Goal: Task Accomplishment & Management: Manage account settings

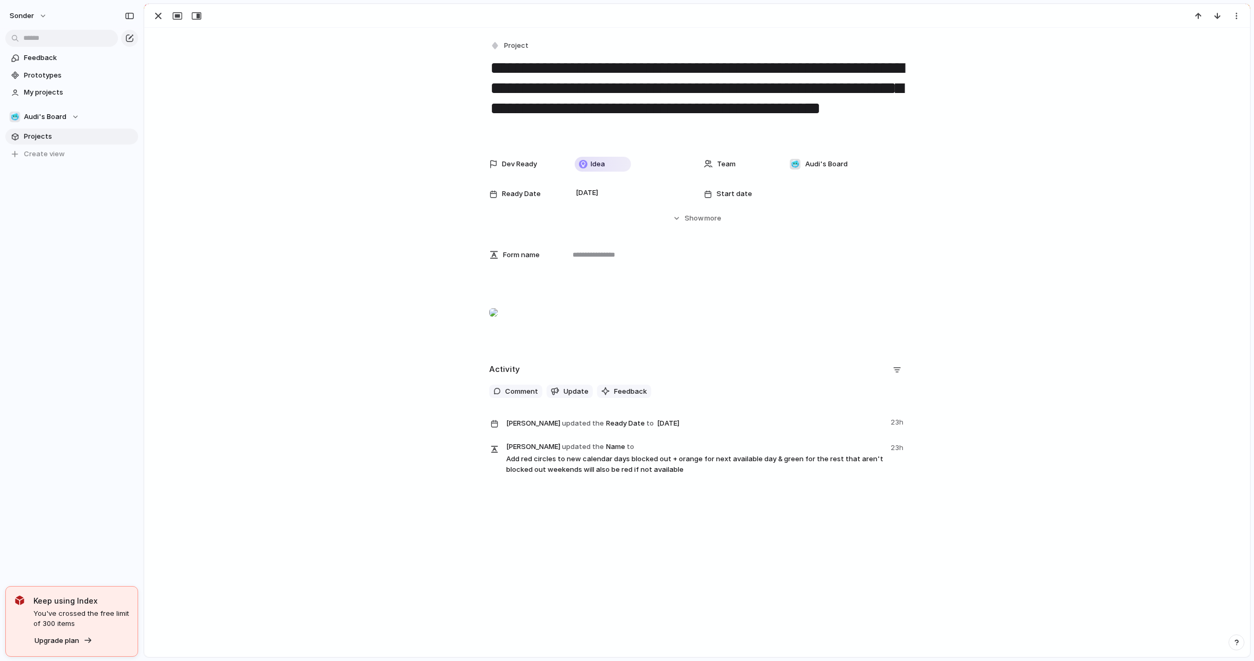
click at [788, 79] on textarea "**********" at bounding box center [697, 99] width 416 height 84
click at [789, 79] on textarea "**********" at bounding box center [697, 99] width 416 height 84
click at [967, 95] on div "**********" at bounding box center [696, 255] width 1105 height 455
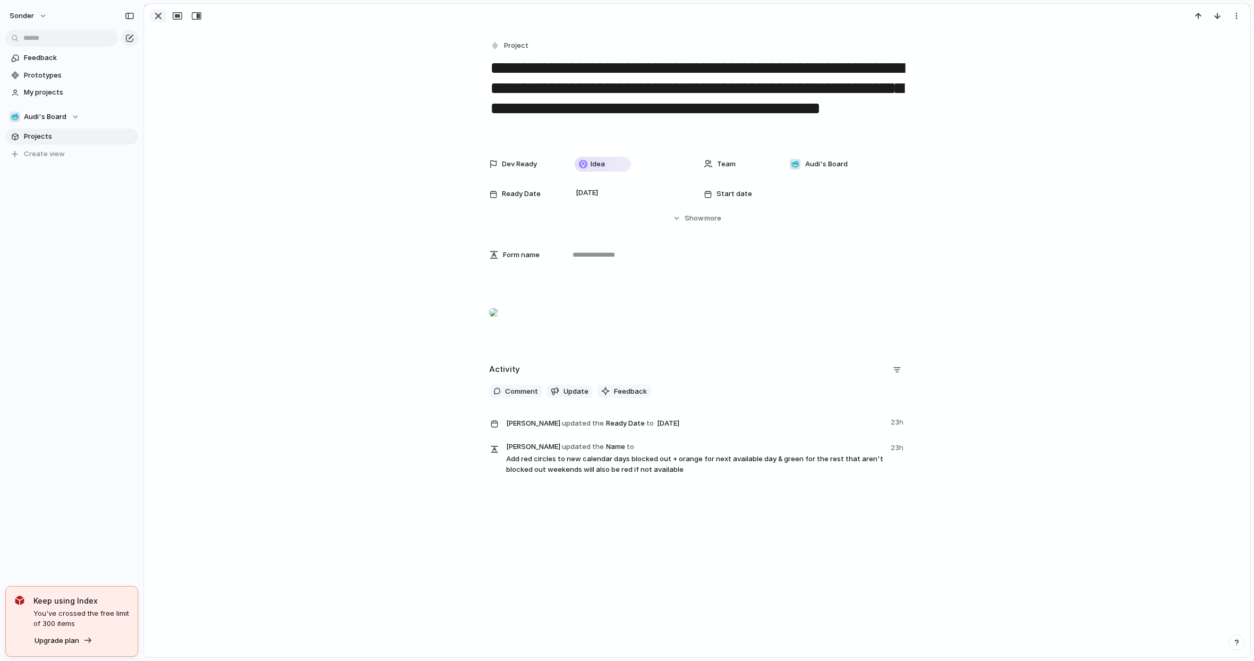
click at [151, 17] on button "button" at bounding box center [158, 16] width 17 height 14
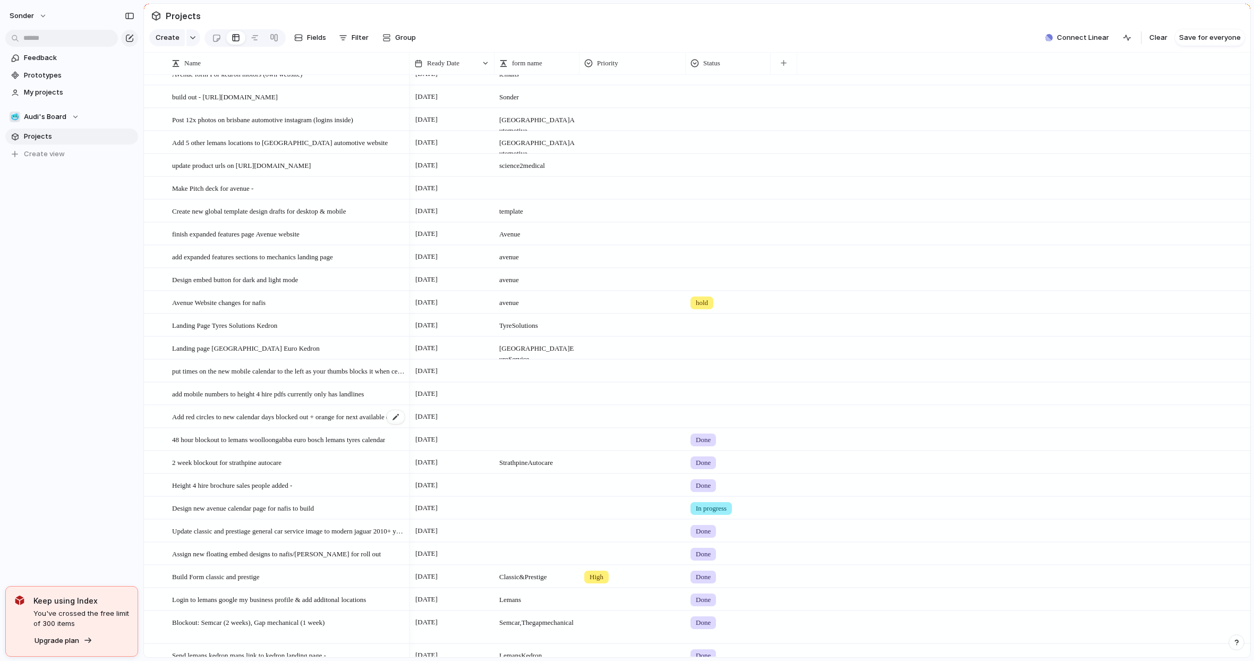
scroll to position [46, 0]
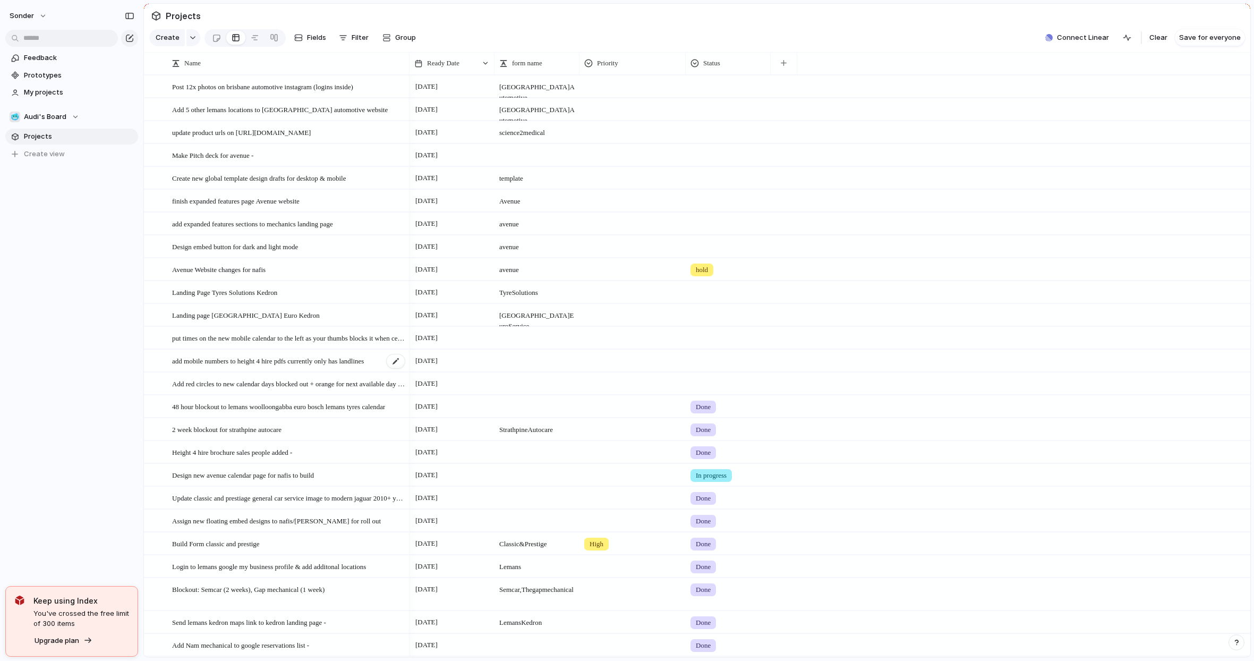
click at [290, 367] on span "add mobile numbers to height 4 hire pdfs currently only has landlines" at bounding box center [268, 360] width 192 height 12
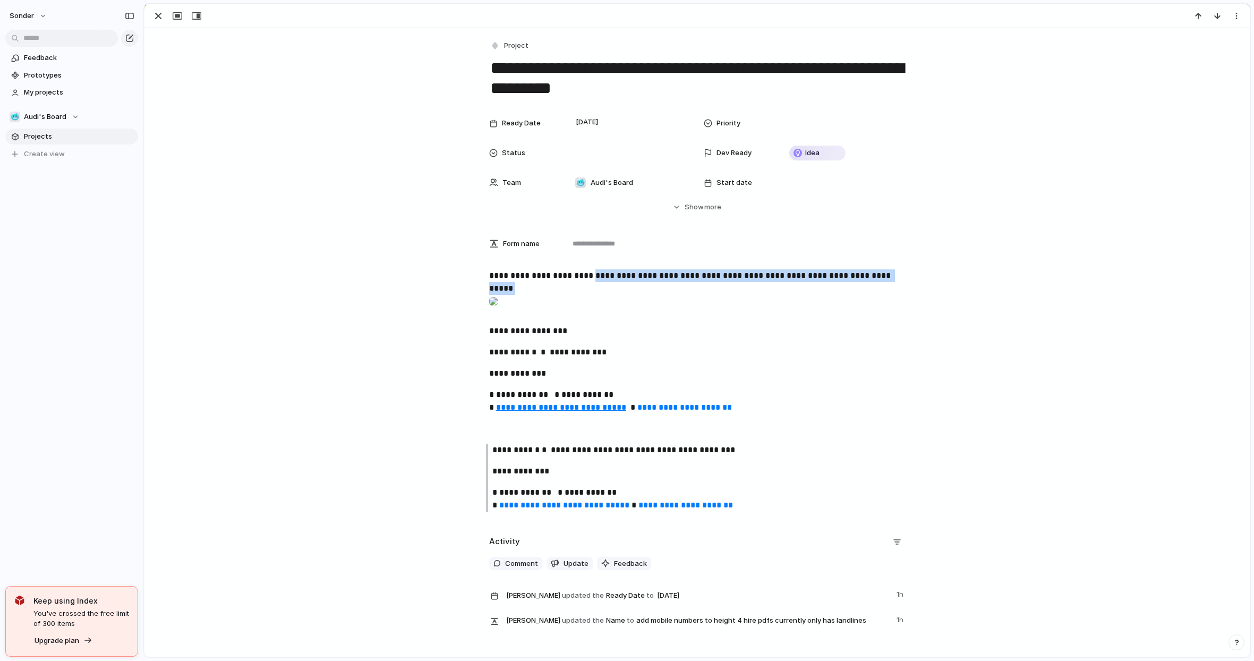
drag, startPoint x: 599, startPoint y: 279, endPoint x: 904, endPoint y: 280, distance: 305.4
click at [904, 280] on div "**********" at bounding box center [697, 394] width 1080 height 251
click at [901, 278] on div "**********" at bounding box center [697, 394] width 1080 height 251
click at [498, 312] on div at bounding box center [493, 301] width 8 height 21
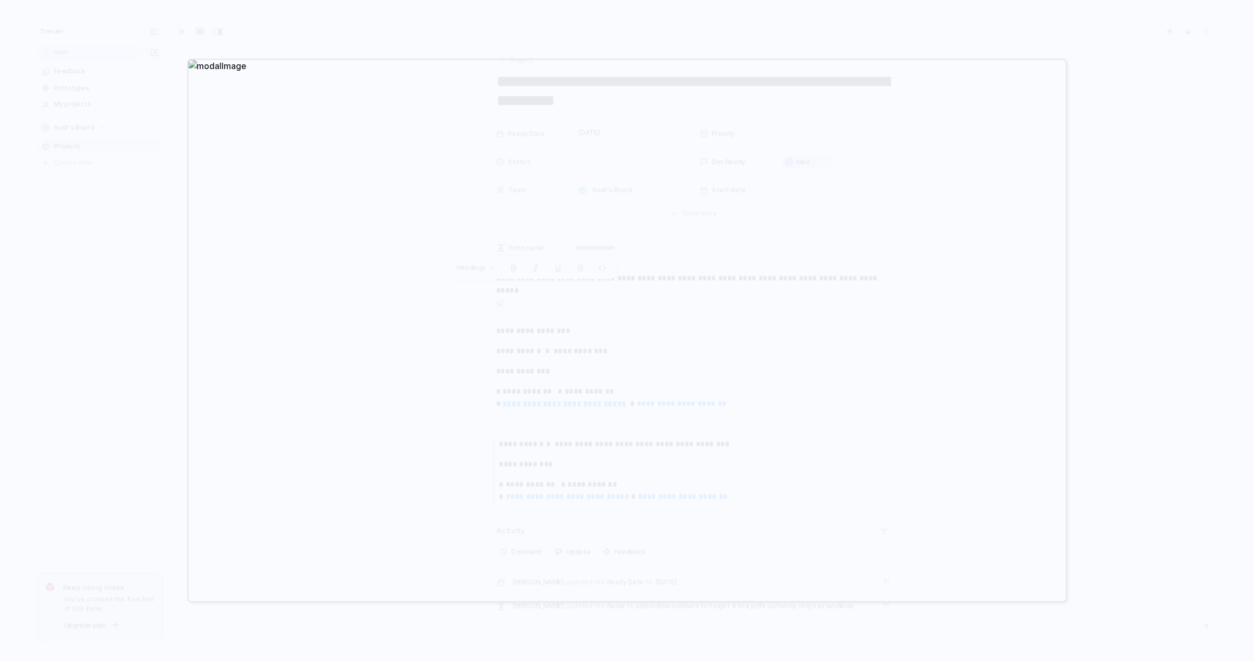
click at [140, 329] on div at bounding box center [627, 330] width 1254 height 661
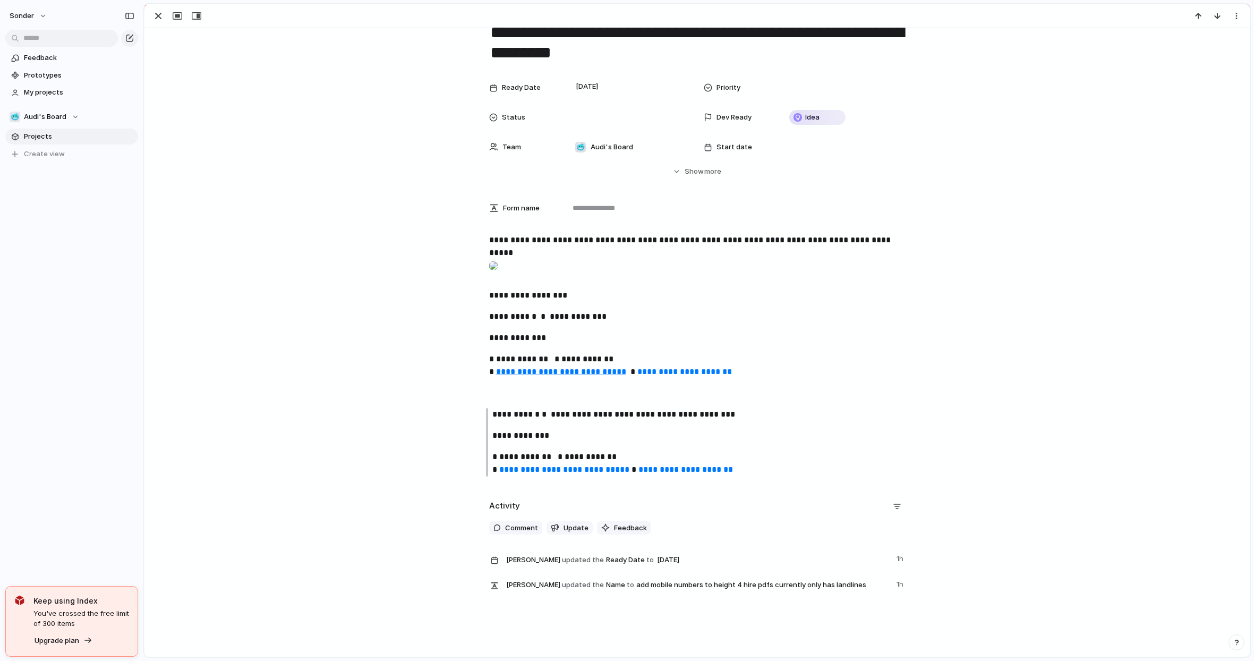
scroll to position [127, 0]
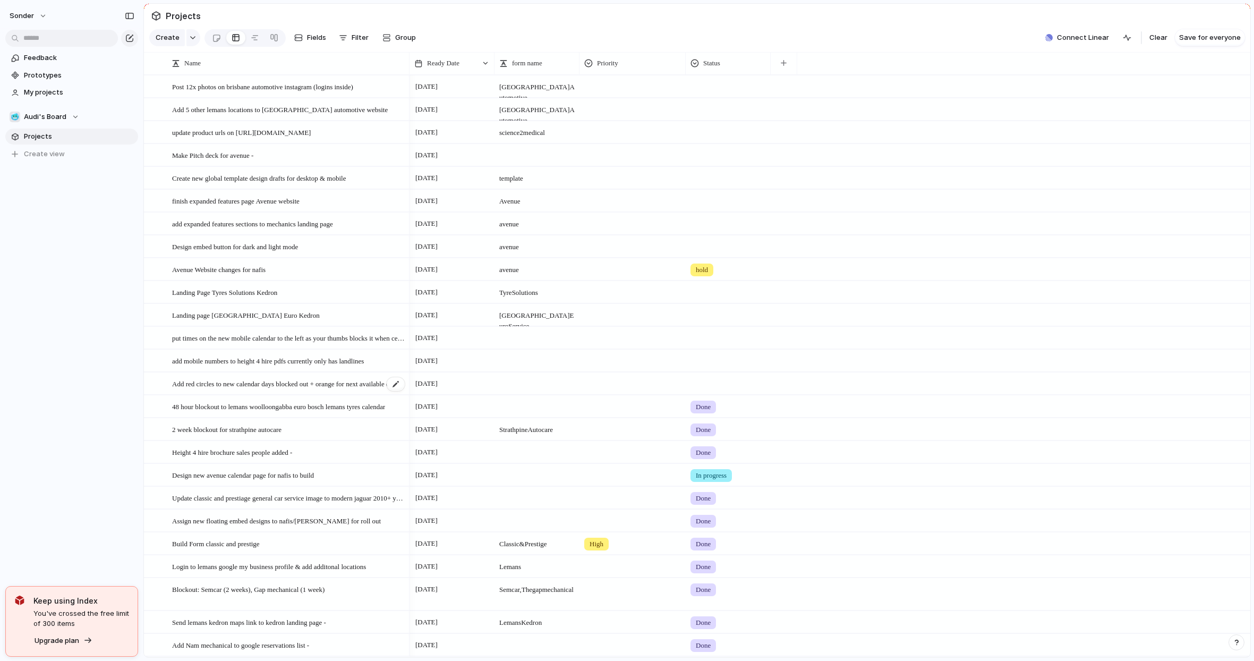
scroll to position [84, 0]
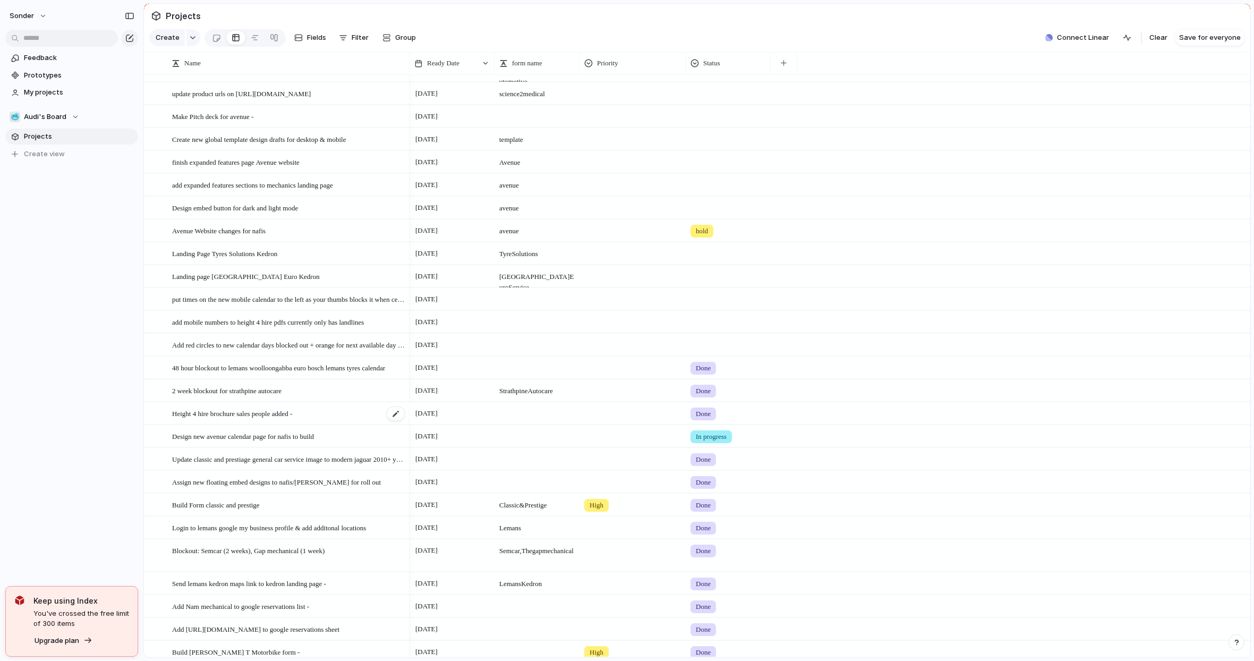
click at [235, 419] on span "Height 4 hire brochure sales people added -" at bounding box center [232, 413] width 120 height 12
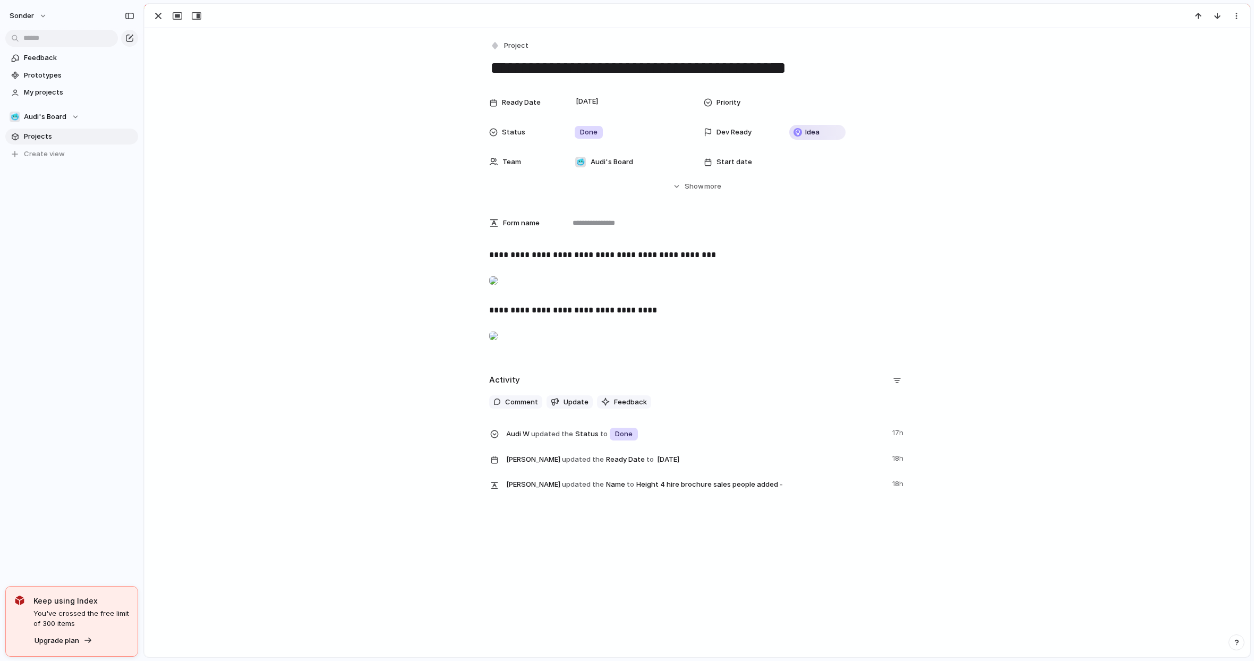
click at [498, 291] on div at bounding box center [493, 280] width 8 height 21
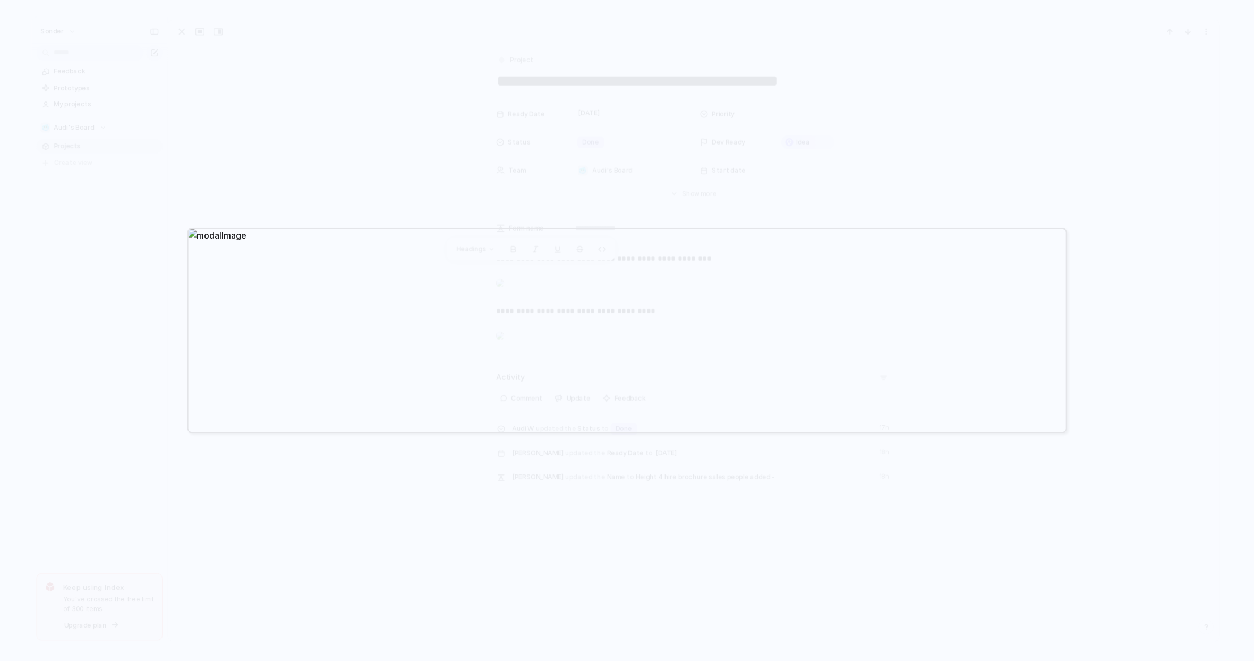
click at [641, 215] on div at bounding box center [627, 330] width 1254 height 661
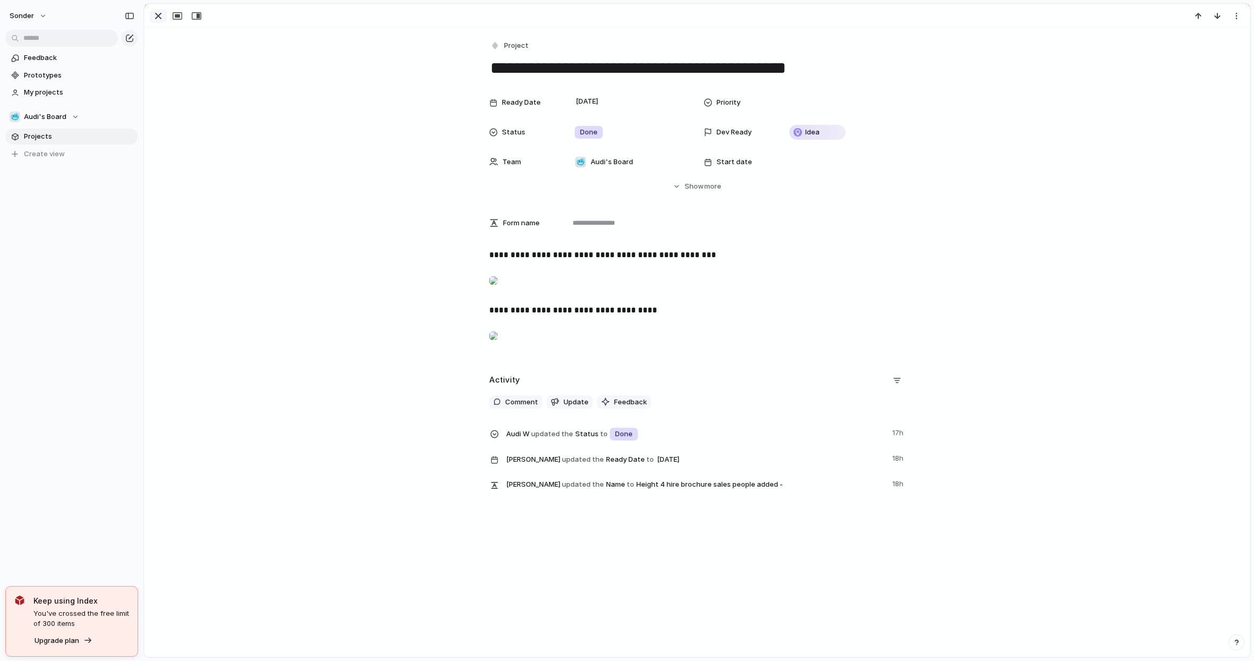
click at [157, 21] on div "button" at bounding box center [158, 16] width 13 height 13
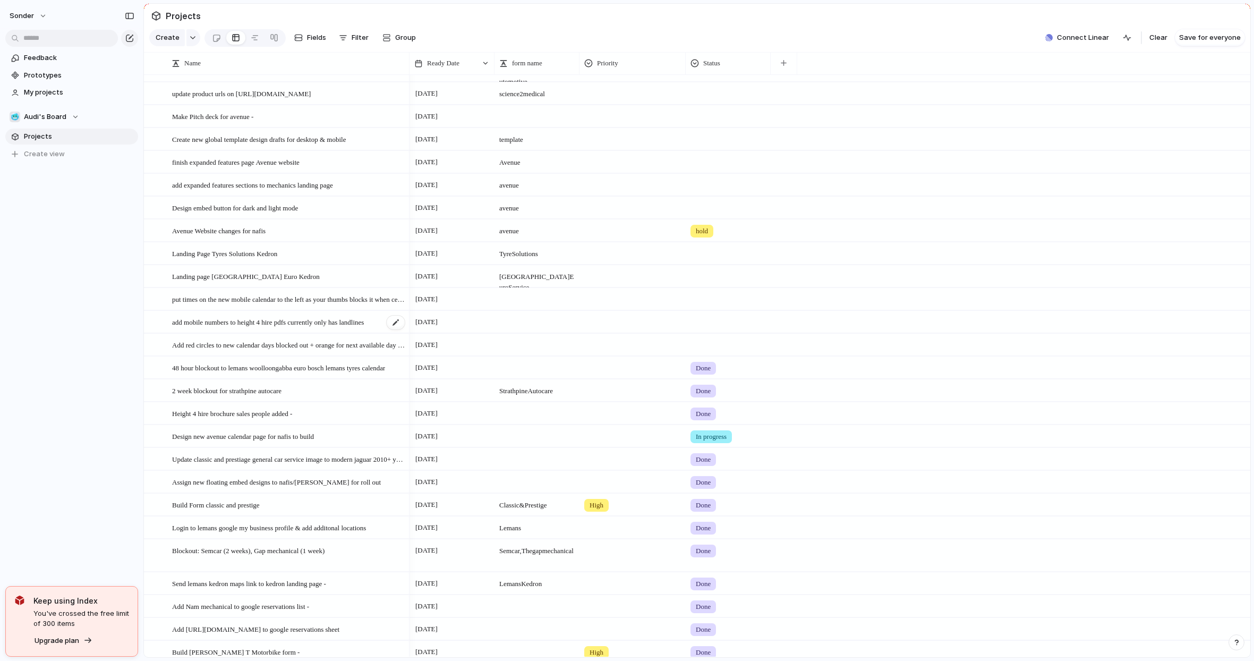
click at [281, 328] on span "add mobile numbers to height 4 hire pdfs currently only has landlines" at bounding box center [268, 322] width 192 height 12
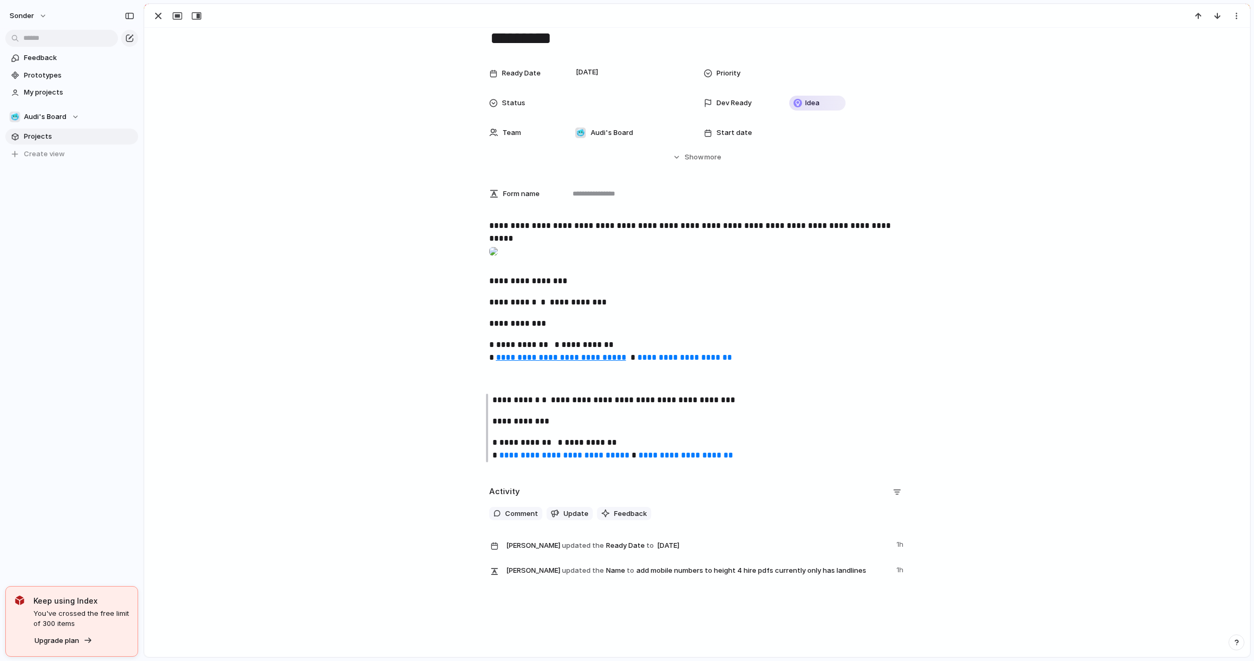
scroll to position [62, 0]
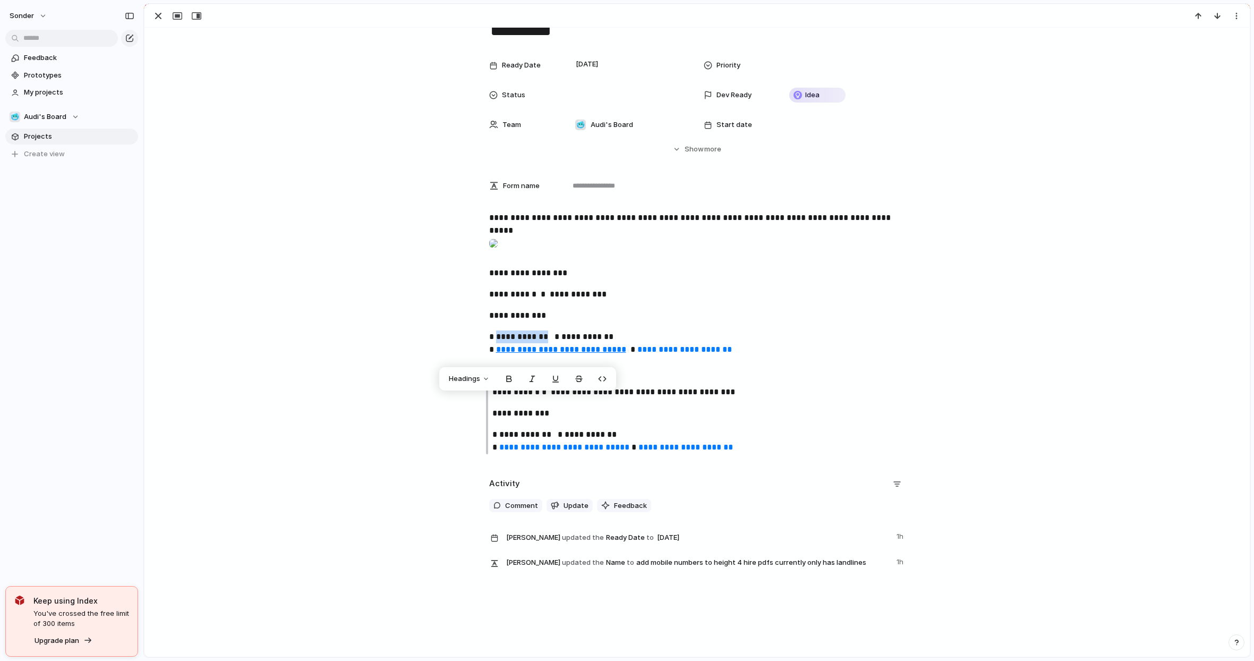
drag, startPoint x: 495, startPoint y: 401, endPoint x: 549, endPoint y: 403, distance: 54.2
click at [548, 340] on span "**********" at bounding box center [521, 337] width 54 height 8
copy span "**********"
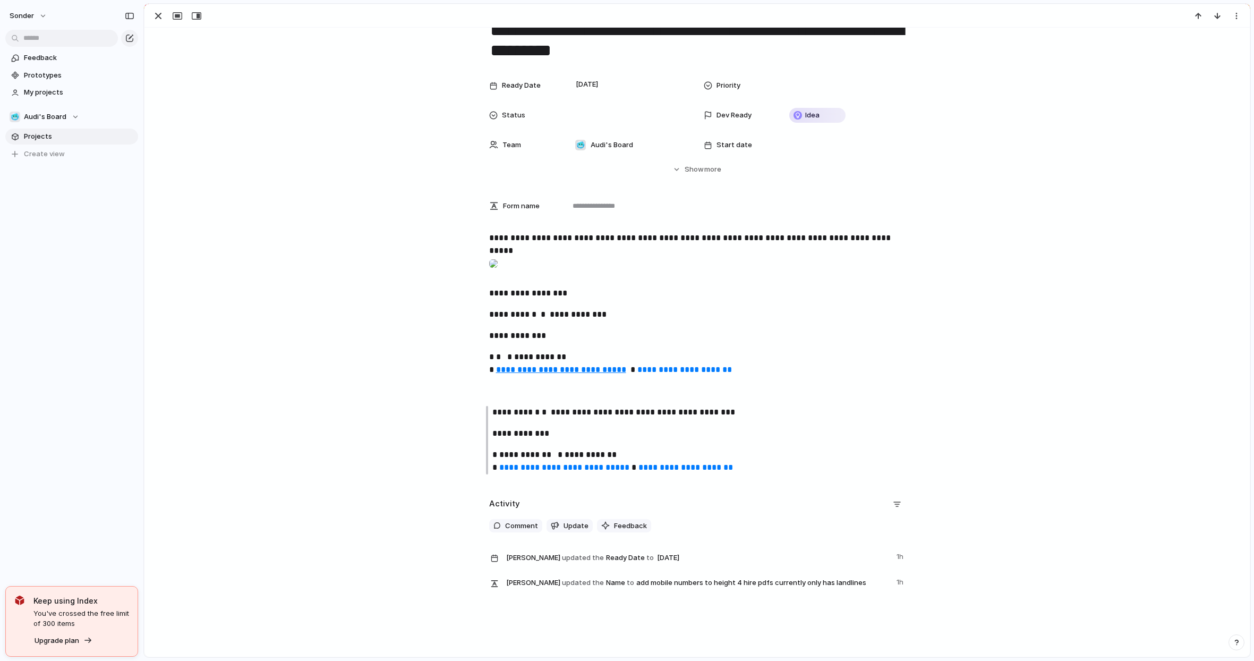
scroll to position [21, 0]
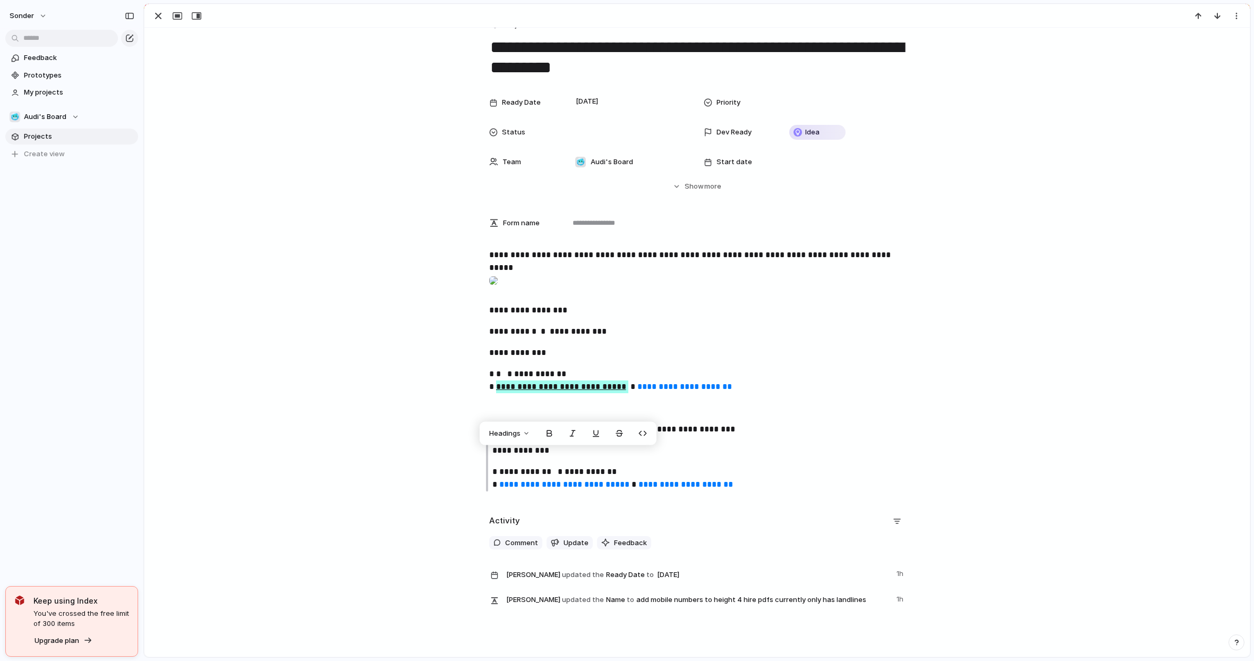
drag, startPoint x: 612, startPoint y: 457, endPoint x: 492, endPoint y: 457, distance: 119.5
click at [492, 393] on p "**********" at bounding box center [697, 380] width 416 height 25
copy p "**********"
drag, startPoint x: 493, startPoint y: 555, endPoint x: 623, endPoint y: 559, distance: 129.7
click at [623, 491] on p "**********" at bounding box center [700, 478] width 416 height 26
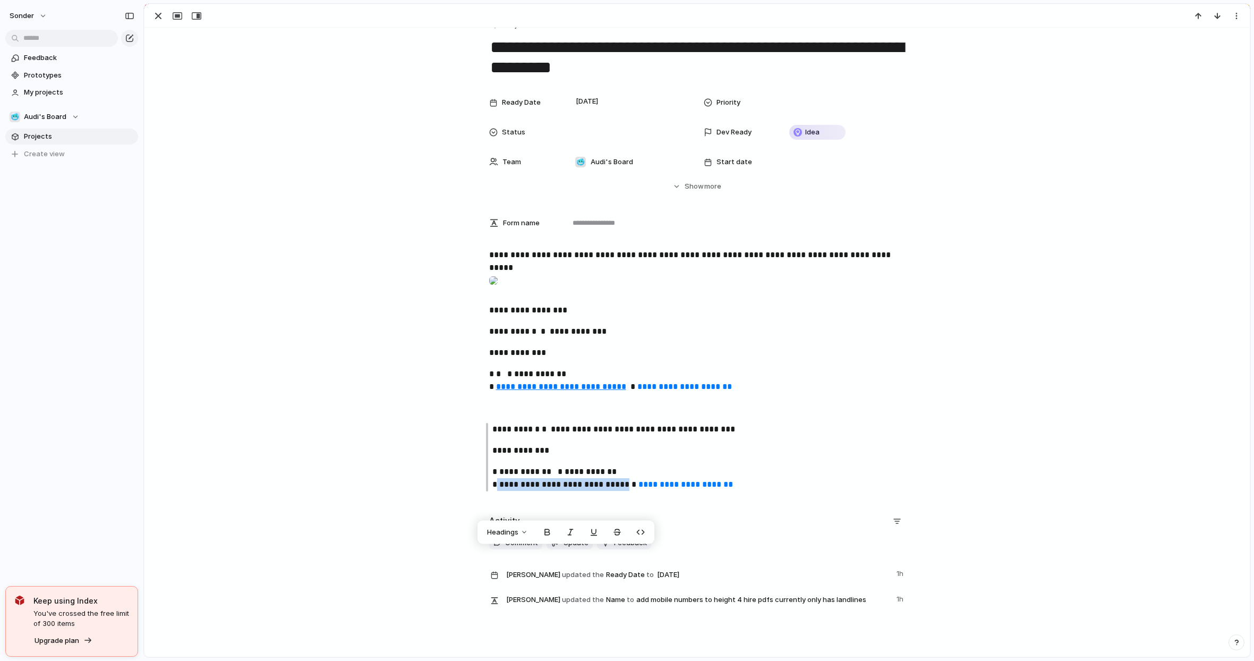
copy p "**********"
click at [699, 436] on p "**********" at bounding box center [700, 429] width 416 height 13
drag, startPoint x: 499, startPoint y: 538, endPoint x: 556, endPoint y: 541, distance: 56.4
click at [556, 491] on p "**********" at bounding box center [700, 478] width 416 height 26
copy span "**********"
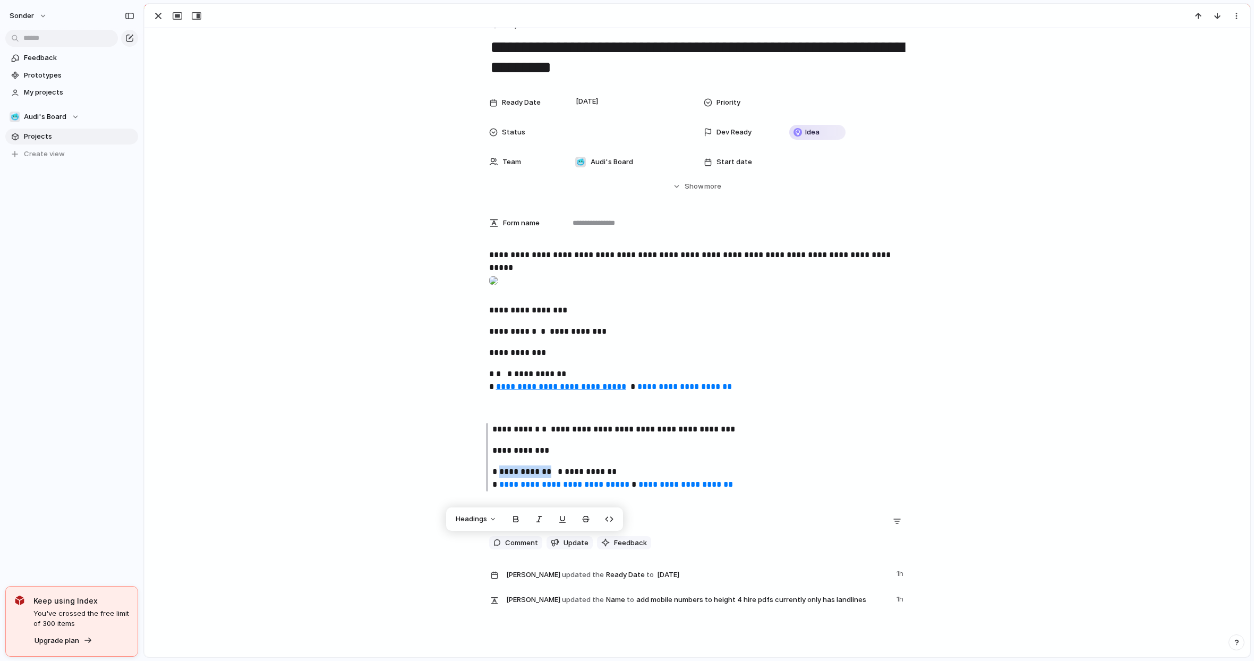
click at [844, 359] on p "**********" at bounding box center [697, 352] width 416 height 13
click at [595, 258] on p "**********" at bounding box center [697, 255] width 416 height 13
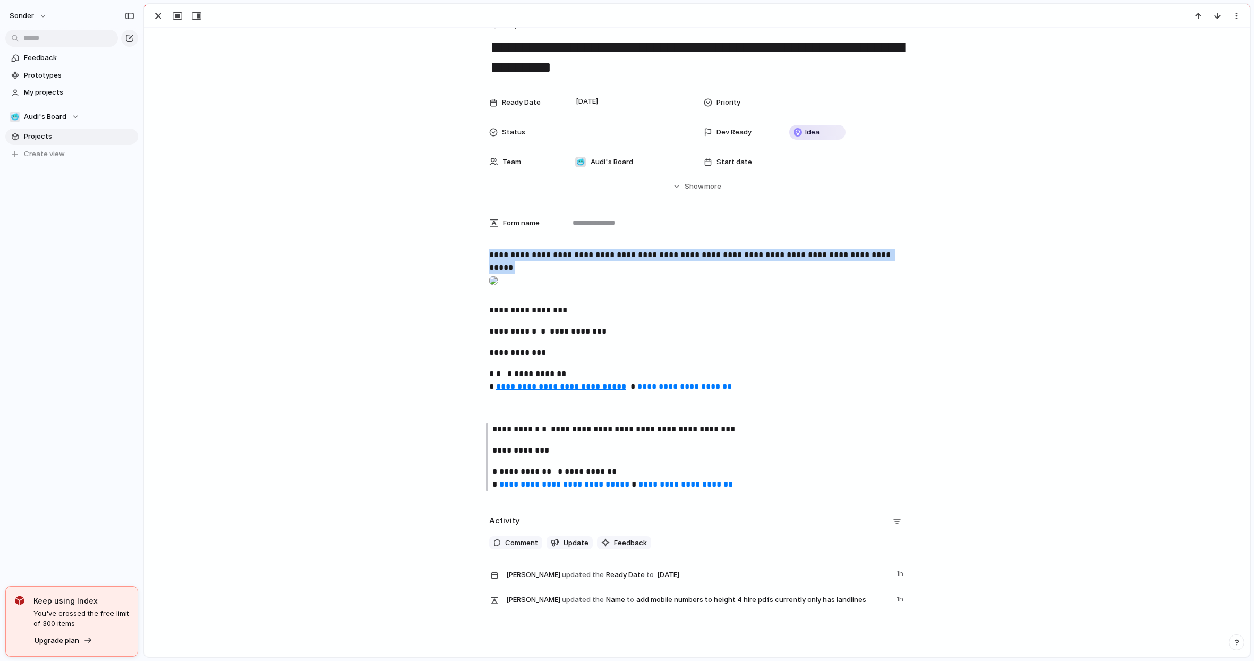
click at [595, 258] on p "**********" at bounding box center [697, 255] width 416 height 13
click at [745, 249] on p "**********" at bounding box center [697, 255] width 416 height 13
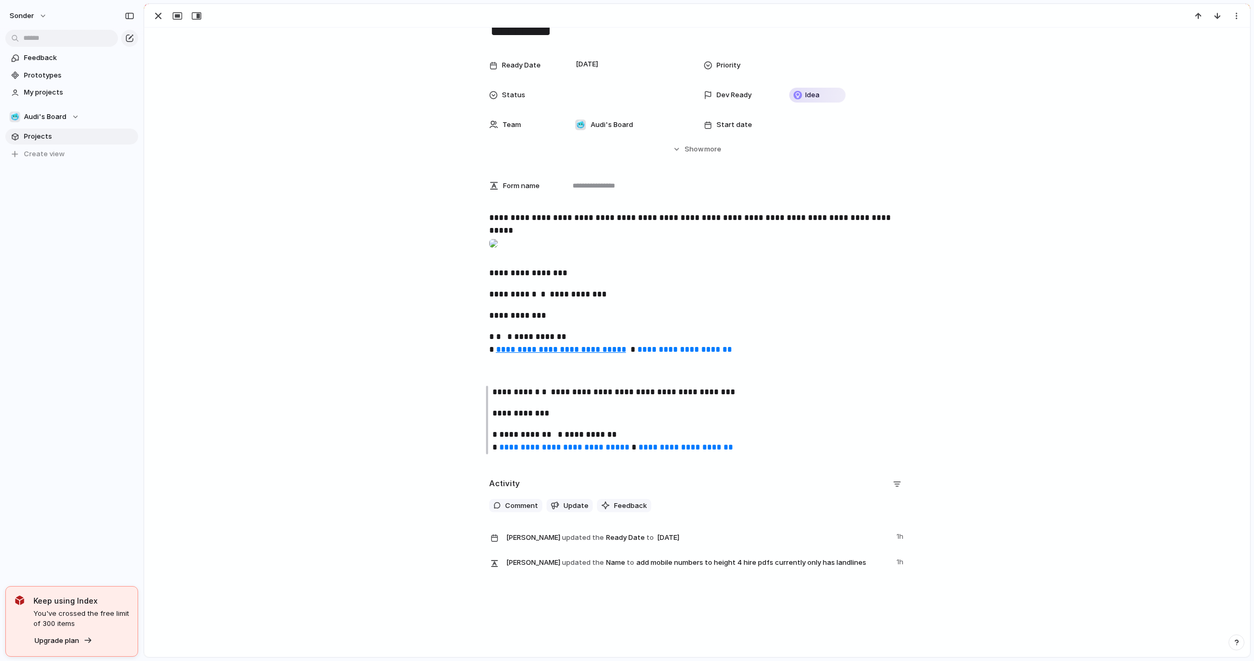
scroll to position [127, 0]
click at [498, 233] on div at bounding box center [493, 243] width 8 height 21
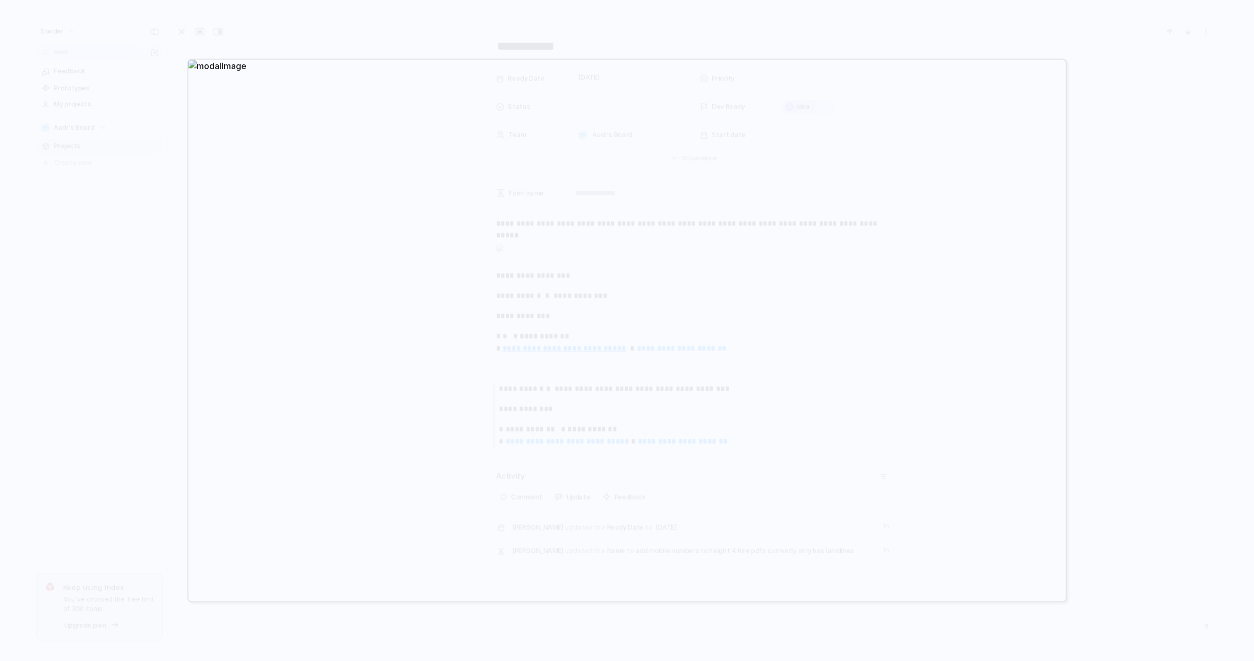
click at [131, 219] on div at bounding box center [627, 330] width 1254 height 661
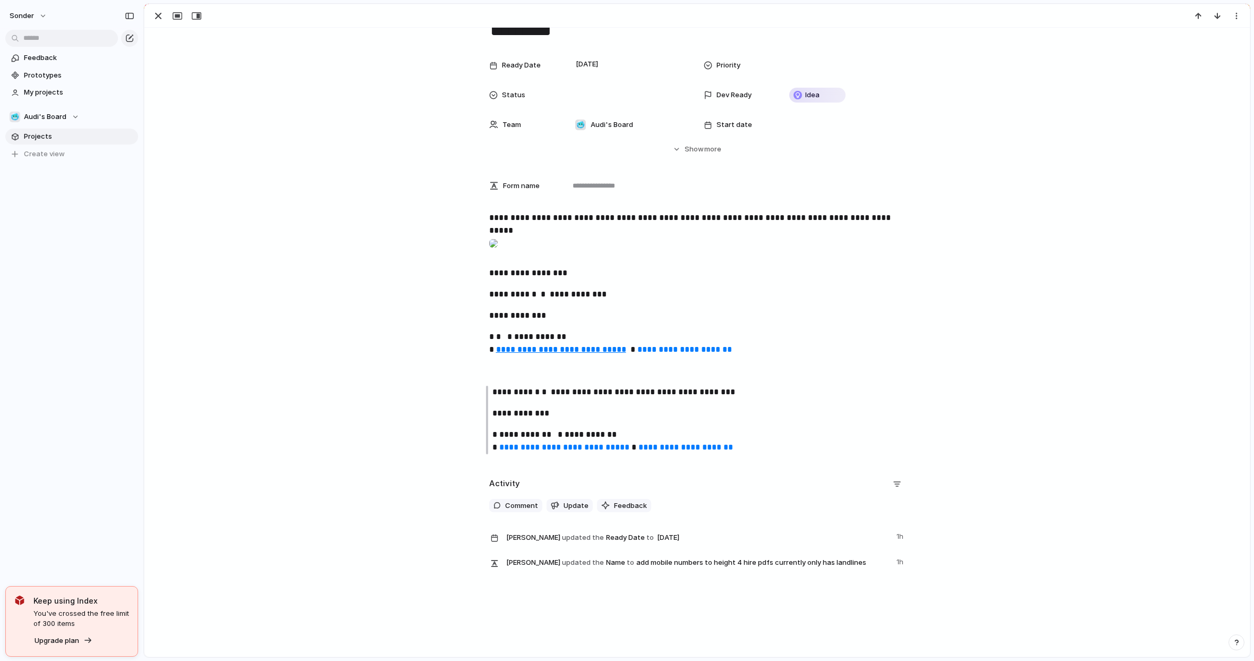
scroll to position [0, 0]
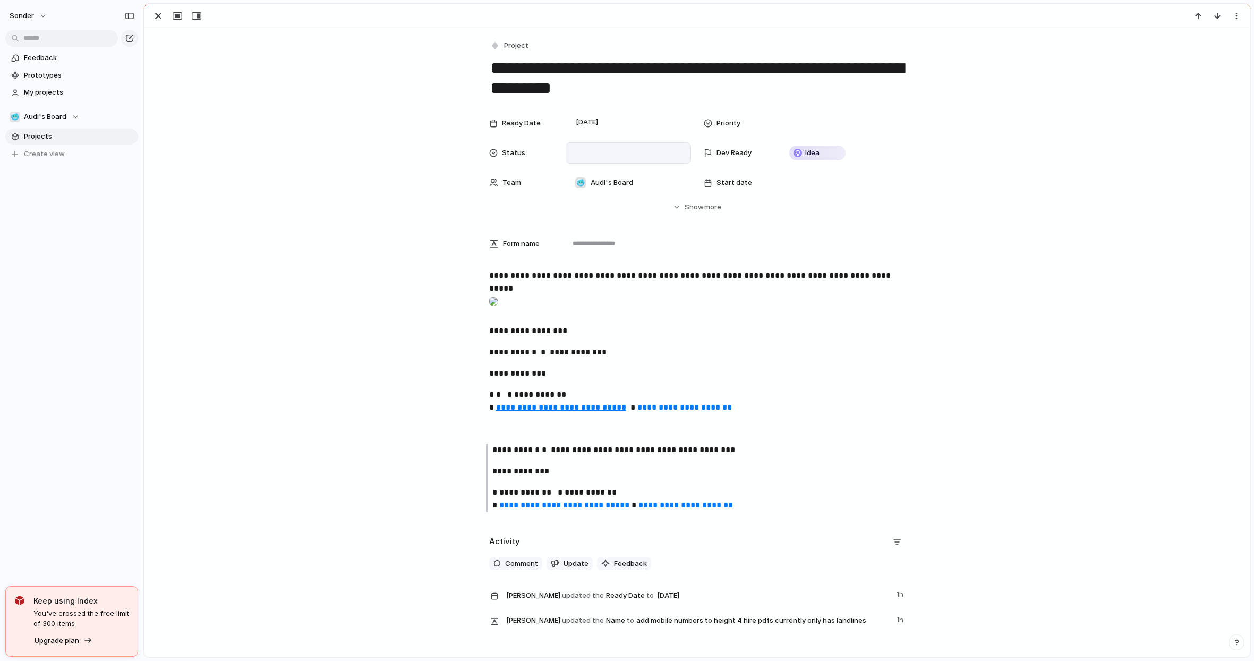
click at [592, 142] on div at bounding box center [628, 152] width 125 height 21
click at [598, 207] on div "Done" at bounding box center [587, 208] width 28 height 13
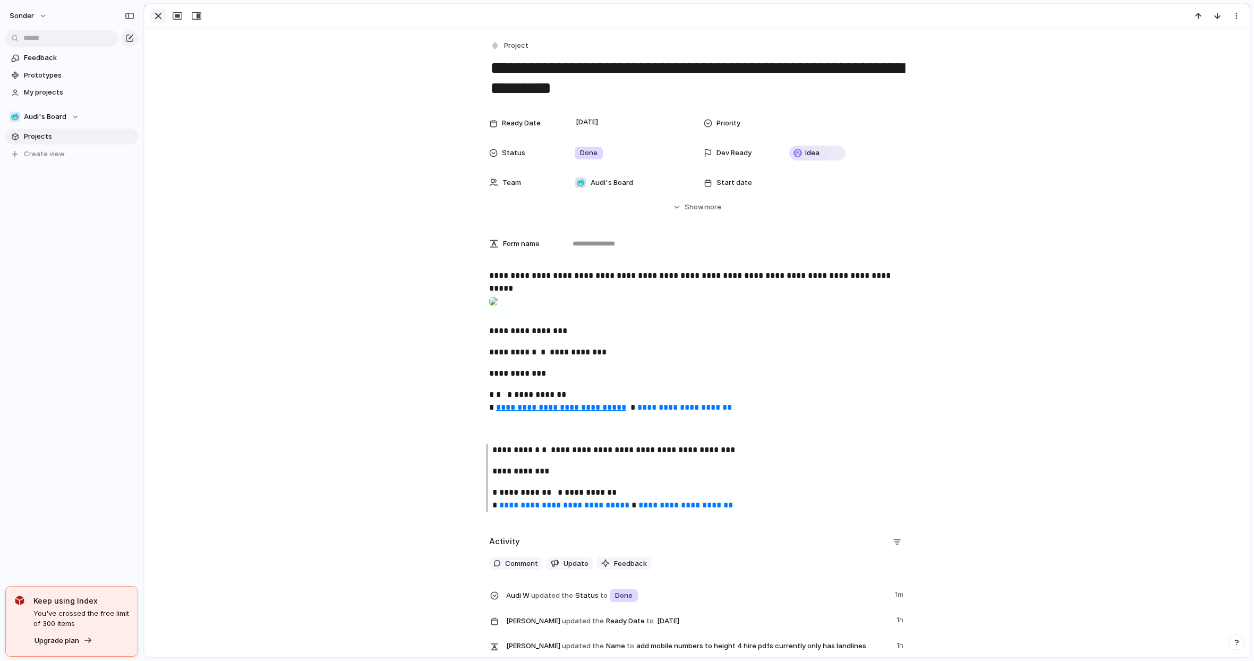
click at [163, 13] on div "button" at bounding box center [158, 16] width 13 height 13
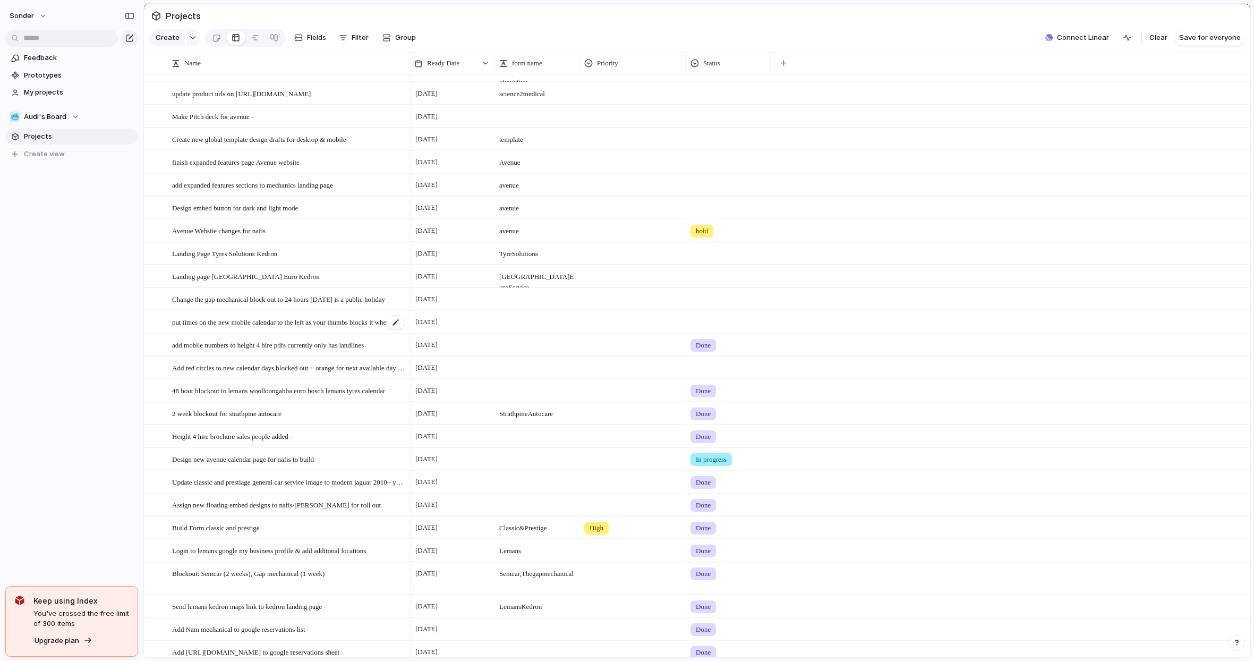
click at [276, 333] on div "put times on the new mobile calendar to the left as your thumbs blocks it when …" at bounding box center [289, 322] width 234 height 22
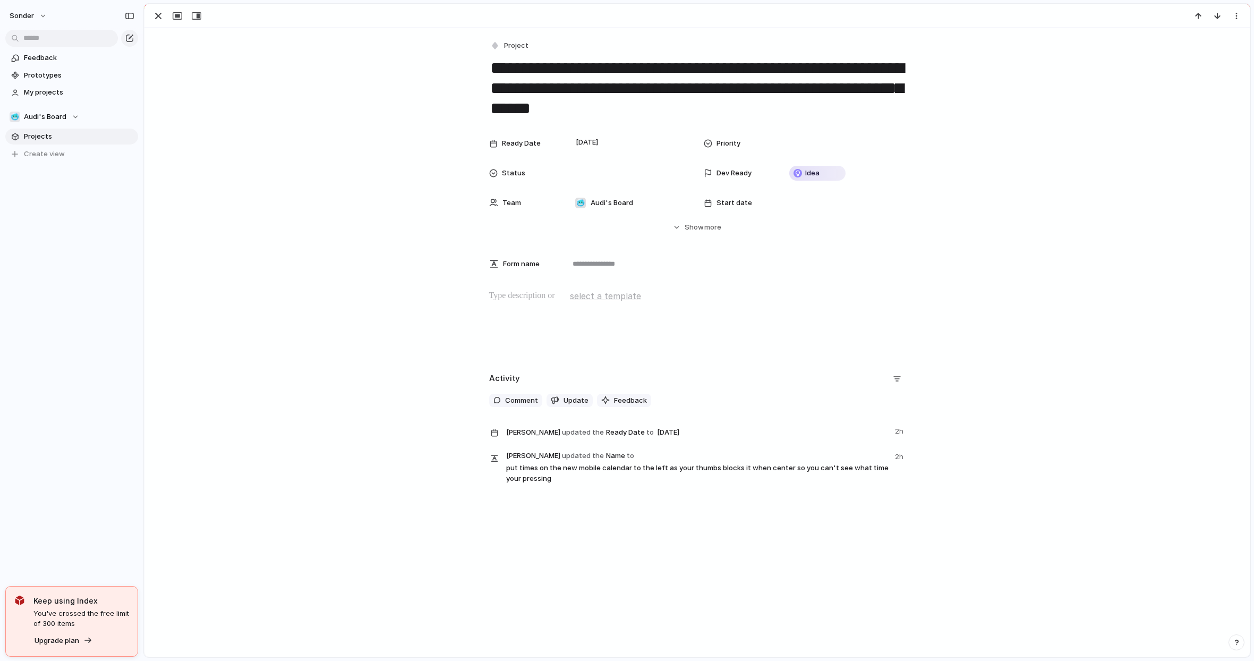
click at [478, 181] on div "Ready Date [DATE] Priority Status Dev Ready Idea Team 🥶 Audi's Board Start date…" at bounding box center [697, 183] width 1080 height 100
click at [160, 15] on div "button" at bounding box center [158, 16] width 13 height 13
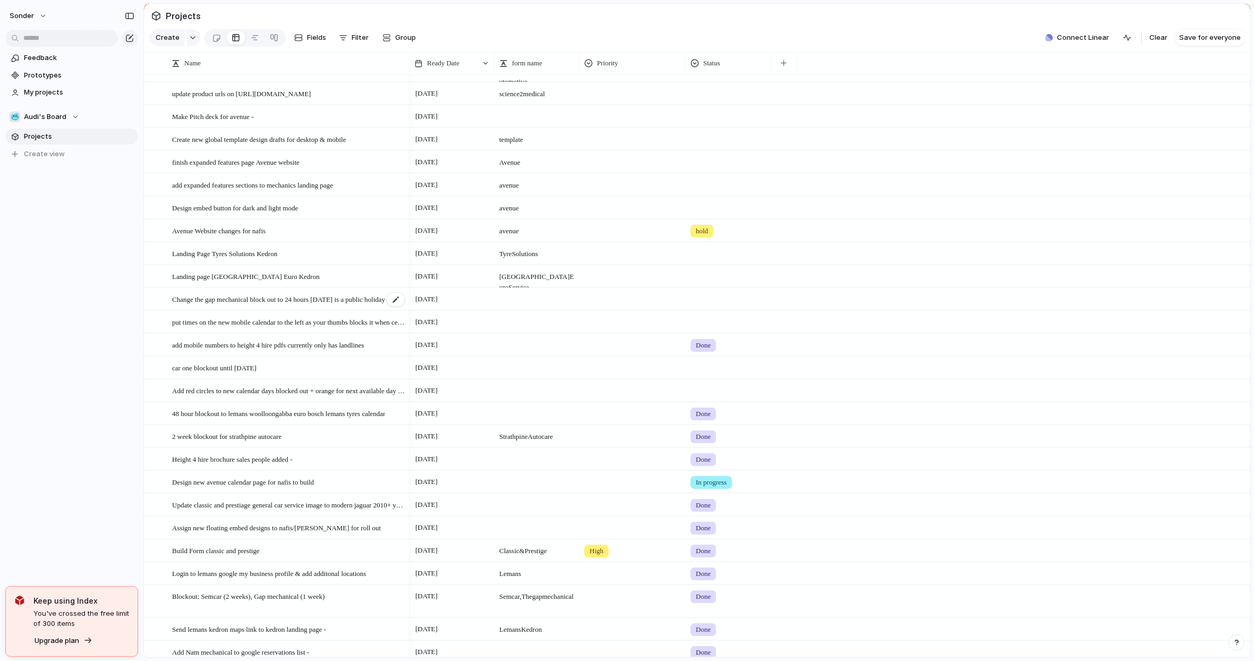
click at [311, 303] on span "Change the gap mechanical block out to 24 hours [DATE] is a public holiday" at bounding box center [278, 299] width 213 height 12
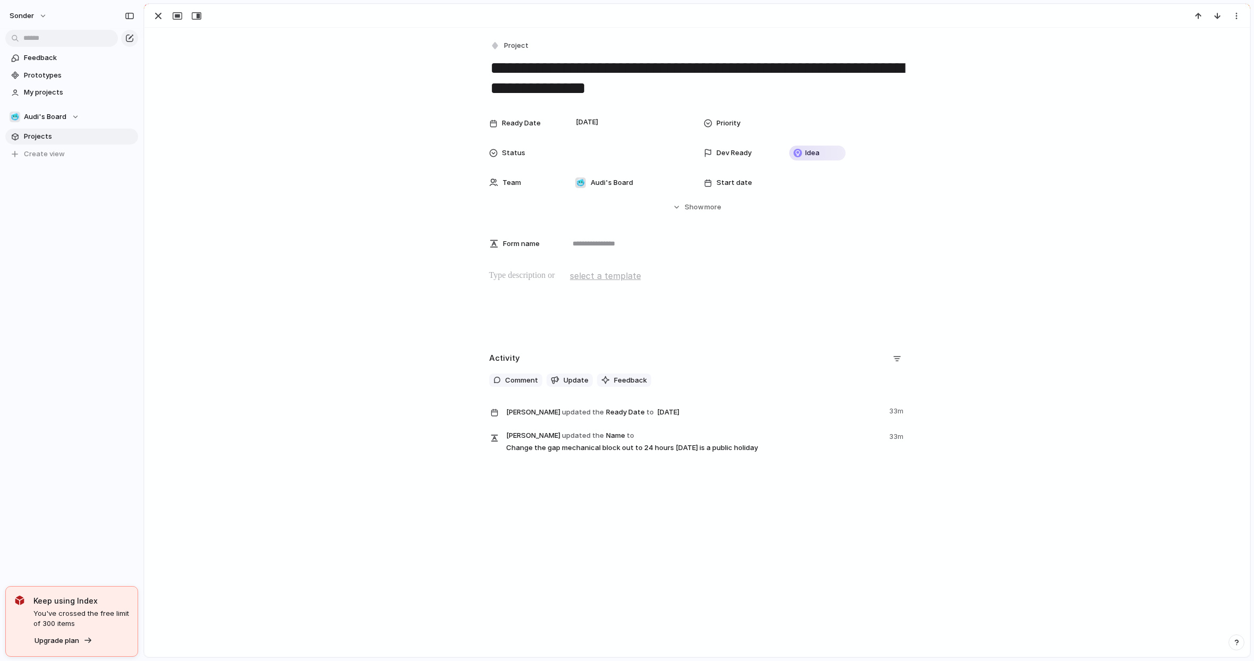
click at [1015, 178] on div "Ready Date [DATE] Priority Status Dev Ready Idea Team 🥶 Audi's Board Start date…" at bounding box center [697, 163] width 1080 height 100
click at [890, 150] on div "Idea" at bounding box center [843, 153] width 116 height 12
click at [590, 149] on div "Idea Planned On track At risk Off track Paused Canceled Done" at bounding box center [627, 330] width 1254 height 661
click at [609, 149] on div at bounding box center [629, 153] width 116 height 12
click at [600, 208] on div "Done" at bounding box center [587, 208] width 28 height 13
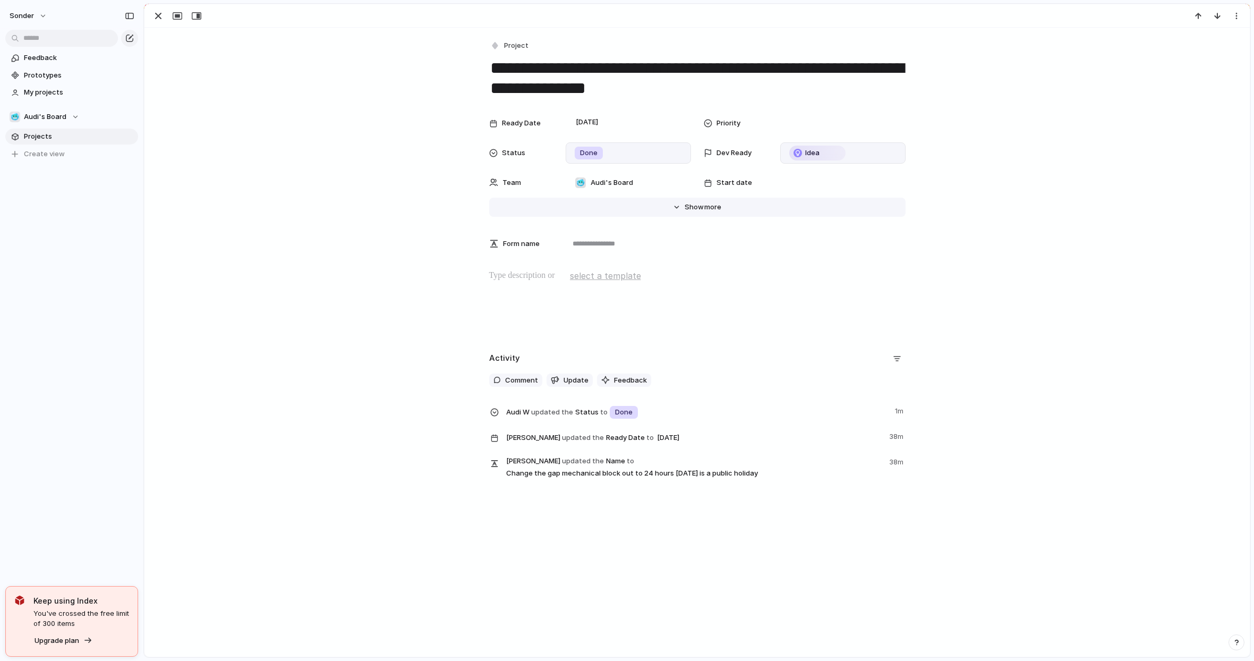
click at [735, 214] on button "Hide Show more" at bounding box center [697, 207] width 416 height 19
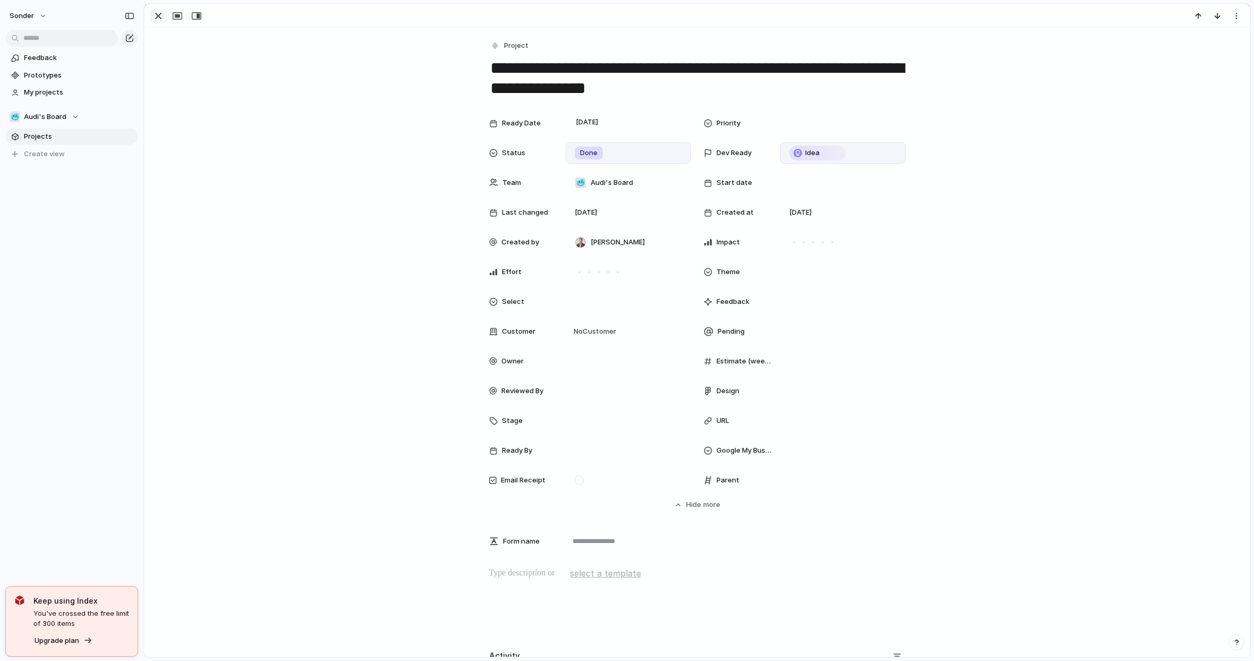
click at [160, 19] on div "button" at bounding box center [158, 16] width 13 height 13
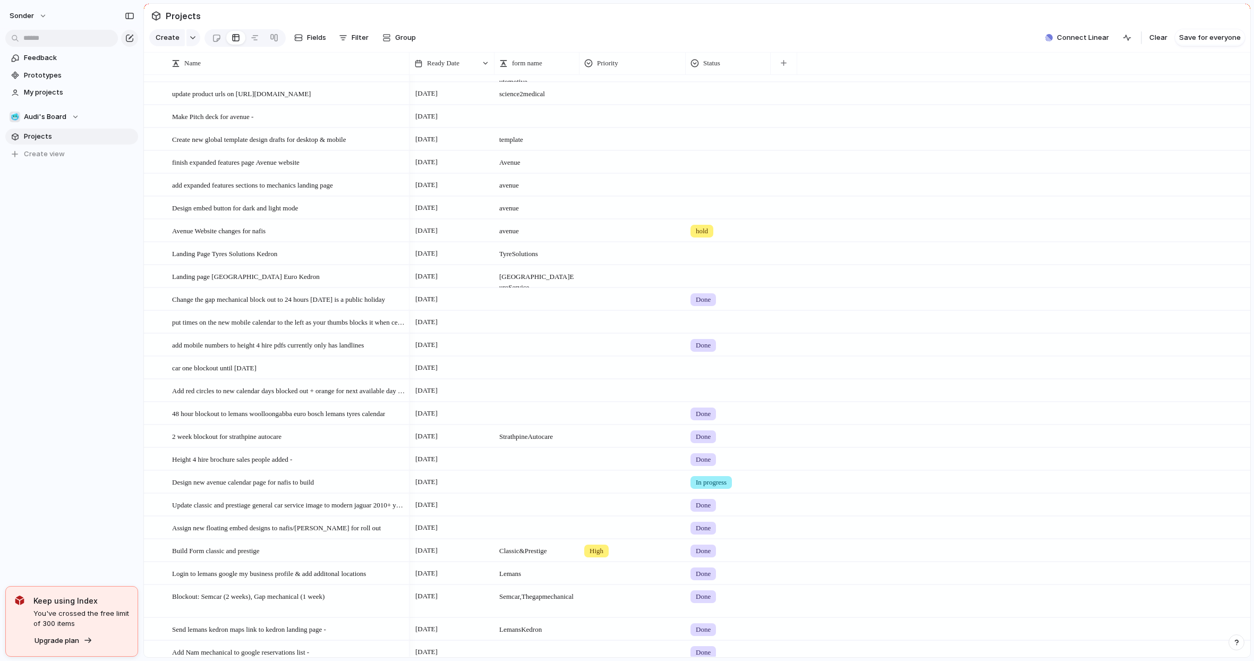
click at [518, 310] on div at bounding box center [537, 299] width 85 height 22
type textarea "**********"
click at [222, 373] on span "car one blockout until [DATE]" at bounding box center [214, 367] width 84 height 12
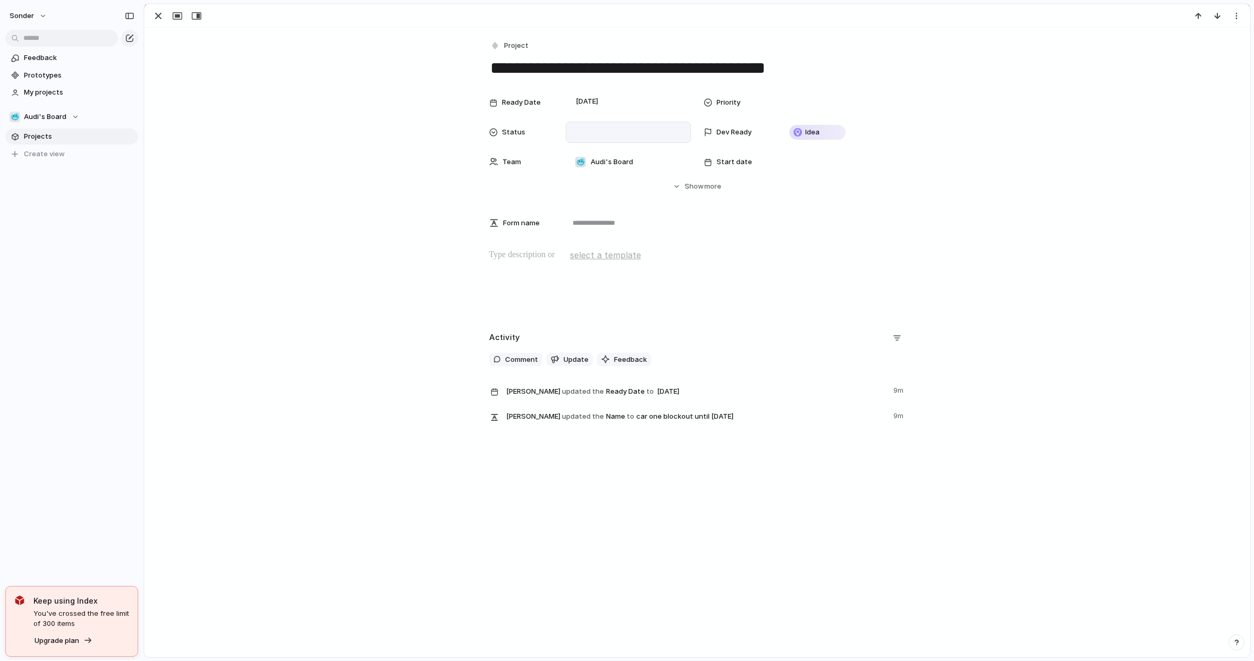
click at [602, 122] on div at bounding box center [628, 132] width 125 height 21
click at [585, 192] on span "Done" at bounding box center [587, 188] width 18 height 11
click at [158, 15] on div "button" at bounding box center [158, 16] width 13 height 13
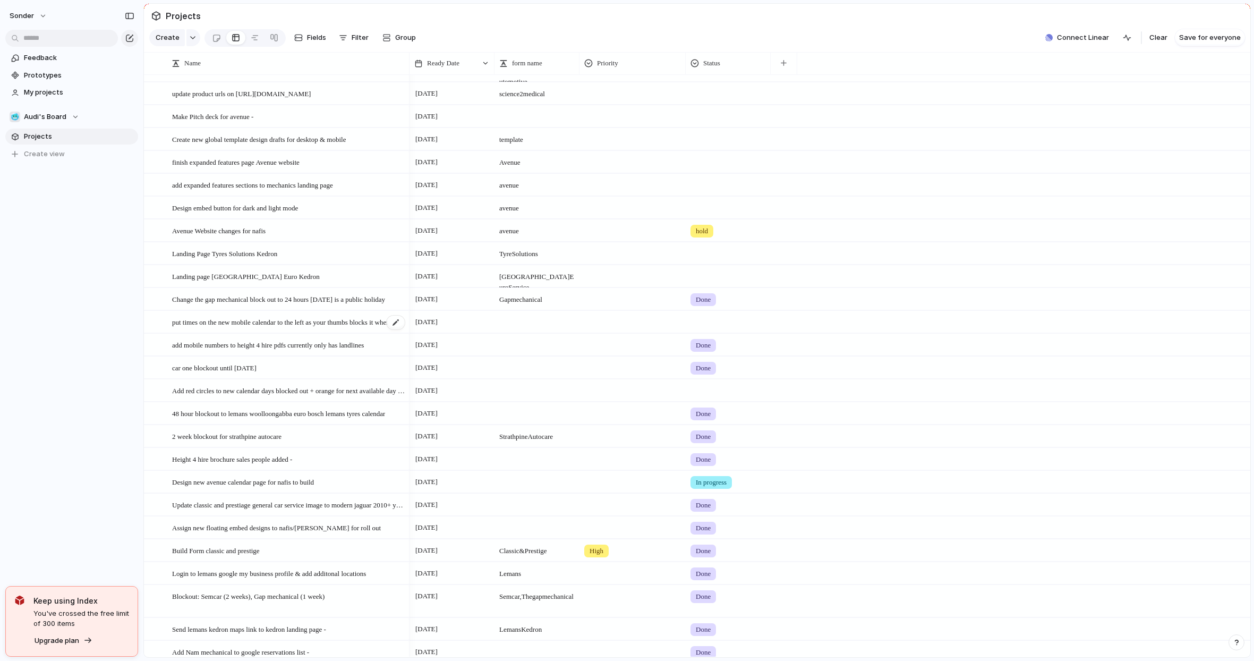
click at [254, 328] on span "put times on the new mobile calendar to the left as your thumbs blocks it when …" at bounding box center [289, 322] width 234 height 12
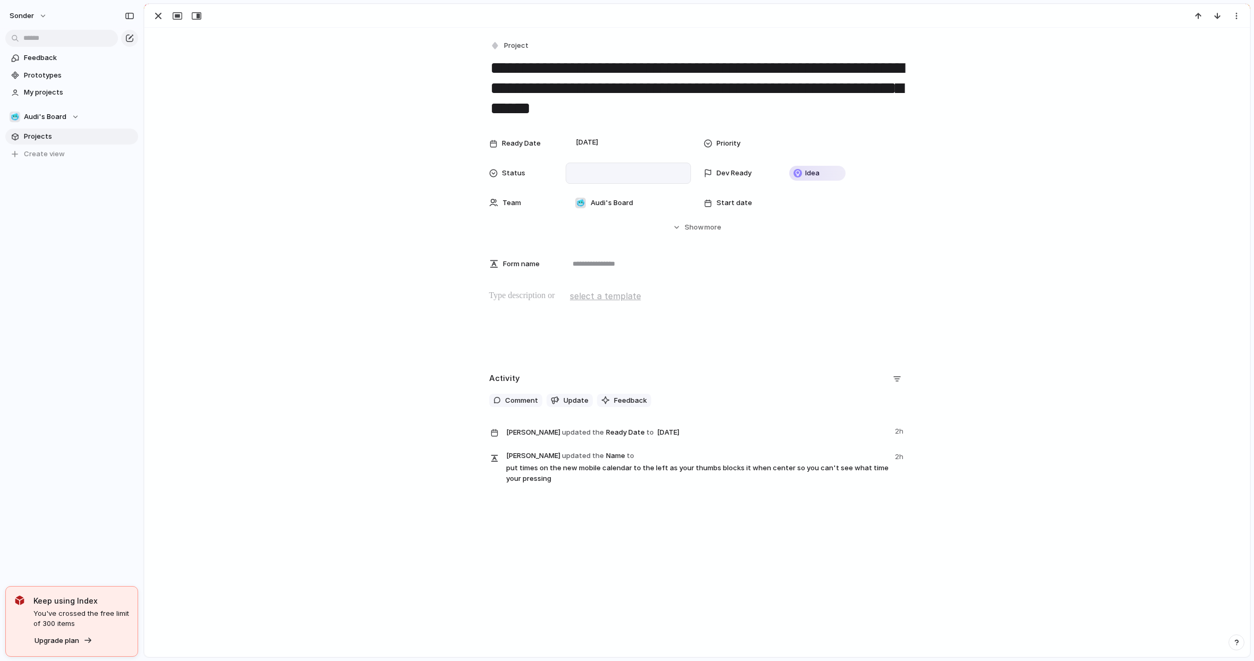
click at [601, 177] on div at bounding box center [629, 173] width 116 height 12
click at [564, 79] on div "Live Done In progress hold No Status" at bounding box center [627, 330] width 1254 height 661
click at [564, 79] on textarea "**********" at bounding box center [697, 88] width 416 height 63
click at [159, 15] on div "button" at bounding box center [158, 16] width 13 height 13
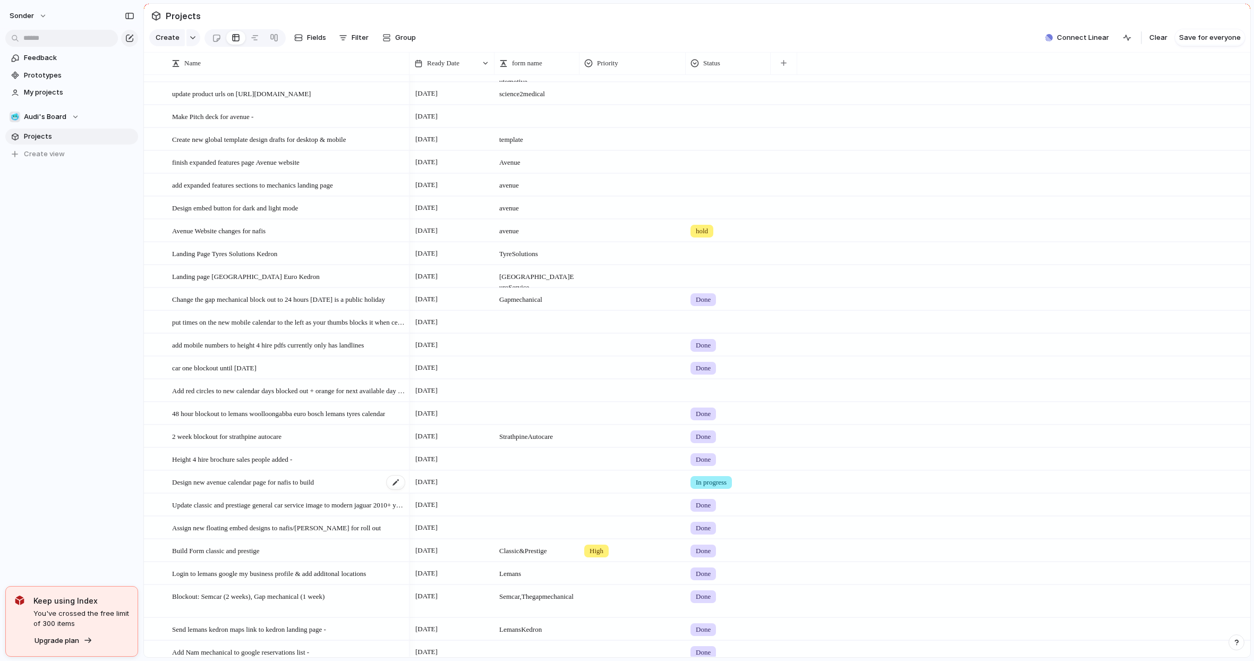
click at [215, 488] on span "Design new avenue calendar page for nafis to build" at bounding box center [243, 481] width 142 height 12
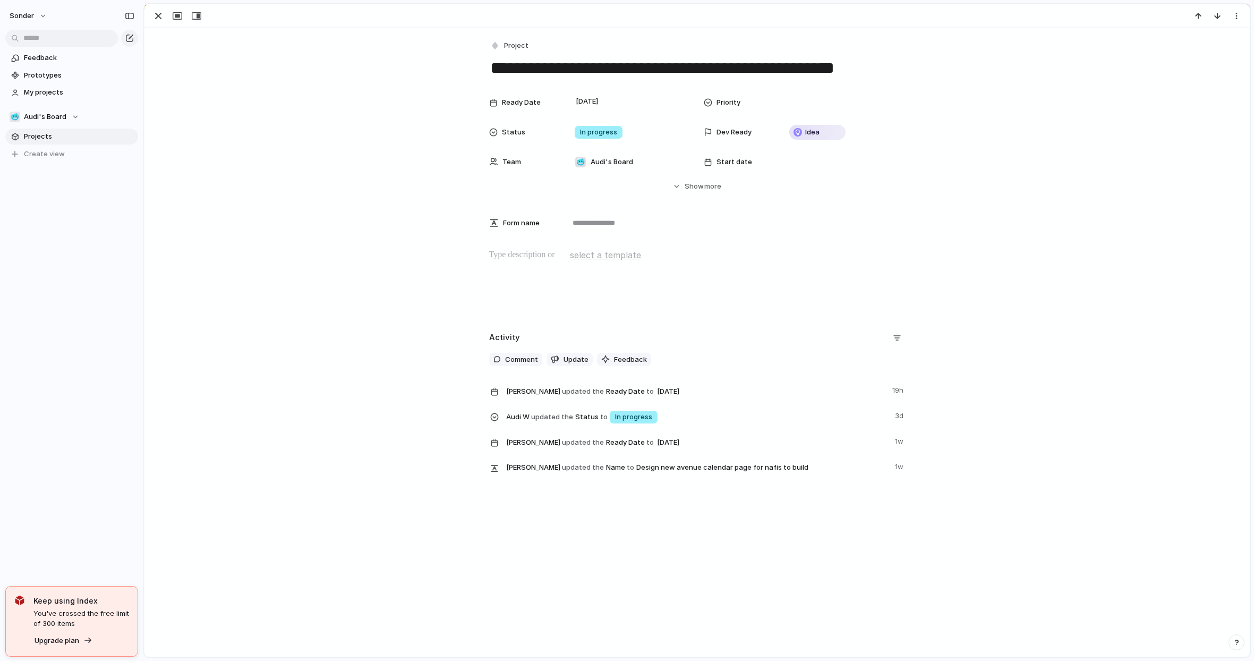
click at [481, 278] on div at bounding box center [697, 283] width 1080 height 68
click at [153, 14] on div "button" at bounding box center [158, 16] width 13 height 13
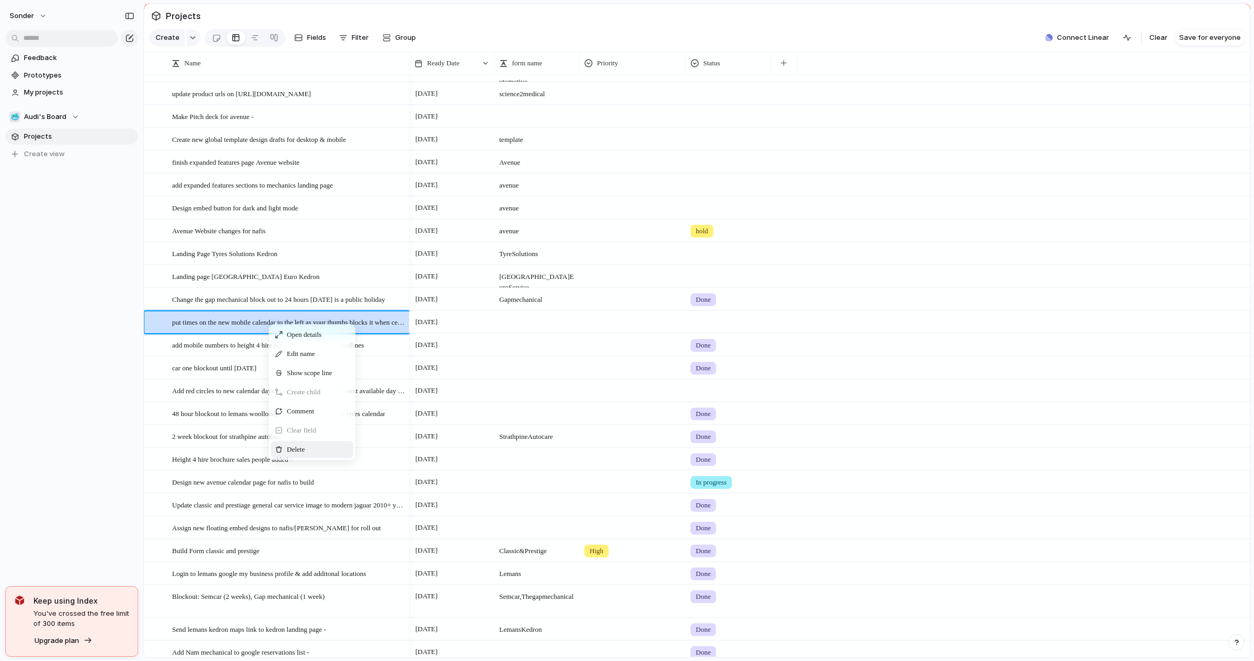
click at [313, 455] on span "Context Menu" at bounding box center [311, 449] width 4 height 11
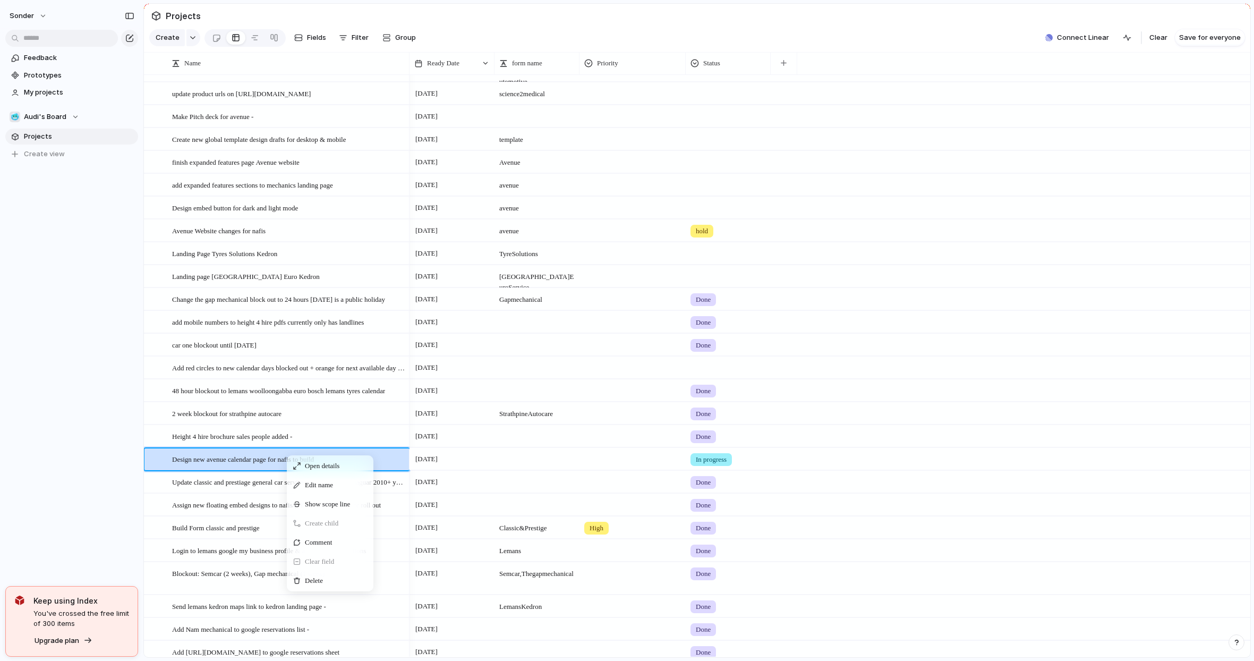
click at [303, 532] on div "Create child" at bounding box center [330, 523] width 82 height 17
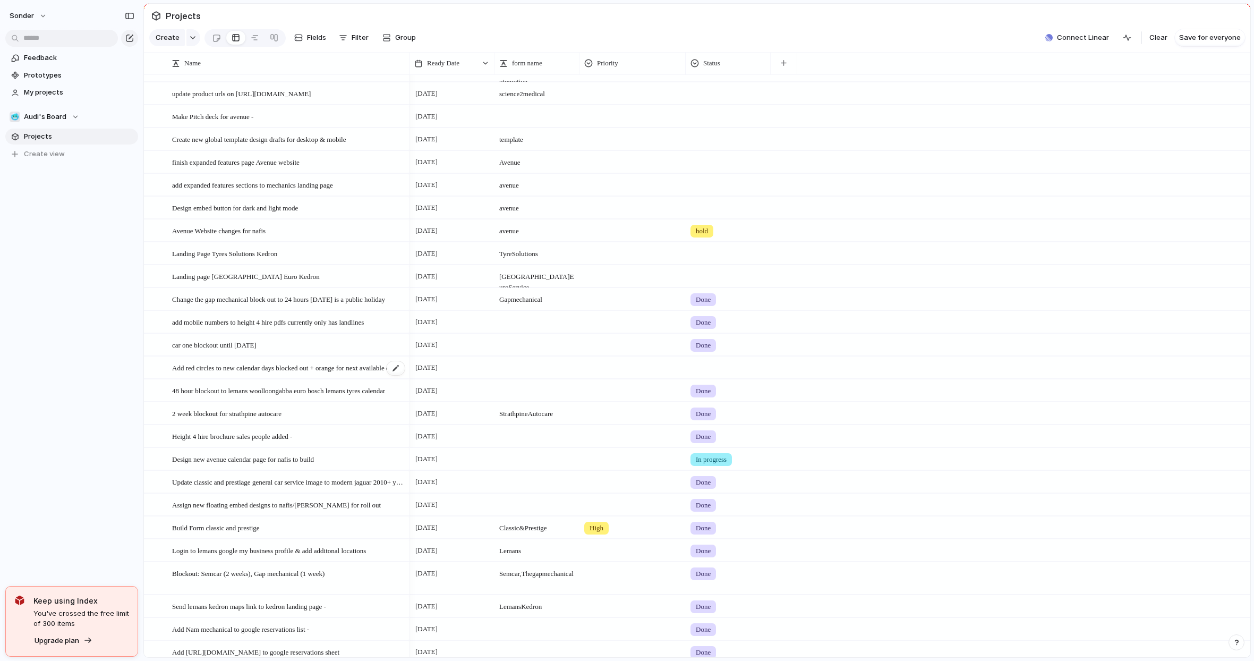
click at [290, 372] on span "Add red circles to new calendar days blocked out + orange for next available da…" at bounding box center [289, 367] width 234 height 12
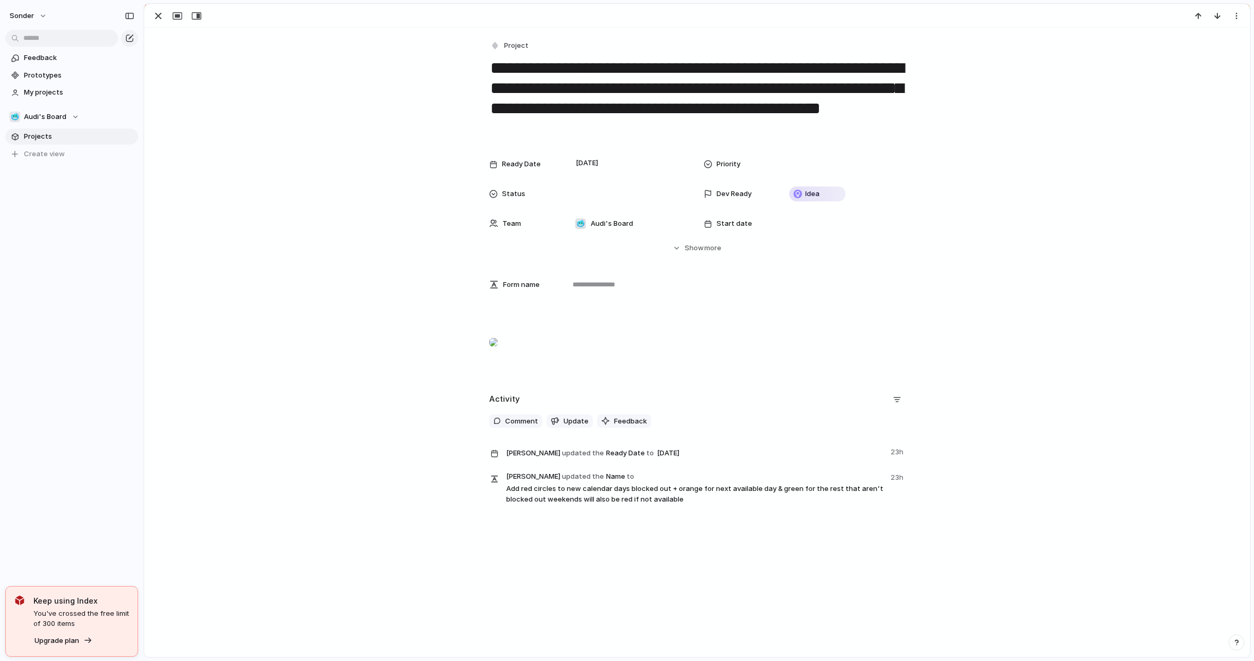
click at [535, 112] on textarea "**********" at bounding box center [697, 99] width 416 height 84
click at [159, 13] on div "button" at bounding box center [158, 16] width 13 height 13
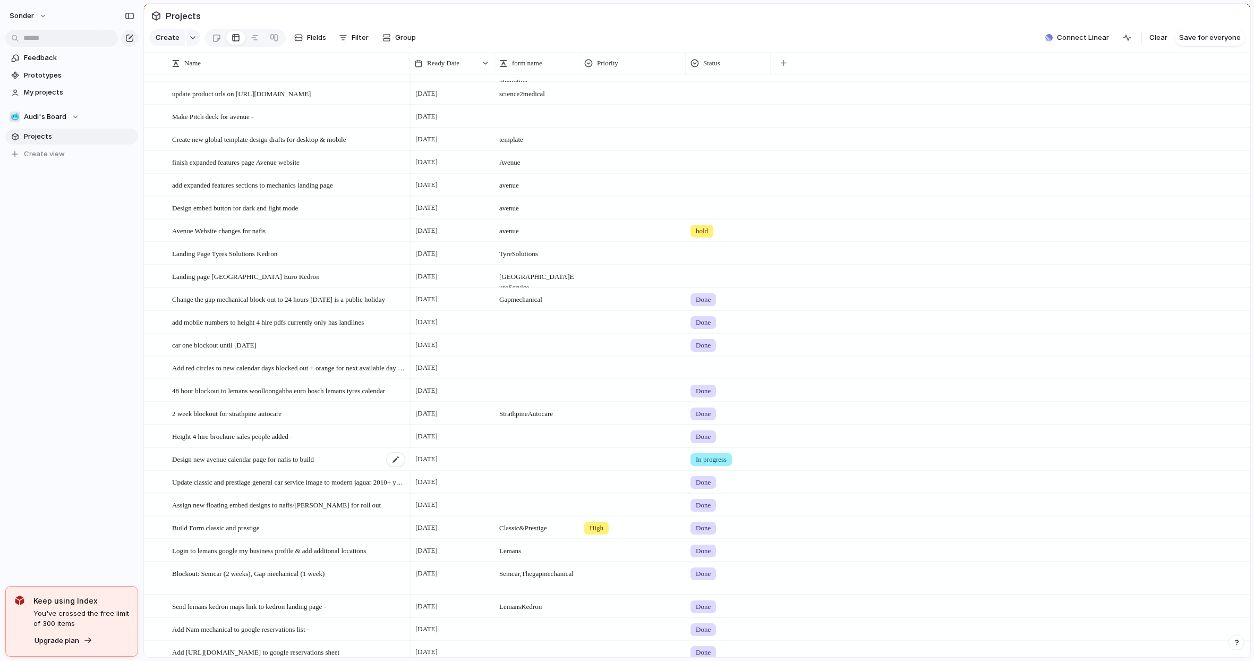
click at [270, 465] on span "Design new avenue calendar page for nafis to build" at bounding box center [243, 459] width 142 height 12
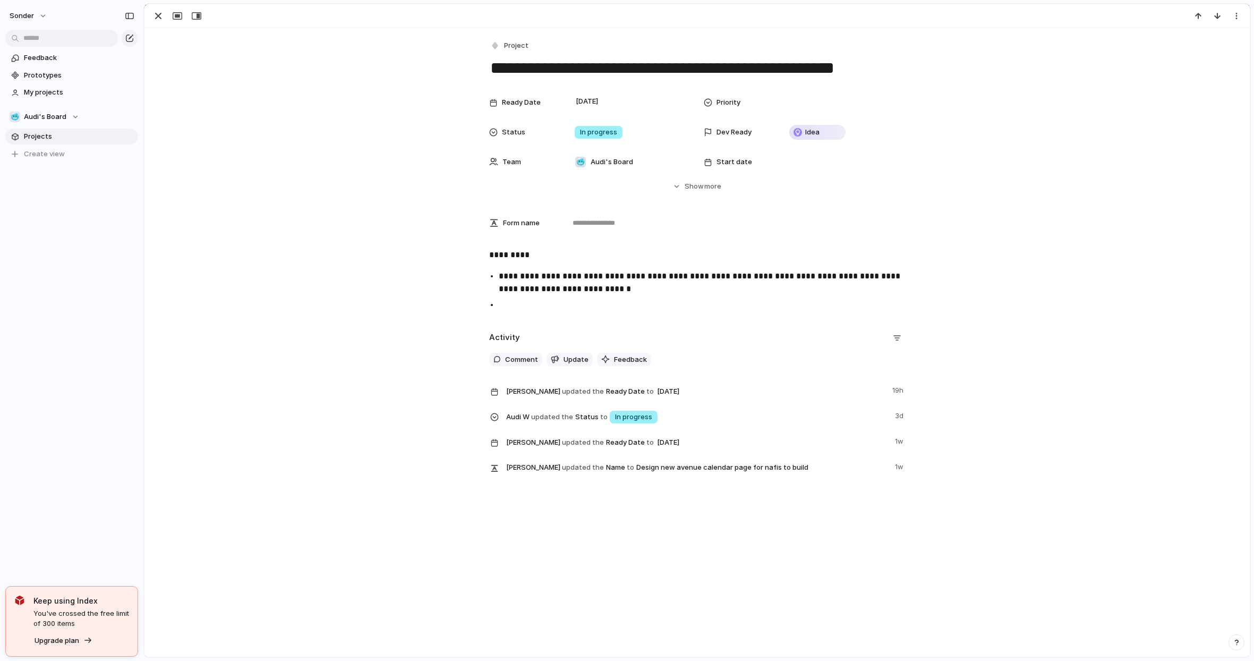
click at [559, 307] on p at bounding box center [707, 305] width 416 height 13
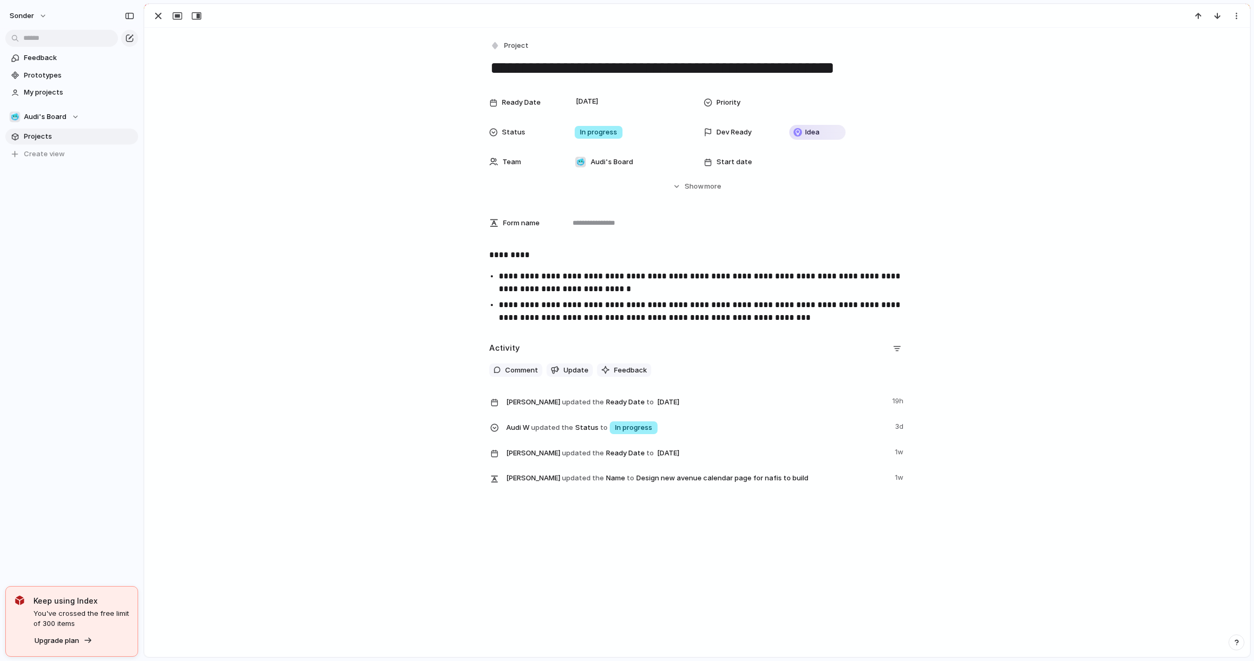
click at [161, 8] on div at bounding box center [696, 15] width 1105 height 23
click at [155, 11] on div "button" at bounding box center [158, 16] width 13 height 13
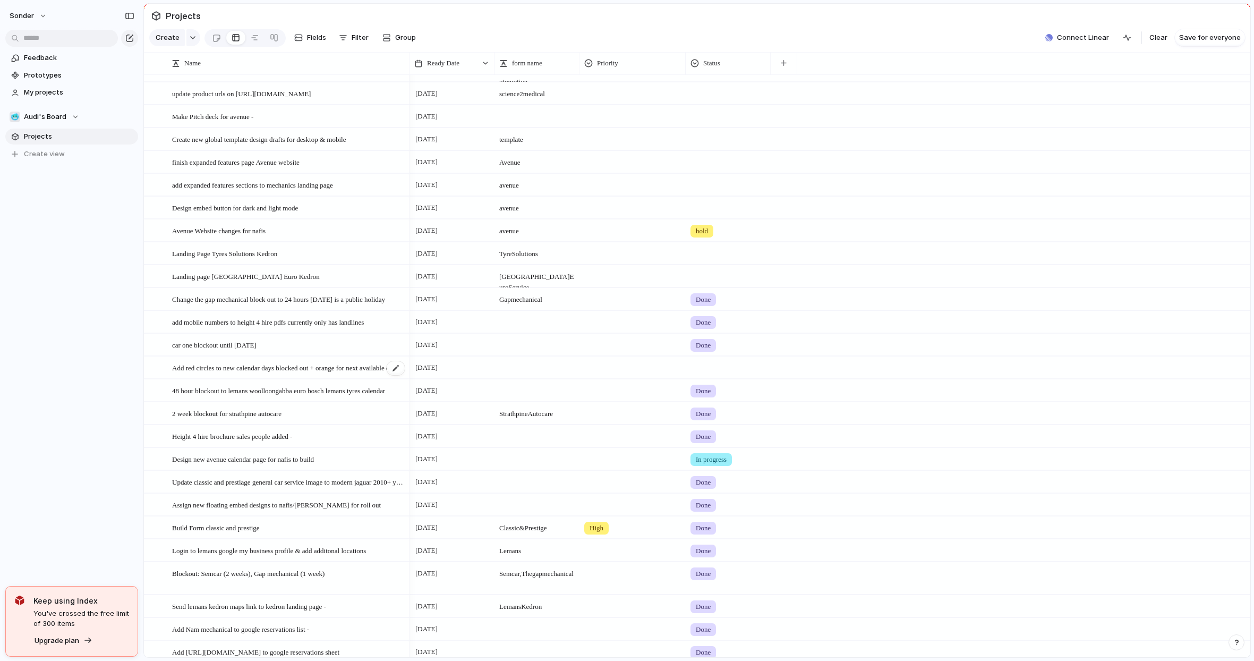
click at [226, 373] on span "Add red circles to new calendar days blocked out + orange for next available da…" at bounding box center [289, 367] width 234 height 12
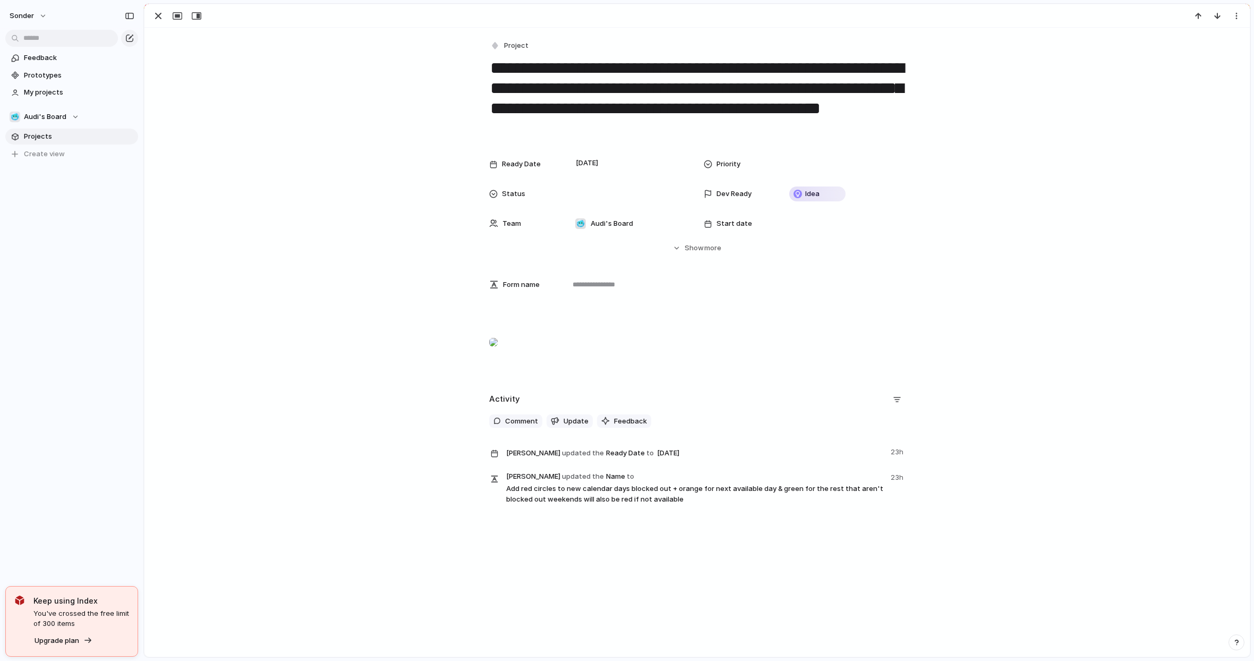
drag, startPoint x: 738, startPoint y: 424, endPoint x: 544, endPoint y: 369, distance: 201.2
click at [463, 349] on div at bounding box center [697, 344] width 1080 height 68
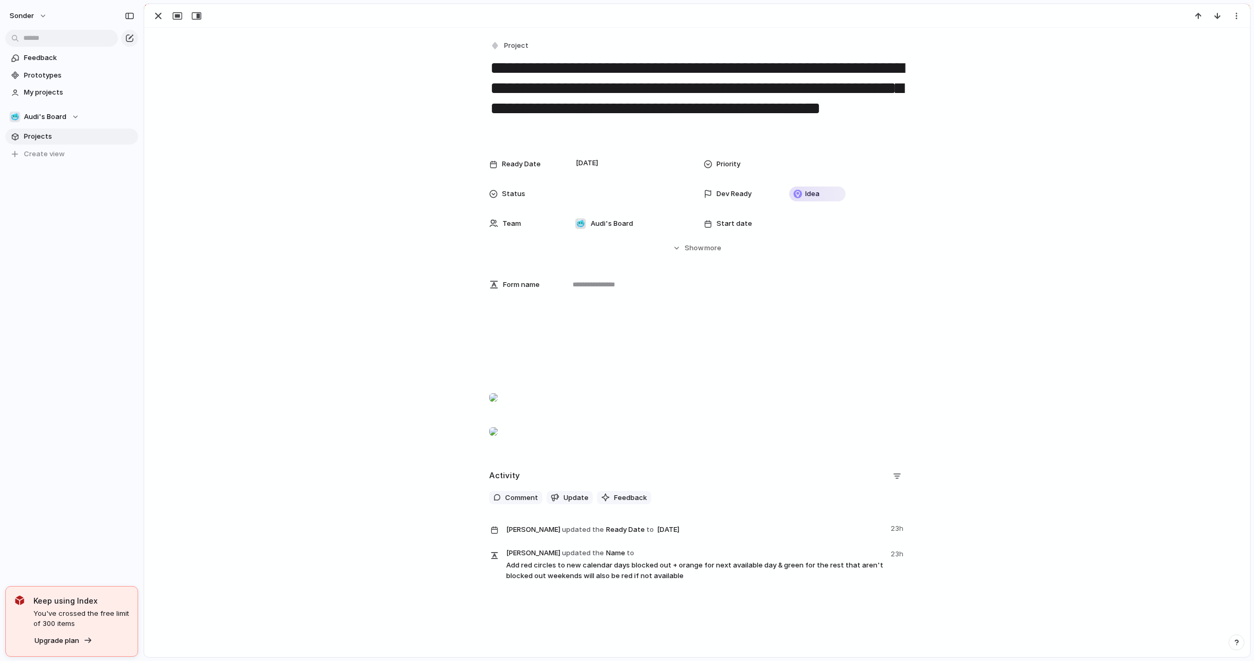
click at [612, 412] on p at bounding box center [697, 399] width 416 height 25
drag, startPoint x: 587, startPoint y: 459, endPoint x: 507, endPoint y: 444, distance: 81.2
click at [507, 412] on p at bounding box center [697, 399] width 416 height 25
click at [157, 17] on div "button" at bounding box center [158, 16] width 13 height 13
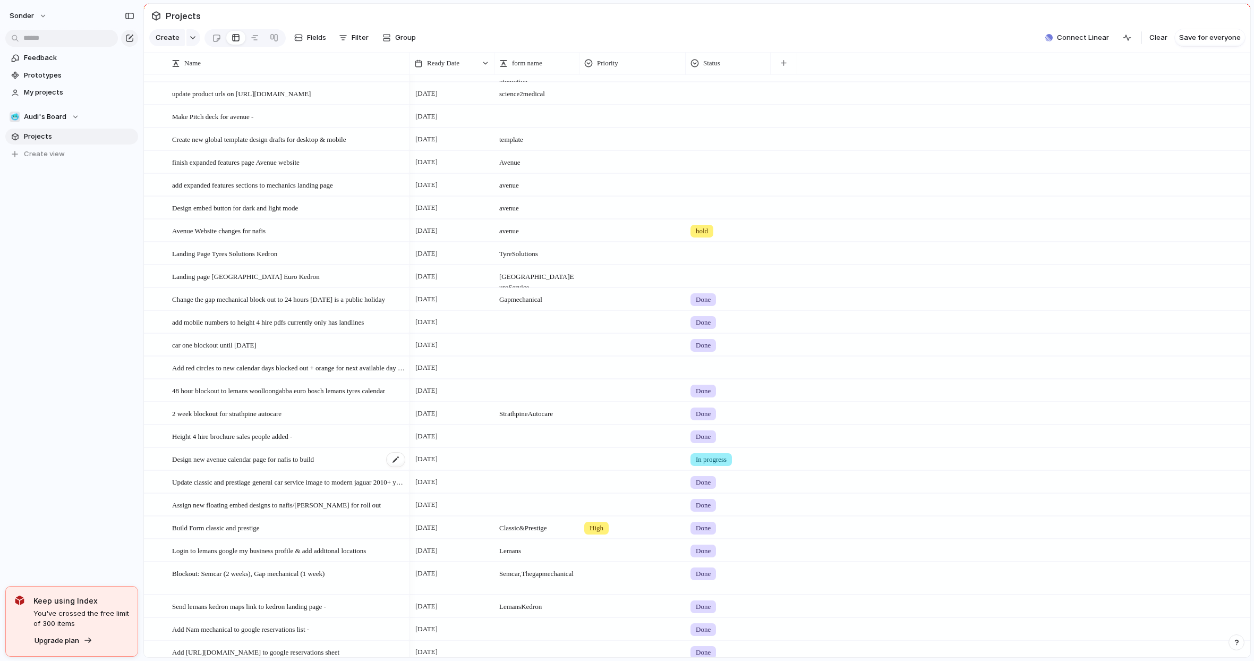
click at [257, 465] on span "Design new avenue calendar page for nafis to build" at bounding box center [243, 459] width 142 height 12
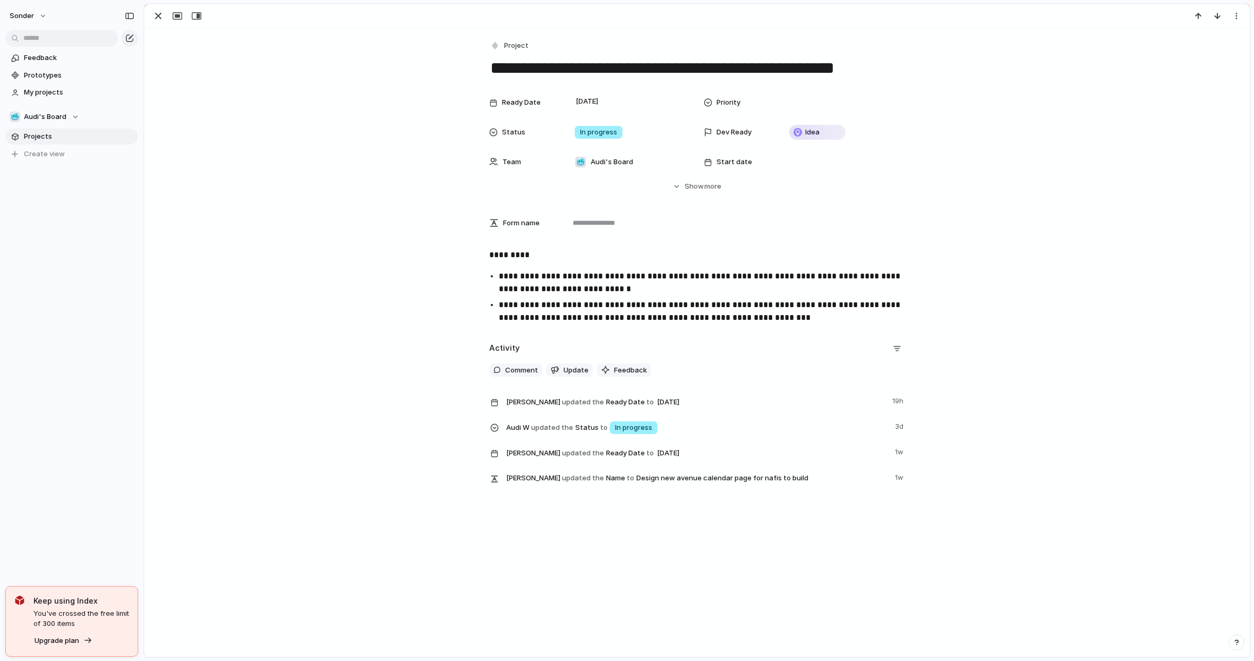
click at [593, 312] on p "**********" at bounding box center [707, 311] width 416 height 25
click at [763, 322] on p "**********" at bounding box center [707, 311] width 416 height 25
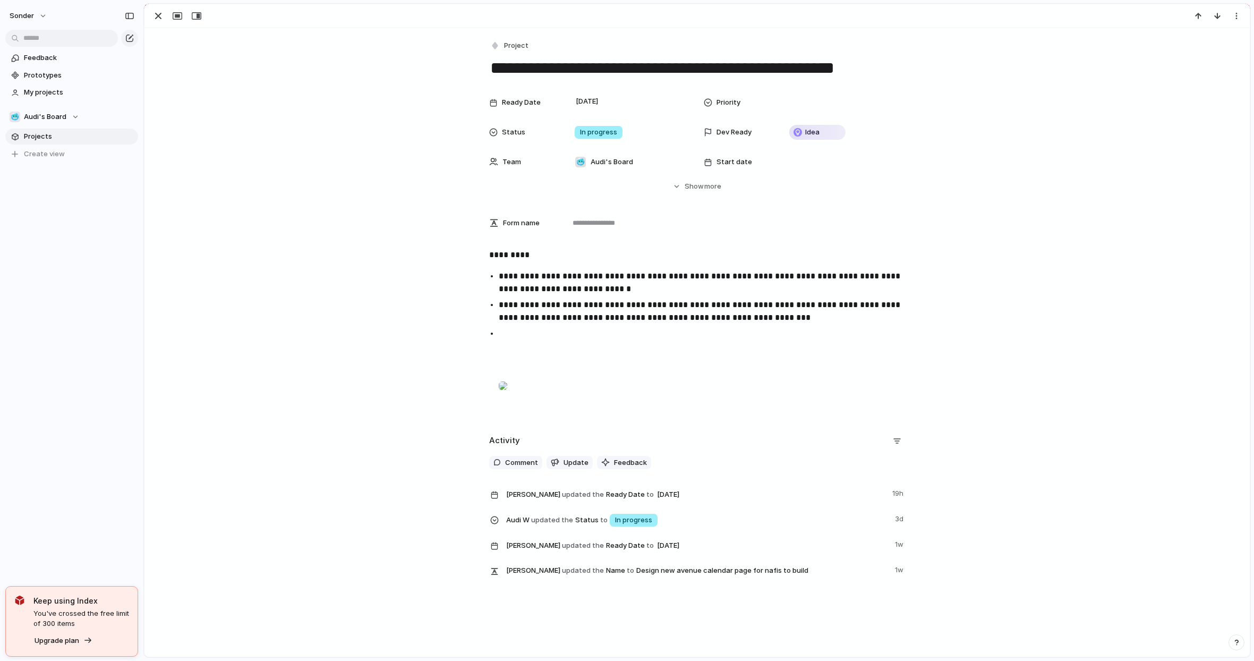
click at [618, 401] on p at bounding box center [707, 387] width 416 height 25
click at [546, 357] on li at bounding box center [707, 371] width 416 height 89
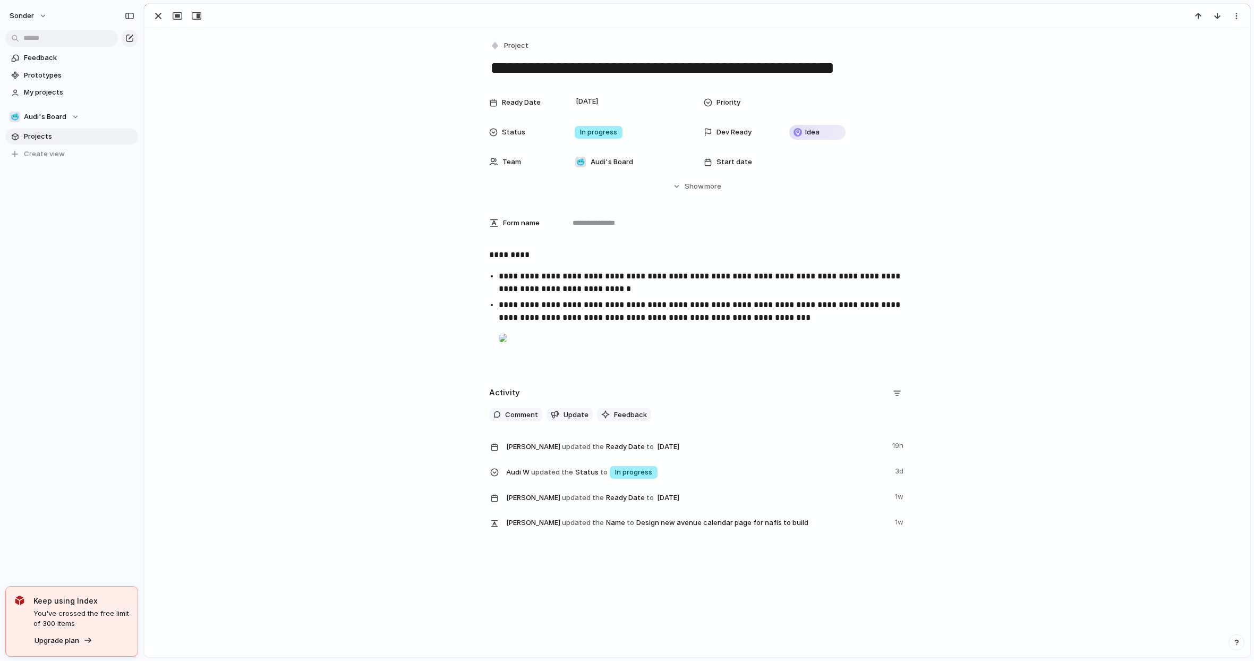
click at [499, 255] on p "*********" at bounding box center [697, 255] width 416 height 13
click at [503, 237] on button "button" at bounding box center [496, 233] width 21 height 17
click at [458, 234] on span "Headings" at bounding box center [452, 233] width 31 height 11
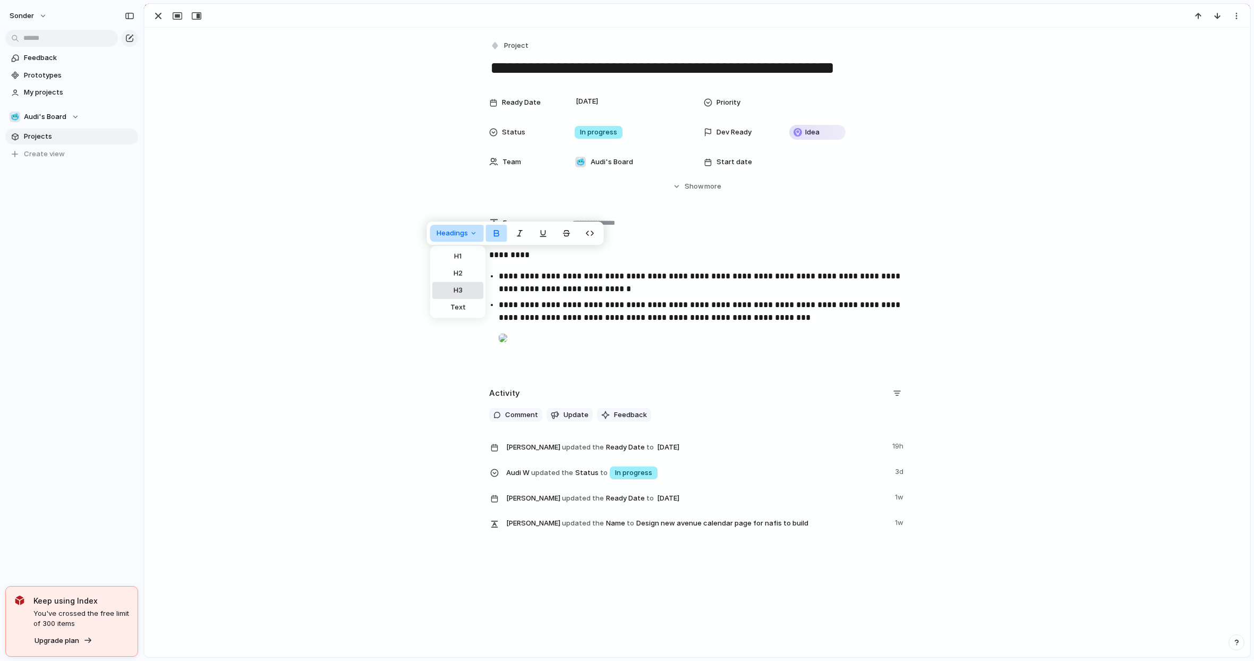
click at [472, 292] on button "H3" at bounding box center [457, 290] width 51 height 17
click at [645, 304] on p "**********" at bounding box center [707, 313] width 416 height 25
click at [507, 258] on strong "*********" at bounding box center [516, 256] width 54 height 11
drag, startPoint x: 698, startPoint y: 328, endPoint x: 501, endPoint y: 267, distance: 206.3
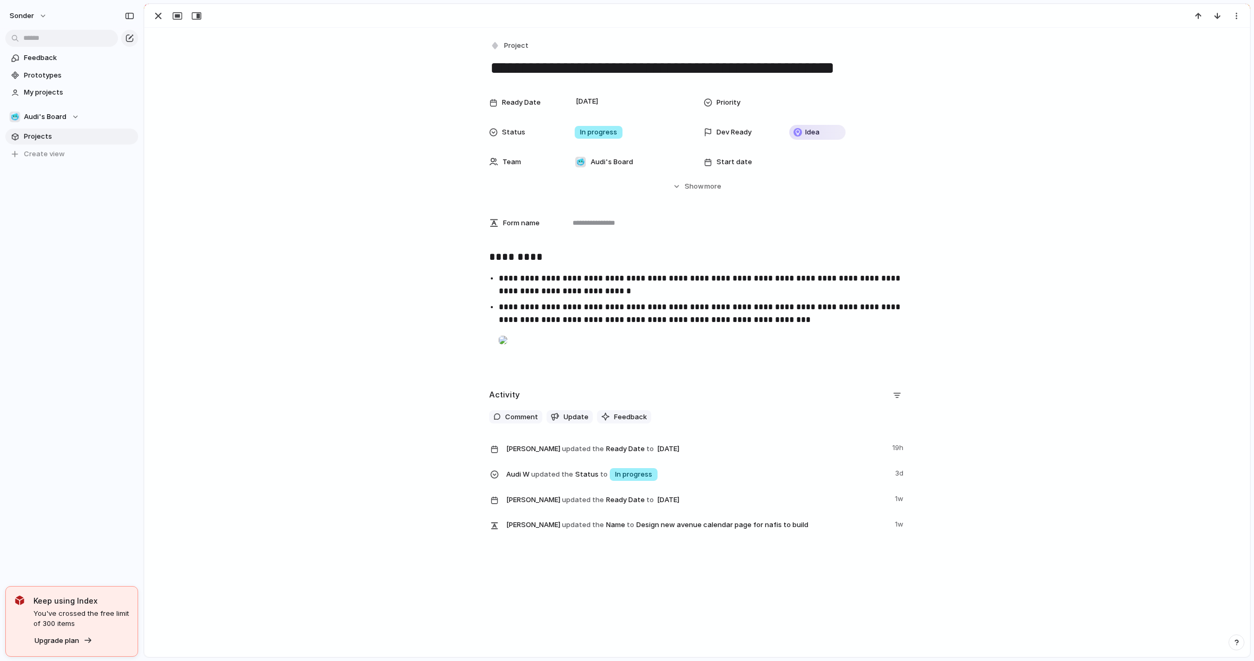
click at [698, 328] on li "**********" at bounding box center [707, 336] width 416 height 70
click at [500, 260] on strong "*********" at bounding box center [516, 256] width 54 height 11
click at [156, 12] on div "button" at bounding box center [158, 16] width 13 height 13
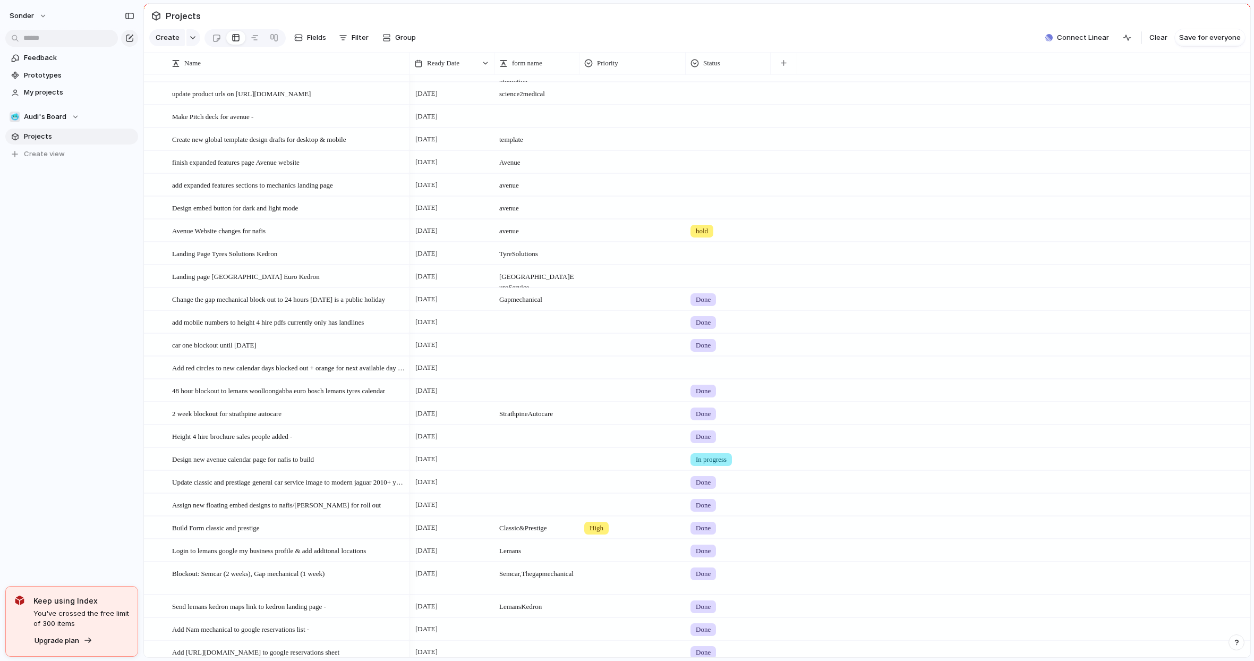
click at [536, 470] on div at bounding box center [537, 459] width 85 height 22
type textarea "********"
click at [614, 466] on div at bounding box center [632, 457] width 105 height 18
click at [614, 531] on span "Medium" at bounding box center [605, 529] width 26 height 11
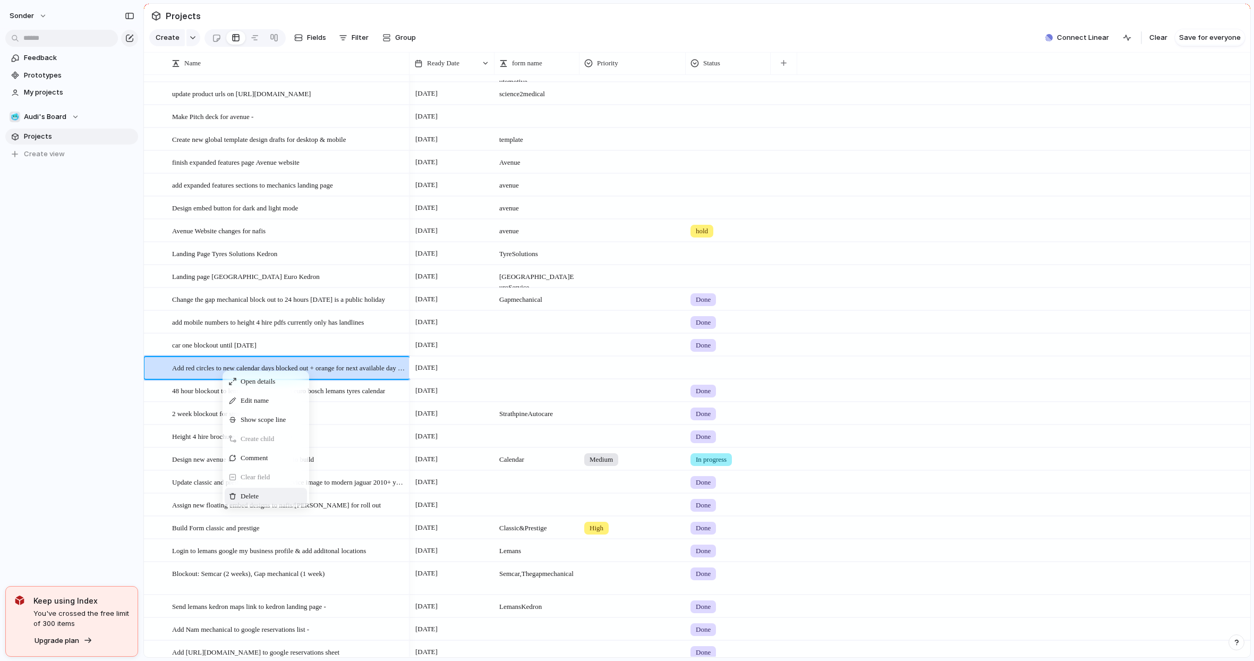
click at [259, 501] on span "Delete" at bounding box center [250, 496] width 18 height 11
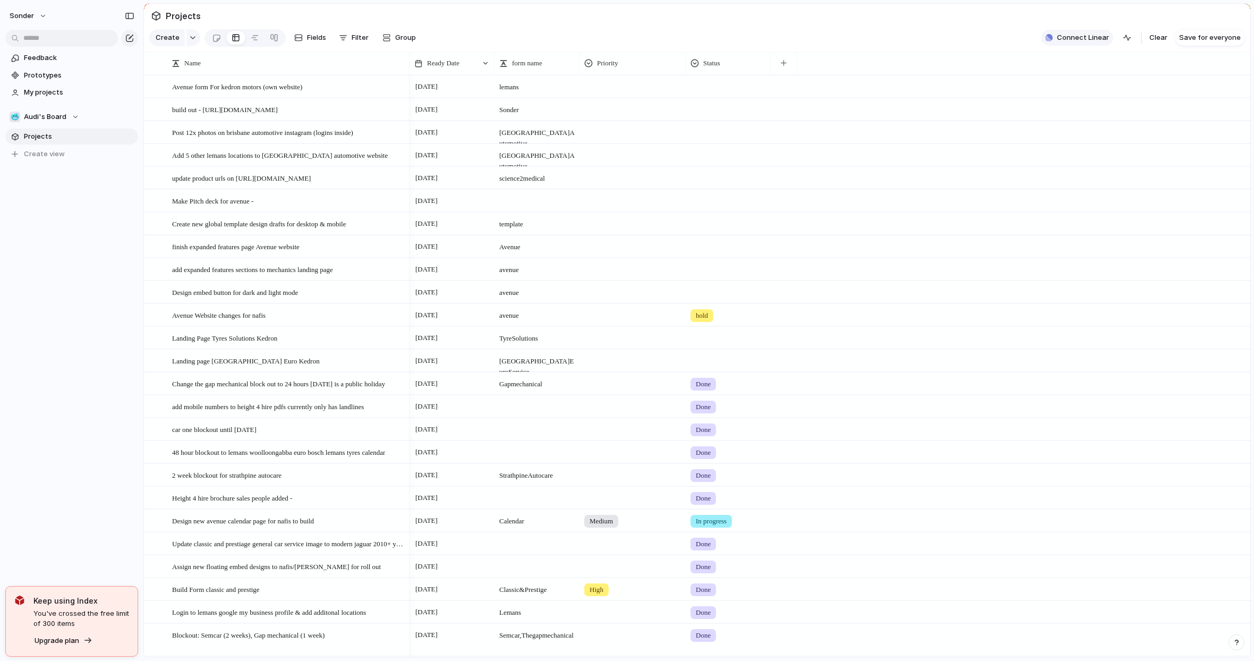
click at [1075, 43] on span "Connect Linear" at bounding box center [1083, 37] width 52 height 11
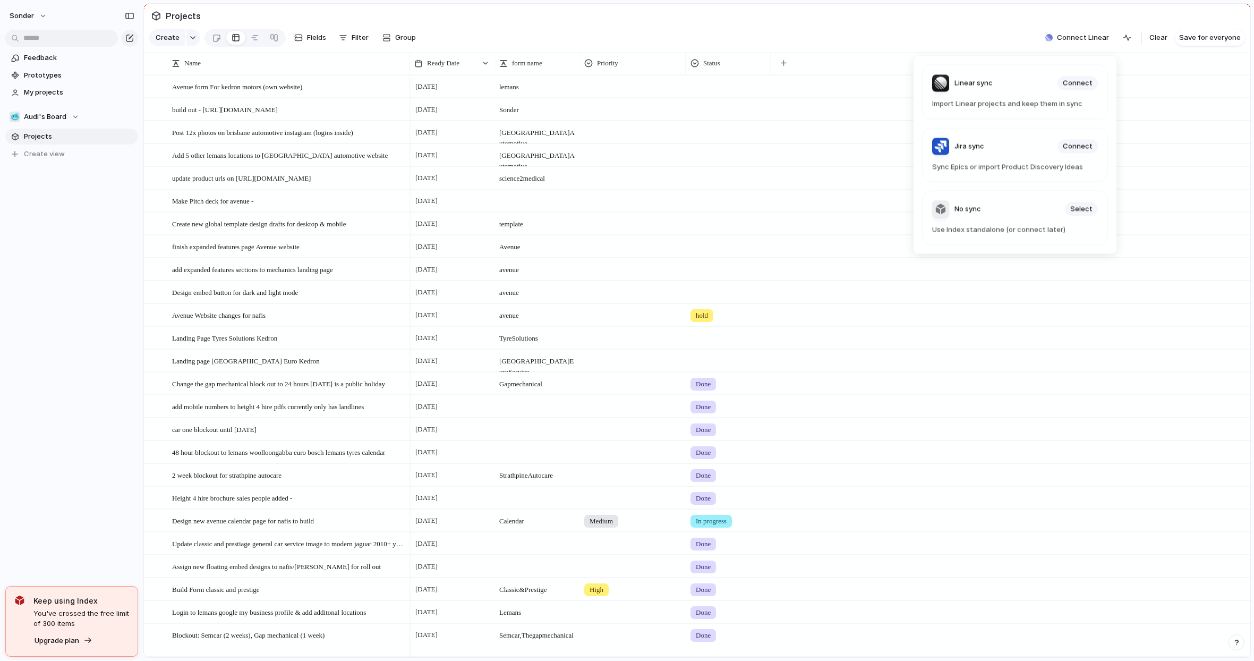
click at [992, 24] on div "Linear sync Connect Import Linear projects and keep them in sync Jira sync Conn…" at bounding box center [627, 330] width 1254 height 661
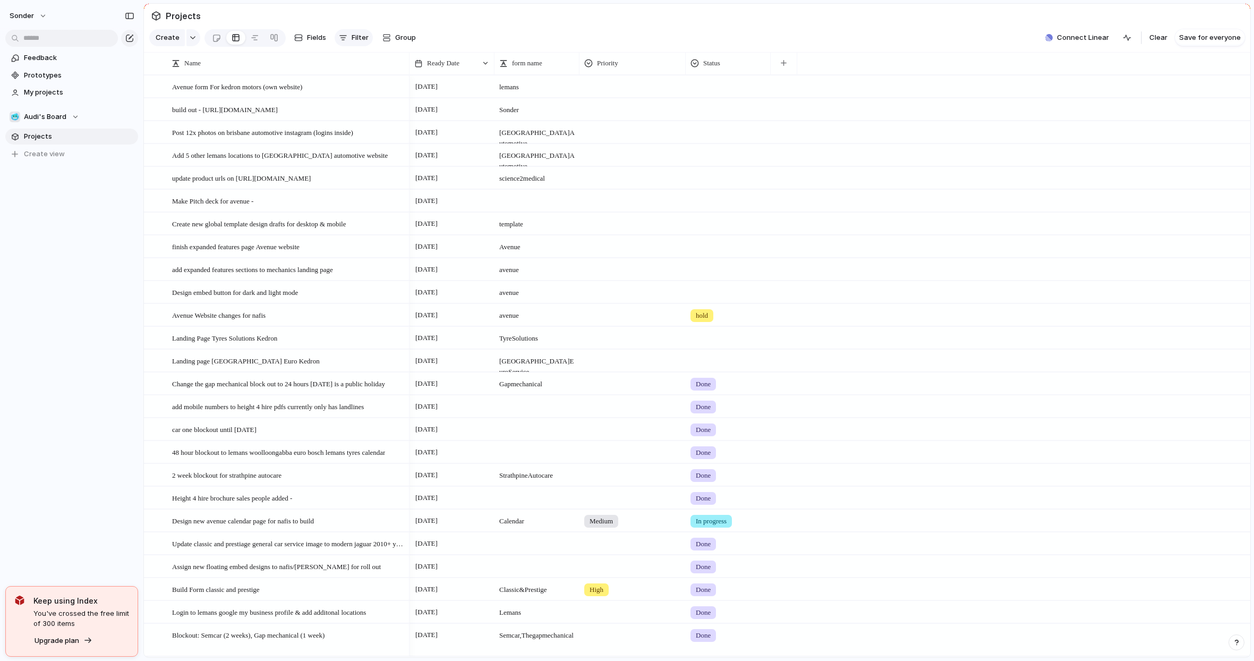
click at [362, 42] on span "Filter" at bounding box center [360, 37] width 17 height 11
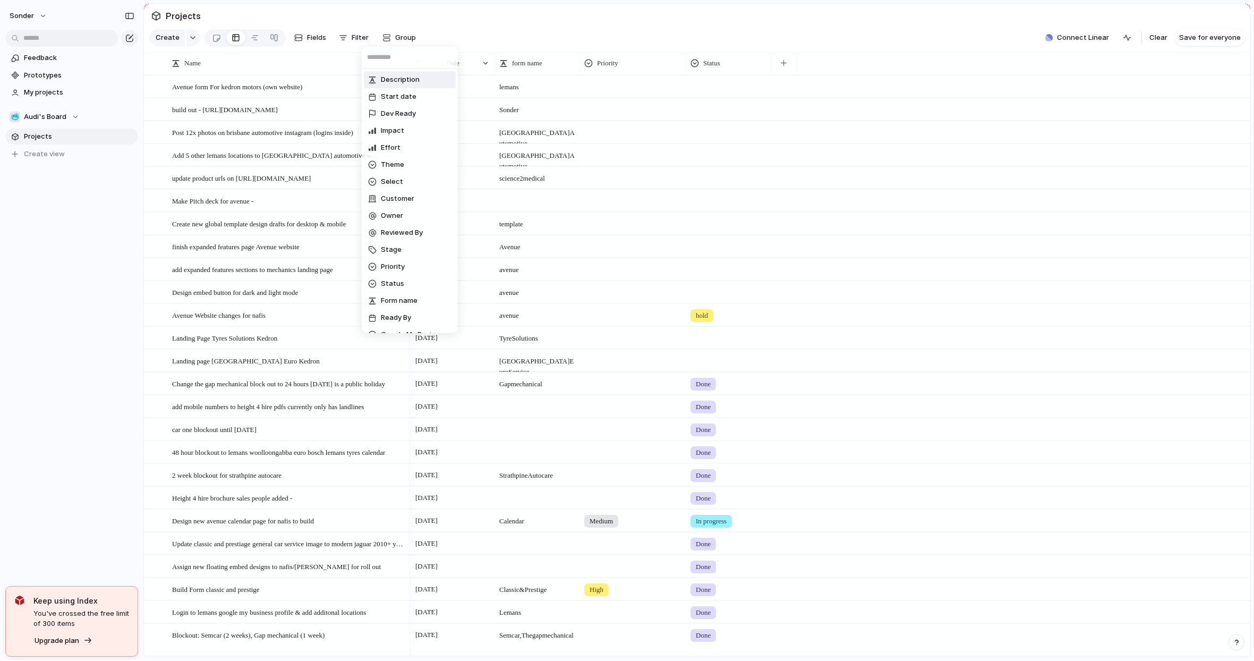
click at [433, 31] on div "Description Start date Dev Ready Impact Effort Theme Select Customer Owner Revi…" at bounding box center [627, 330] width 1254 height 661
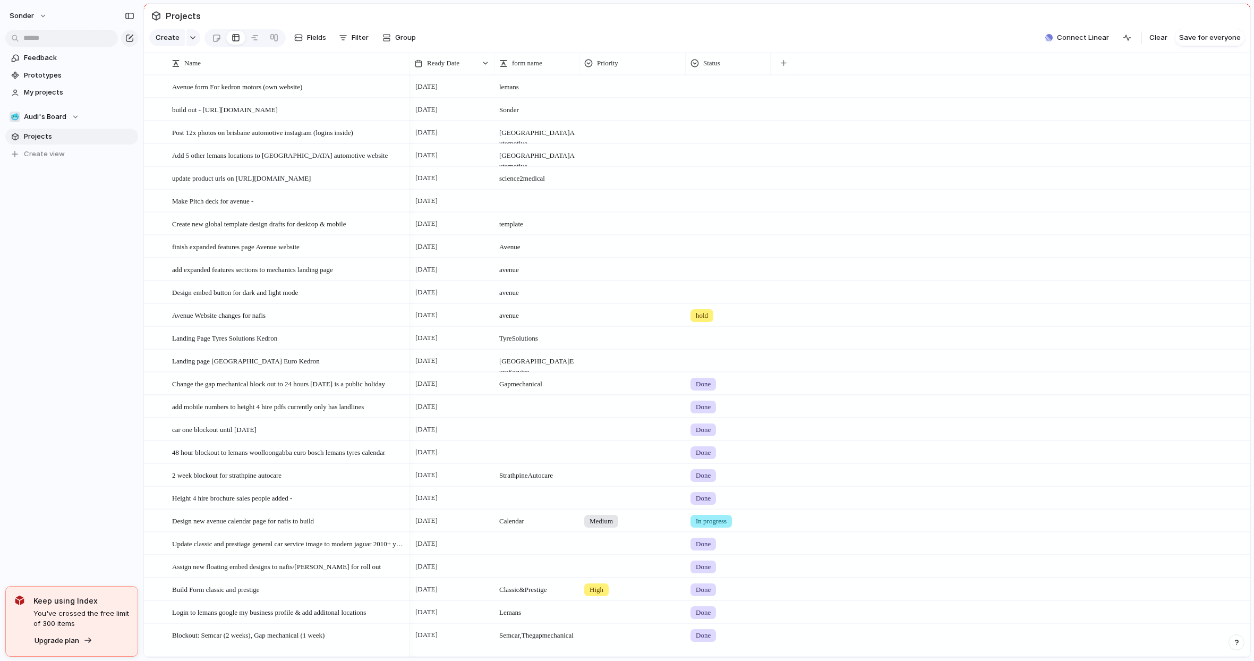
click at [420, 49] on section "Create Fields Filter Group Zoom Collapse Connect Linear Clear Save for everyone" at bounding box center [697, 39] width 1106 height 25
click at [388, 40] on div "button" at bounding box center [386, 37] width 8 height 8
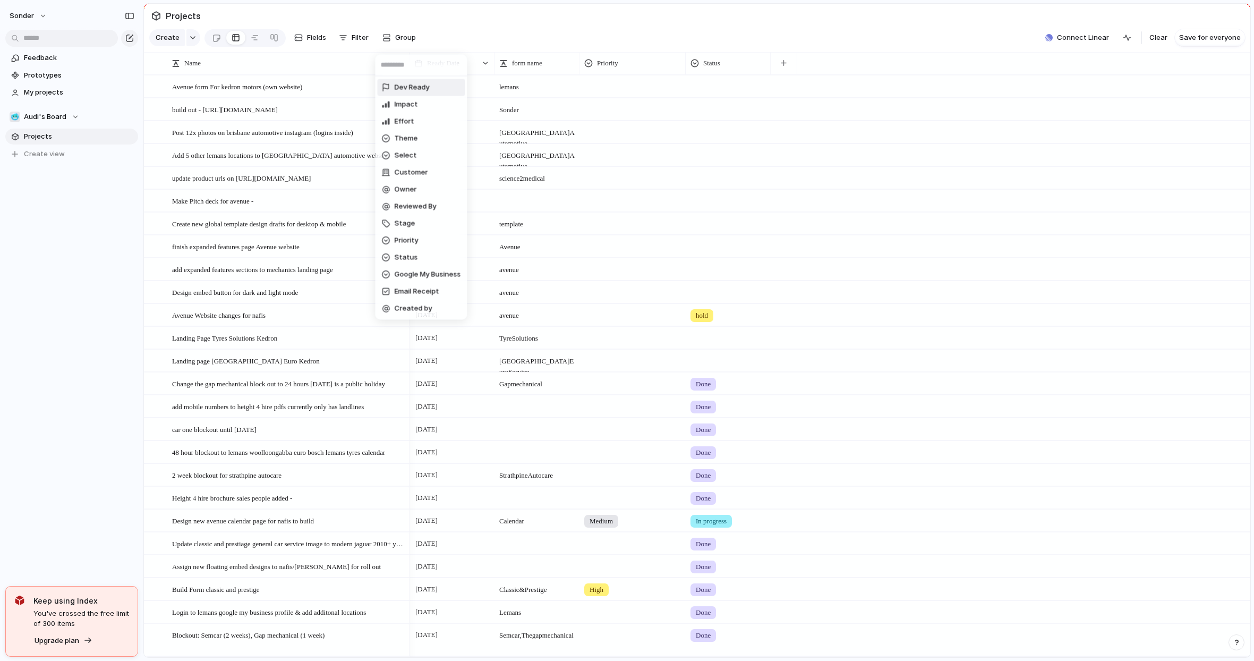
click at [466, 41] on div "Dev Ready Impact Effort Theme Select Customer Owner Reviewed By Stage Priority …" at bounding box center [627, 330] width 1254 height 661
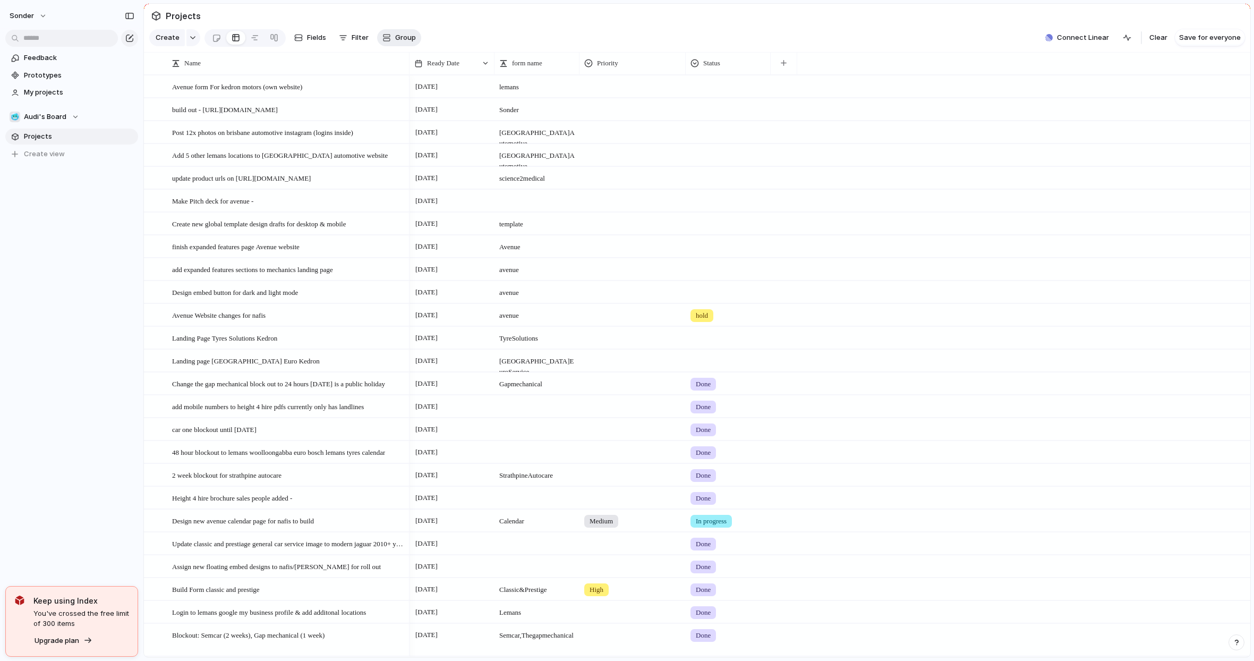
click at [399, 36] on button "Group" at bounding box center [399, 37] width 44 height 17
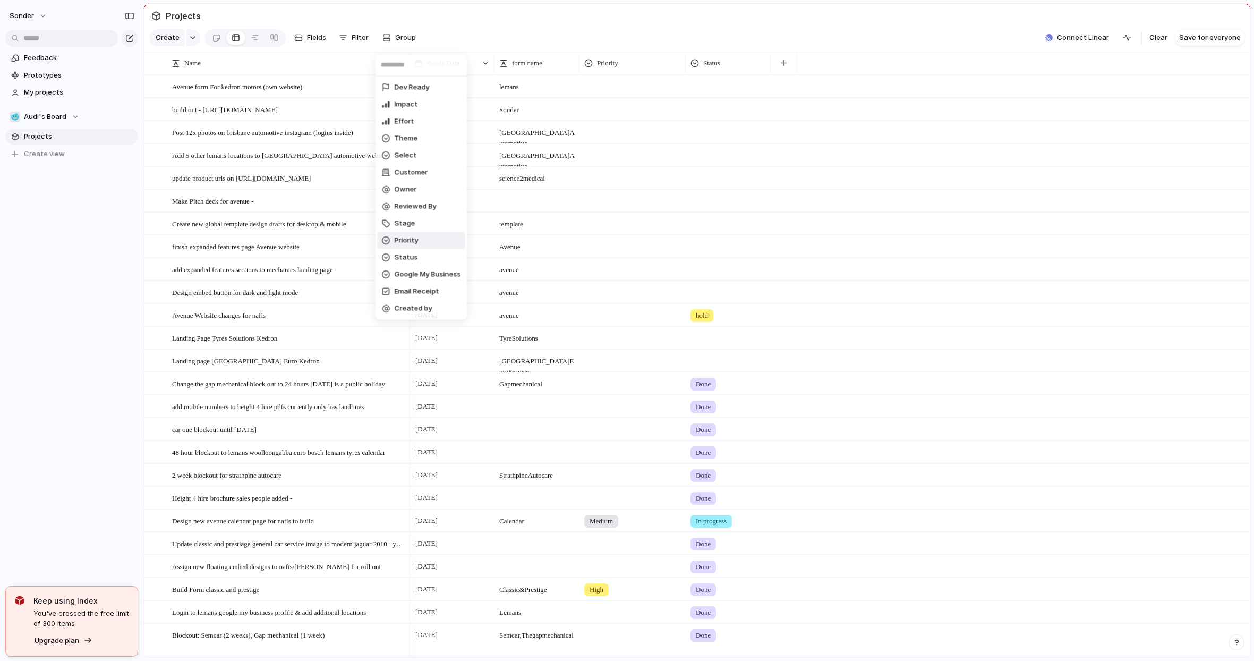
click at [420, 242] on li "Priority" at bounding box center [422, 240] width 88 height 17
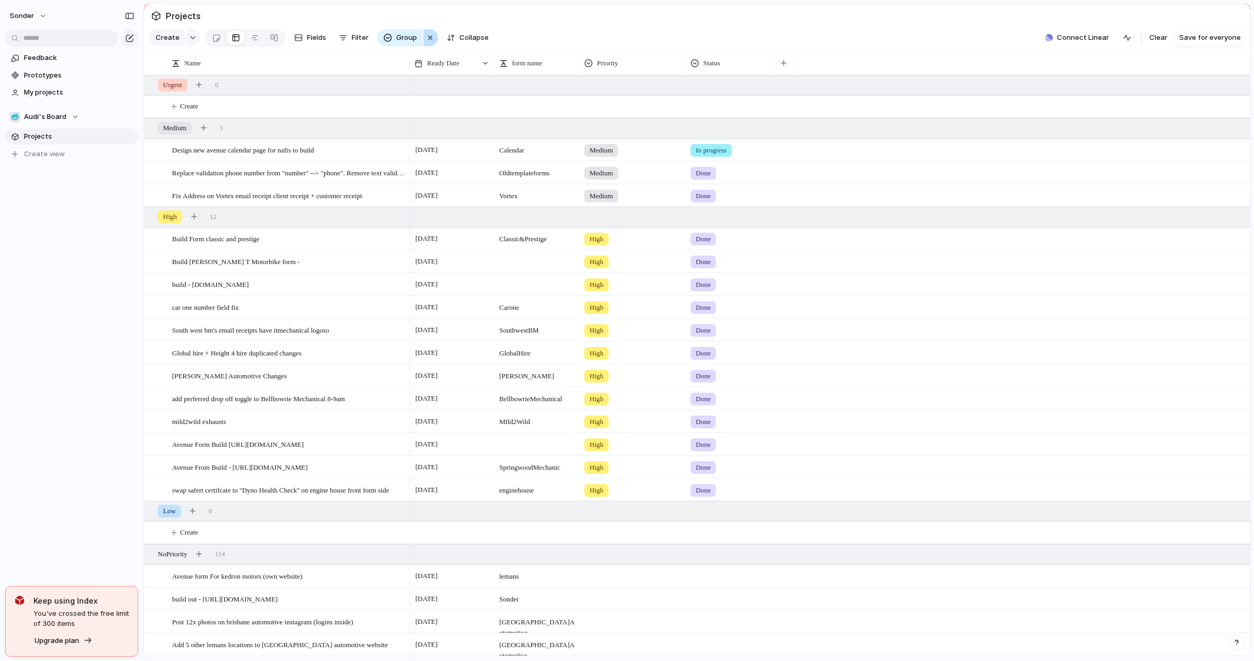
click at [431, 44] on div "button" at bounding box center [430, 37] width 8 height 13
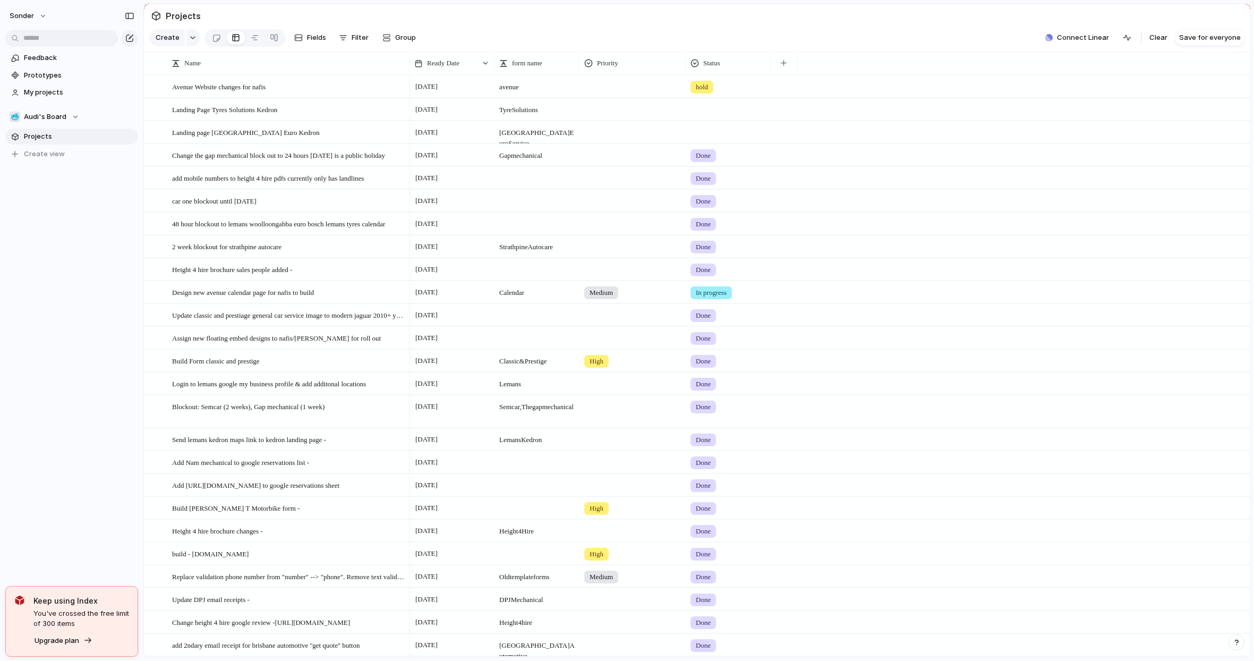
click at [613, 253] on div at bounding box center [632, 245] width 105 height 18
click at [636, 252] on div "Urgent Medium High Low" at bounding box center [627, 330] width 1254 height 661
click at [524, 252] on span "Strathpine Autocare" at bounding box center [537, 244] width 84 height 16
click at [524, 254] on textarea "**********" at bounding box center [537, 255] width 77 height 13
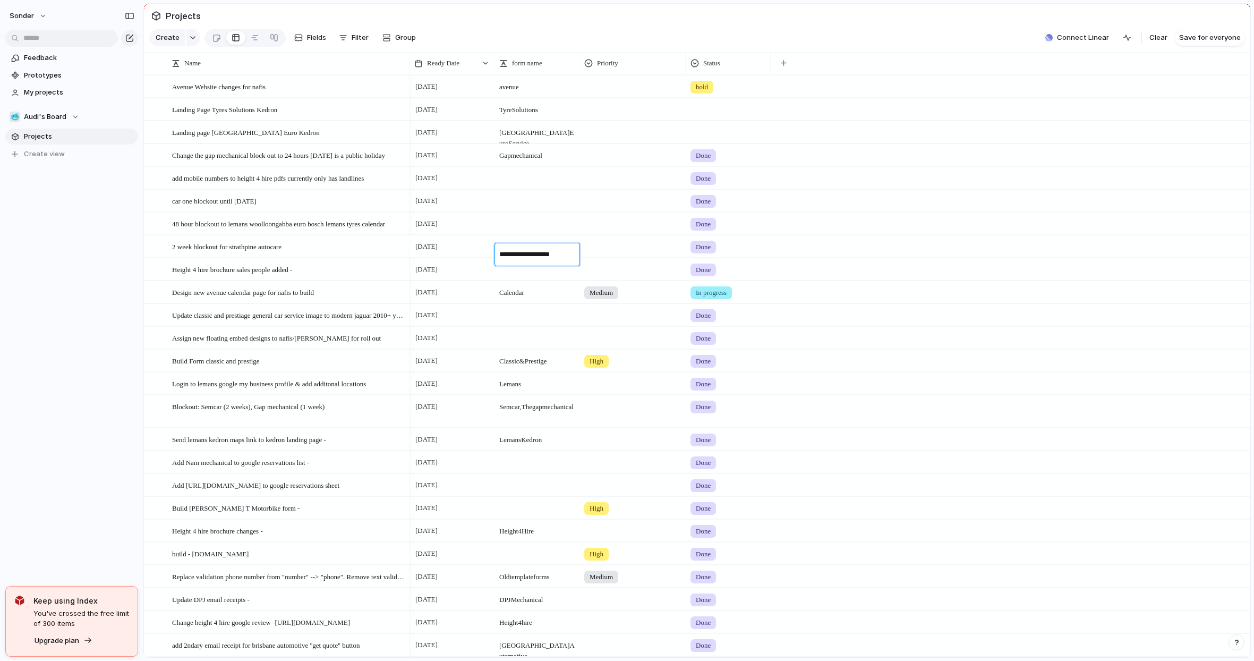
click at [524, 254] on textarea "**********" at bounding box center [537, 255] width 77 height 13
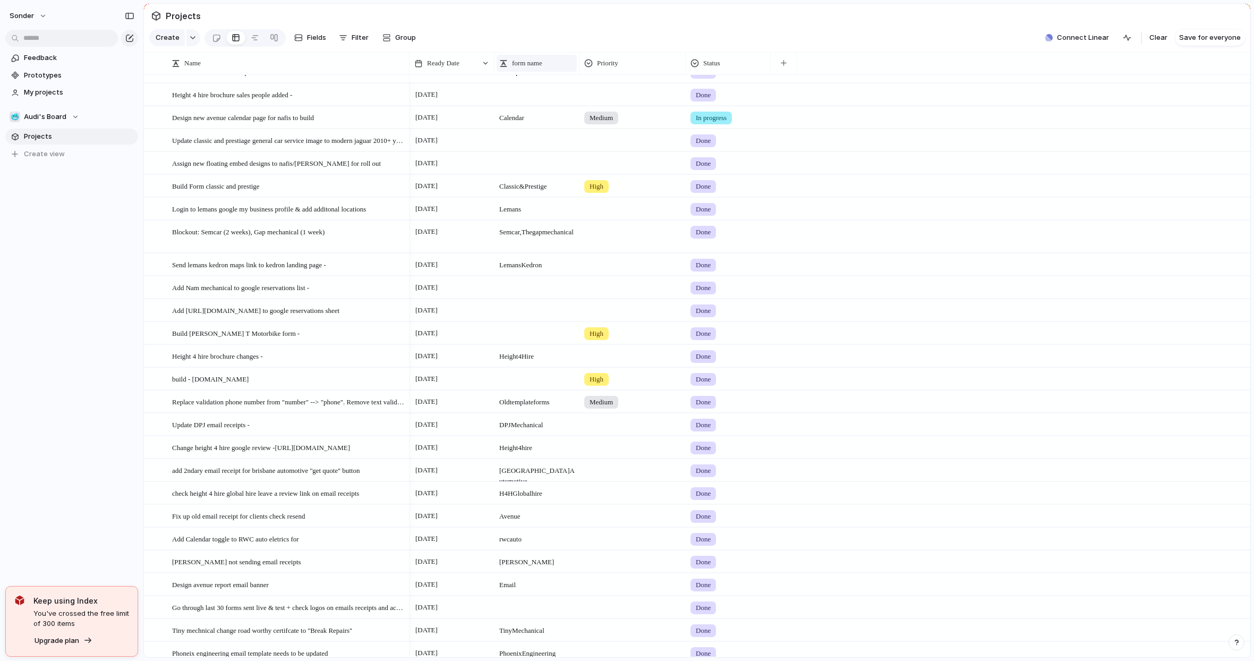
click at [533, 69] on span "form name" at bounding box center [527, 63] width 30 height 11
click at [635, 113] on div "Modify Hide Sort ascending Sort descending" at bounding box center [627, 330] width 1254 height 661
click at [551, 69] on div "form name" at bounding box center [536, 63] width 75 height 11
click at [551, 96] on li "Modify" at bounding box center [538, 95] width 78 height 17
click at [1104, 95] on button "button" at bounding box center [1112, 91] width 21 height 21
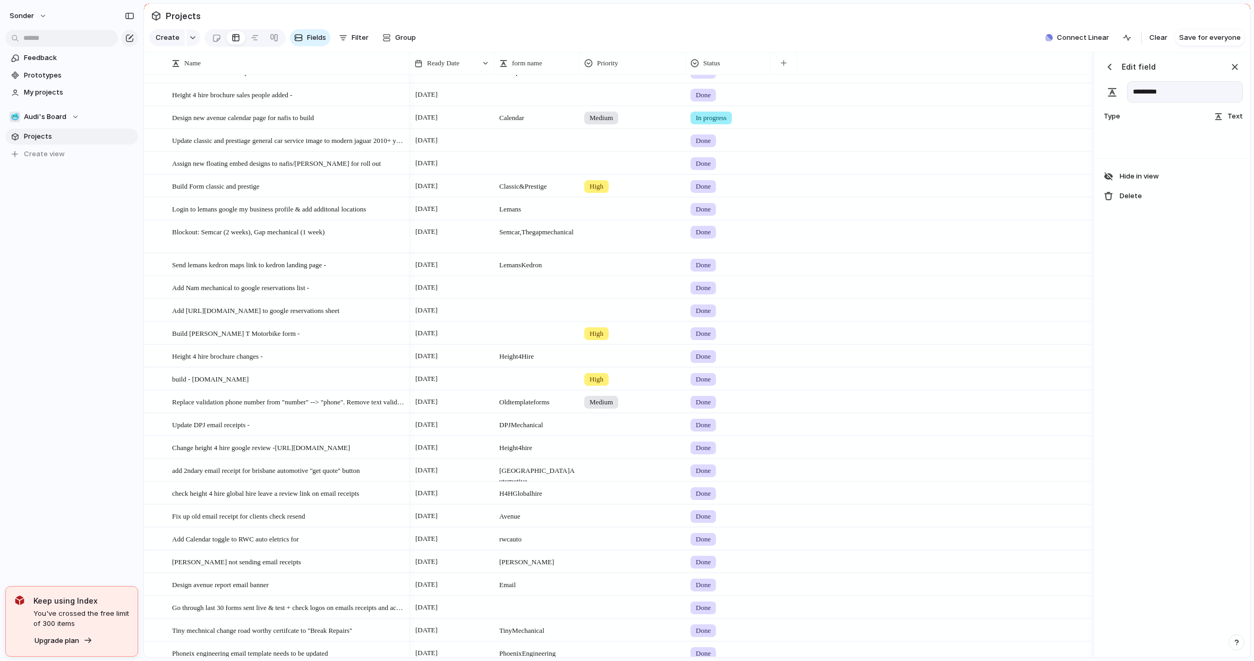
click at [1220, 122] on div "Text" at bounding box center [1228, 116] width 29 height 11
click at [1207, 231] on li "Select" at bounding box center [1198, 236] width 84 height 17
click at [1158, 101] on input "*********" at bounding box center [1185, 91] width 116 height 21
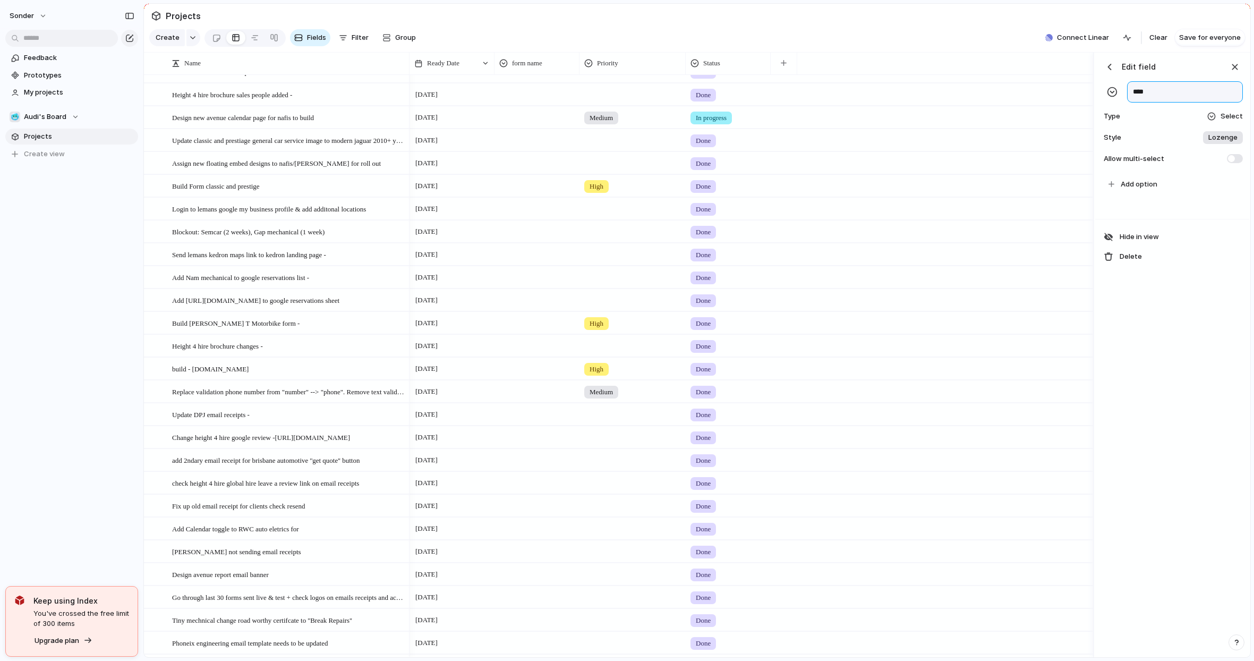
type input "****"
click at [1144, 190] on span "Add option" at bounding box center [1139, 184] width 37 height 11
type input "**********"
click at [1147, 228] on input "**********" at bounding box center [1147, 223] width 52 height 11
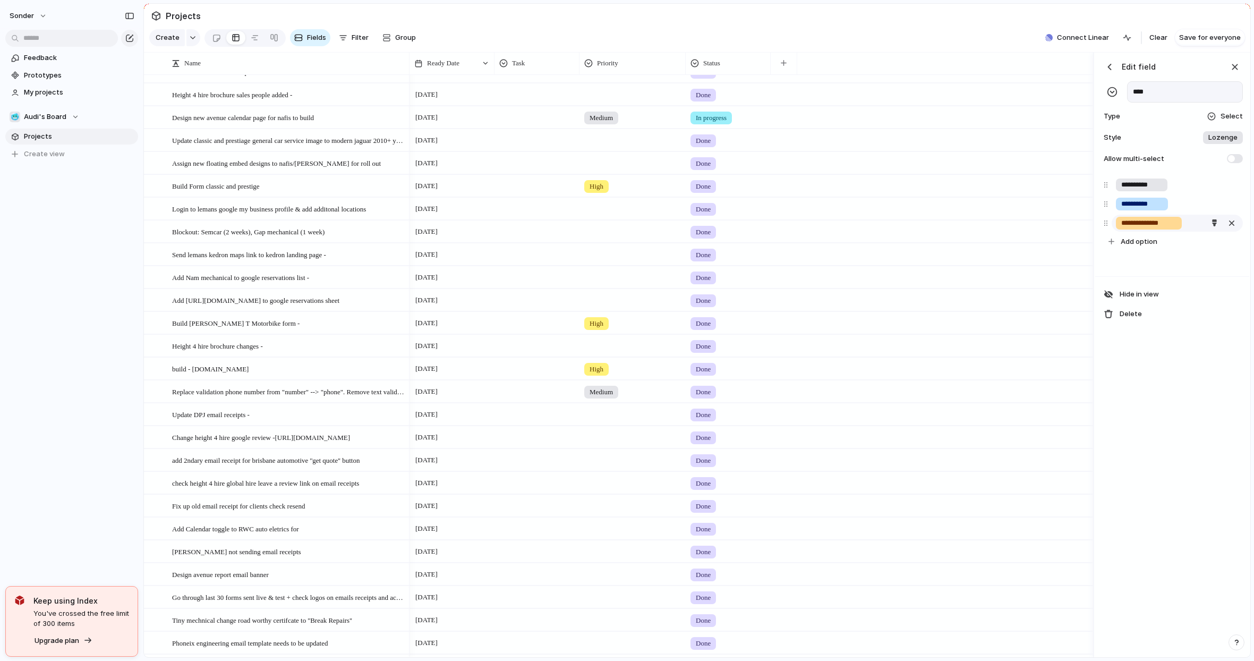
type input "**********"
click at [1151, 267] on input "**********" at bounding box center [1154, 261] width 66 height 11
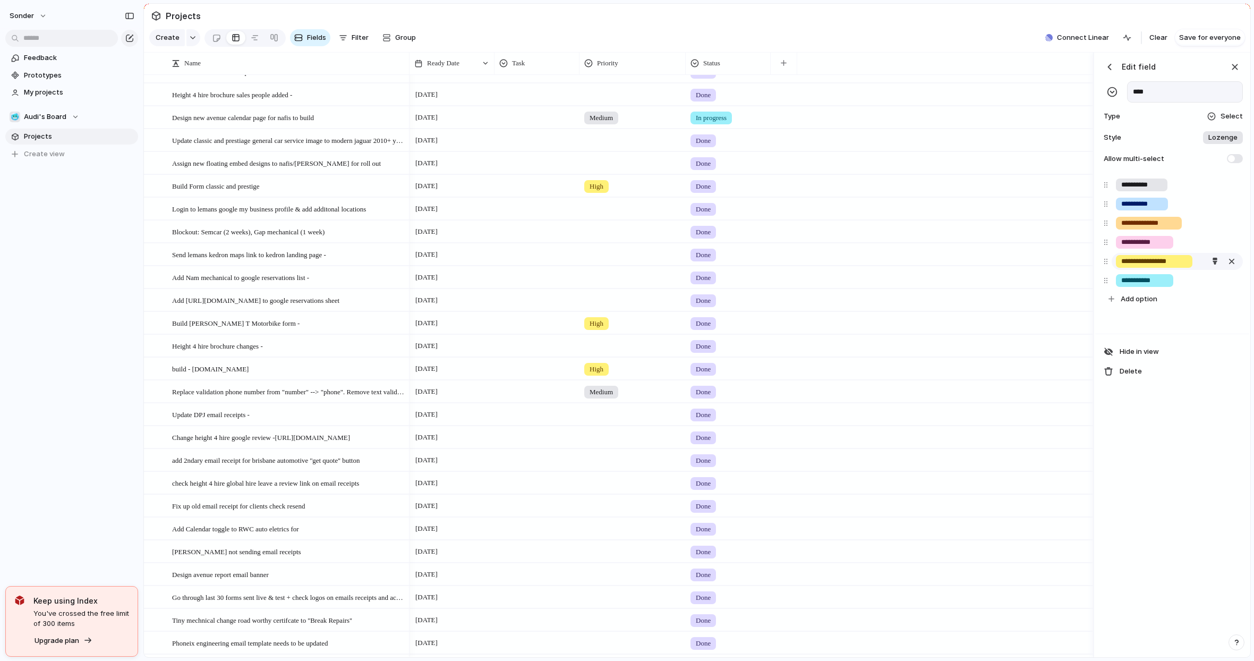
click at [1151, 267] on input "**********" at bounding box center [1154, 261] width 66 height 11
click at [1157, 267] on input "**********" at bounding box center [1154, 261] width 66 height 11
drag, startPoint x: 1153, startPoint y: 270, endPoint x: 1201, endPoint y: 270, distance: 47.8
click at [1201, 270] on div "**********" at bounding box center [1177, 261] width 131 height 17
type input "********"
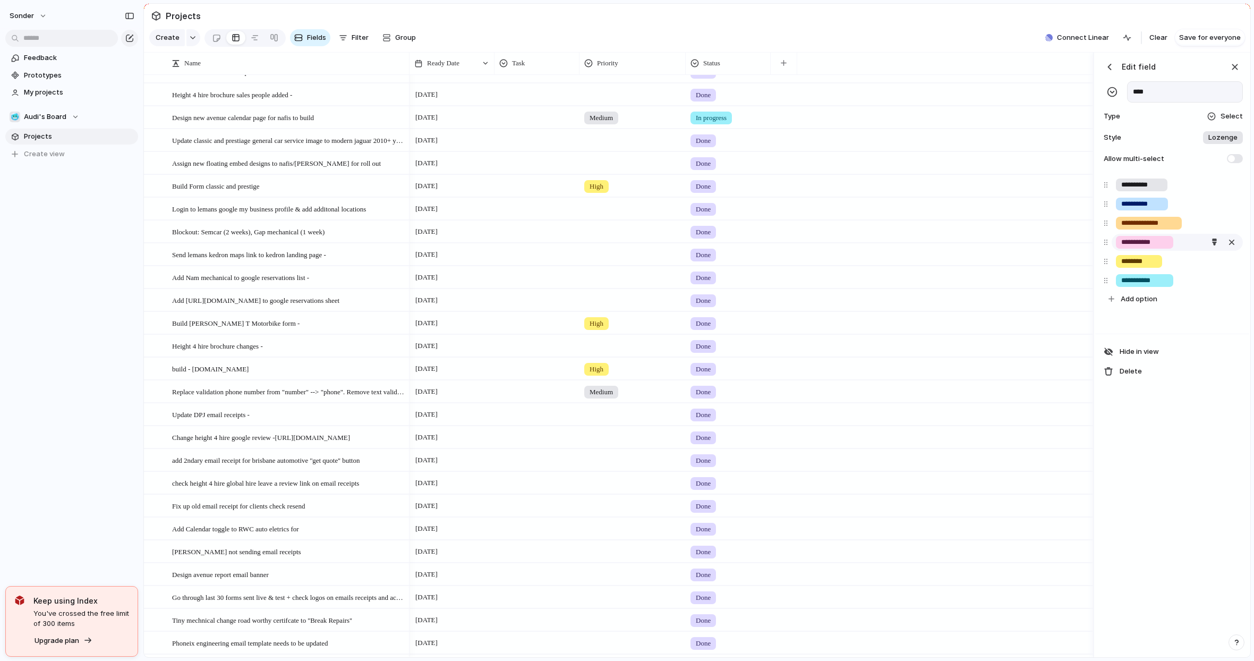
click at [1151, 248] on input "**********" at bounding box center [1144, 242] width 47 height 11
type input "**********"
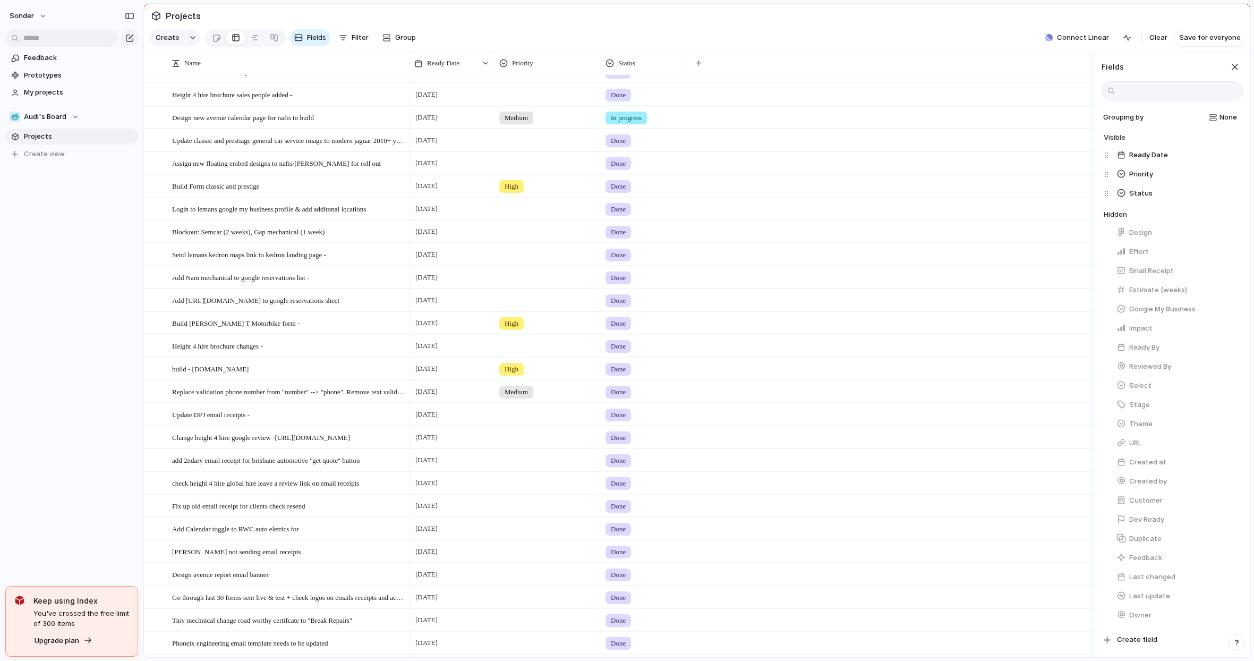
click at [937, 288] on div "[DATE] Done" at bounding box center [752, 277] width 684 height 23
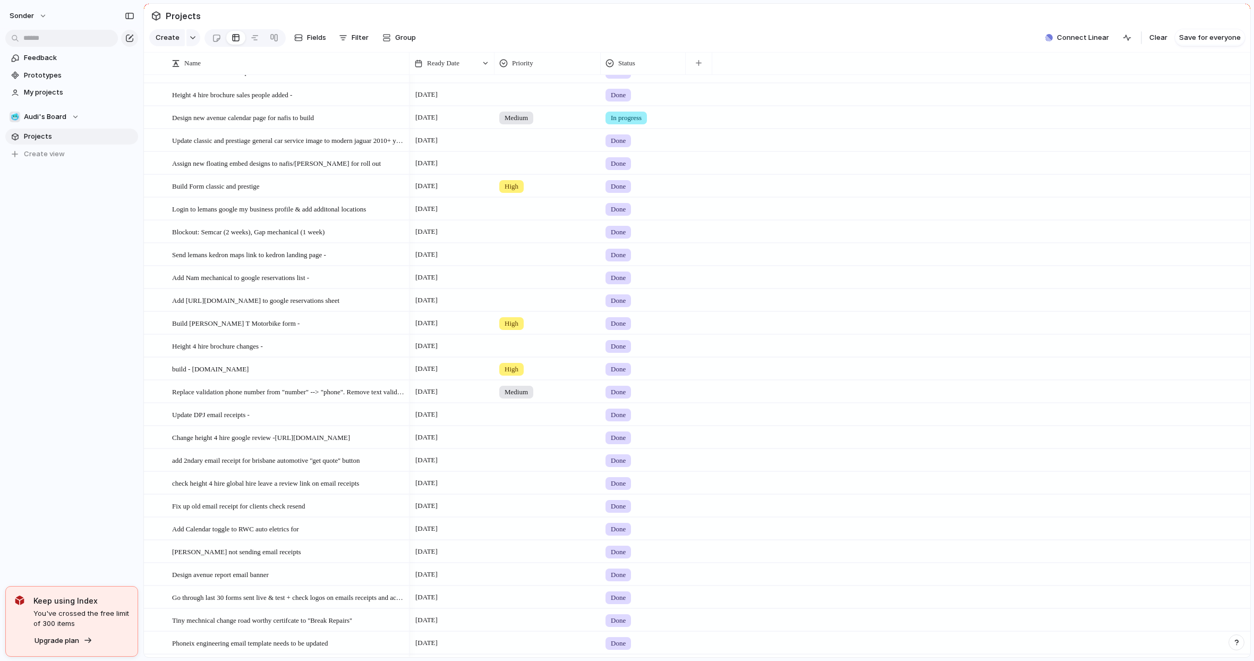
click at [757, 129] on div "[DATE] Medium In progress" at bounding box center [830, 117] width 841 height 23
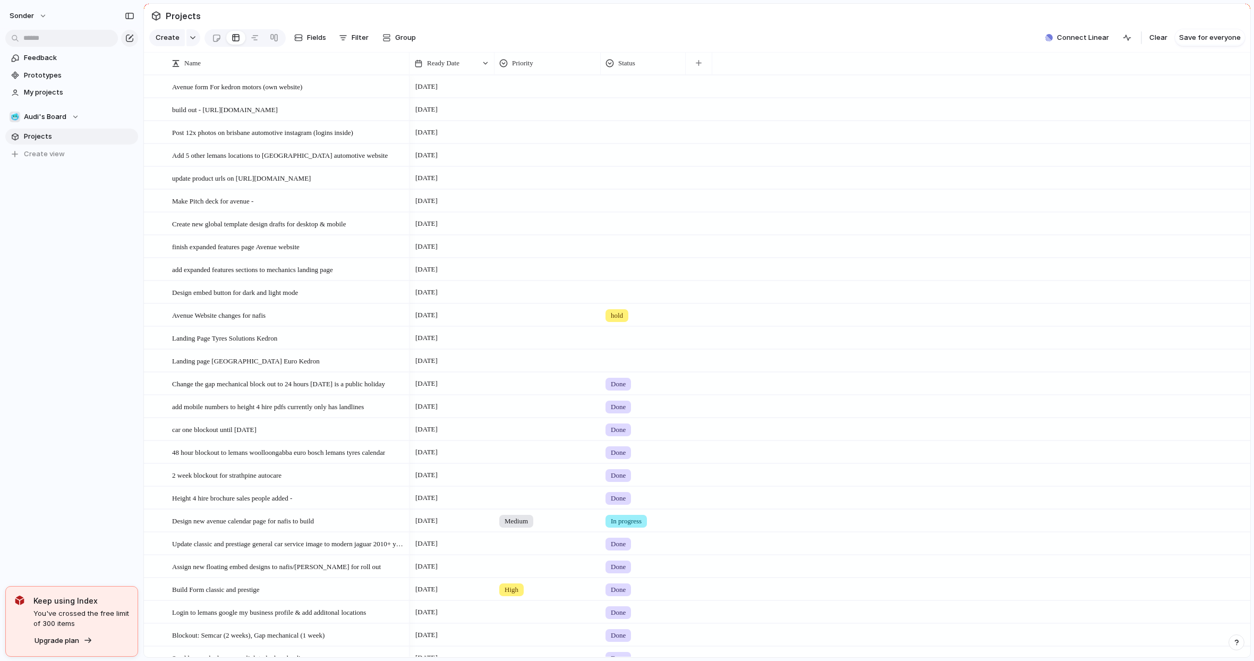
click at [812, 42] on section "Create Fields Filter Group Zoom Collapse Connect Linear Clear Save for everyone" at bounding box center [697, 39] width 1106 height 25
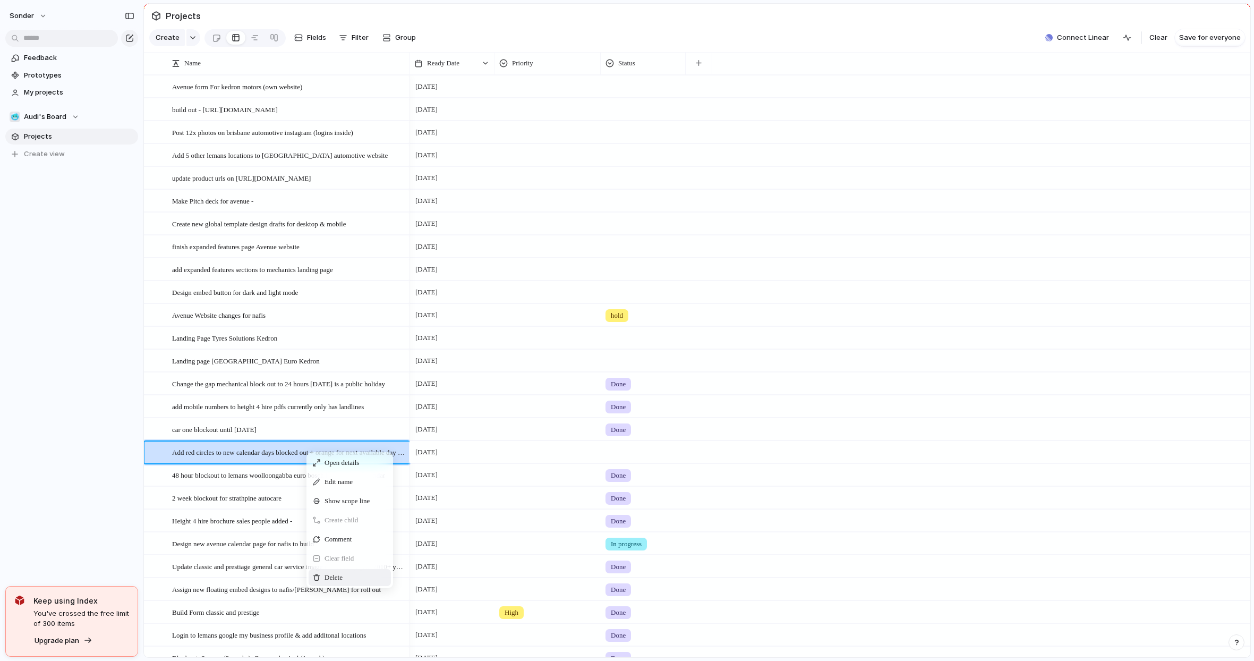
click at [342, 579] on div "Delete" at bounding box center [350, 577] width 82 height 17
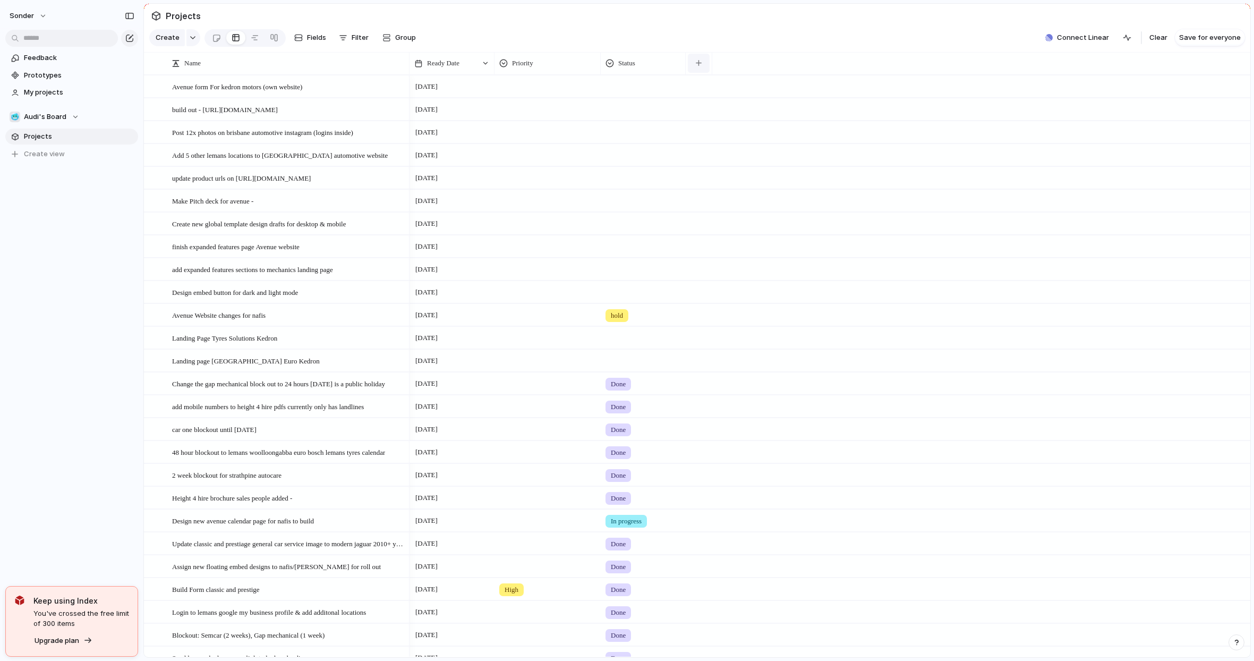
click at [695, 70] on button "button" at bounding box center [699, 63] width 22 height 19
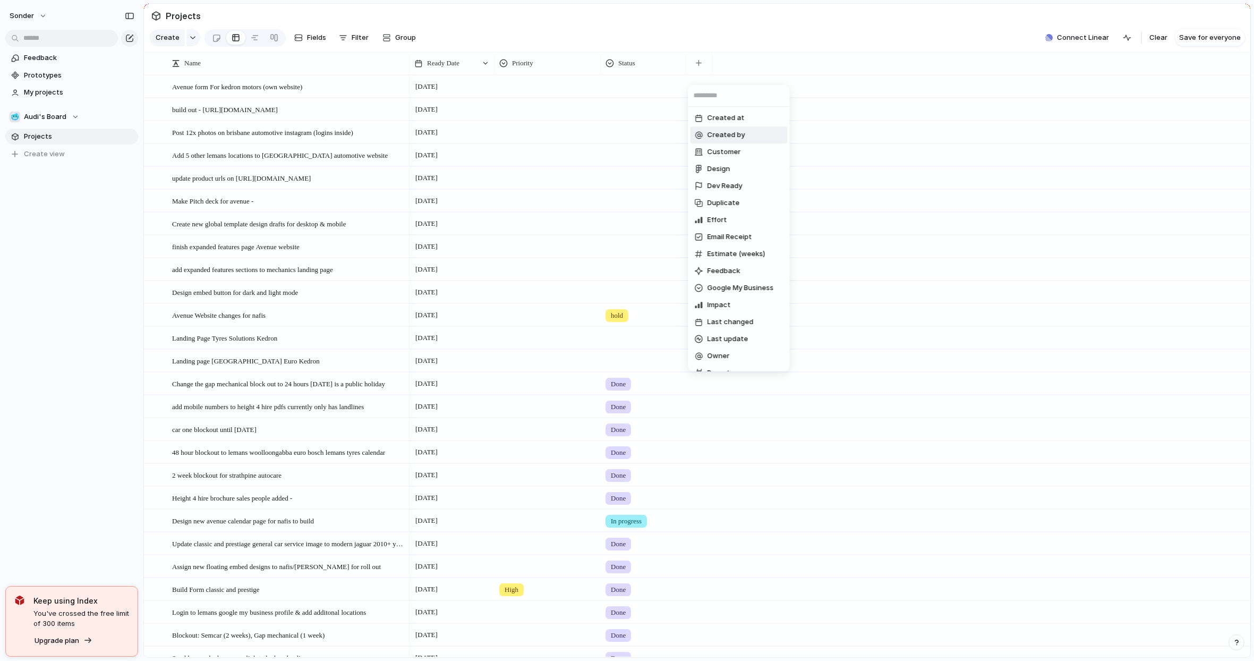
click at [865, 97] on div "Created at Created by Customer Design Dev Ready Duplicate Effort Email Receipt …" at bounding box center [627, 330] width 1254 height 661
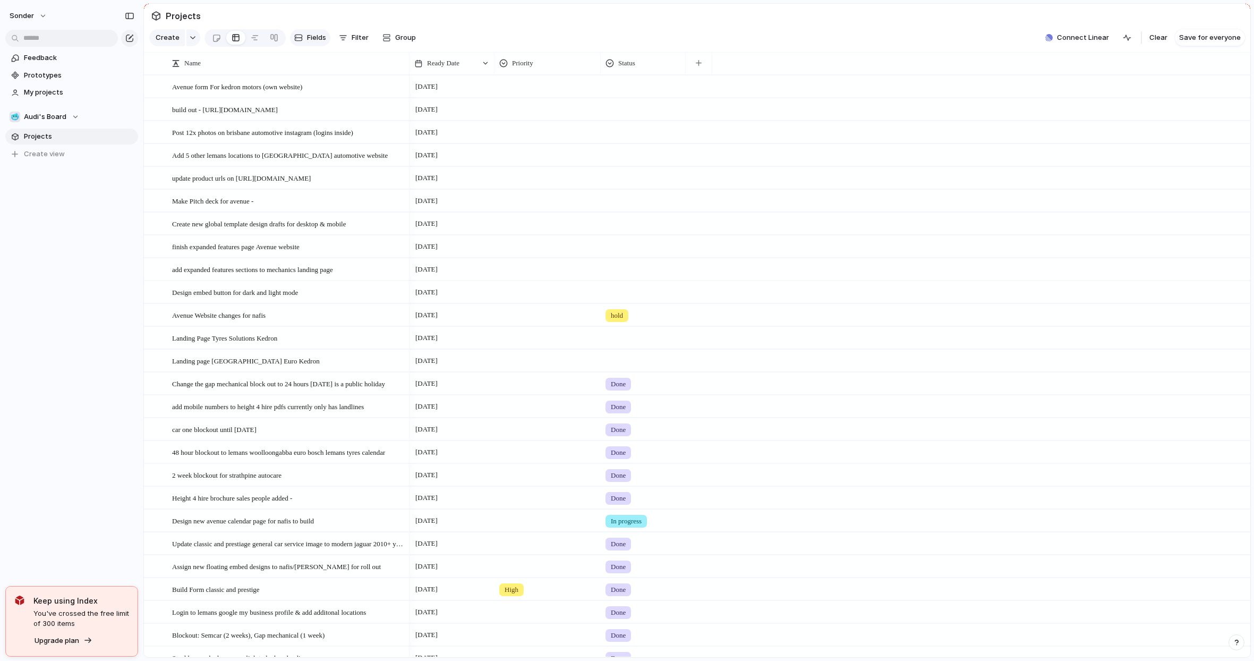
click at [307, 38] on span "Fields" at bounding box center [316, 37] width 19 height 11
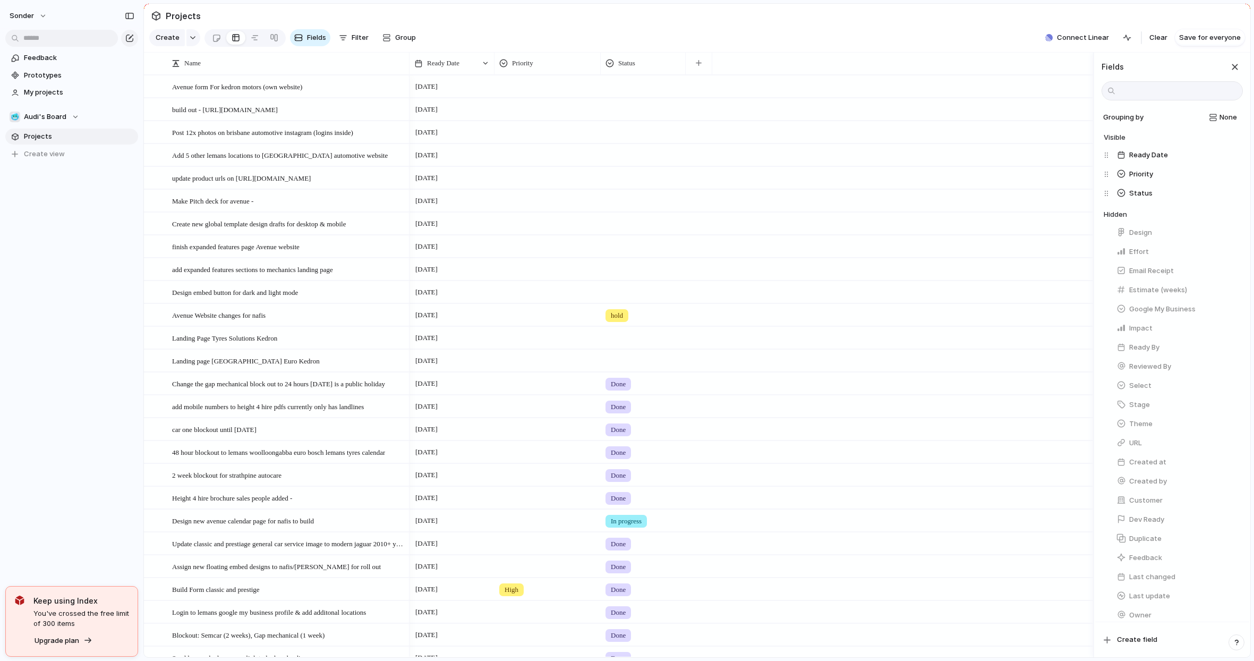
click at [924, 36] on section "Create Fields Filter Group Zoom Collapse Connect Linear Clear Save for everyone" at bounding box center [697, 39] width 1106 height 25
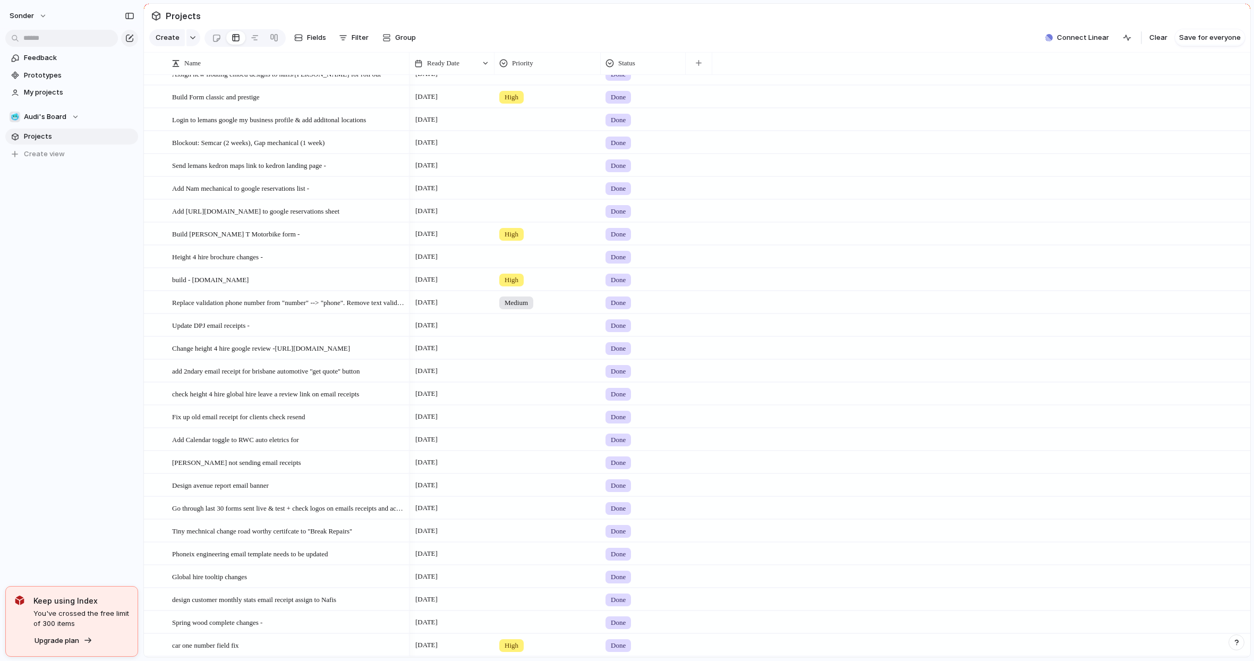
scroll to position [103, 0]
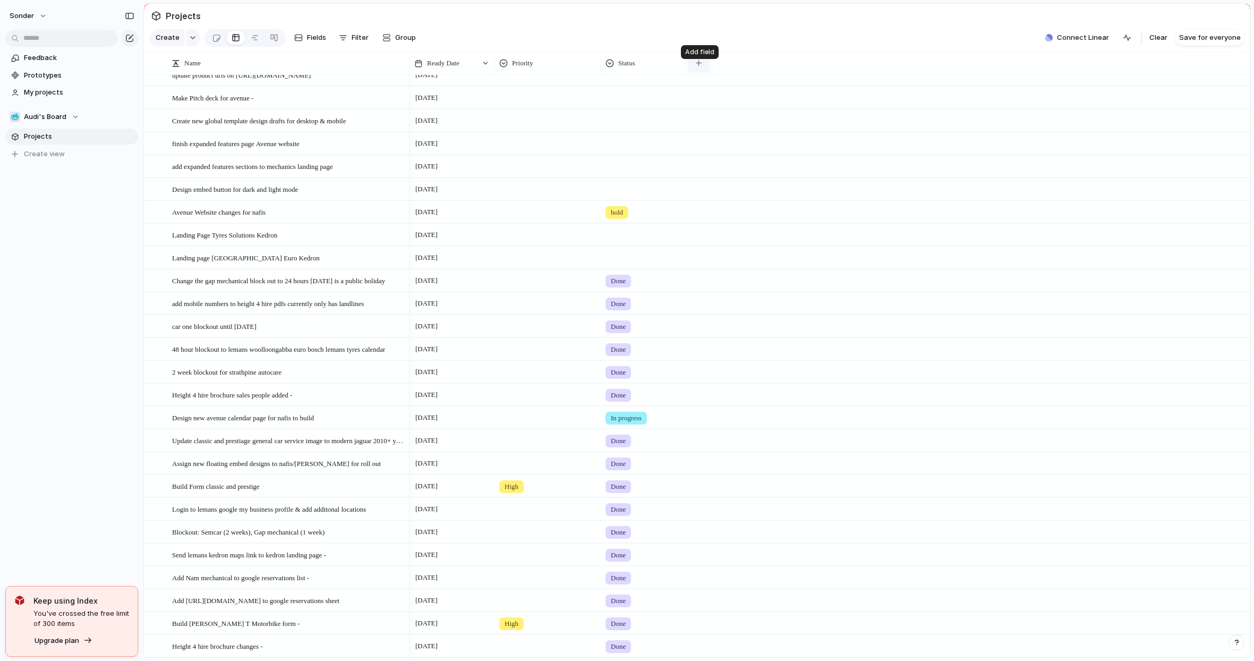
click at [708, 73] on button "button" at bounding box center [699, 63] width 22 height 19
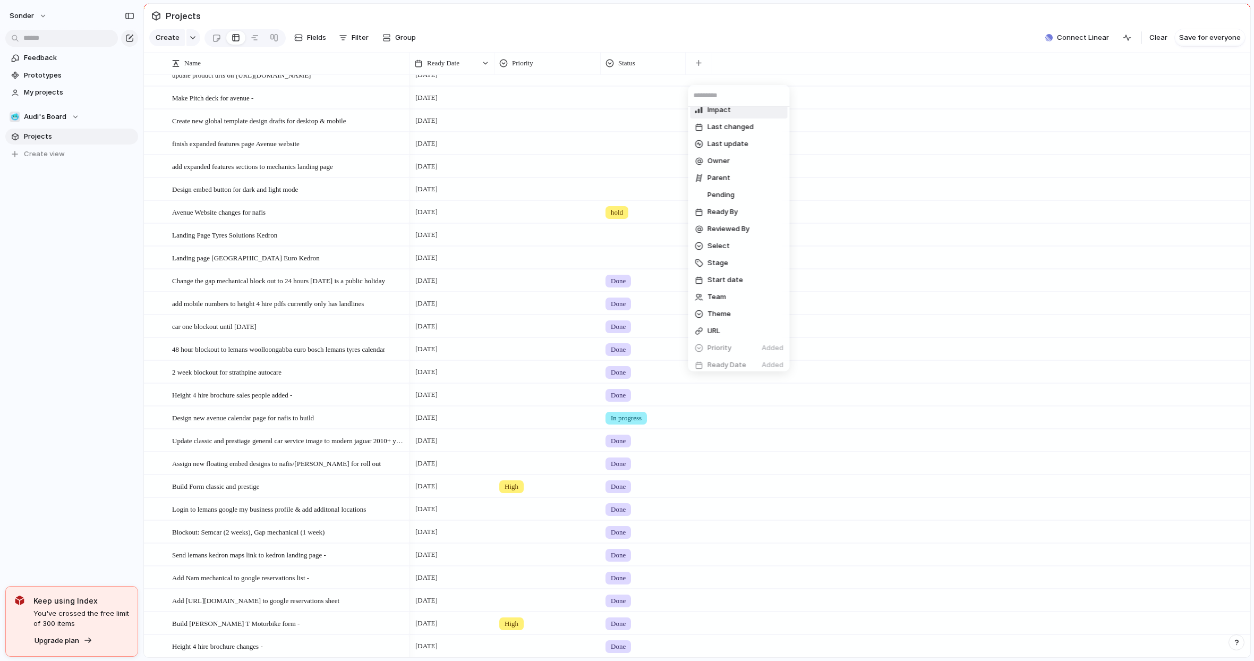
scroll to position [234, 0]
click at [729, 212] on li "Select" at bounding box center [739, 207] width 97 height 17
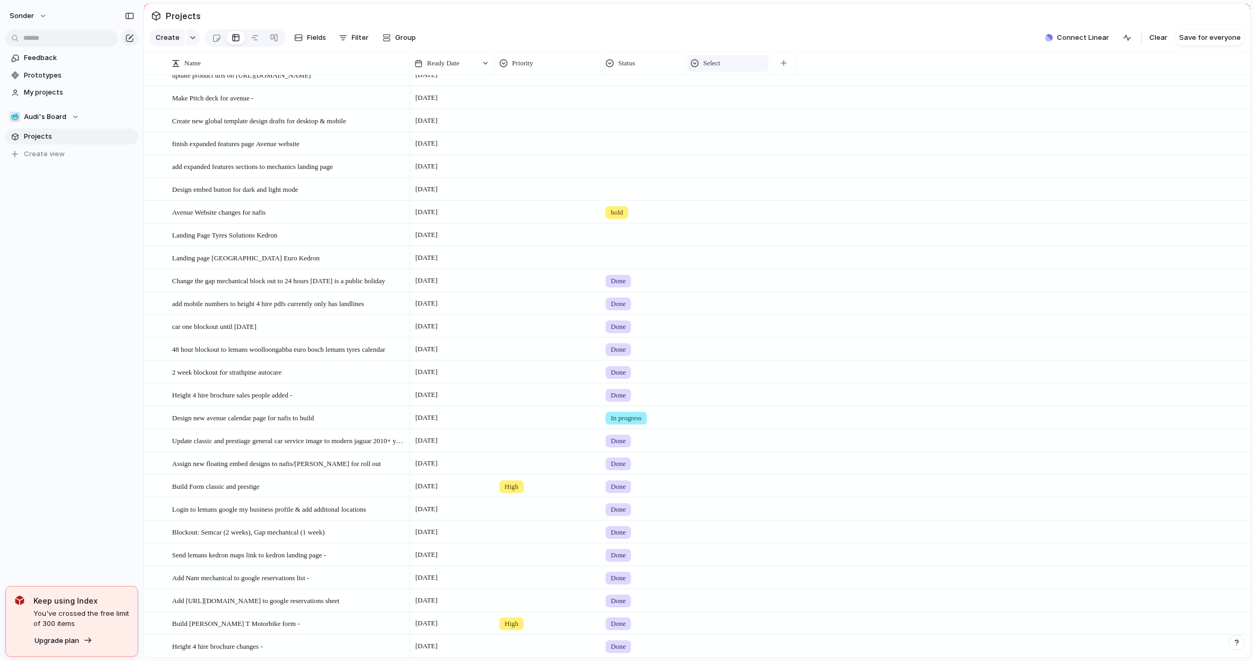
click at [713, 69] on span "Select" at bounding box center [711, 63] width 17 height 11
click at [733, 94] on li "Modify" at bounding box center [730, 95] width 78 height 17
type input "****"
click at [1216, 141] on span "Lozenge" at bounding box center [1222, 137] width 29 height 11
click at [1161, 142] on div "******* *** Plain" at bounding box center [627, 330] width 1254 height 661
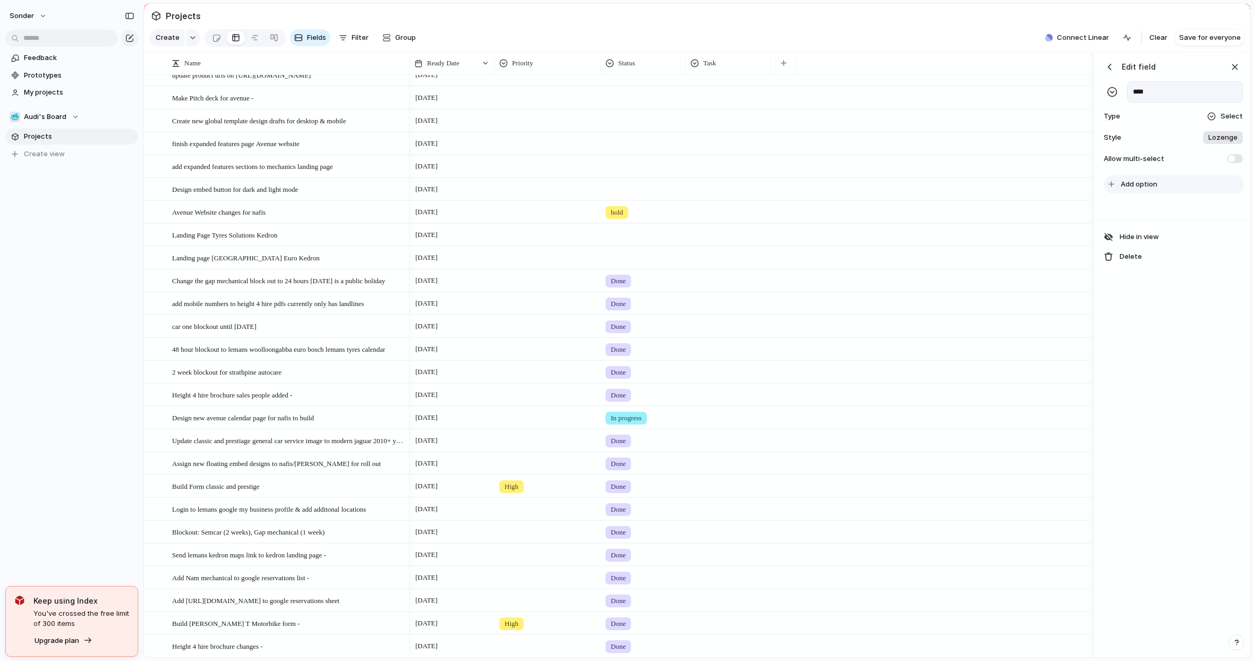
click at [1137, 190] on span "Add option" at bounding box center [1139, 184] width 37 height 11
type input "**********"
type input "*********"
click at [1137, 209] on input "*********" at bounding box center [1140, 204] width 39 height 11
type input "**********"
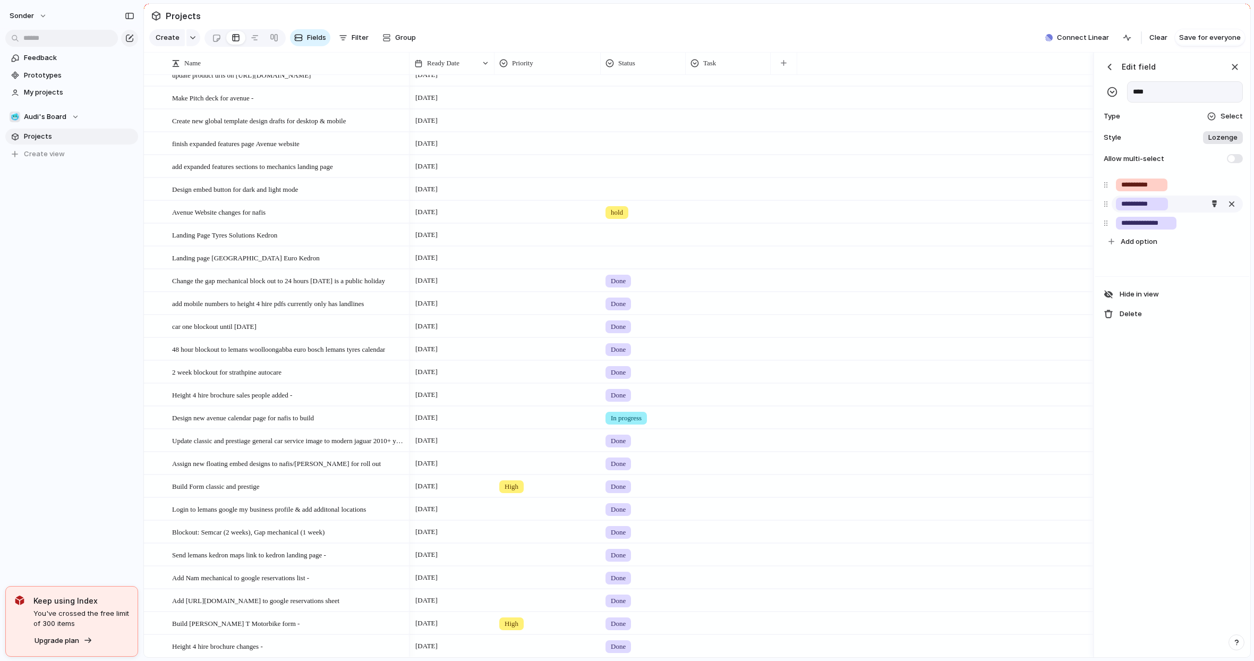
type input "**********"
type input "*"
type input "**********"
click at [1152, 267] on input "**********" at bounding box center [1144, 261] width 47 height 11
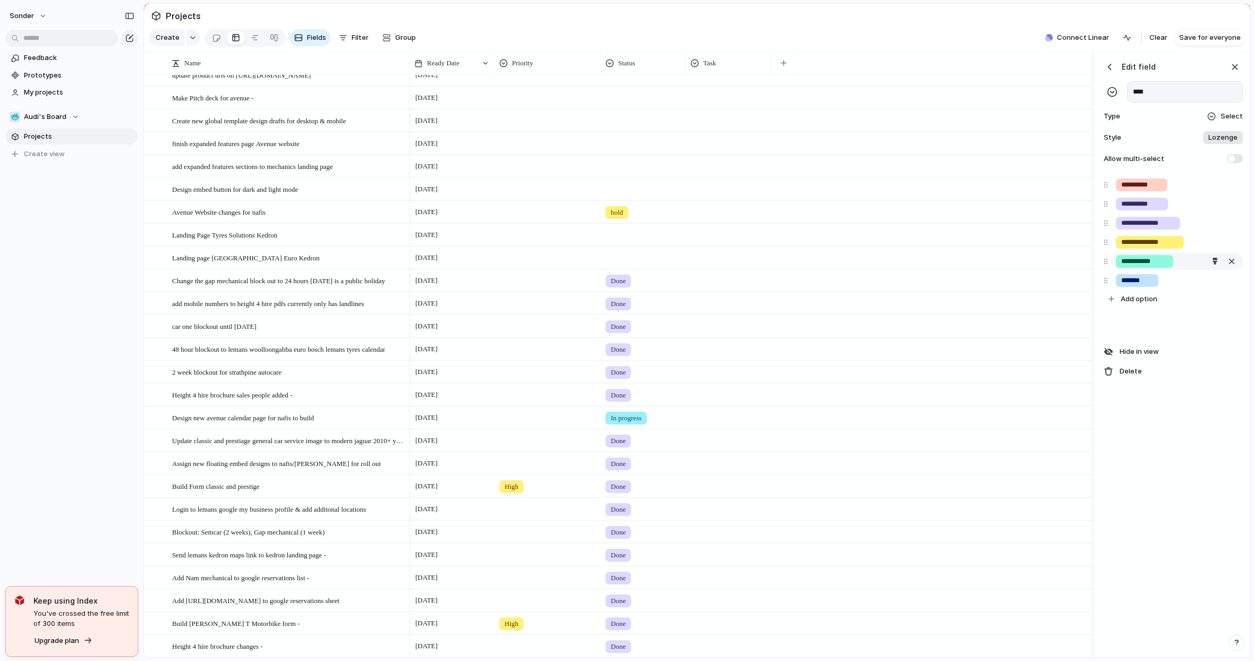
click at [1152, 267] on input "**********" at bounding box center [1144, 261] width 47 height 11
click at [1145, 286] on input "*******" at bounding box center [1137, 280] width 32 height 11
click at [1150, 286] on input "*******" at bounding box center [1137, 280] width 32 height 11
type input "********"
click at [1199, 414] on div "**********" at bounding box center [1172, 355] width 154 height 605
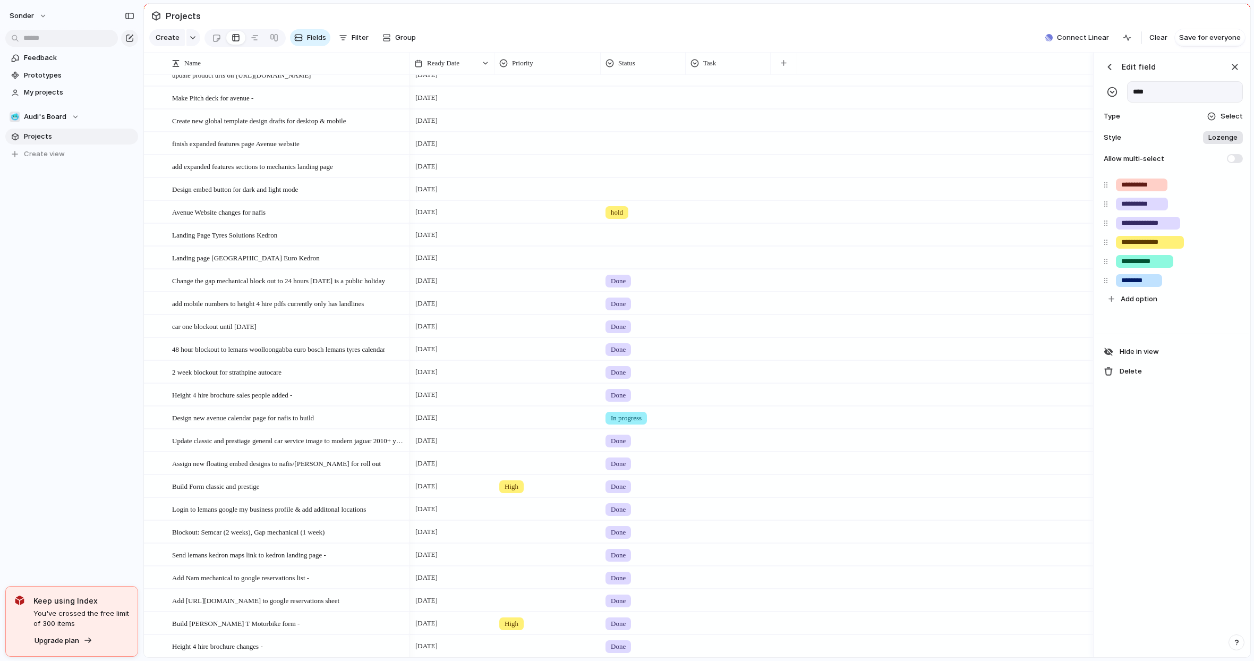
click at [739, 441] on div at bounding box center [728, 439] width 84 height 18
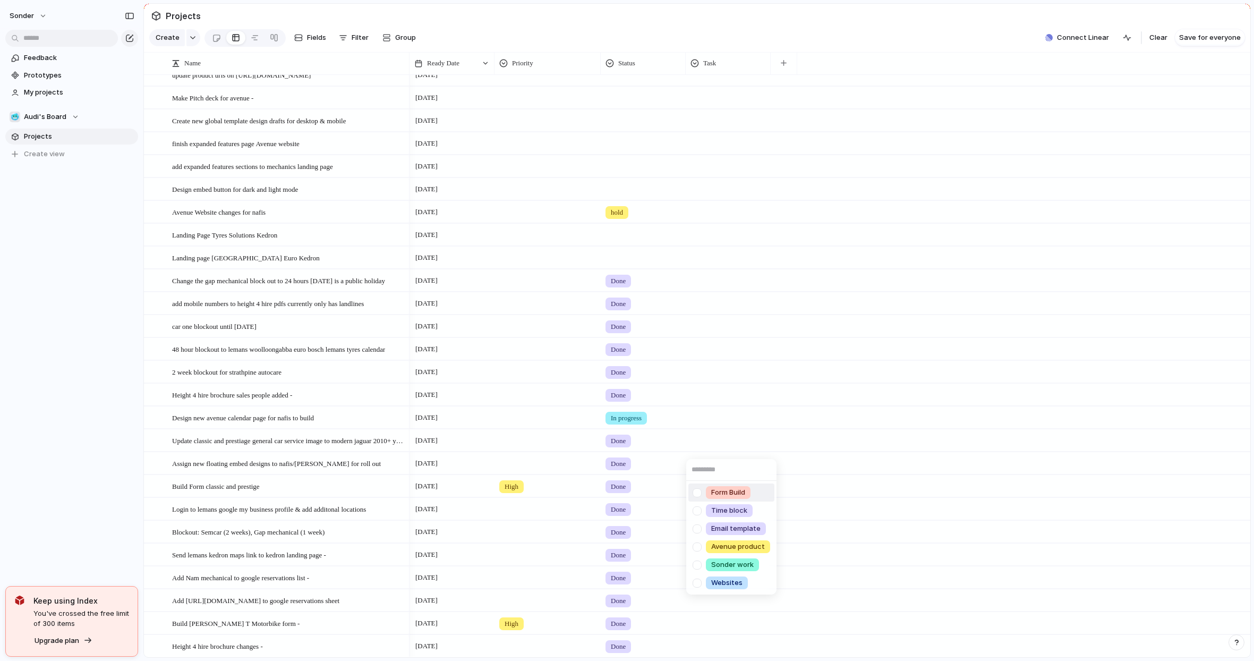
click at [710, 64] on div "Form Build Time block Email template Avenue product Sonder work Websites" at bounding box center [627, 330] width 1254 height 661
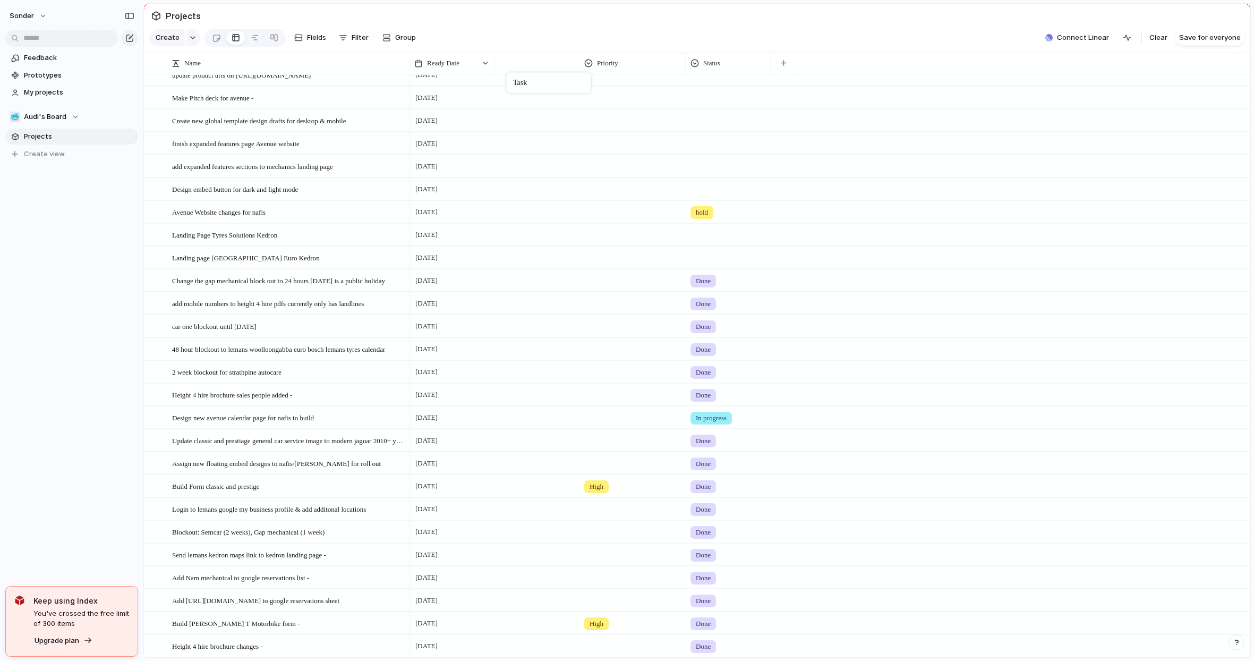
drag, startPoint x: 711, startPoint y: 69, endPoint x: 510, endPoint y: 74, distance: 201.4
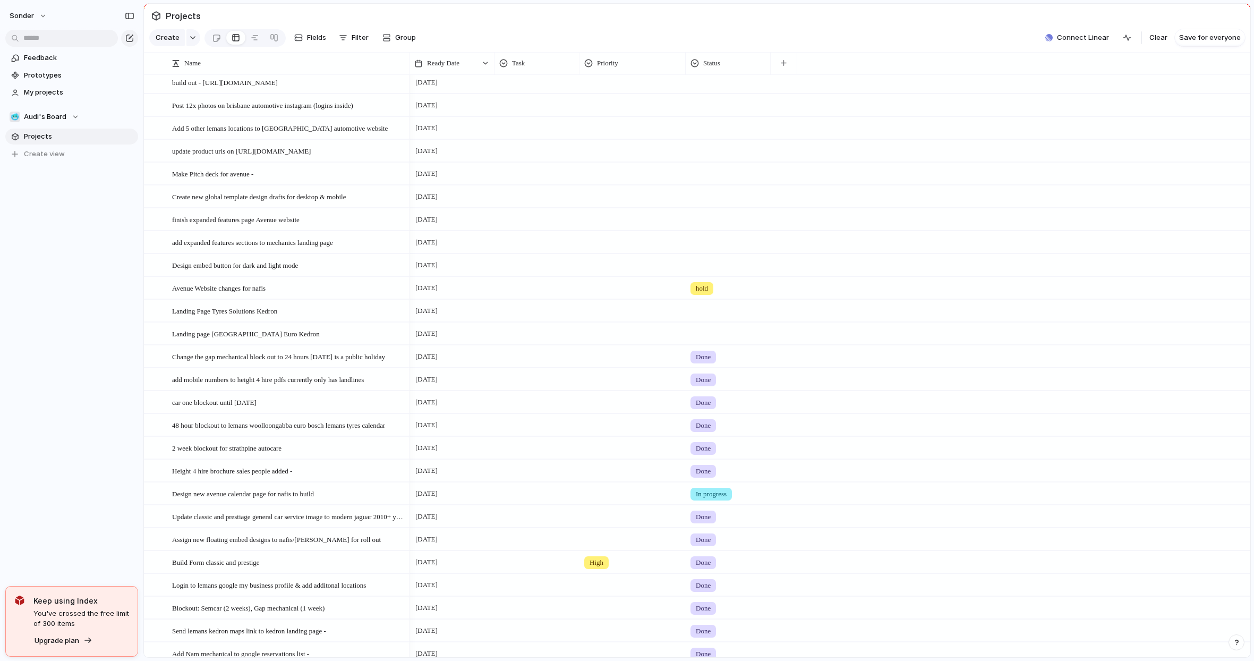
scroll to position [0, 0]
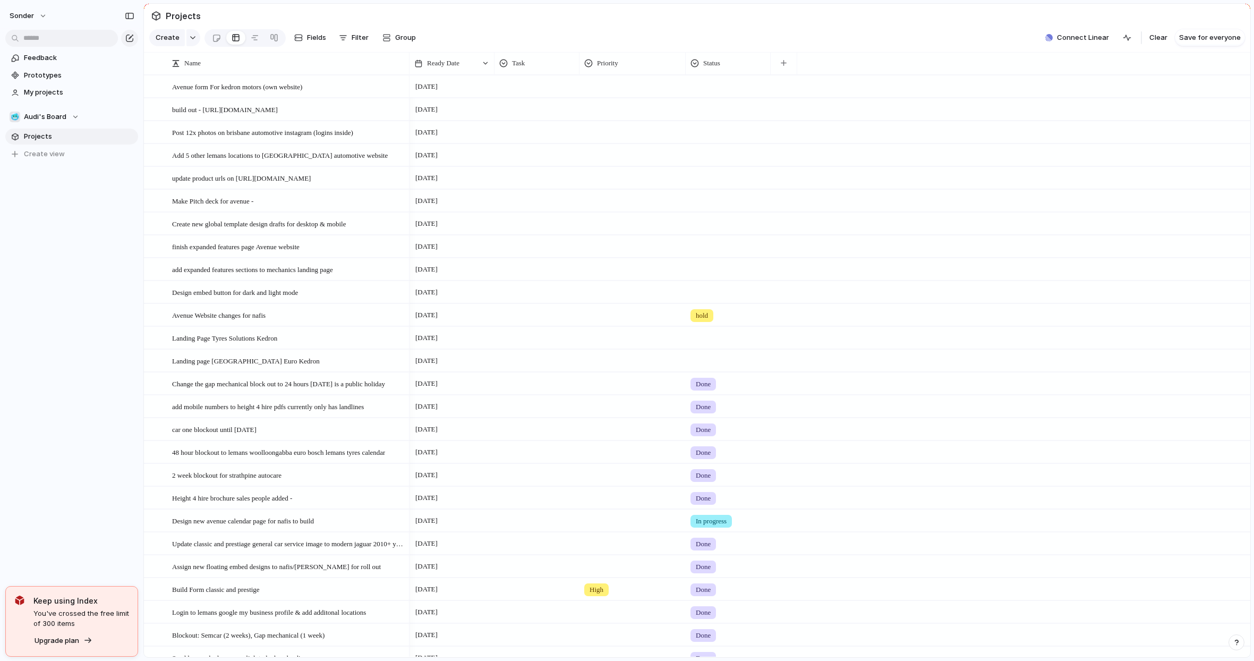
click at [555, 93] on div at bounding box center [537, 85] width 84 height 18
click at [543, 226] on span "Websites" at bounding box center [535, 229] width 31 height 11
click at [516, 116] on div at bounding box center [537, 108] width 84 height 18
click at [515, 104] on div "Form Build Time block Email template Avenue product Sonder work Websites" at bounding box center [627, 330] width 1254 height 661
click at [530, 115] on div at bounding box center [537, 108] width 84 height 18
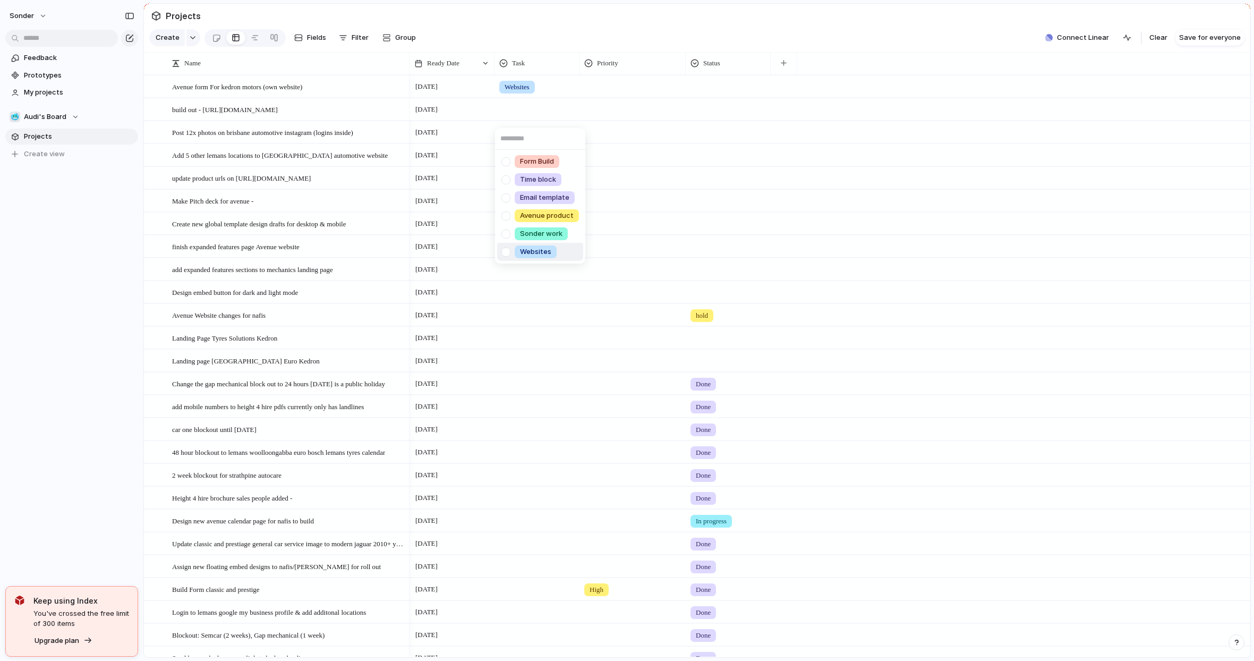
click at [538, 250] on span "Websites" at bounding box center [535, 251] width 31 height 11
click at [529, 139] on div at bounding box center [537, 131] width 84 height 18
click at [538, 256] on span "Sonder work" at bounding box center [541, 256] width 42 height 11
click at [524, 162] on div at bounding box center [537, 153] width 84 height 18
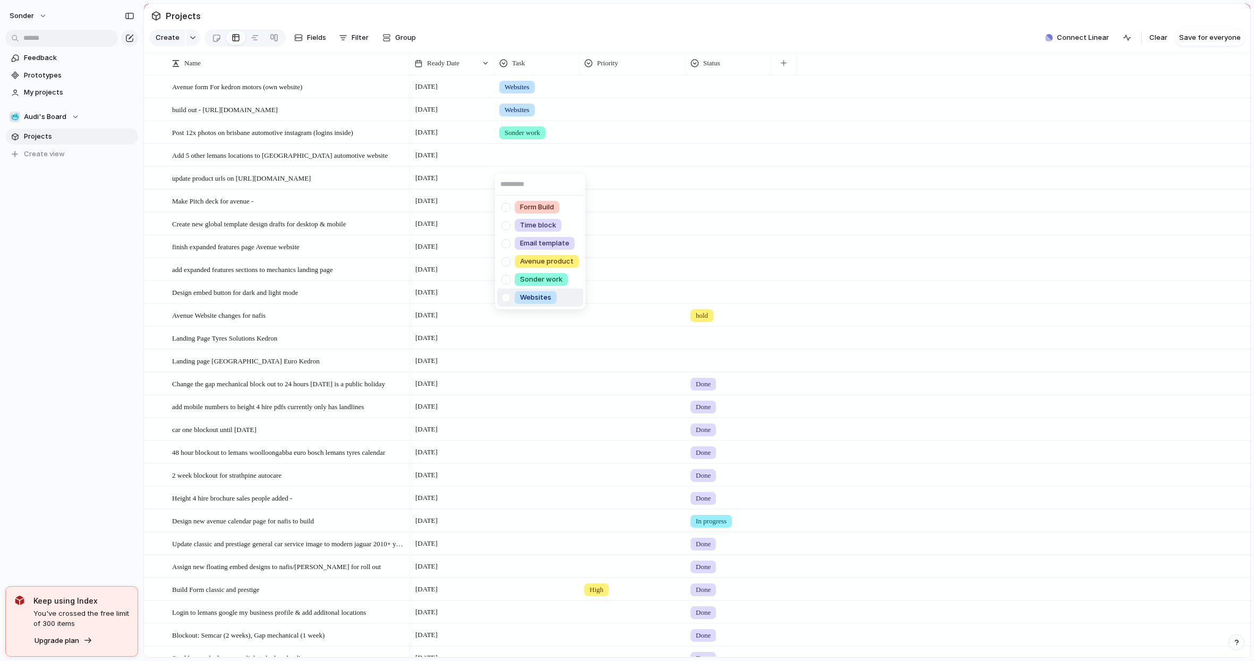
click at [541, 303] on div "Websites" at bounding box center [536, 297] width 42 height 13
click at [521, 183] on div at bounding box center [537, 176] width 84 height 18
click at [543, 324] on span "Websites" at bounding box center [535, 320] width 31 height 11
click at [528, 207] on div at bounding box center [537, 199] width 84 height 18
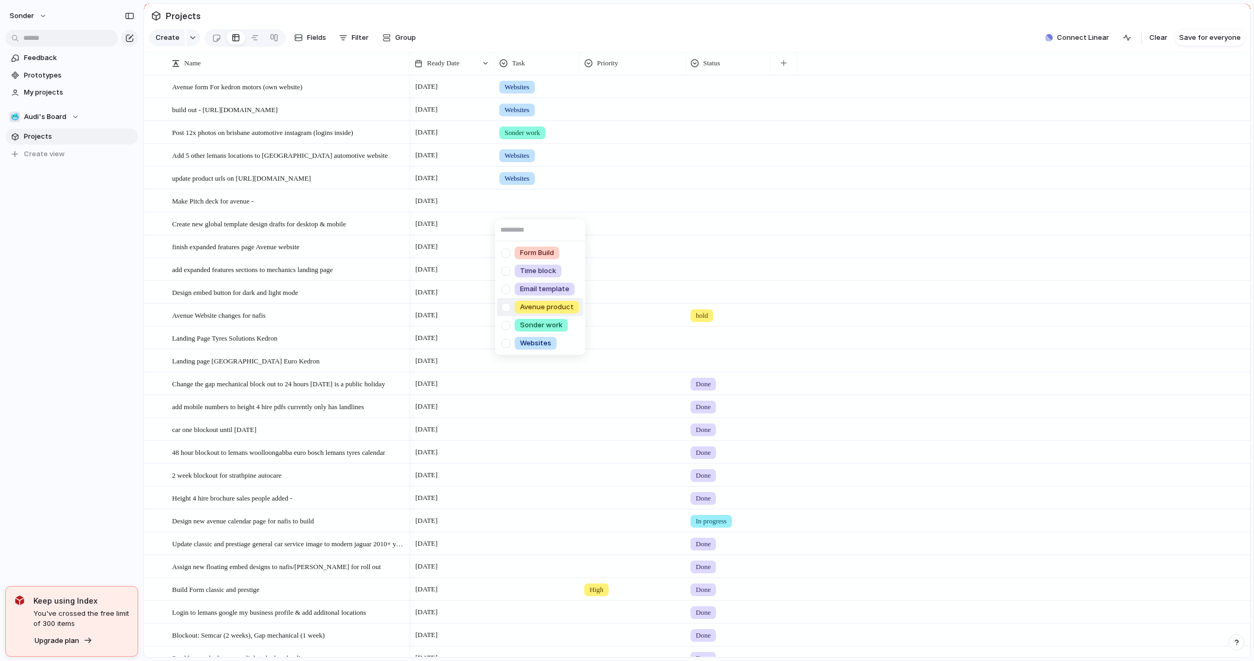
click at [532, 310] on span "Avenue product" at bounding box center [547, 307] width 54 height 11
click at [521, 229] on div at bounding box center [537, 222] width 84 height 18
click at [546, 330] on span "Avenue product" at bounding box center [547, 330] width 54 height 11
click at [534, 253] on div at bounding box center [537, 245] width 84 height 18
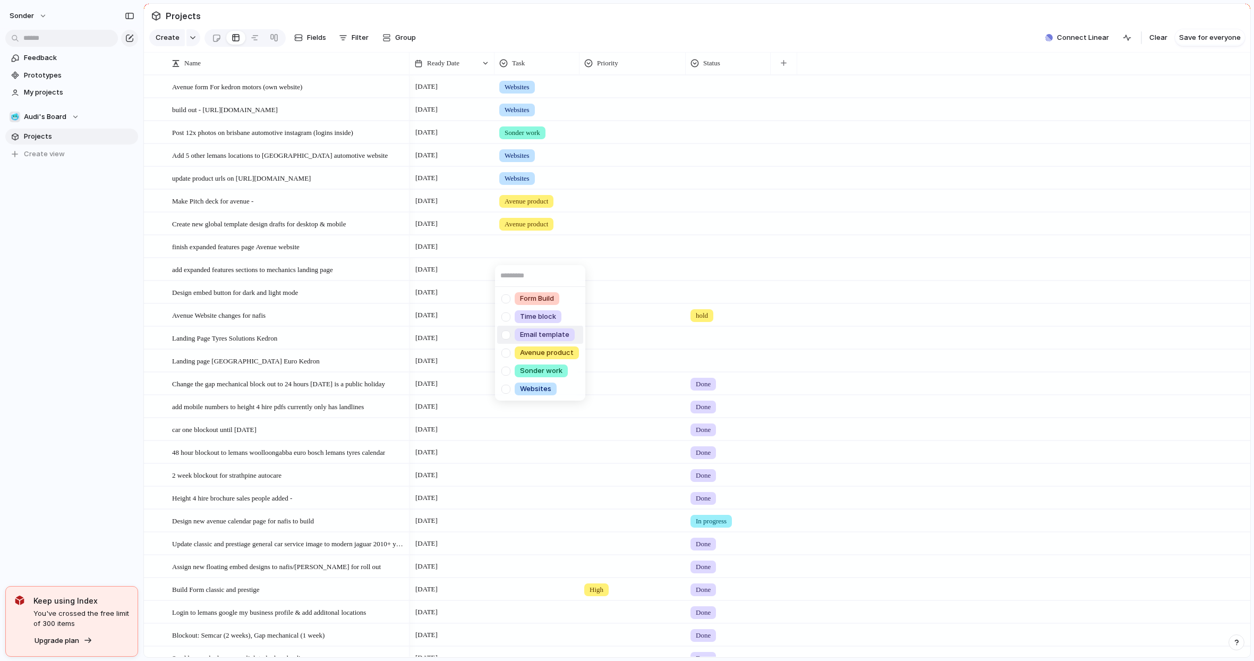
click at [631, 271] on div "Form Build Time block Email template Avenue product Sonder work Websites" at bounding box center [627, 330] width 1254 height 661
click at [533, 69] on div "Task" at bounding box center [536, 63] width 75 height 11
click at [558, 97] on li "Modify" at bounding box center [538, 95] width 78 height 17
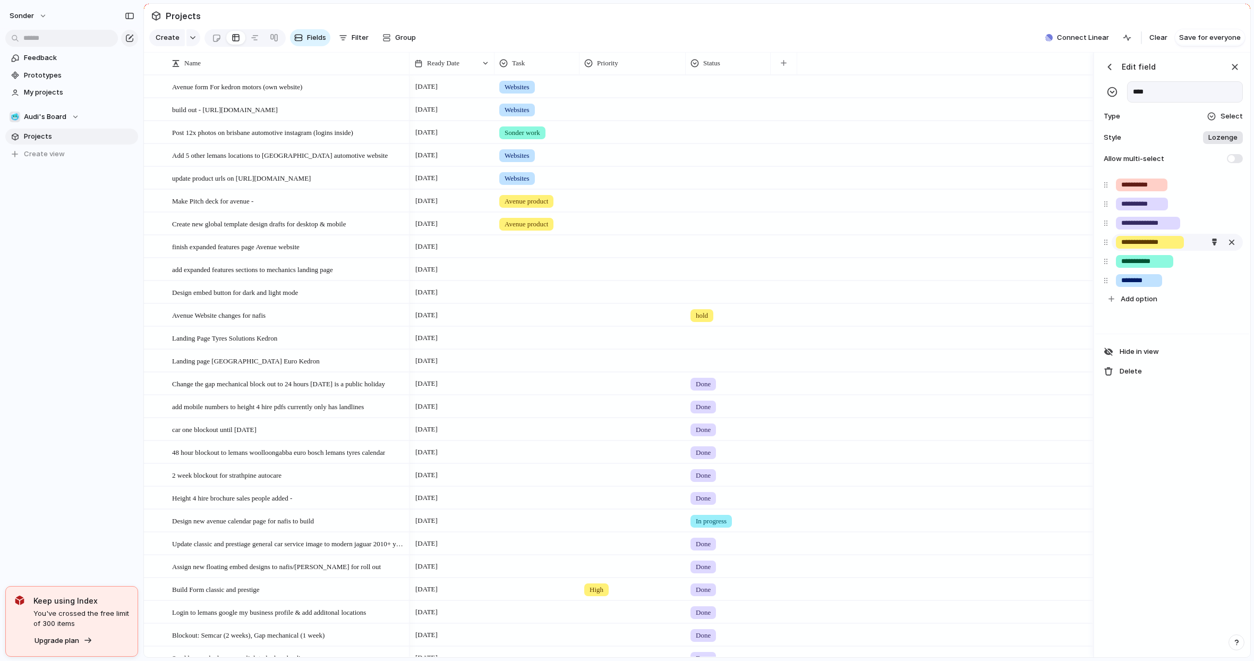
click at [1171, 248] on input "**********" at bounding box center [1149, 242] width 57 height 11
click at [1155, 248] on input "**********" at bounding box center [1149, 242] width 57 height 11
type input "**********"
click at [1150, 301] on button "Add option" at bounding box center [1174, 299] width 140 height 18
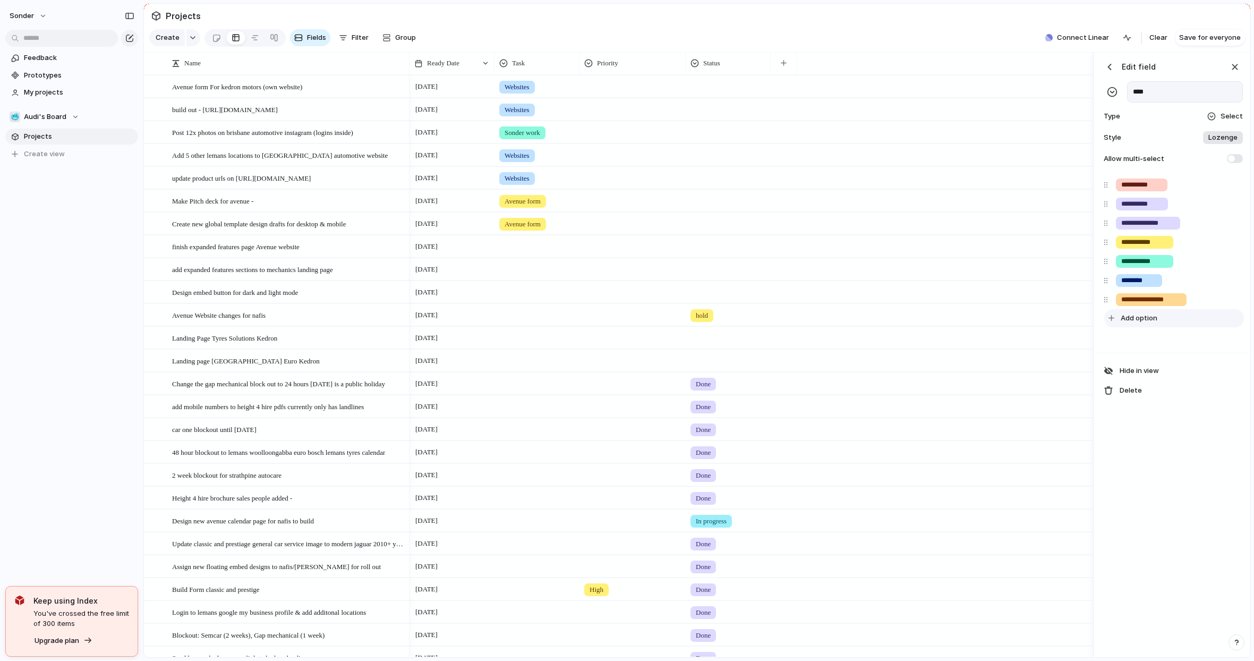
type input "**********"
click at [1168, 226] on input "**********" at bounding box center [1148, 223] width 54 height 11
click at [1214, 226] on div "button" at bounding box center [1214, 222] width 7 height 7
click at [1191, 259] on button "button" at bounding box center [1189, 256] width 14 height 14
click at [1145, 143] on div at bounding box center [627, 330] width 1254 height 661
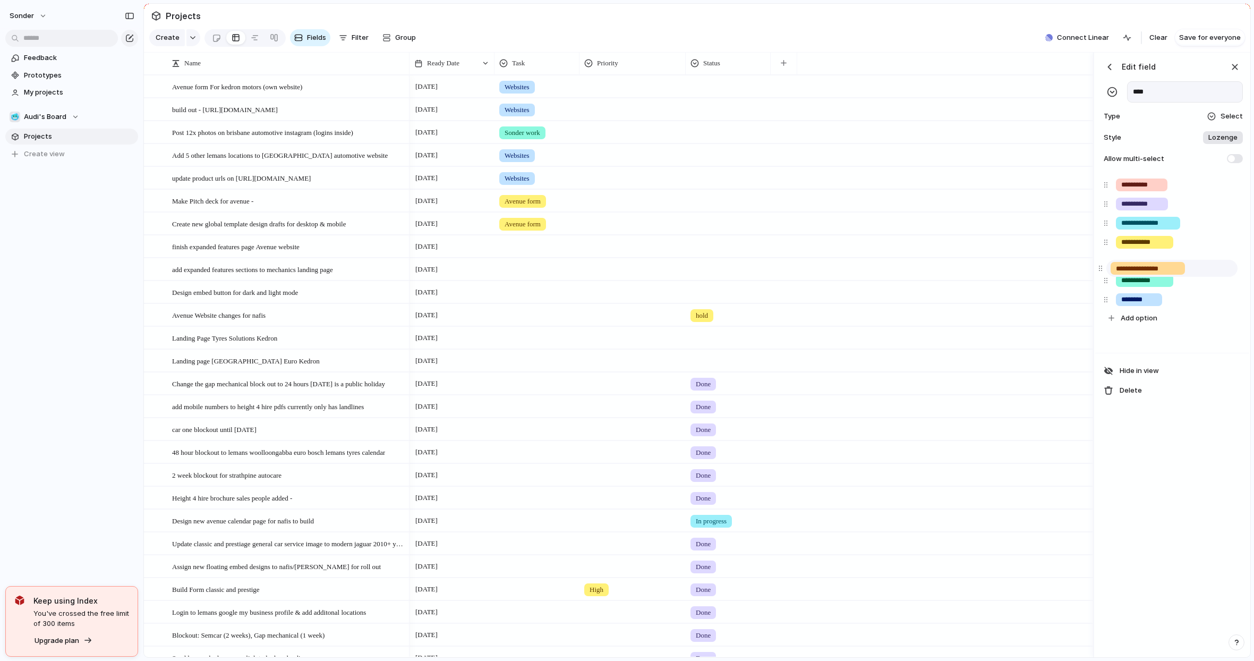
drag, startPoint x: 1111, startPoint y: 305, endPoint x: 1106, endPoint y: 266, distance: 39.7
click at [1106, 266] on div "**********" at bounding box center [1173, 251] width 146 height 152
drag, startPoint x: 1106, startPoint y: 308, endPoint x: 1106, endPoint y: 294, distance: 14.4
click at [1106, 282] on div "**********" at bounding box center [1173, 251] width 146 height 152
click at [1220, 285] on div "button" at bounding box center [1232, 281] width 11 height 14
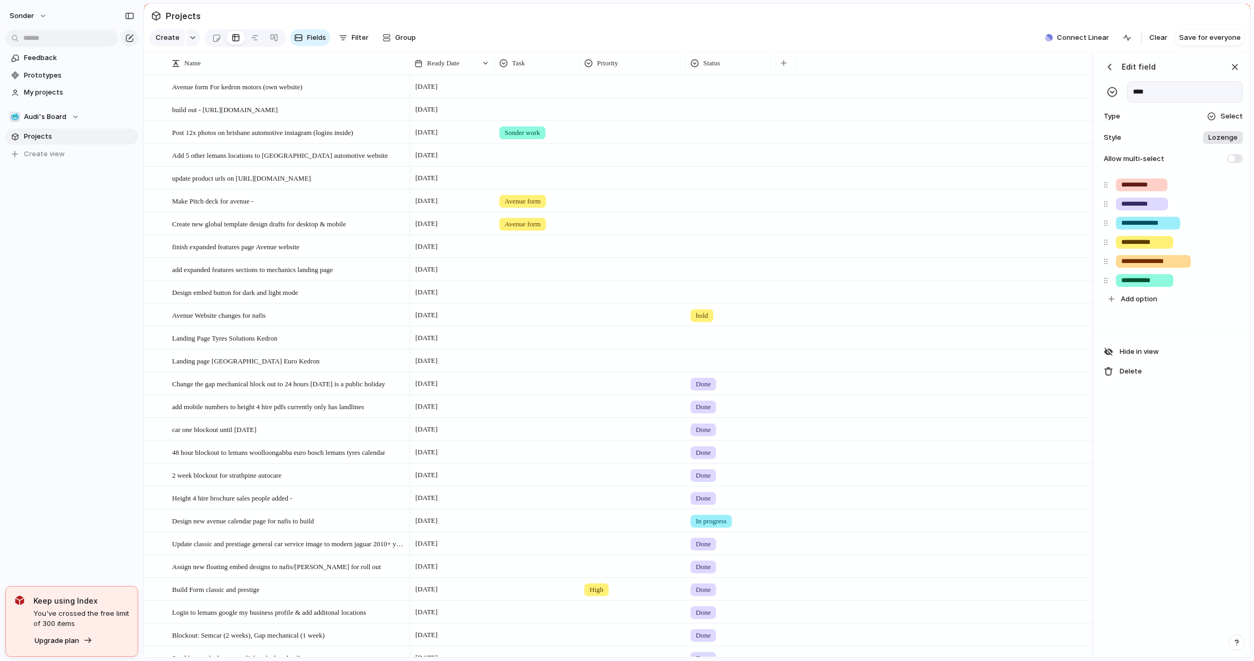
click at [1220, 83] on div "Edit field **** Type Select Style Lozenge Allow multi-select" at bounding box center [1172, 113] width 154 height 120
click at [522, 97] on div at bounding box center [537, 86] width 85 height 22
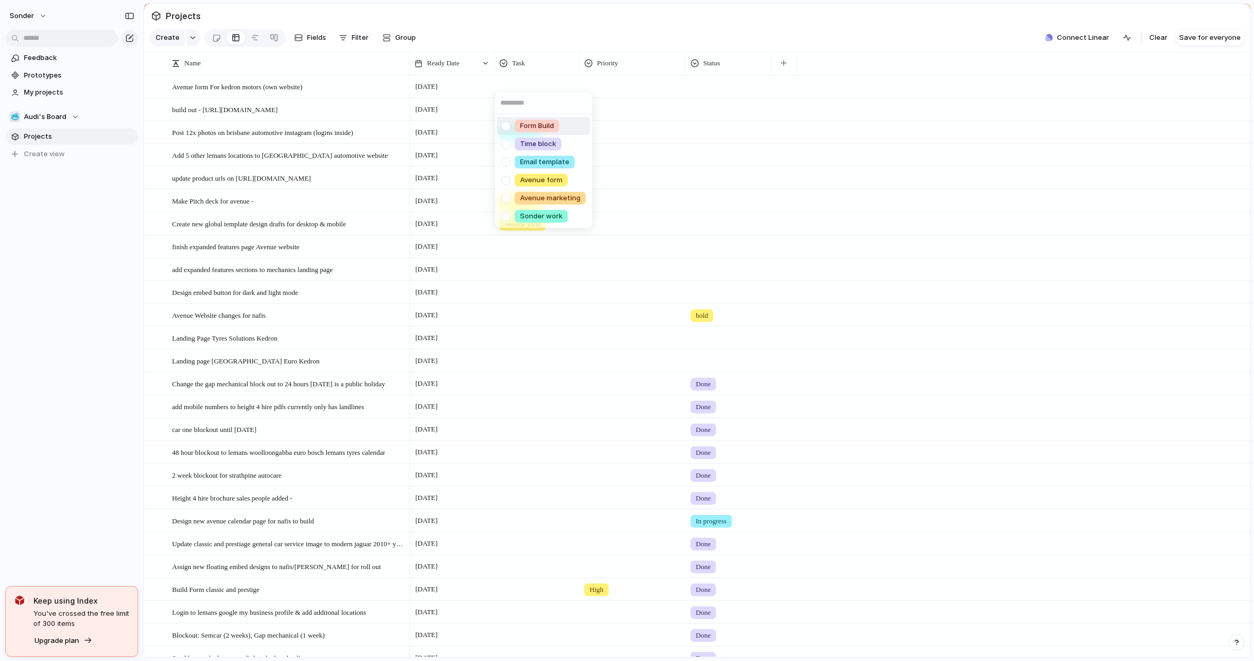
click at [530, 89] on div "Form Build Time block Email template Avenue form Avenue marketing Sonder work" at bounding box center [627, 330] width 1254 height 661
click at [539, 96] on div at bounding box center [537, 86] width 85 height 22
click at [526, 120] on div at bounding box center [537, 109] width 85 height 22
click at [534, 234] on span "Sonder work" at bounding box center [541, 239] width 42 height 11
click at [531, 92] on span "Sonder work" at bounding box center [523, 87] width 36 height 11
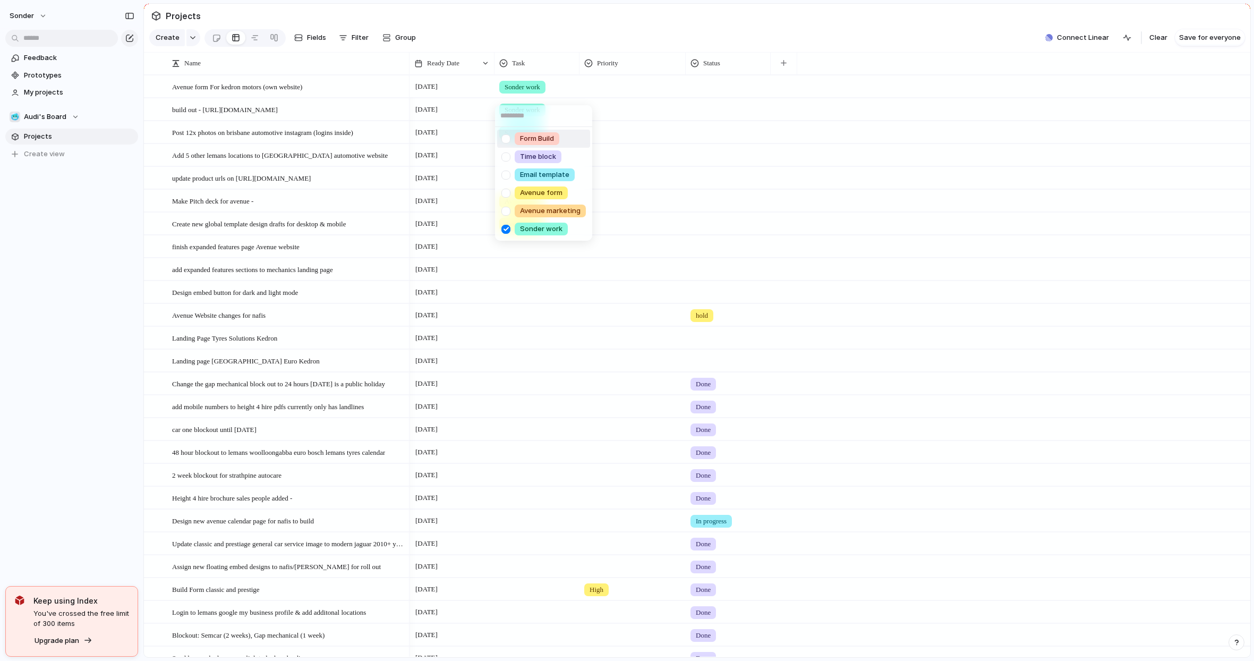
click at [692, 140] on div "Form Build Time block Email template Avenue form Avenue marketing Sonder work" at bounding box center [627, 330] width 1254 height 661
click at [531, 162] on div at bounding box center [537, 155] width 85 height 22
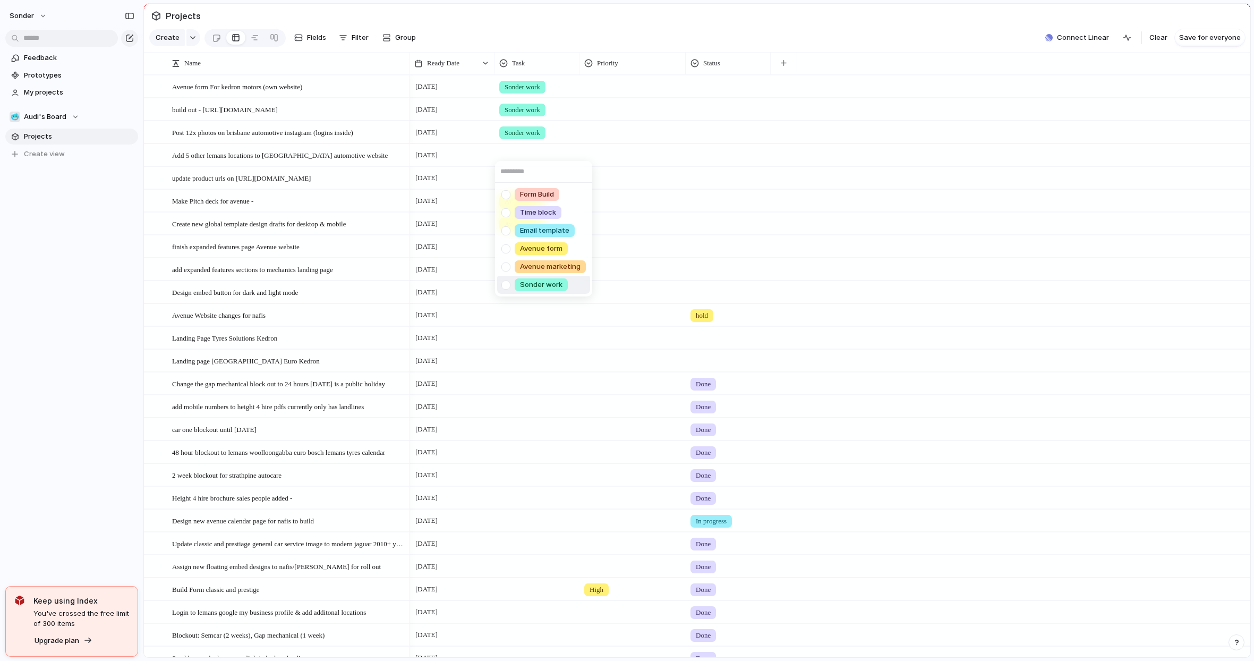
click at [539, 286] on span "Sonder work" at bounding box center [541, 284] width 42 height 11
click at [922, 33] on section "Create Fields Filter Group Zoom Collapse Connect Linear Clear Save for everyone" at bounding box center [697, 39] width 1106 height 25
click at [519, 69] on span "Task" at bounding box center [518, 63] width 13 height 11
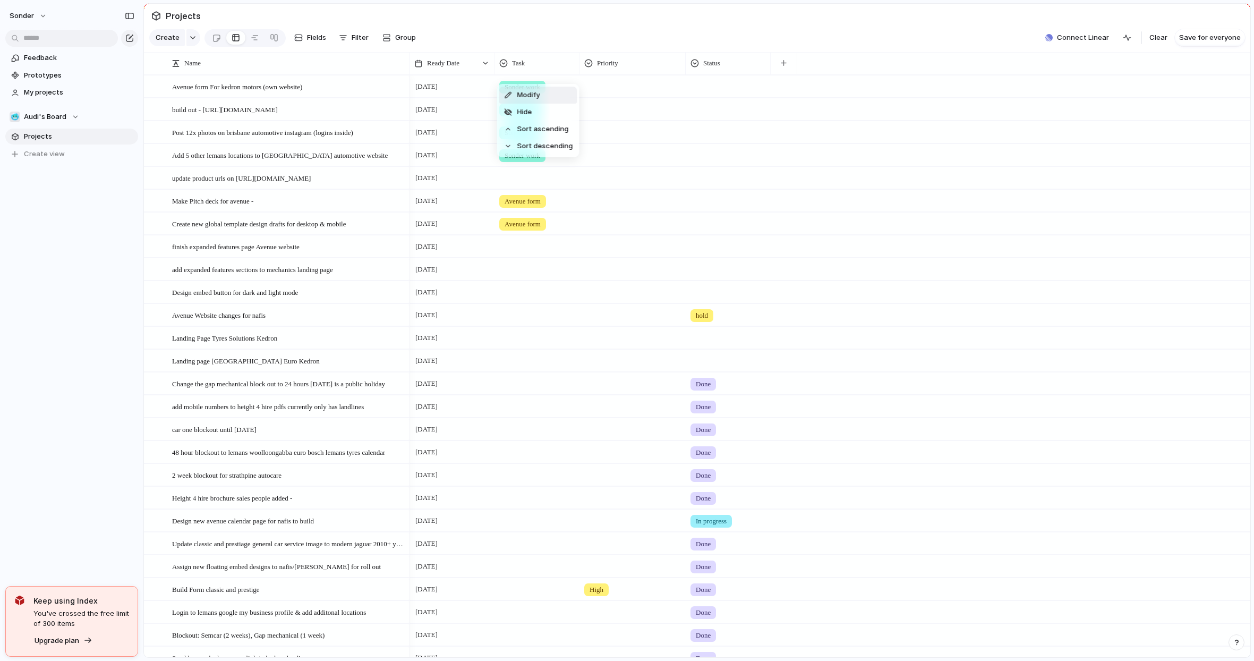
click at [516, 91] on div "Modify" at bounding box center [522, 95] width 37 height 11
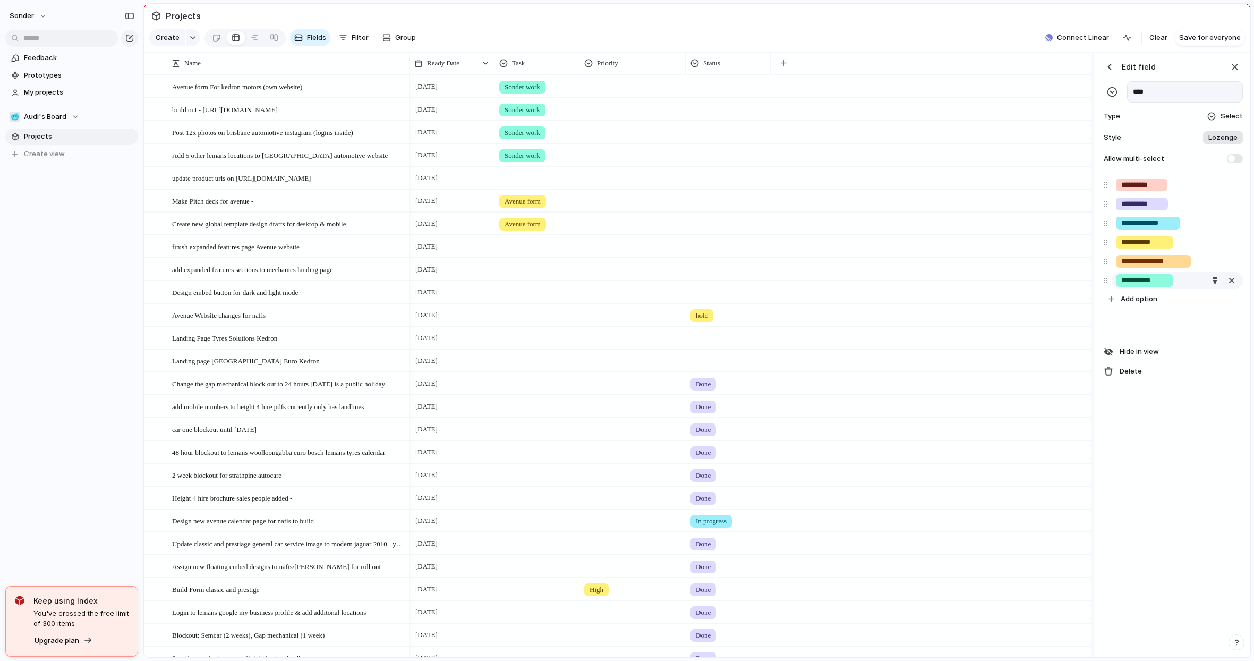
click at [1150, 285] on input "**********" at bounding box center [1144, 280] width 47 height 11
click at [1157, 286] on input "**********" at bounding box center [1144, 280] width 47 height 11
type input "**********"
type input "********"
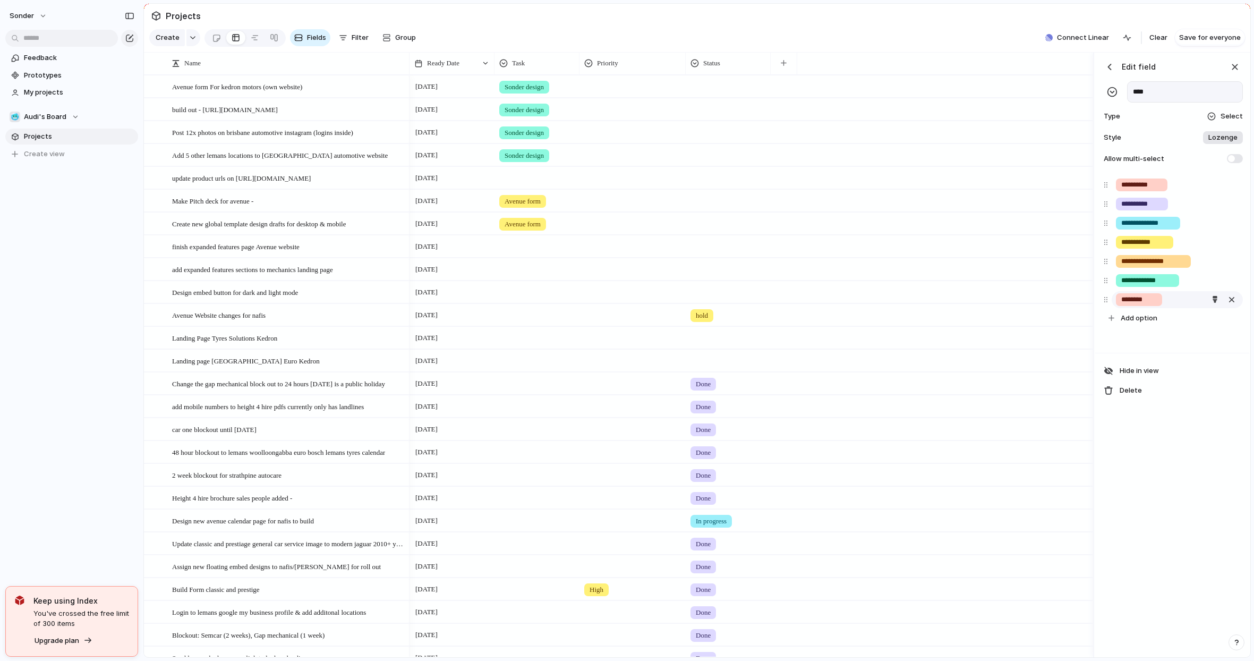
click at [1130, 300] on div "********" at bounding box center [1177, 299] width 131 height 17
click at [1178, 307] on div "********" at bounding box center [1177, 299] width 131 height 17
click at [1218, 307] on button "button" at bounding box center [1215, 300] width 14 height 14
click at [1208, 331] on button "button" at bounding box center [1209, 333] width 14 height 14
drag, startPoint x: 1109, startPoint y: 307, endPoint x: 1109, endPoint y: 279, distance: 27.6
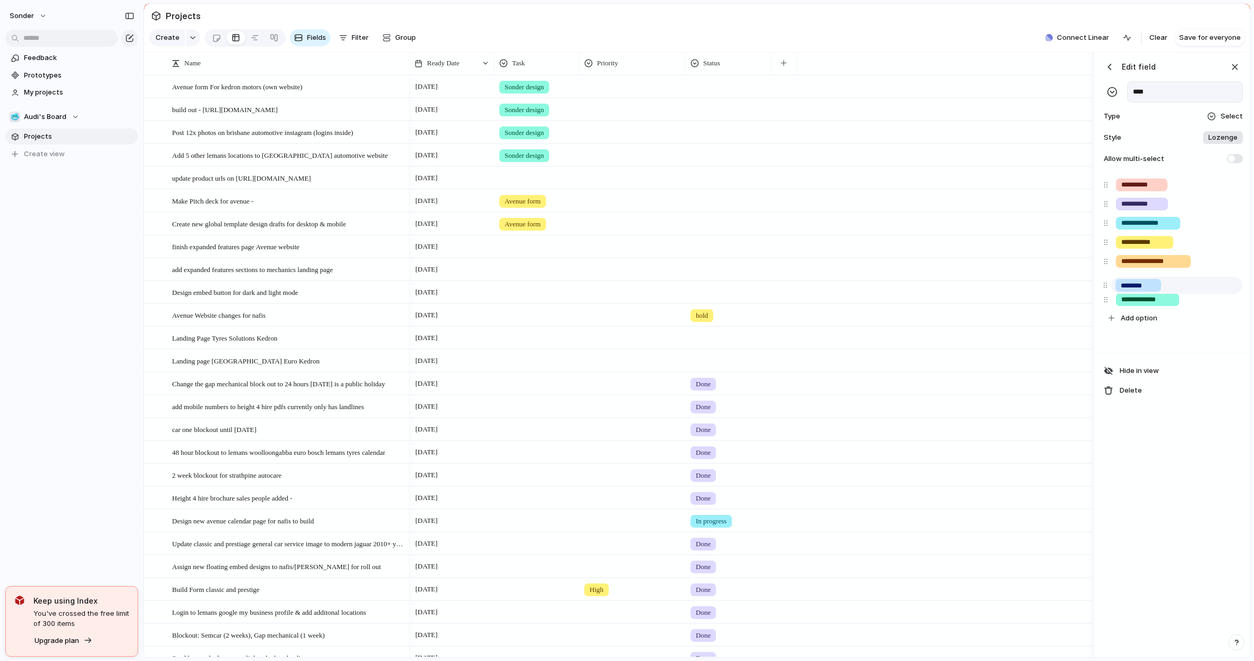
drag, startPoint x: 1105, startPoint y: 307, endPoint x: 1104, endPoint y: 284, distance: 22.3
click at [1104, 284] on div "**********" at bounding box center [1173, 251] width 146 height 152
click at [1140, 305] on input "**********" at bounding box center [1147, 299] width 53 height 11
click at [1210, 305] on button "button" at bounding box center [1215, 300] width 14 height 14
click at [1170, 369] on button "button" at bounding box center [1170, 370] width 14 height 14
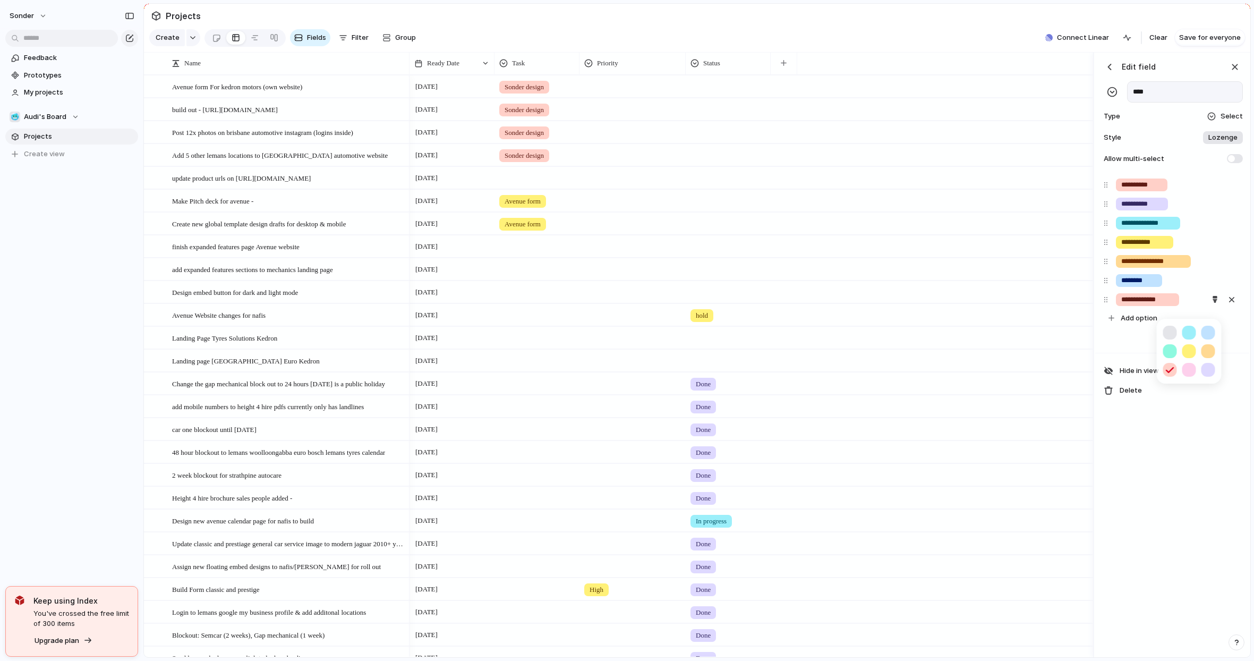
click at [1192, 190] on div at bounding box center [627, 330] width 1254 height 661
click at [1217, 188] on div "button" at bounding box center [1215, 184] width 7 height 7
click at [1172, 235] on button "button" at bounding box center [1170, 236] width 14 height 14
click at [940, 196] on div at bounding box center [627, 330] width 1254 height 661
click at [1218, 226] on div "button" at bounding box center [1214, 222] width 7 height 7
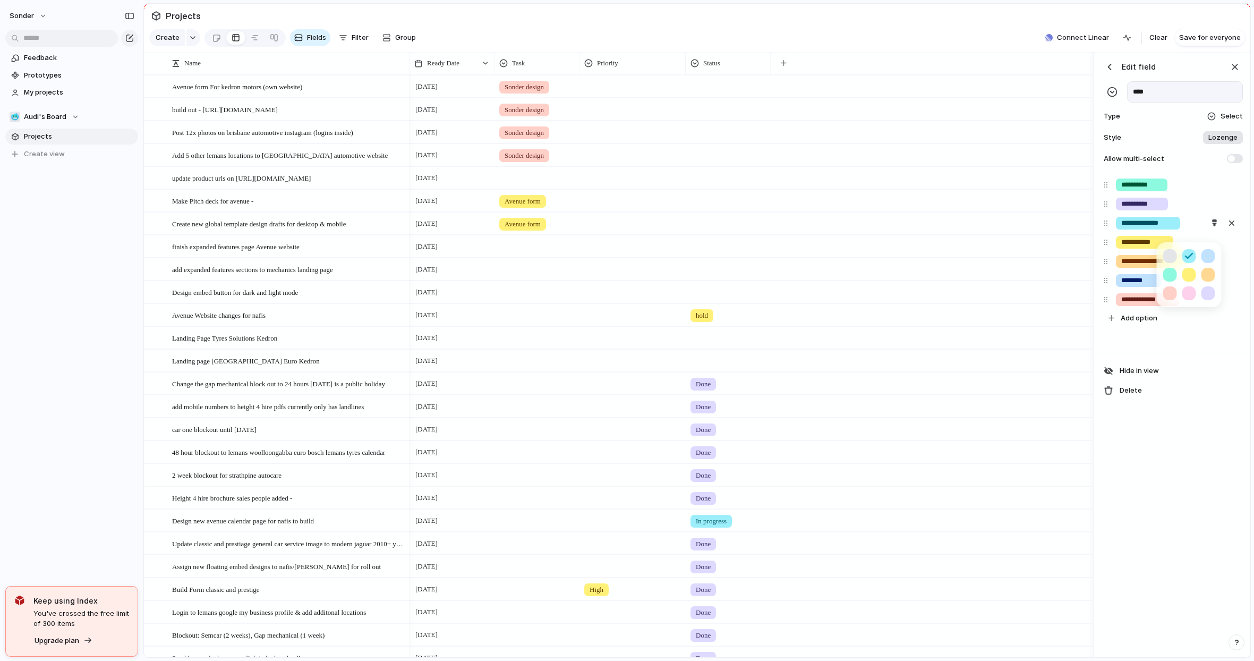
click at [1192, 291] on button "button" at bounding box center [1189, 293] width 14 height 14
click at [1220, 78] on div at bounding box center [627, 330] width 1254 height 661
click at [1220, 72] on div "button" at bounding box center [1235, 67] width 12 height 12
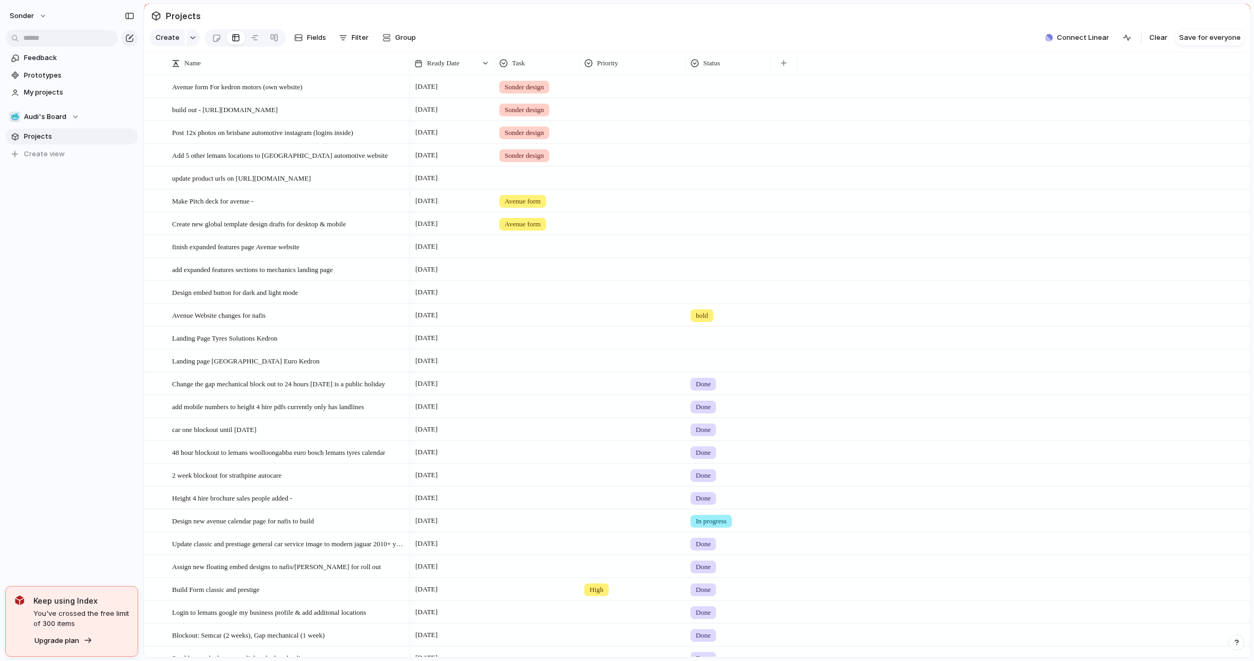
click at [528, 189] on div at bounding box center [537, 178] width 85 height 22
click at [524, 159] on div "Form Build Time block Email template Avenue form Avenue marketing Websites Sond…" at bounding box center [627, 330] width 1254 height 661
click at [535, 154] on div "Sonder design" at bounding box center [537, 153] width 84 height 18
click at [547, 295] on span "Websites" at bounding box center [535, 297] width 31 height 11
click at [524, 113] on span "Sonder design" at bounding box center [524, 110] width 39 height 11
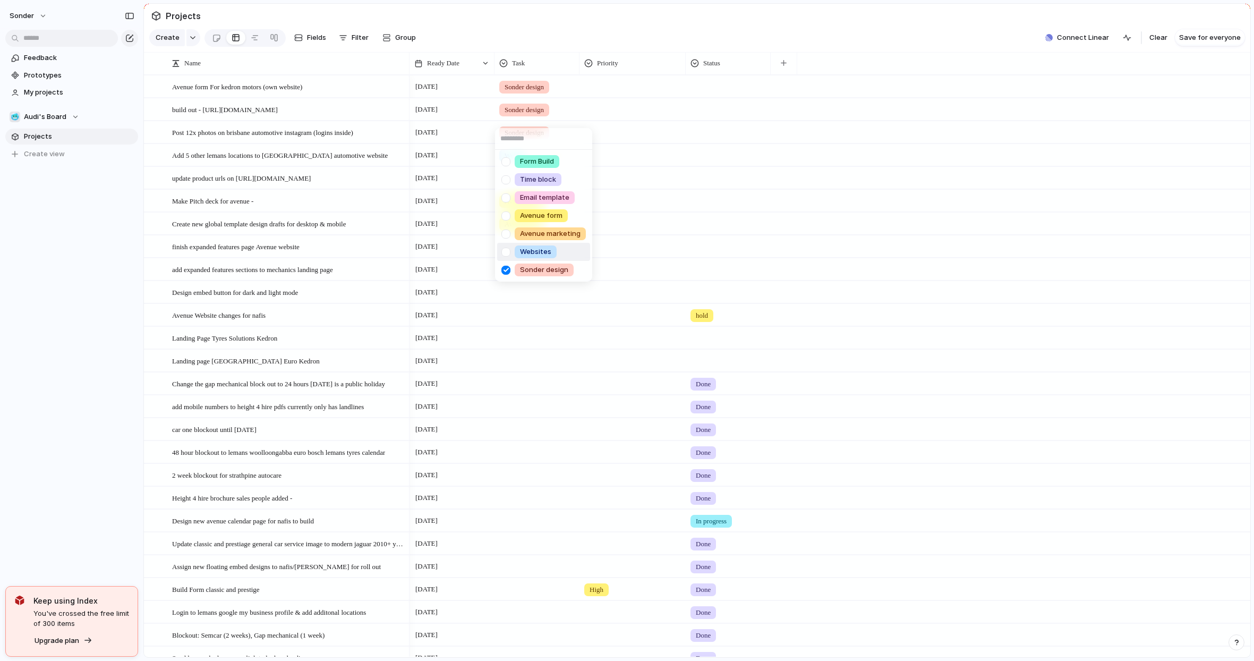
click at [538, 257] on div "Websites" at bounding box center [536, 251] width 42 height 13
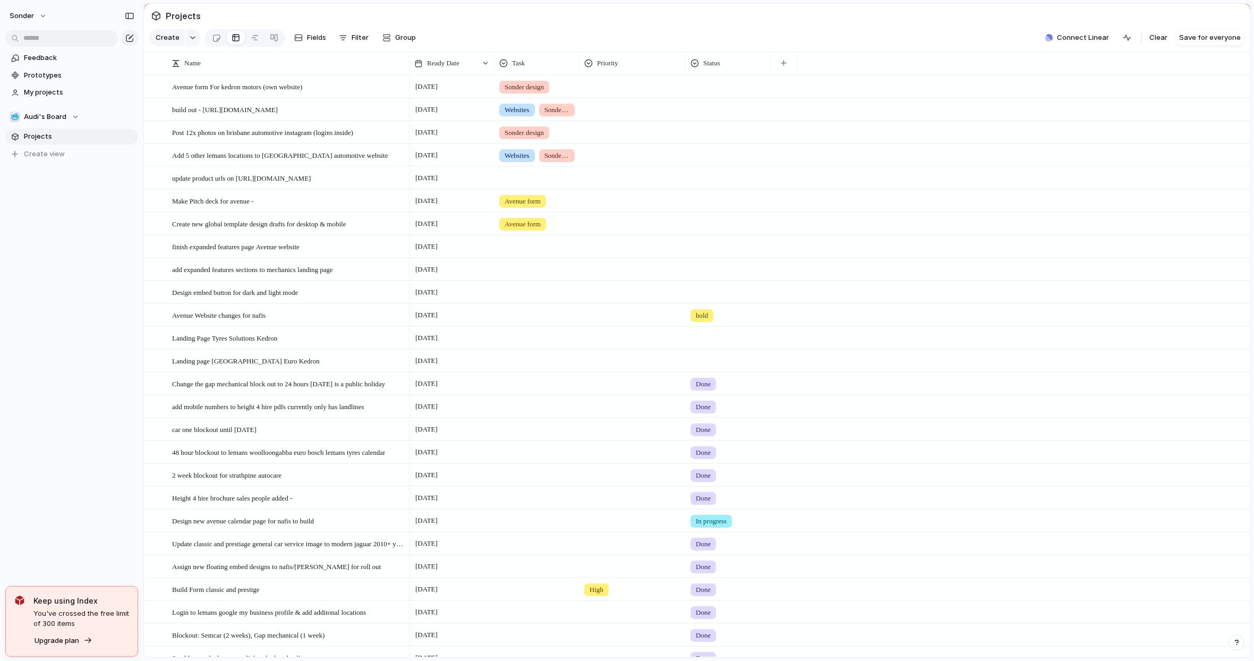
click at [539, 90] on span "Sonder design" at bounding box center [524, 87] width 39 height 11
click at [521, 229] on span "Websites" at bounding box center [535, 229] width 31 height 11
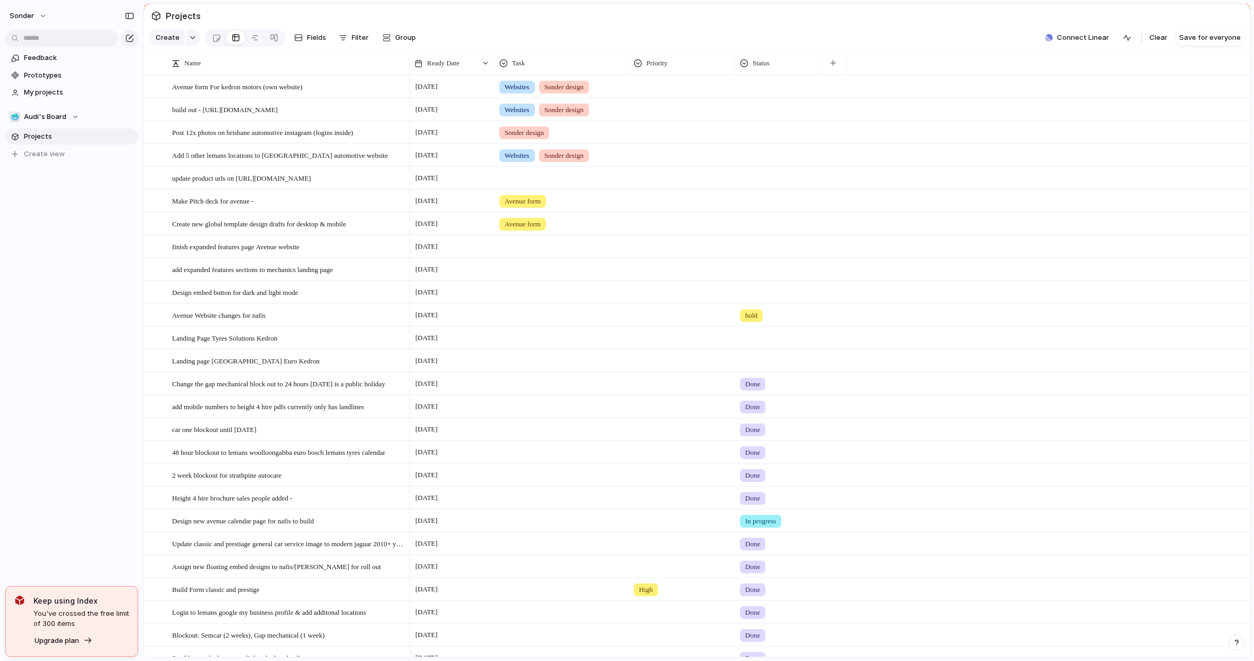
drag, startPoint x: 578, startPoint y: 70, endPoint x: 628, endPoint y: 70, distance: 49.4
click at [628, 70] on div at bounding box center [628, 63] width 5 height 22
click at [537, 253] on div at bounding box center [561, 245] width 133 height 18
click at [554, 372] on span "Avenue marketing" at bounding box center [550, 370] width 61 height 11
click at [526, 189] on div at bounding box center [562, 178] width 134 height 22
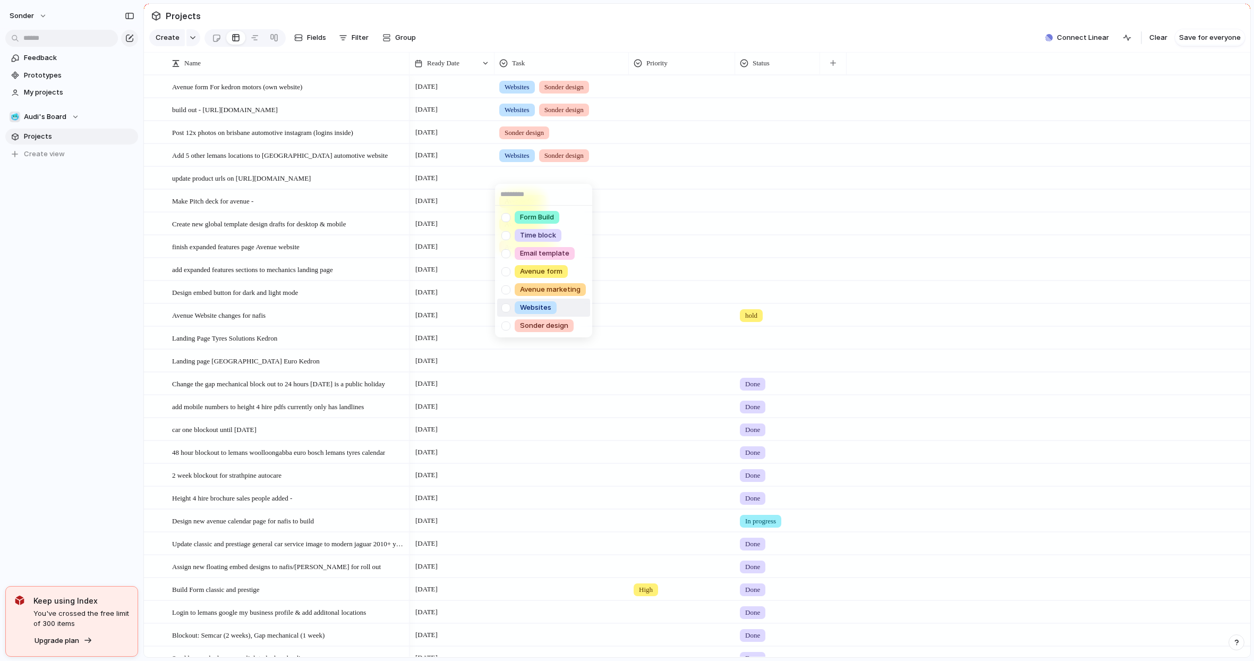
click at [536, 311] on span "Websites" at bounding box center [535, 307] width 31 height 11
click at [563, 115] on span "Sonder design" at bounding box center [563, 110] width 39 height 11
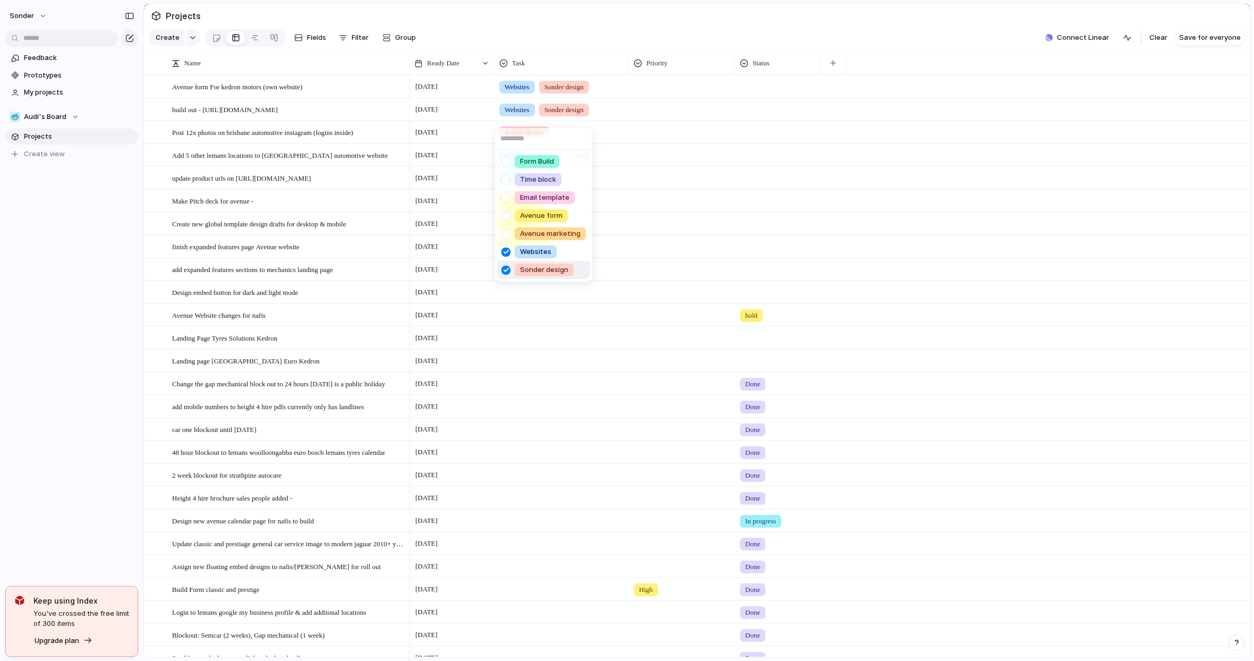
click at [506, 269] on div at bounding box center [506, 270] width 19 height 19
click at [566, 90] on div "Form Build Time block Email template Avenue form Avenue marketing Websites Sond…" at bounding box center [627, 330] width 1254 height 661
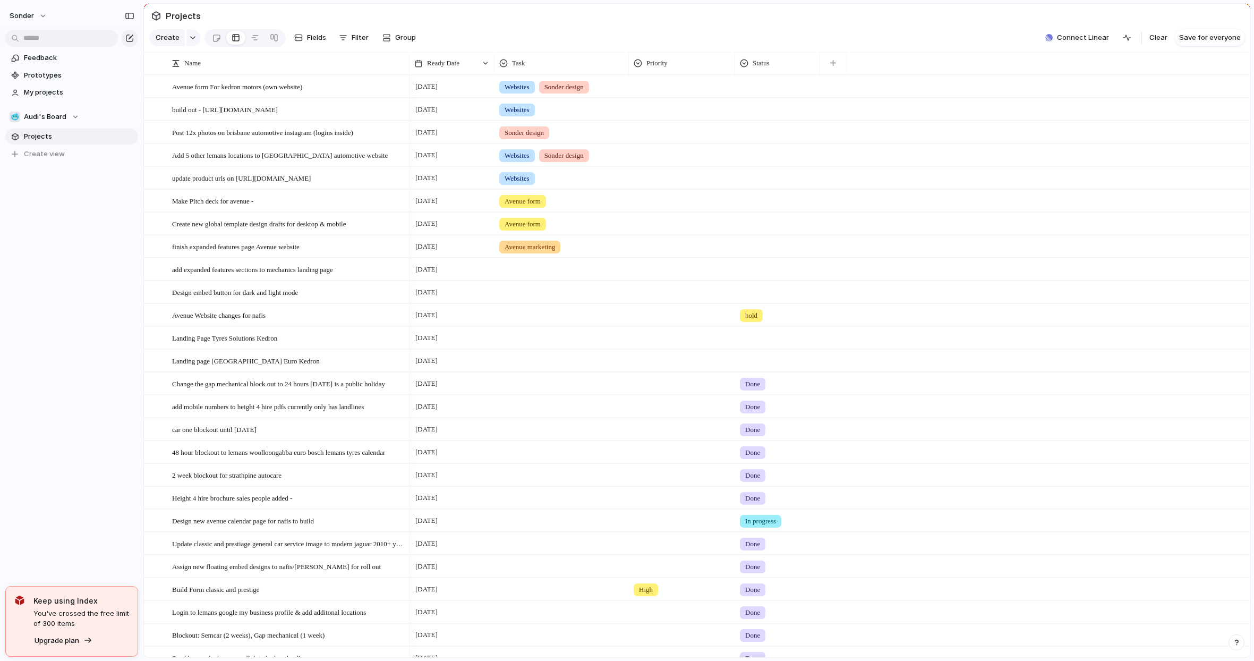
click at [584, 161] on span "Sonder design" at bounding box center [563, 155] width 39 height 11
click at [506, 320] on div at bounding box center [506, 316] width 19 height 19
click at [699, 197] on div "Form Build Time block Email template Avenue form Avenue marketing Websites Sond…" at bounding box center [627, 330] width 1254 height 661
click at [554, 276] on div at bounding box center [561, 268] width 133 height 18
click at [507, 394] on div at bounding box center [506, 394] width 19 height 19
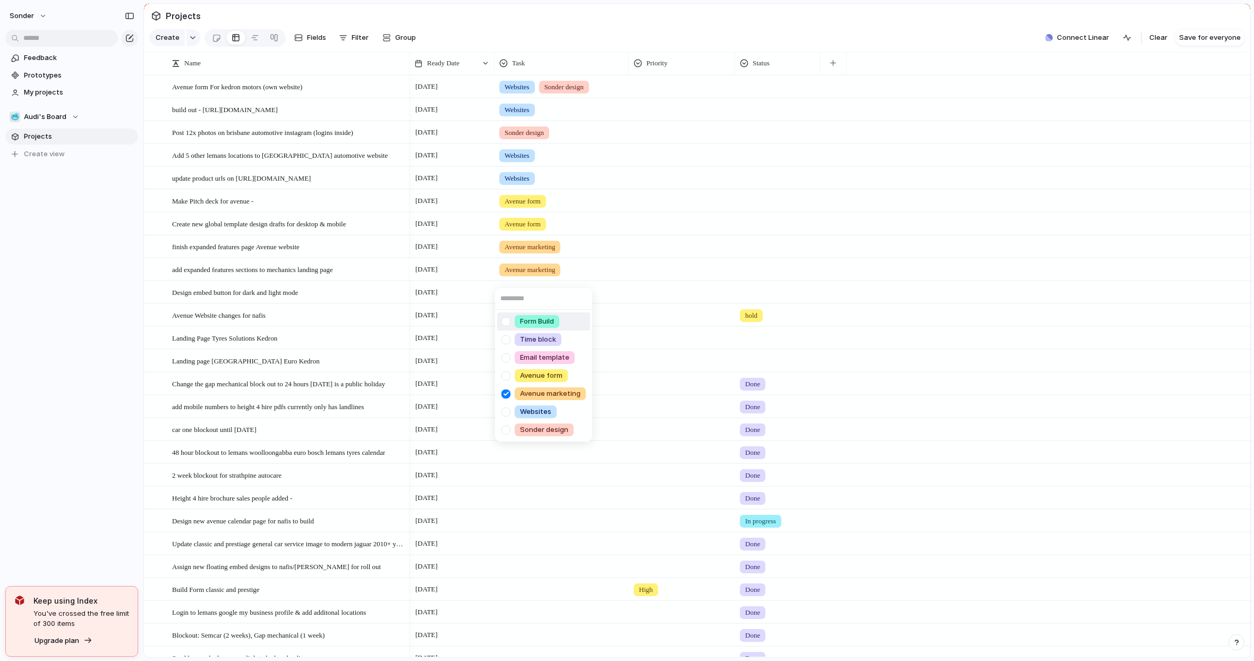
click at [637, 272] on div "Form Build Time block Email template Avenue form Avenue marketing Websites Sond…" at bounding box center [627, 330] width 1254 height 661
click at [540, 299] on div at bounding box center [561, 291] width 133 height 18
click at [544, 394] on span "Avenue form" at bounding box center [541, 398] width 42 height 11
click at [529, 322] on div at bounding box center [561, 313] width 133 height 18
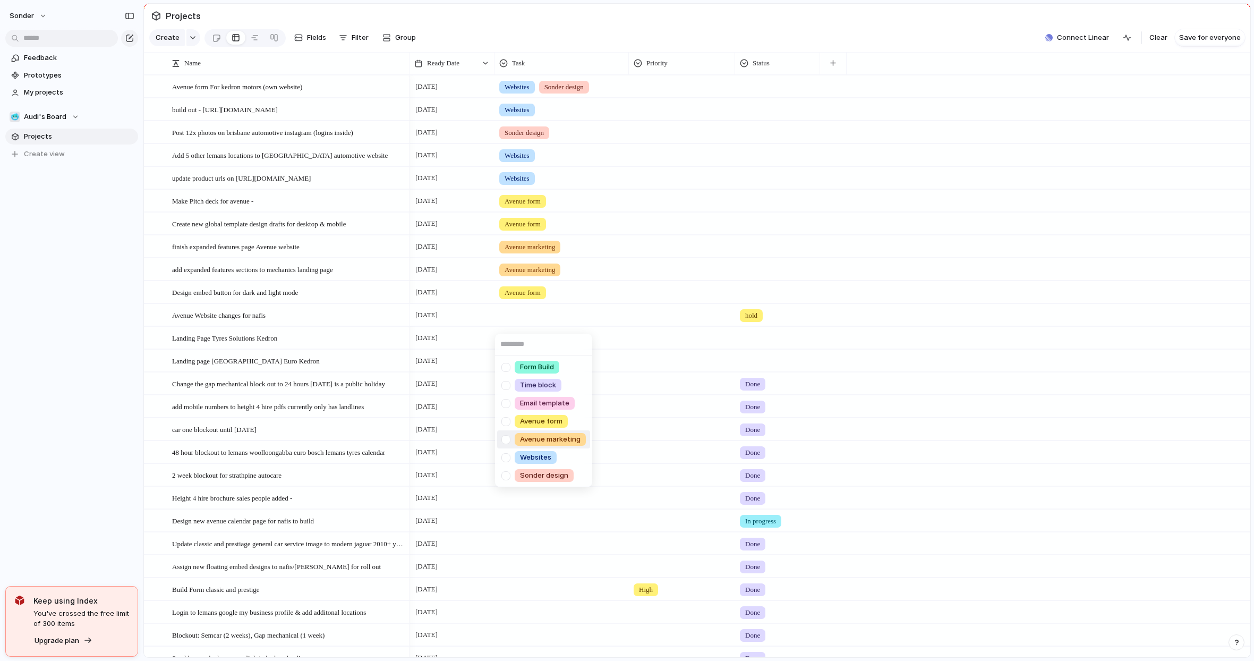
click at [510, 436] on div at bounding box center [506, 439] width 19 height 19
click at [629, 348] on div "Form Build Time block Email template Avenue form Avenue marketing Websites Sond…" at bounding box center [627, 330] width 1254 height 661
click at [531, 348] on div at bounding box center [562, 338] width 134 height 22
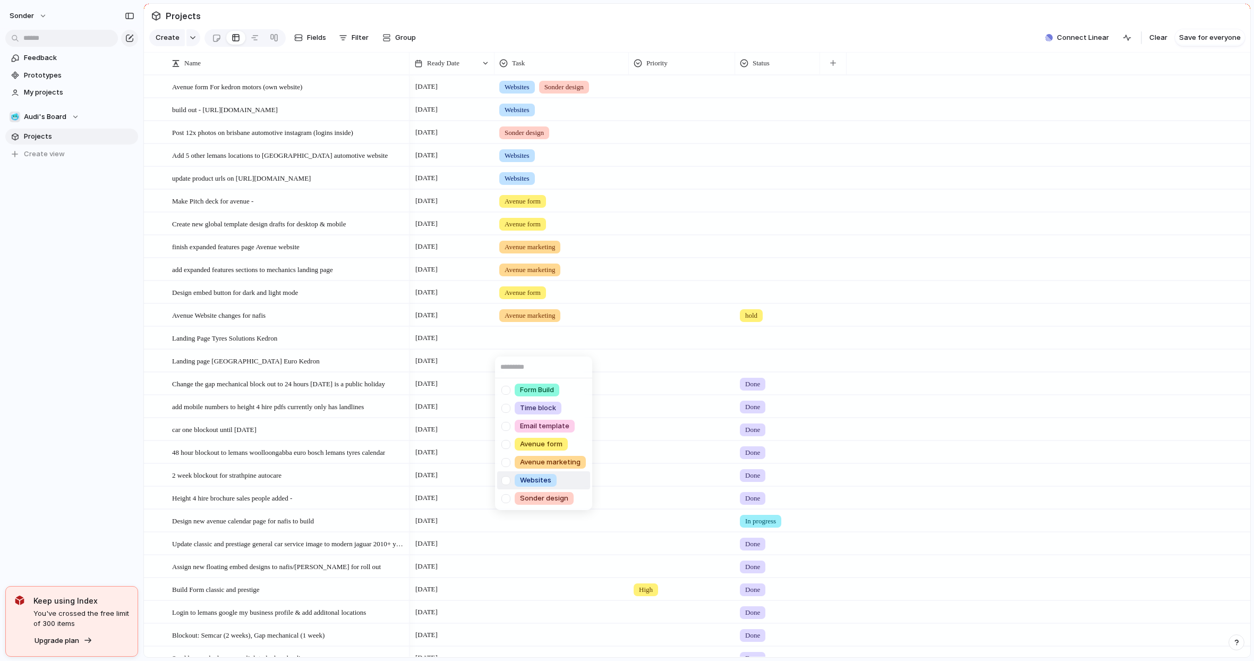
click at [529, 479] on span "Websites" at bounding box center [535, 480] width 31 height 11
click at [514, 367] on div at bounding box center [561, 359] width 133 height 18
click at [520, 497] on div "Websites" at bounding box center [536, 503] width 42 height 13
click at [523, 390] on div at bounding box center [561, 382] width 133 height 18
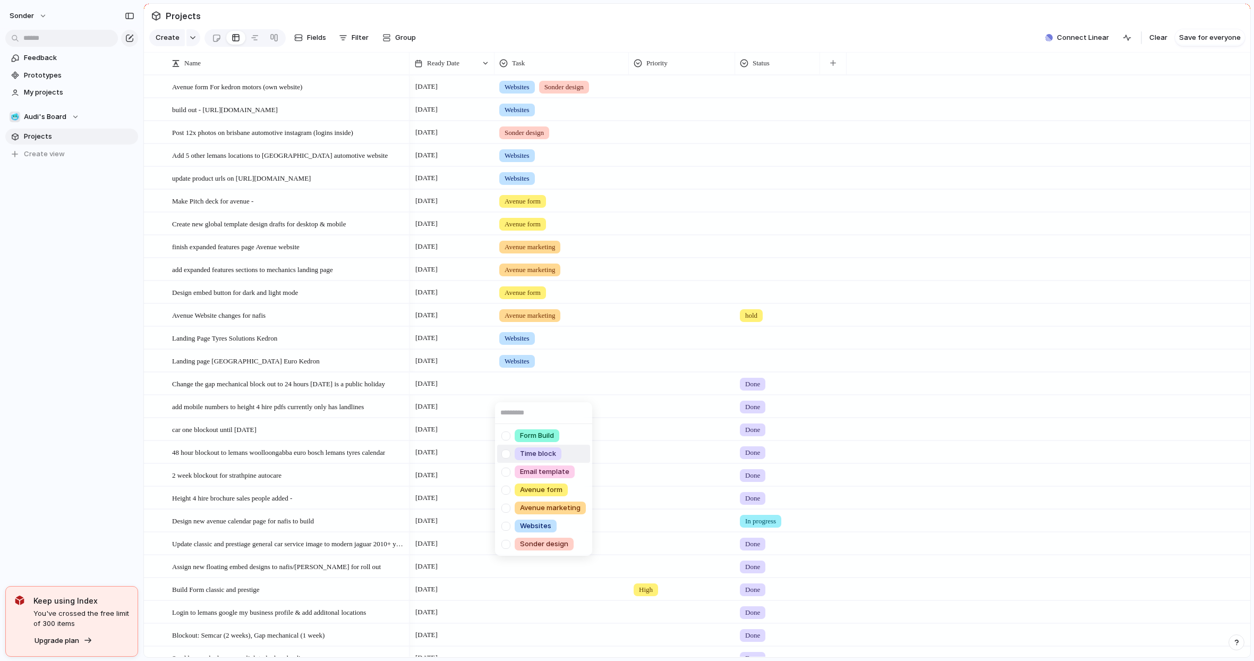
click at [534, 456] on span "Time block" at bounding box center [538, 453] width 36 height 11
click at [533, 413] on div at bounding box center [561, 405] width 133 height 18
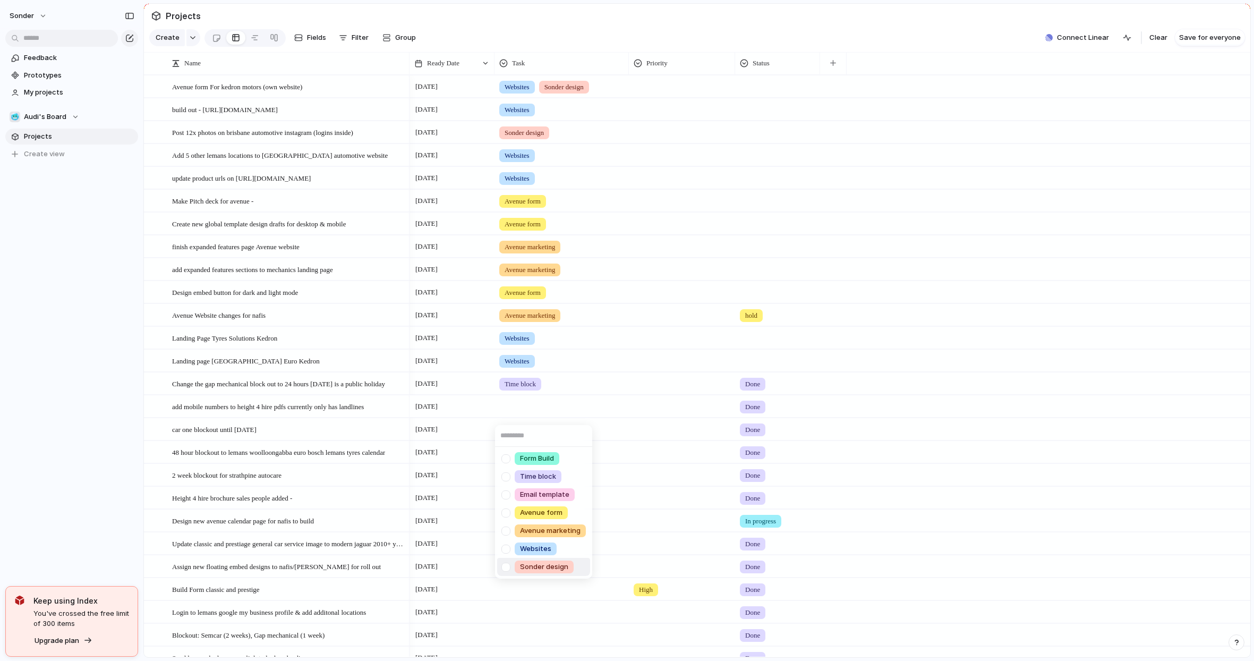
click at [542, 569] on span "Sonder design" at bounding box center [544, 566] width 48 height 11
click at [531, 435] on div at bounding box center [561, 428] width 133 height 18
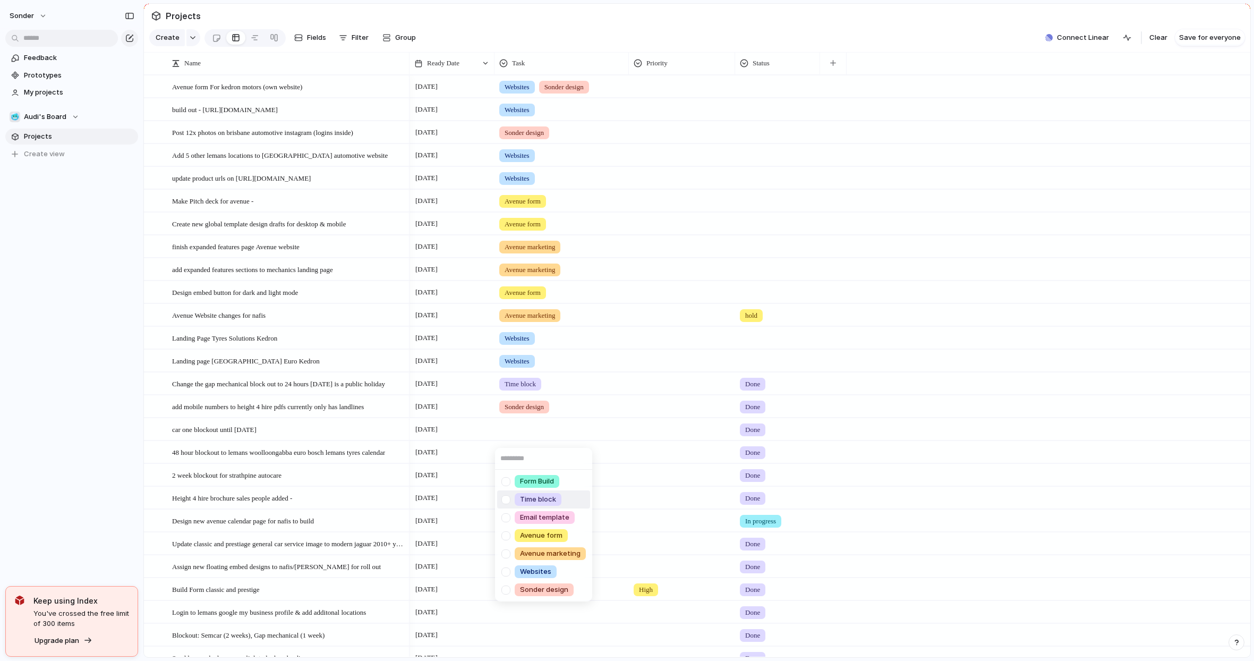
click at [543, 499] on span "Time block" at bounding box center [538, 499] width 36 height 11
click at [531, 458] on div at bounding box center [561, 450] width 133 height 18
click at [735, 385] on div "Form Build Time block Email template Avenue form Avenue marketing Websites Sond…" at bounding box center [627, 330] width 1254 height 661
click at [527, 458] on div at bounding box center [561, 450] width 133 height 18
click at [551, 520] on span "Time block" at bounding box center [538, 522] width 36 height 11
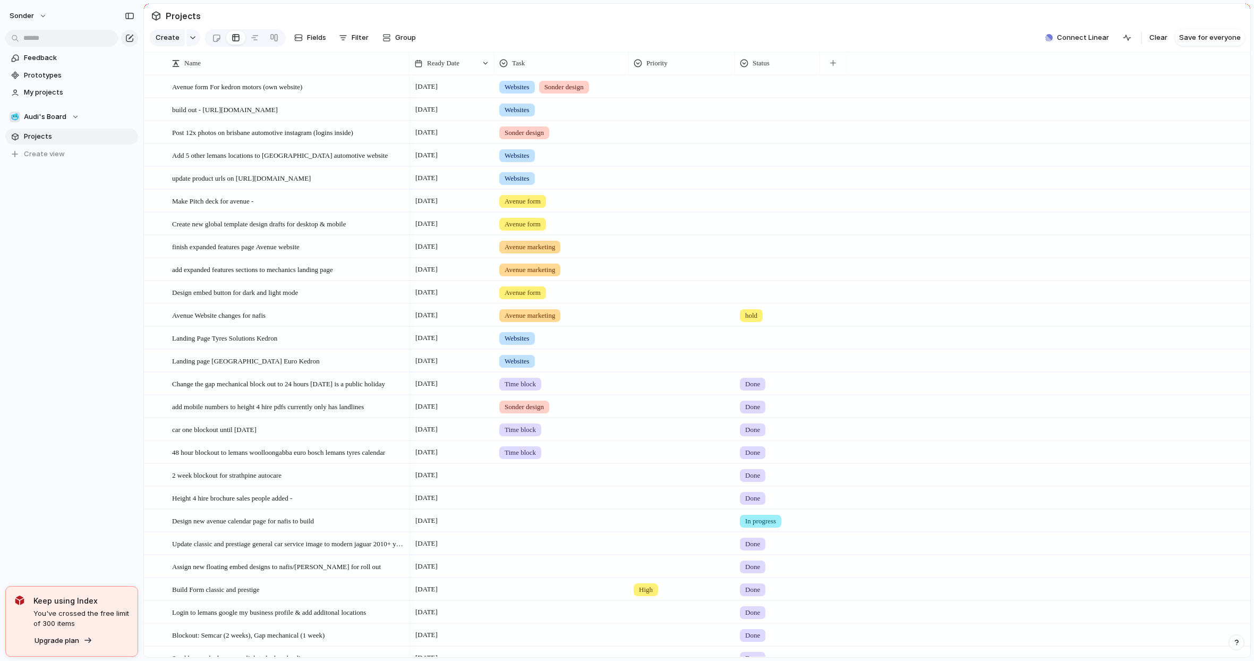
click at [532, 482] on div at bounding box center [561, 473] width 133 height 18
click at [544, 540] on span "Time block" at bounding box center [538, 545] width 36 height 11
click at [524, 495] on div at bounding box center [561, 496] width 133 height 18
click at [556, 627] on span "Sonder design" at bounding box center [544, 646] width 48 height 11
click at [526, 527] on div at bounding box center [561, 519] width 133 height 18
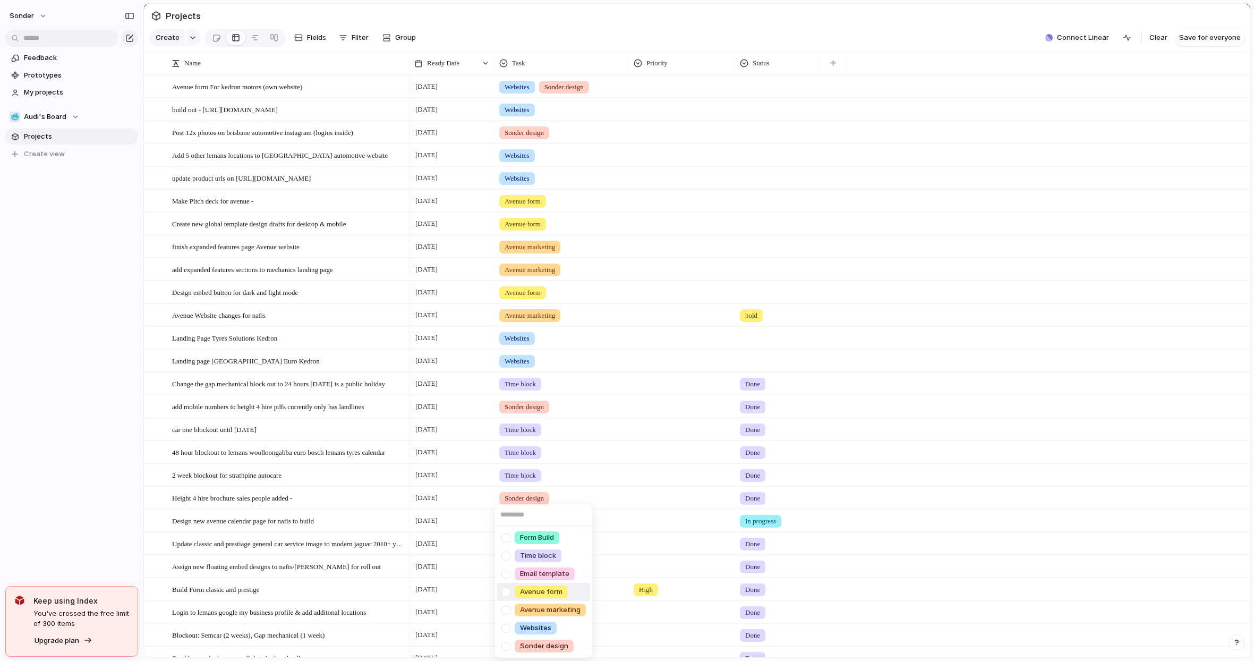
click at [539, 592] on span "Avenue form" at bounding box center [541, 591] width 42 height 11
click at [406, 37] on span "Group" at bounding box center [405, 37] width 21 height 11
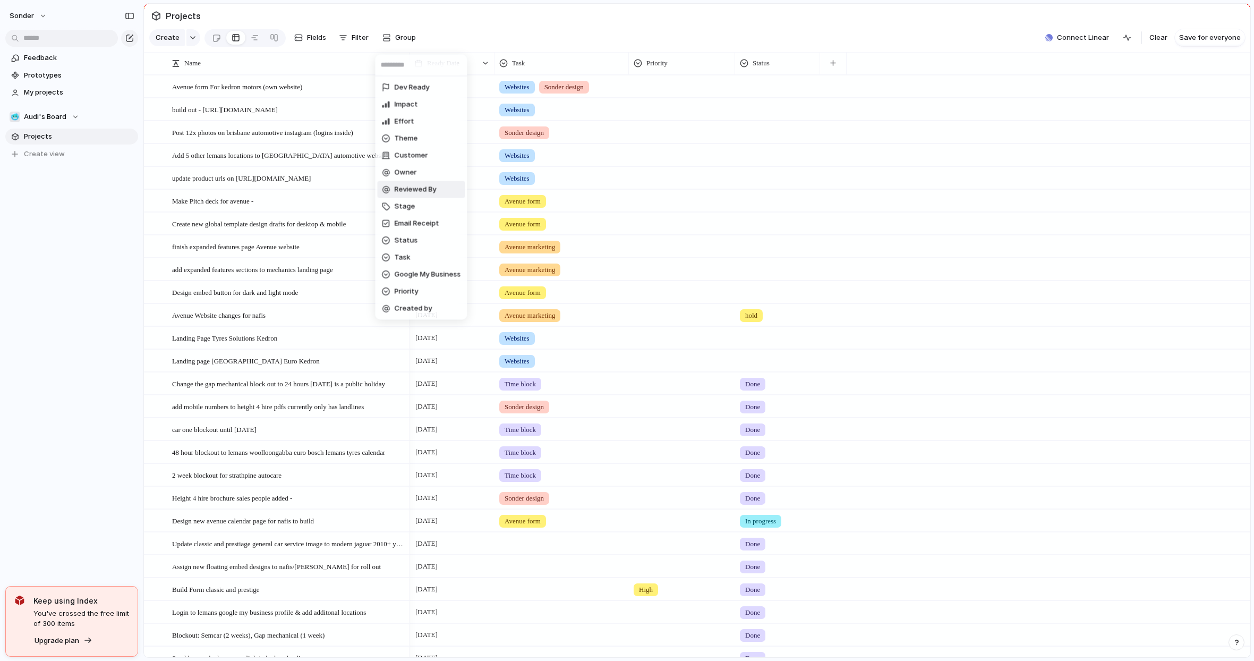
click at [686, 257] on div "Dev Ready Impact Effort Theme Customer Owner Reviewed By Stage Email Receipt St…" at bounding box center [627, 330] width 1254 height 661
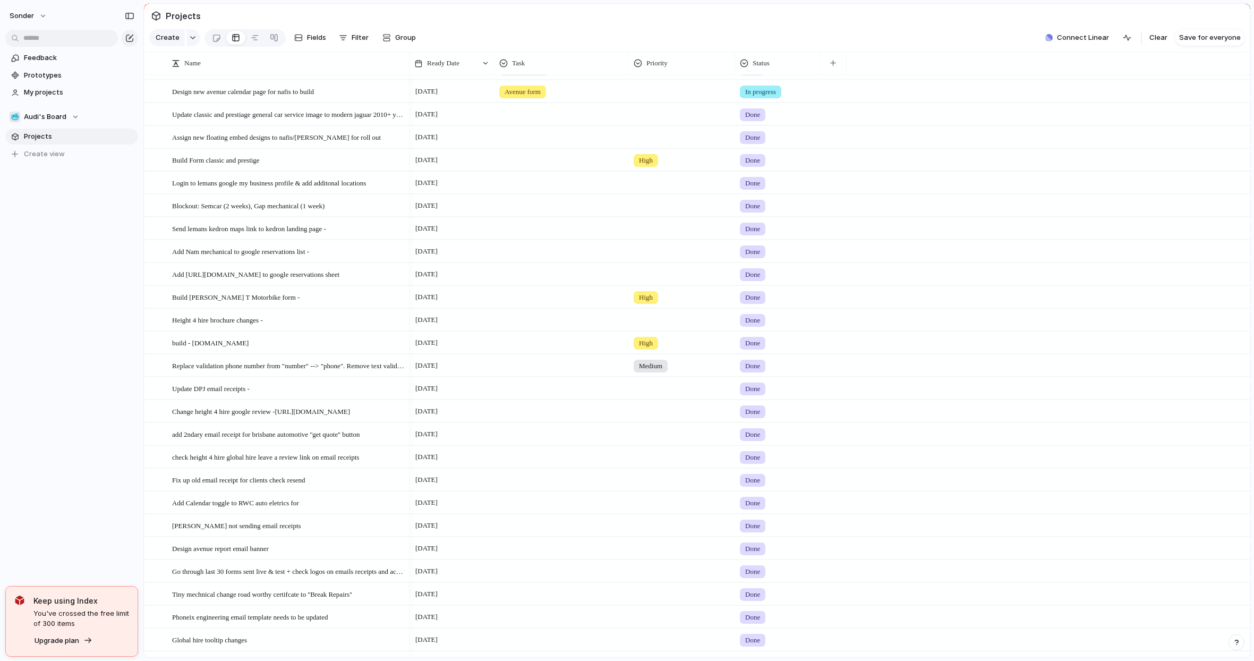
scroll to position [405, 0]
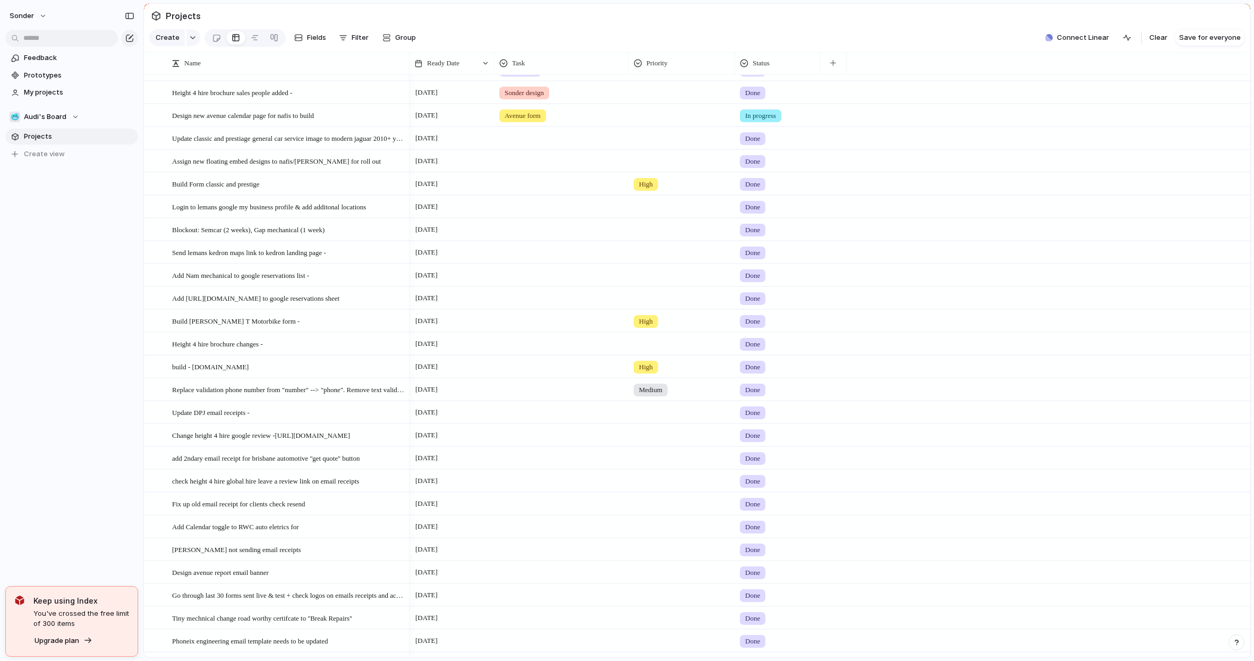
click at [538, 145] on div at bounding box center [561, 136] width 133 height 18
click at [254, 198] on div "Form Build Time block Email template Avenue form Avenue marketing Websites Sond…" at bounding box center [627, 330] width 1254 height 661
click at [525, 67] on span "Task" at bounding box center [518, 63] width 13 height 11
click at [525, 93] on span "Modify" at bounding box center [528, 95] width 23 height 11
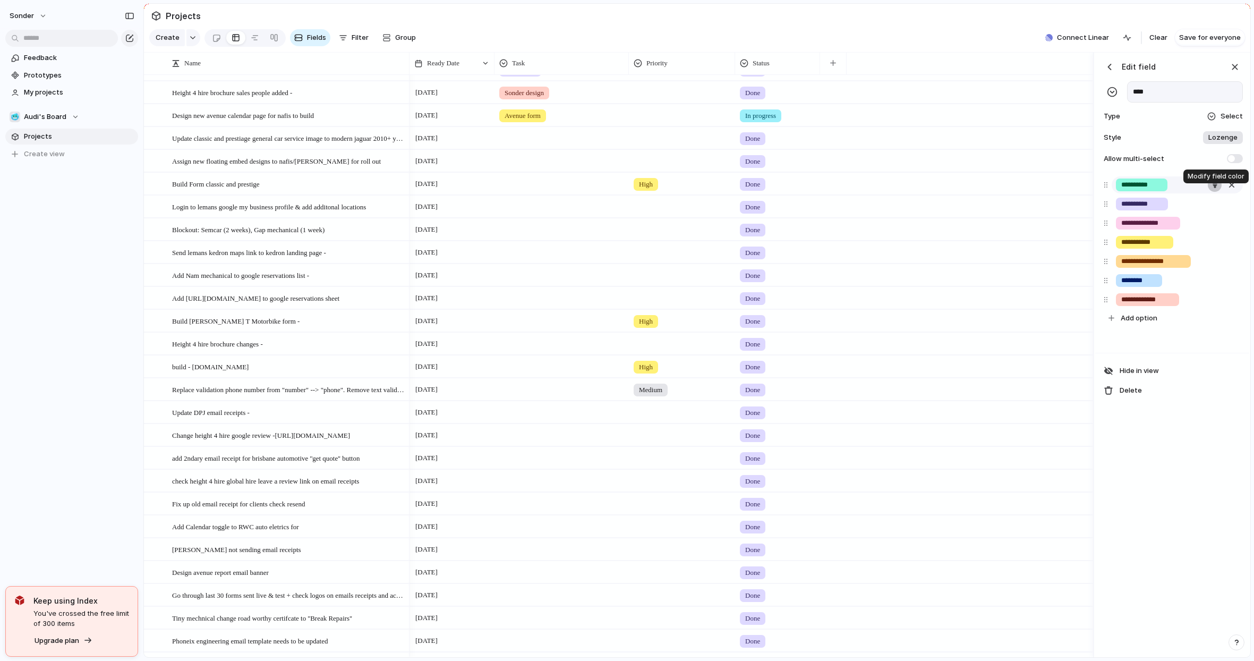
click at [1214, 188] on div "button" at bounding box center [1215, 184] width 7 height 7
click at [1220, 429] on div at bounding box center [627, 330] width 1254 height 661
click at [1143, 324] on span "Add option" at bounding box center [1139, 318] width 37 height 11
type input "**********"
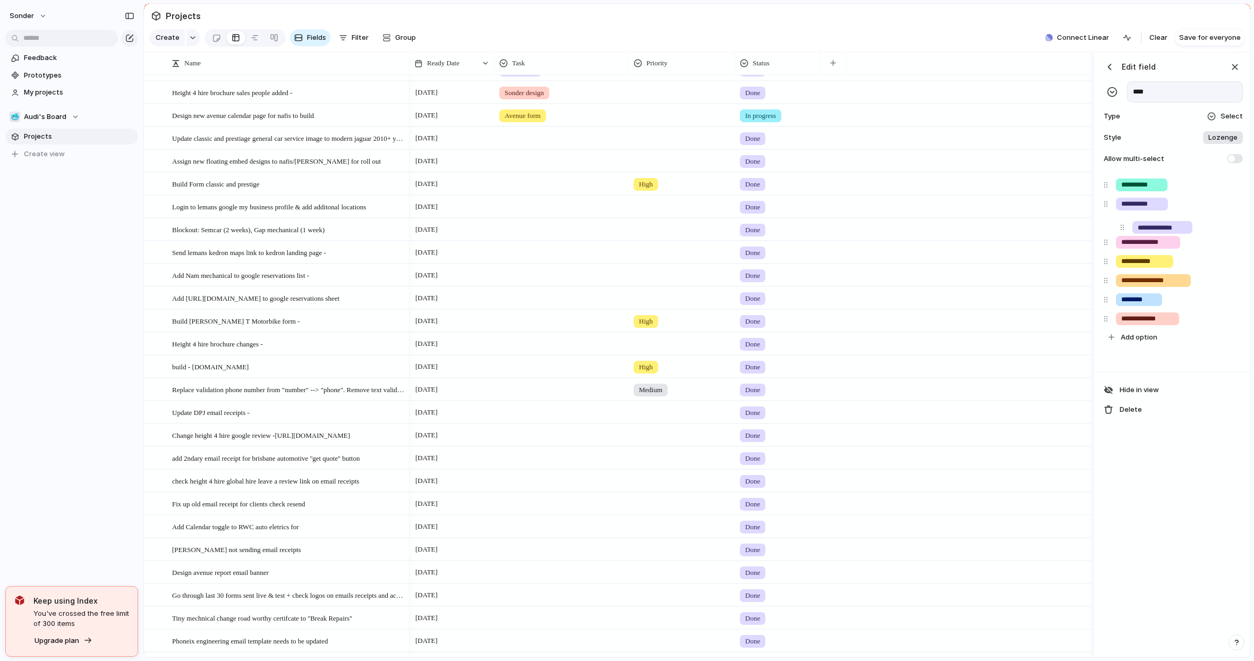
drag, startPoint x: 1103, startPoint y: 327, endPoint x: 1118, endPoint y: 229, distance: 99.4
click at [1118, 229] on div "**********" at bounding box center [1173, 260] width 146 height 171
click at [1159, 228] on input "**********" at bounding box center [1146, 223] width 50 height 11
click at [1182, 229] on div "**********" at bounding box center [1177, 223] width 131 height 17
click at [1217, 226] on div "button" at bounding box center [1215, 222] width 7 height 7
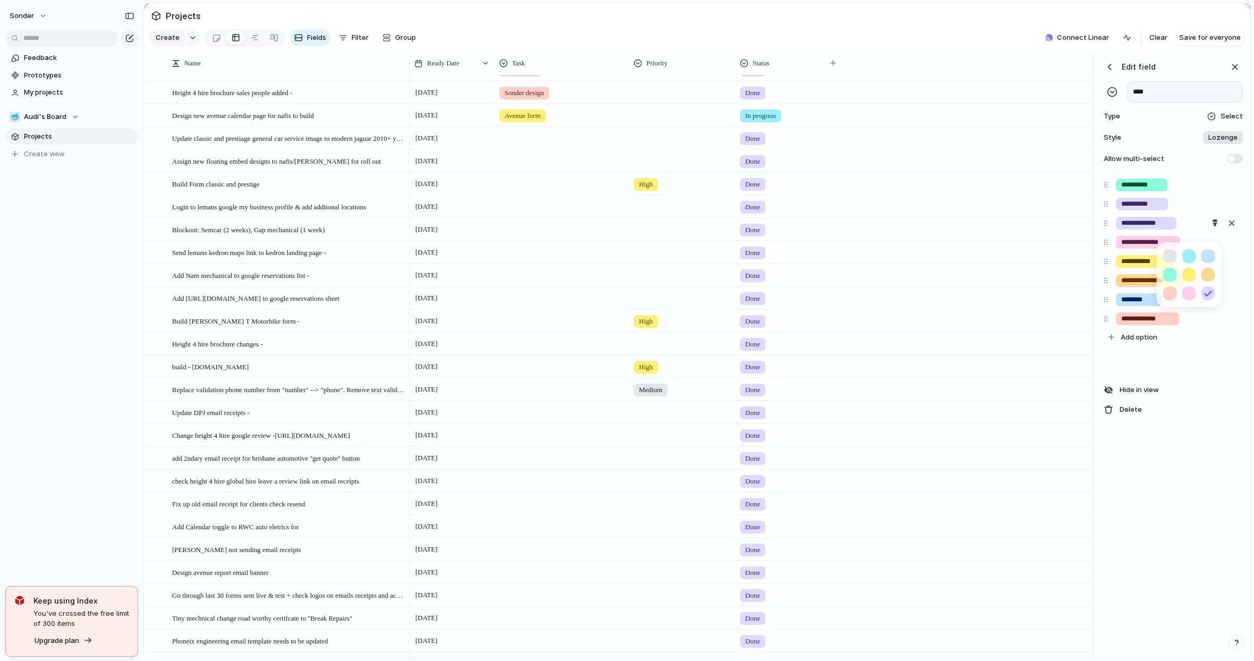
click at [1172, 257] on button "button" at bounding box center [1170, 256] width 14 height 14
click at [1006, 219] on div at bounding box center [627, 330] width 1254 height 661
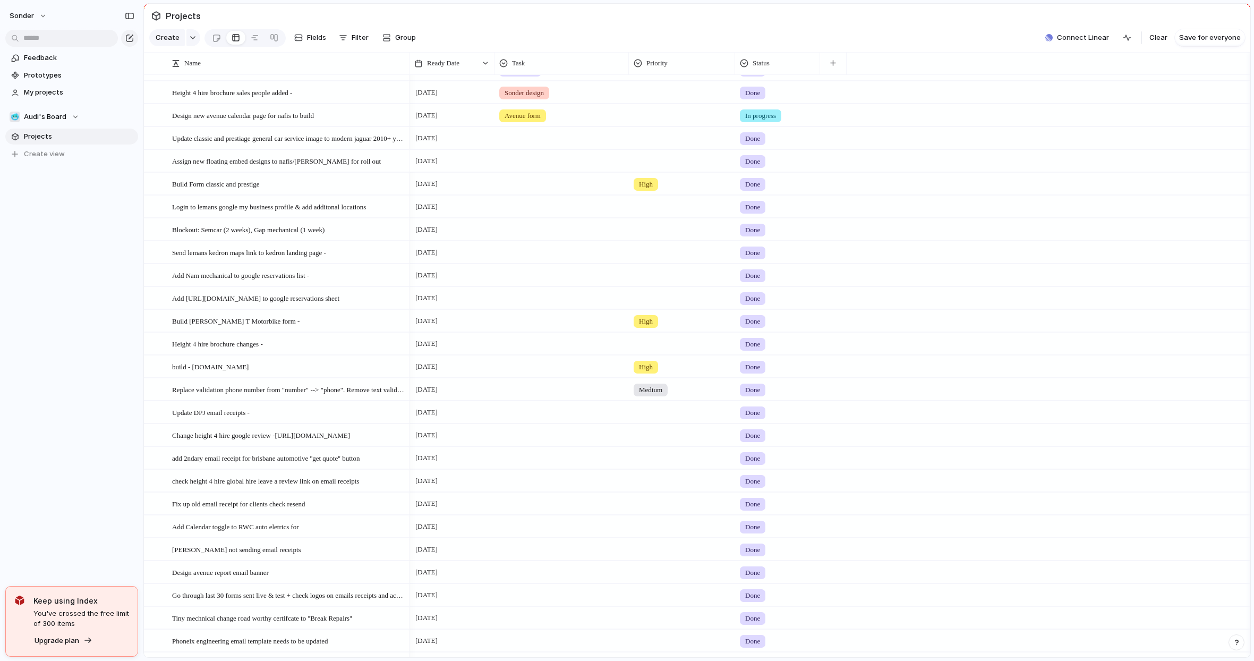
click at [510, 163] on div at bounding box center [561, 159] width 133 height 18
click at [572, 148] on div "Form Build Time block Form revision Email template Avenue form Avenue marketing…" at bounding box center [627, 330] width 1254 height 661
click at [538, 145] on div at bounding box center [561, 136] width 133 height 18
click at [546, 225] on span "Form revision" at bounding box center [542, 226] width 44 height 11
click at [537, 164] on div at bounding box center [561, 159] width 133 height 18
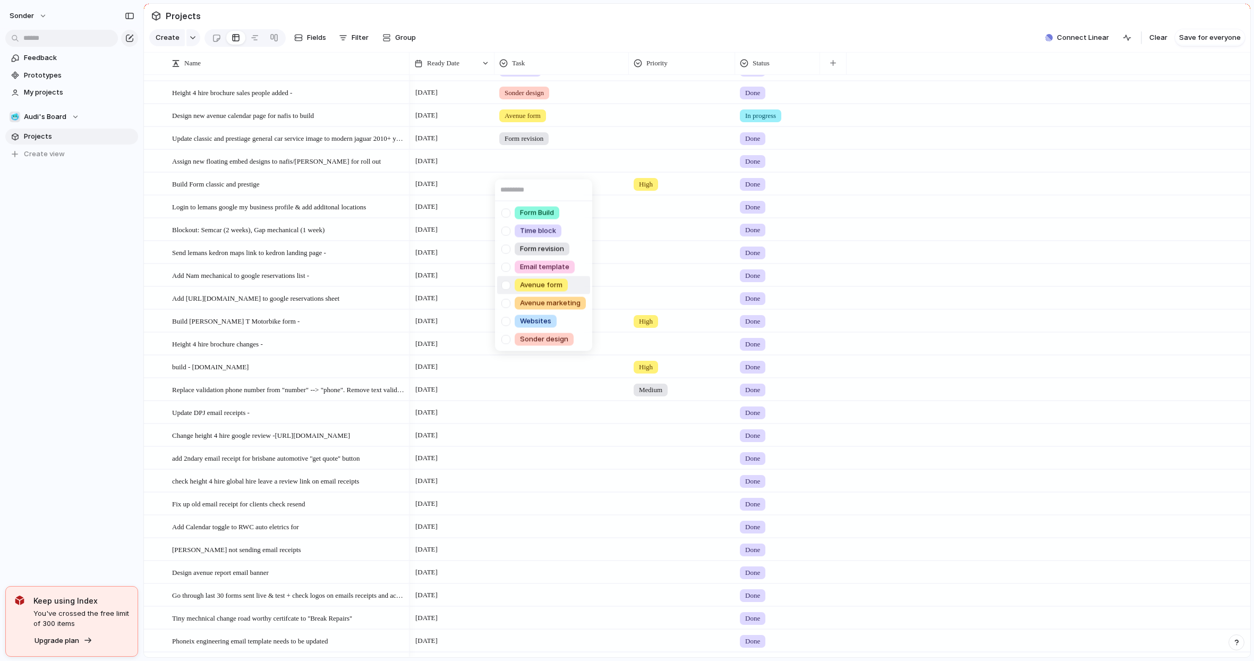
click at [555, 281] on span "Avenue form" at bounding box center [541, 285] width 42 height 11
click at [530, 186] on div at bounding box center [561, 182] width 133 height 18
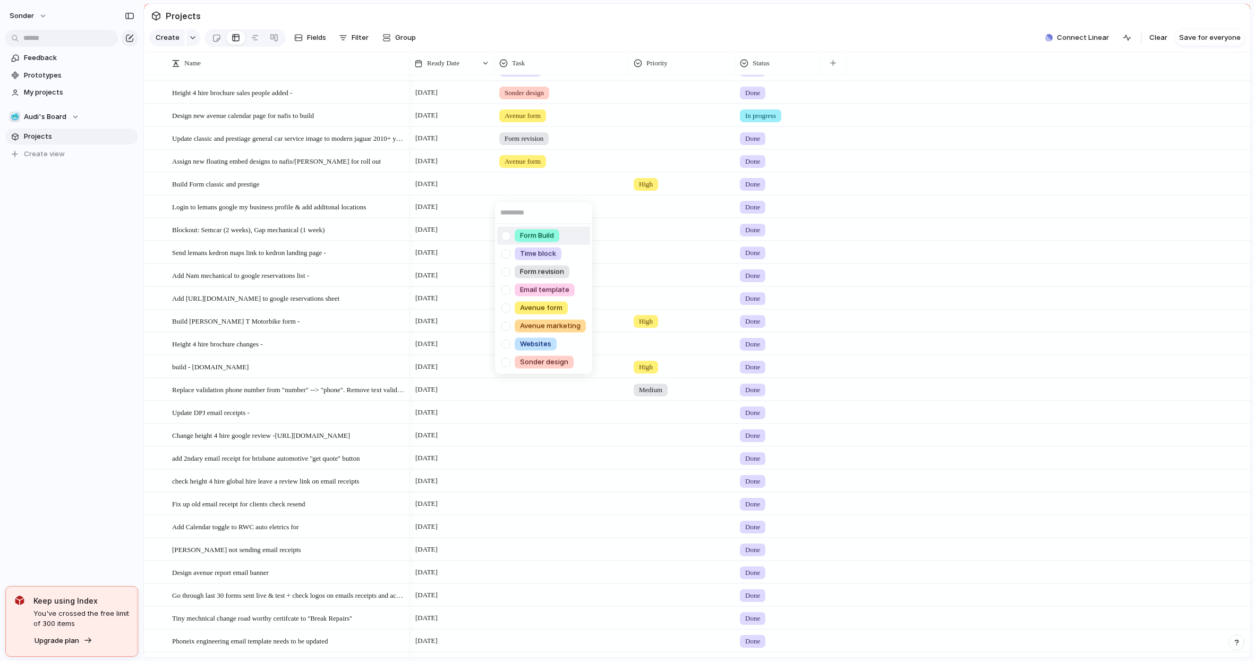
click at [537, 235] on span "Form Build" at bounding box center [537, 236] width 34 height 11
click at [541, 205] on div at bounding box center [561, 205] width 133 height 18
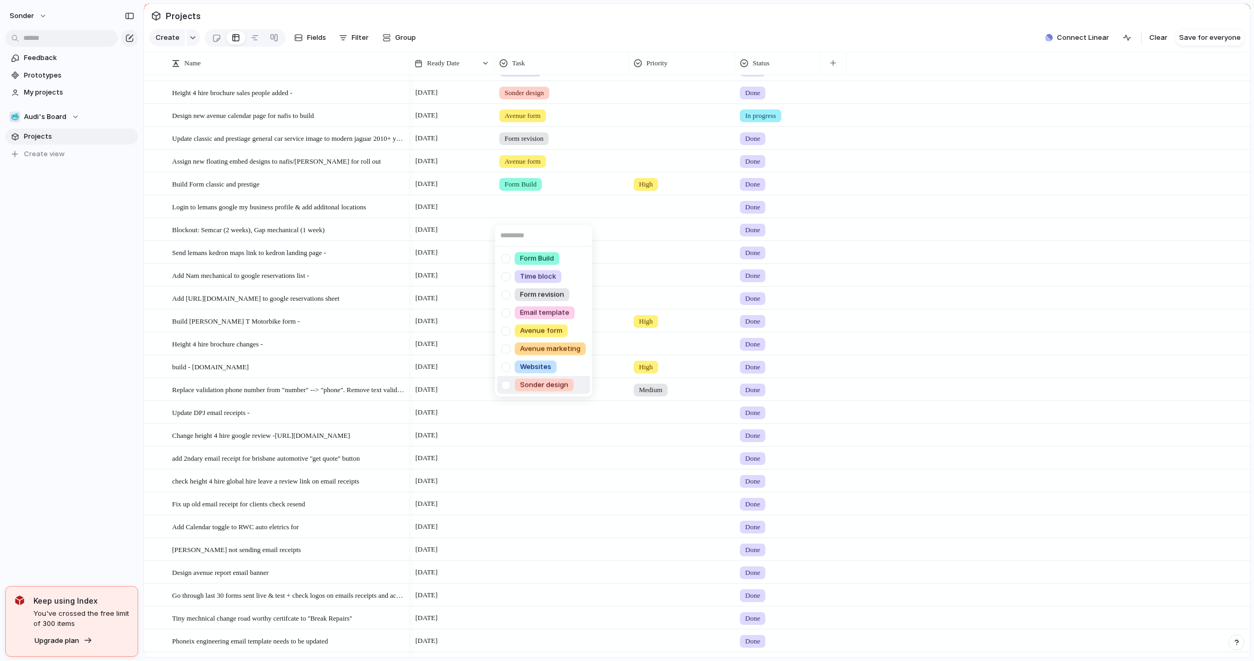
click at [543, 379] on div "Sonder design" at bounding box center [544, 385] width 59 height 13
click at [526, 209] on span "Sonder design" at bounding box center [524, 207] width 39 height 11
click at [530, 388] on span "Sonder design" at bounding box center [544, 385] width 48 height 11
click at [529, 214] on div at bounding box center [561, 205] width 133 height 18
click at [542, 386] on span "Sonder design" at bounding box center [544, 385] width 48 height 11
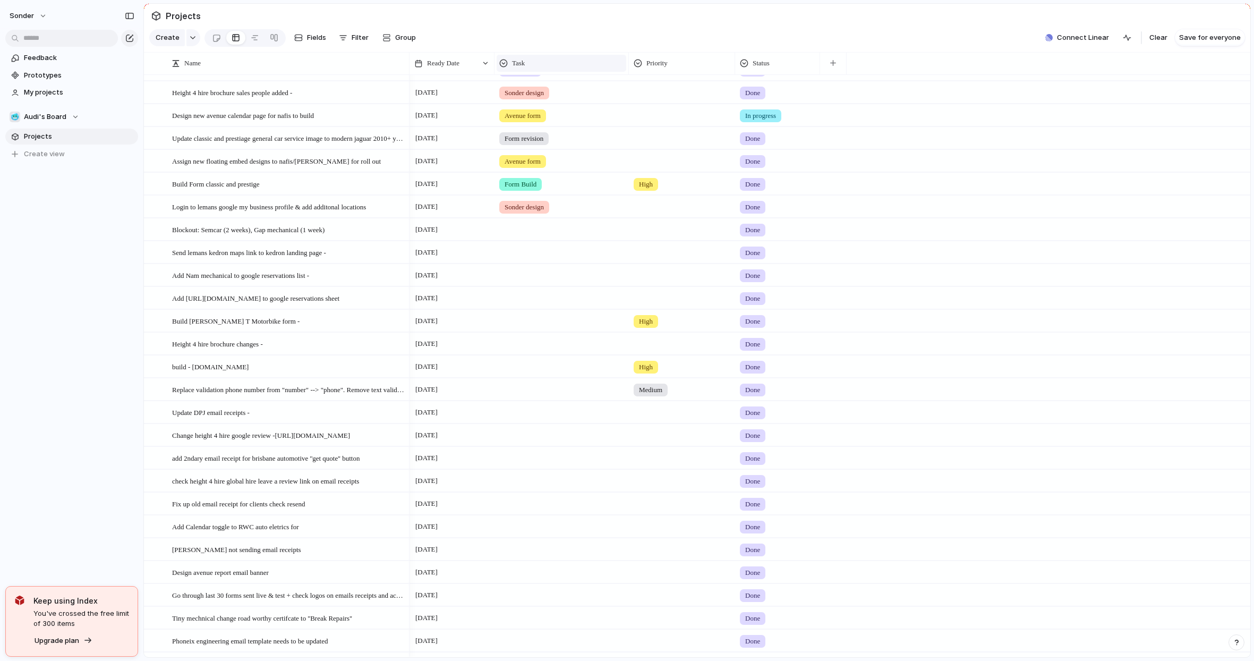
click at [526, 65] on div "Task" at bounding box center [562, 63] width 130 height 17
click at [542, 93] on li "Modify" at bounding box center [538, 95] width 78 height 17
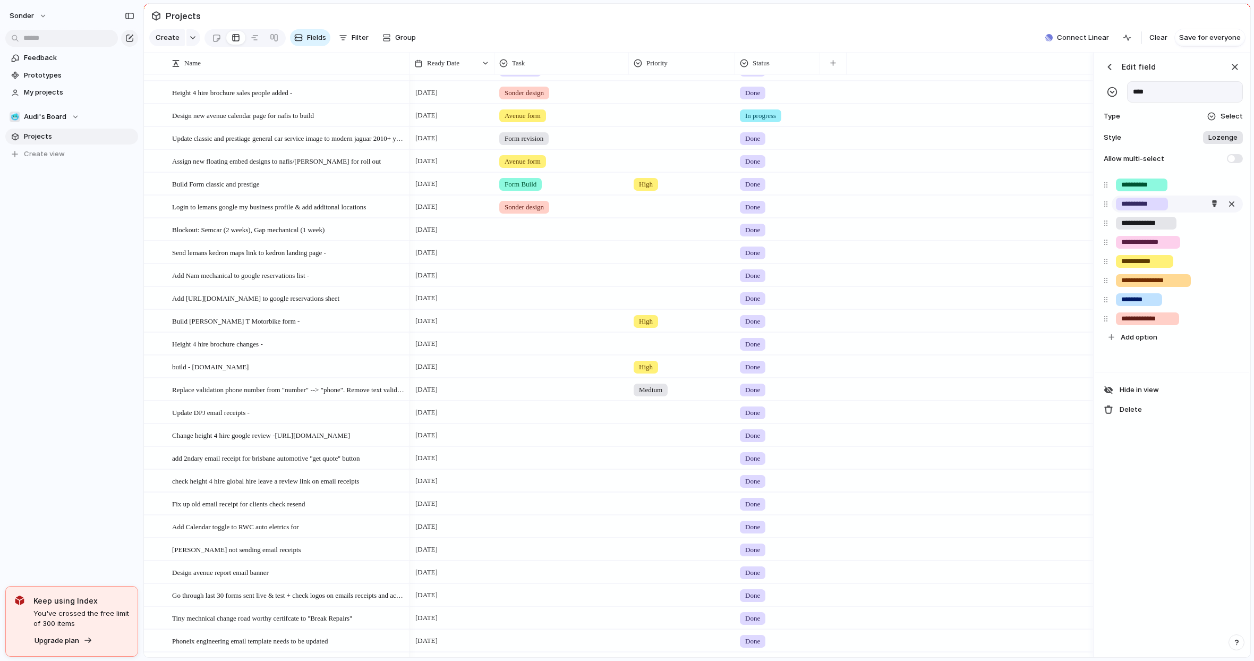
click at [1153, 209] on input "**********" at bounding box center [1141, 204] width 41 height 11
type input "**********"
click at [1155, 324] on input "**********" at bounding box center [1147, 318] width 53 height 11
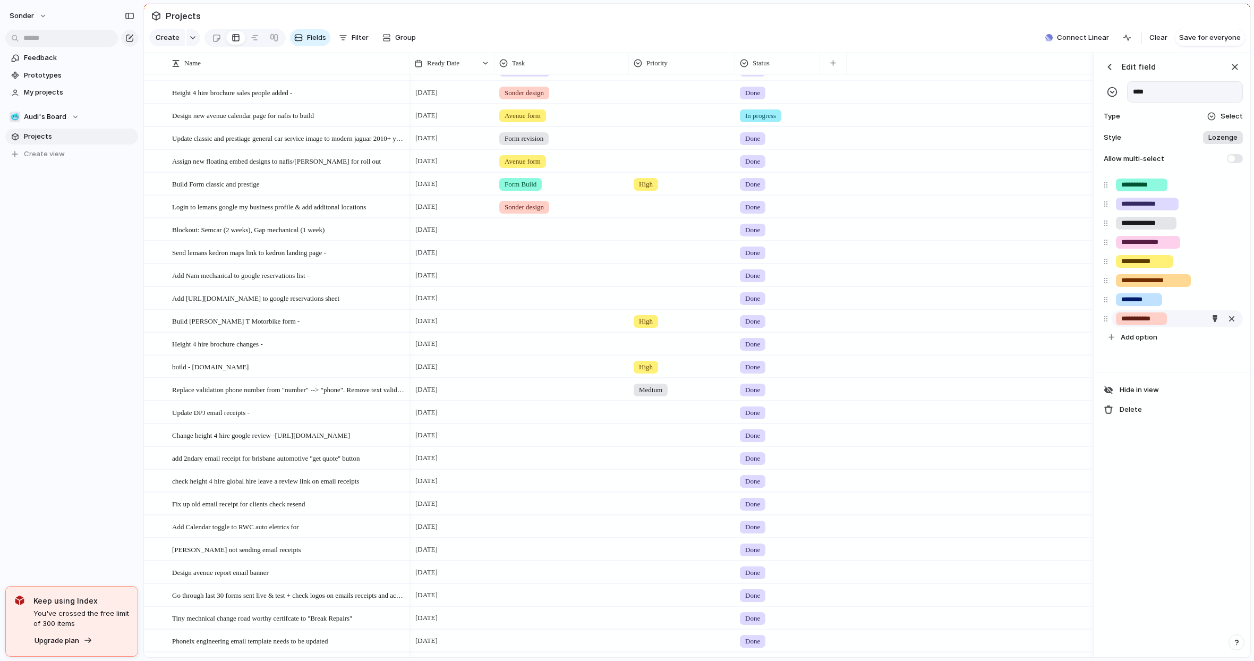
type input "**********"
click at [1220, 73] on div "button" at bounding box center [1235, 67] width 12 height 12
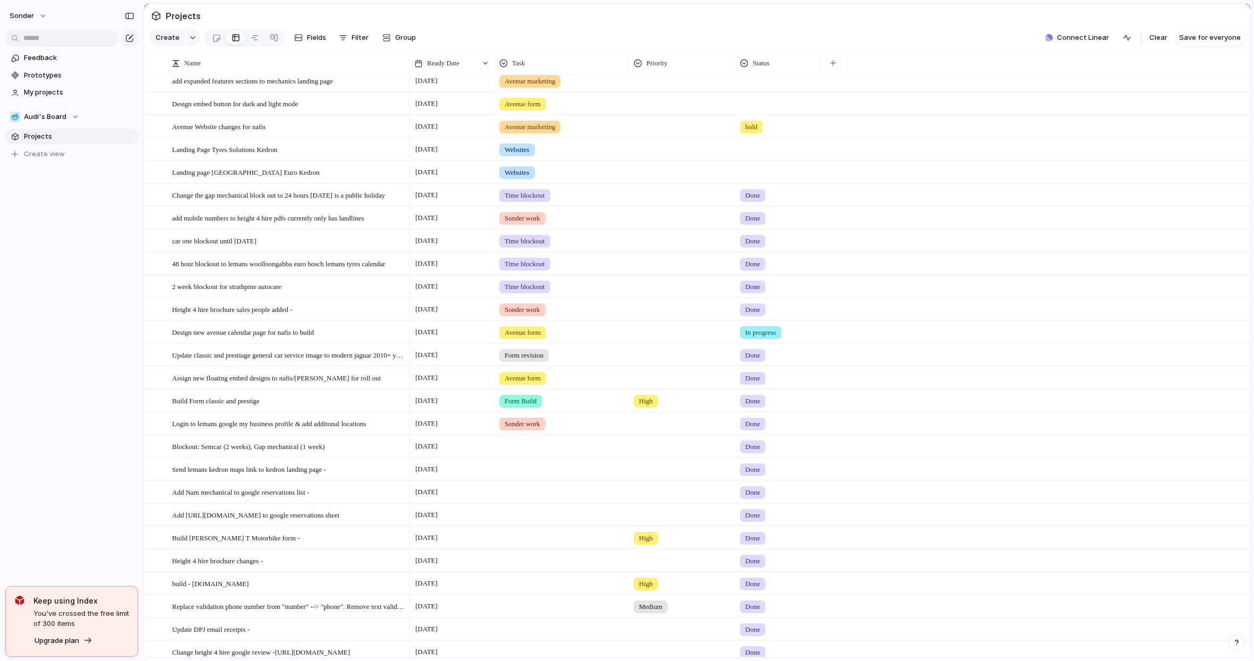
scroll to position [0, 0]
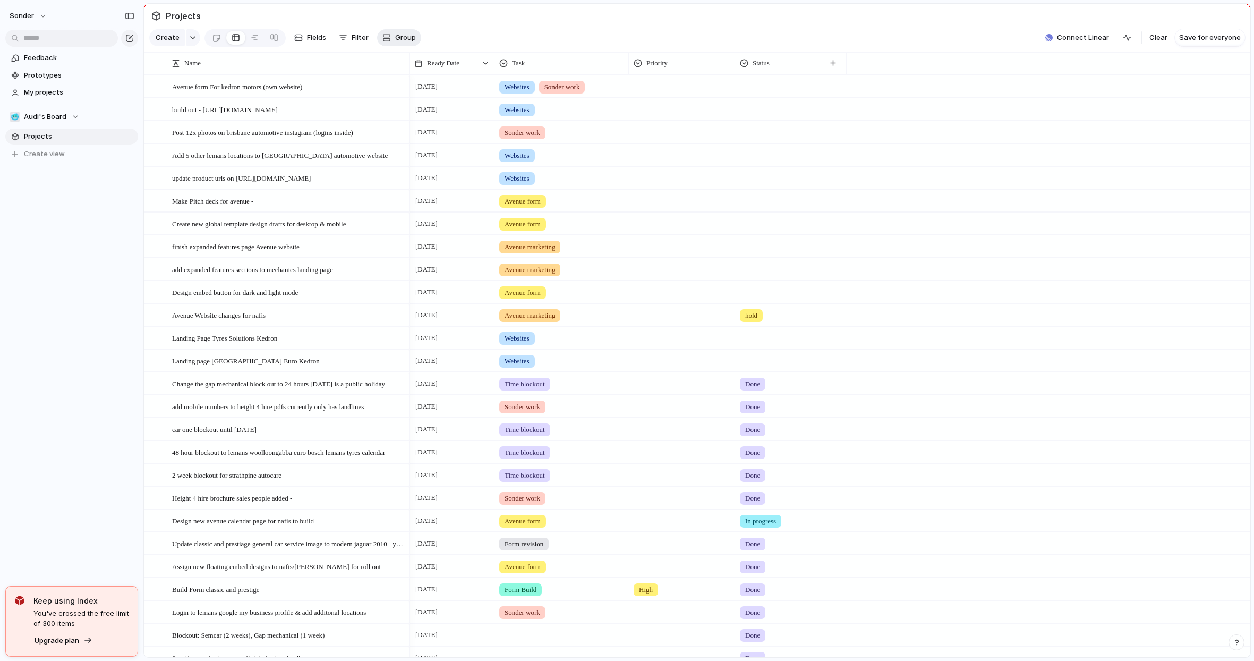
click at [387, 41] on div "button" at bounding box center [386, 37] width 8 height 8
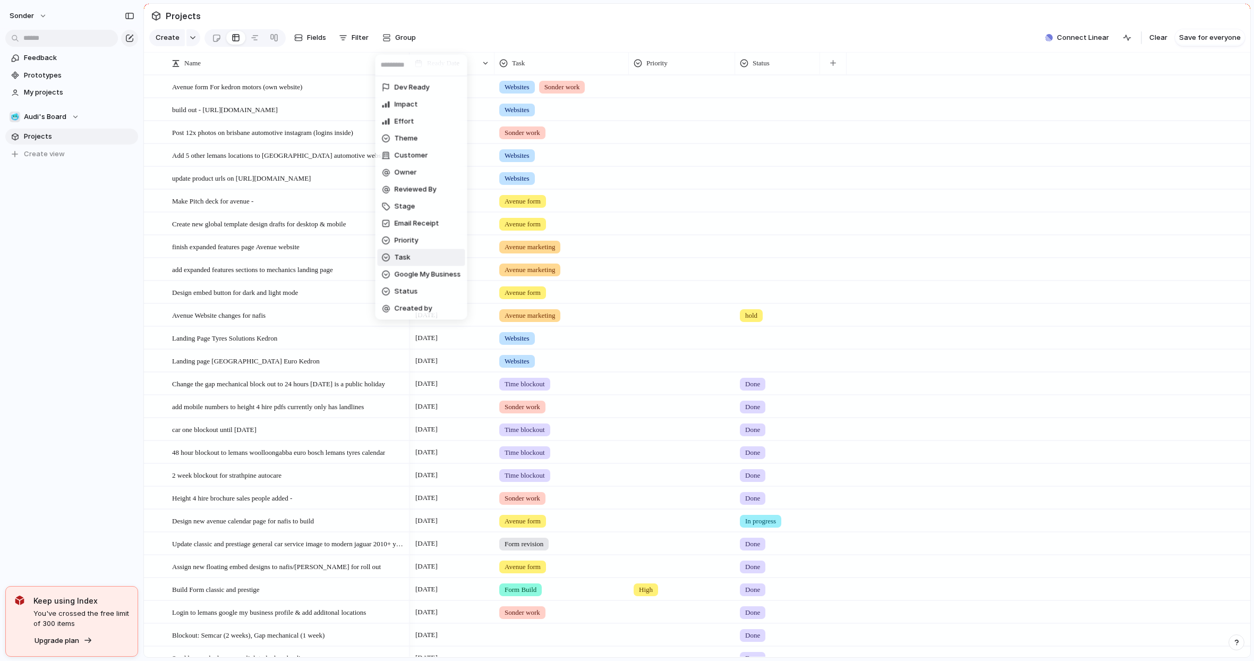
click at [433, 256] on li "Task" at bounding box center [422, 257] width 88 height 17
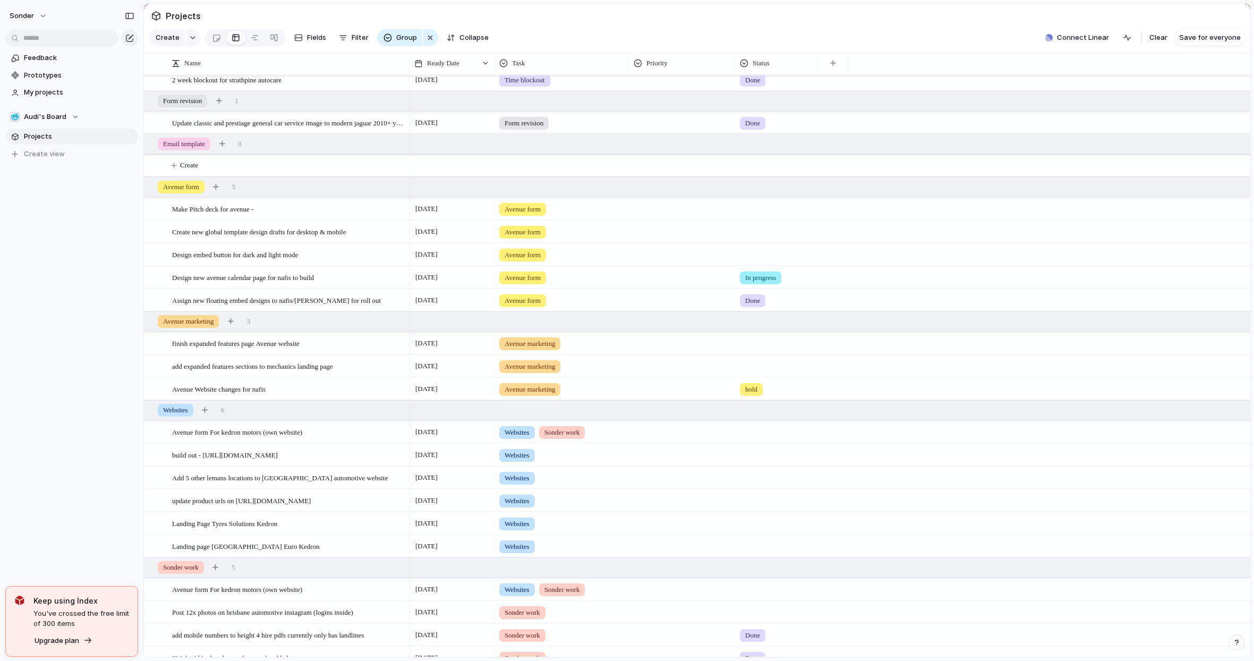
scroll to position [180, 0]
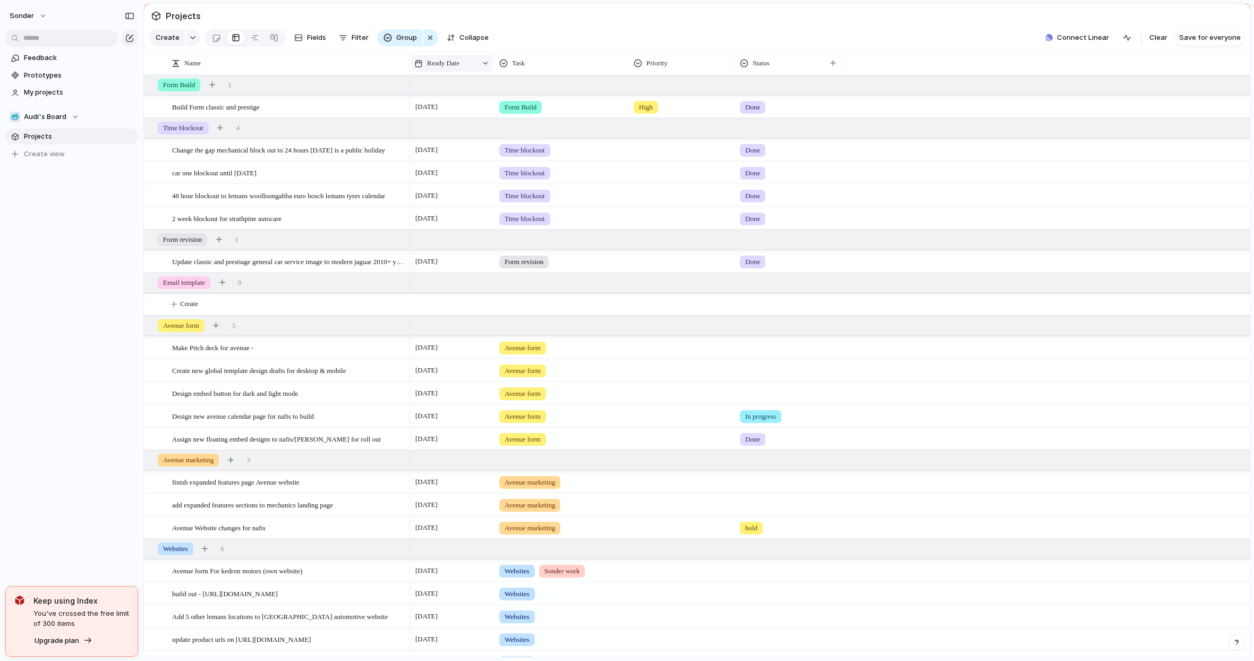
click at [452, 69] on span "Ready Date" at bounding box center [443, 63] width 32 height 11
click at [469, 131] on span "Sort ascending" at bounding box center [458, 129] width 52 height 11
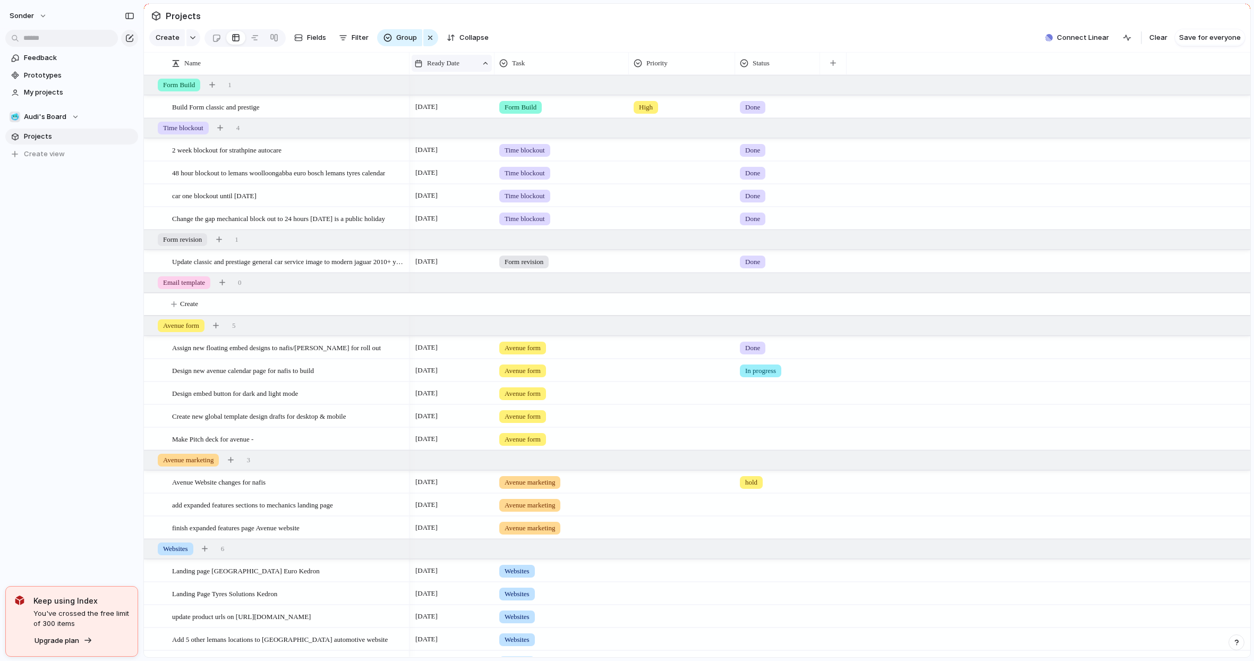
click at [472, 69] on div "Ready Date" at bounding box center [445, 63] width 63 height 11
click at [463, 147] on span "Sort descending" at bounding box center [460, 147] width 56 height 11
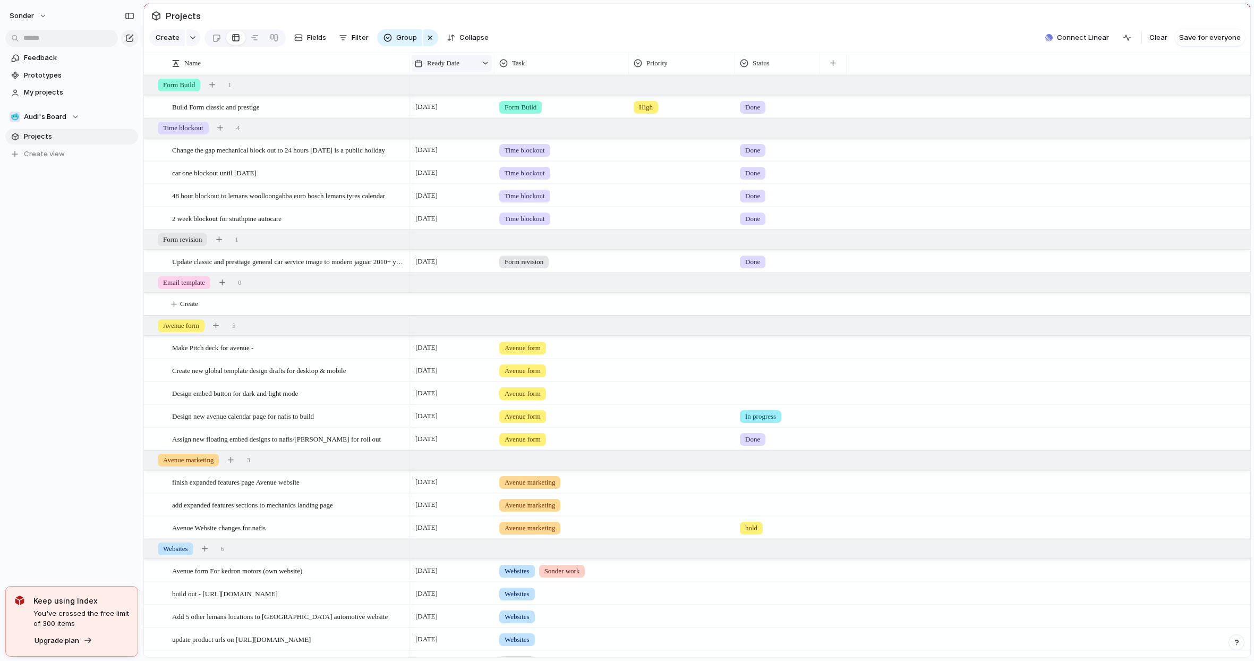
click at [481, 71] on div "Ready Date" at bounding box center [452, 63] width 80 height 17
click at [457, 127] on span "Sort ascending" at bounding box center [458, 129] width 52 height 11
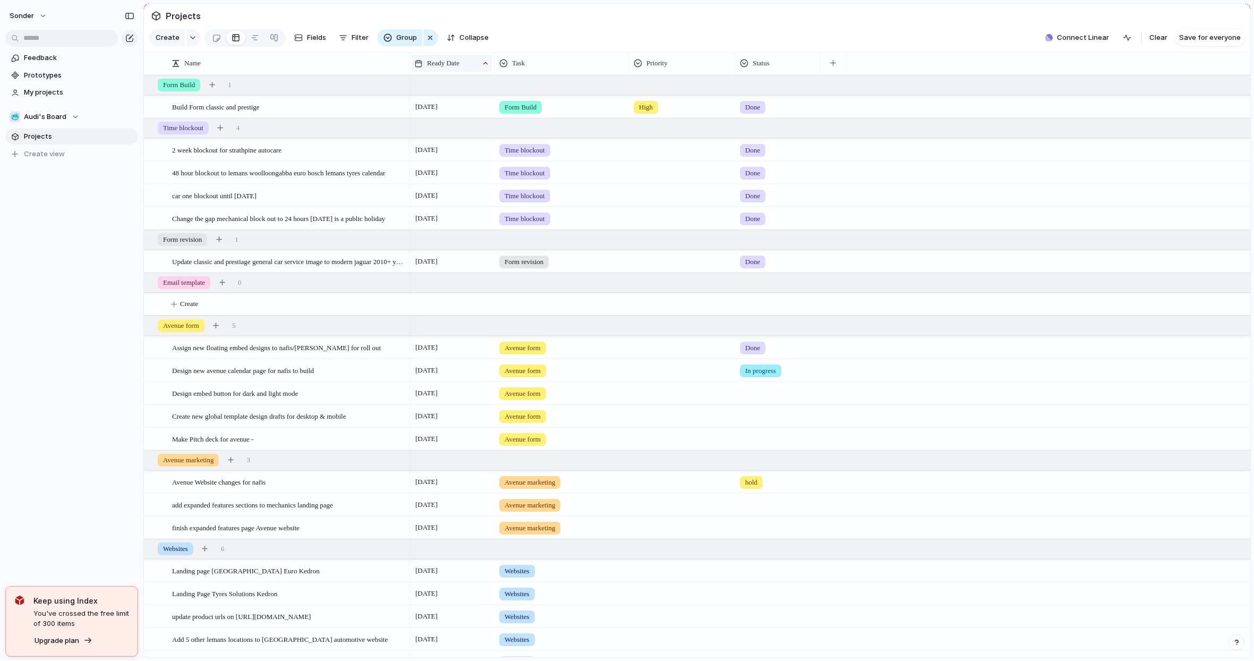
click at [486, 67] on div at bounding box center [485, 62] width 7 height 7
click at [452, 151] on span "Sort descending" at bounding box center [460, 147] width 56 height 11
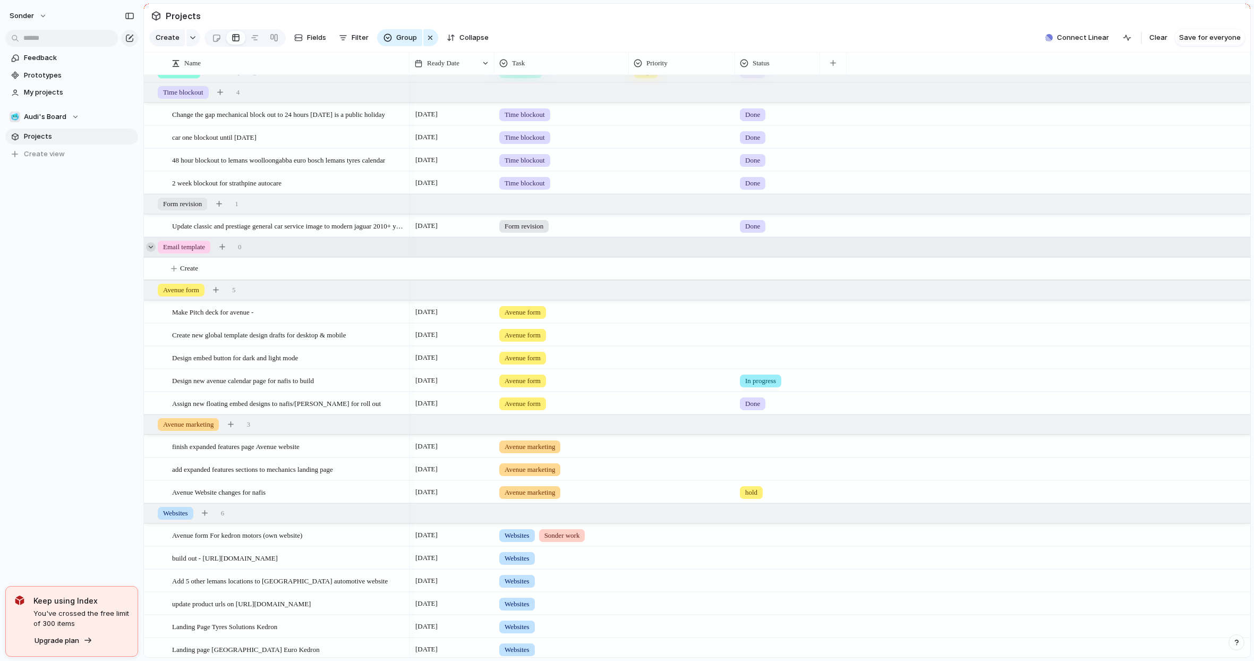
click at [152, 252] on div at bounding box center [151, 247] width 10 height 10
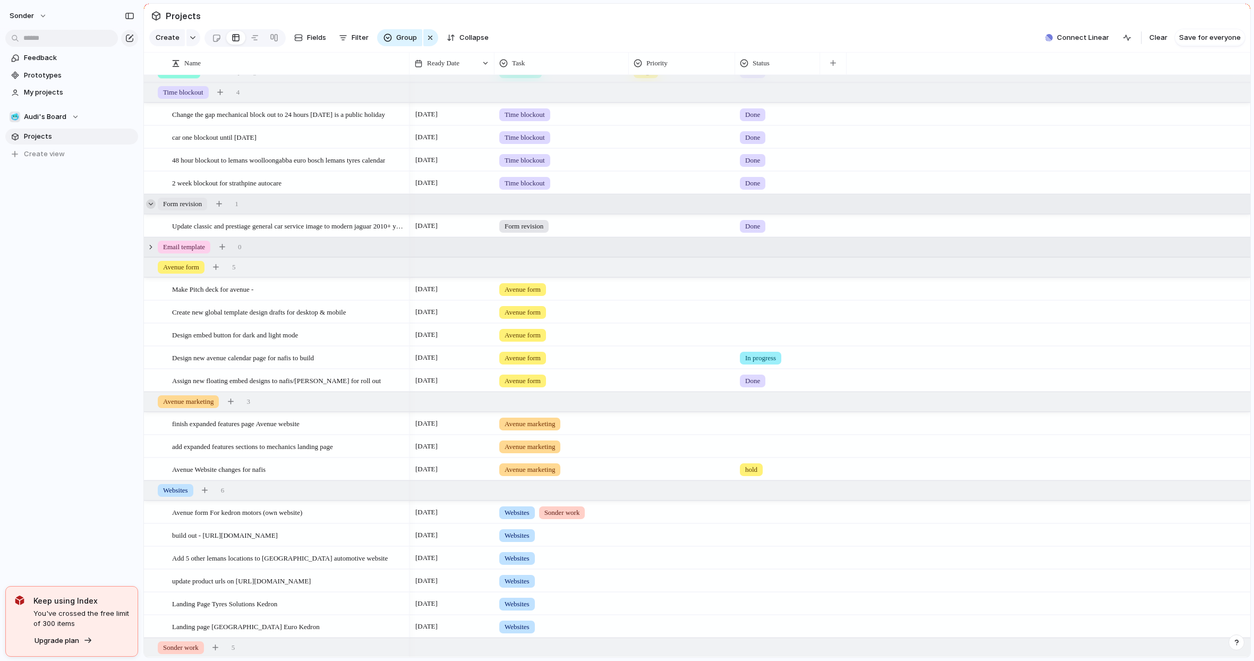
click at [152, 209] on div at bounding box center [151, 204] width 10 height 10
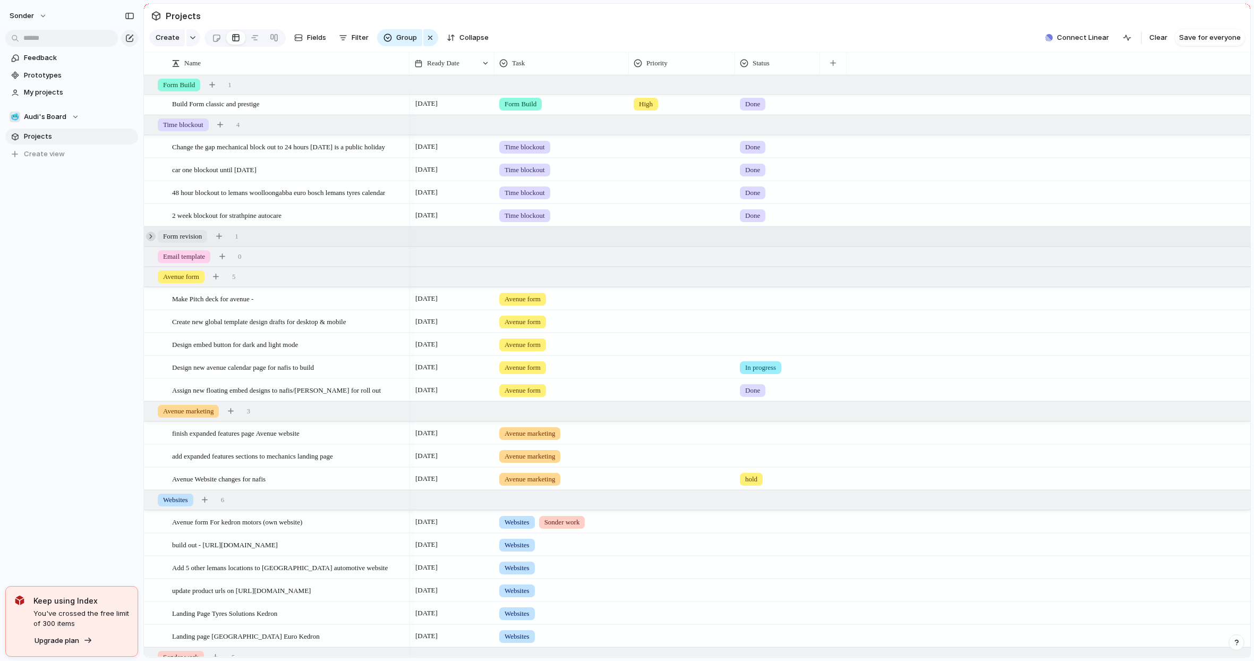
click at [151, 241] on div at bounding box center [151, 237] width 10 height 10
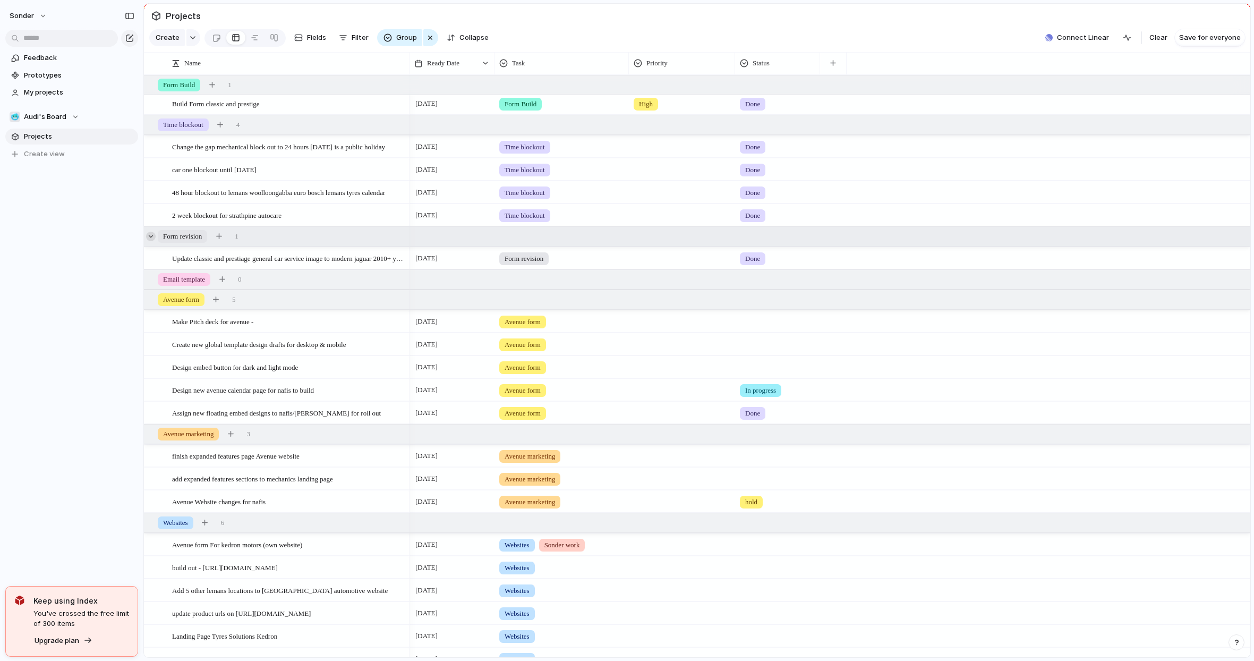
click at [150, 241] on div at bounding box center [151, 237] width 10 height 10
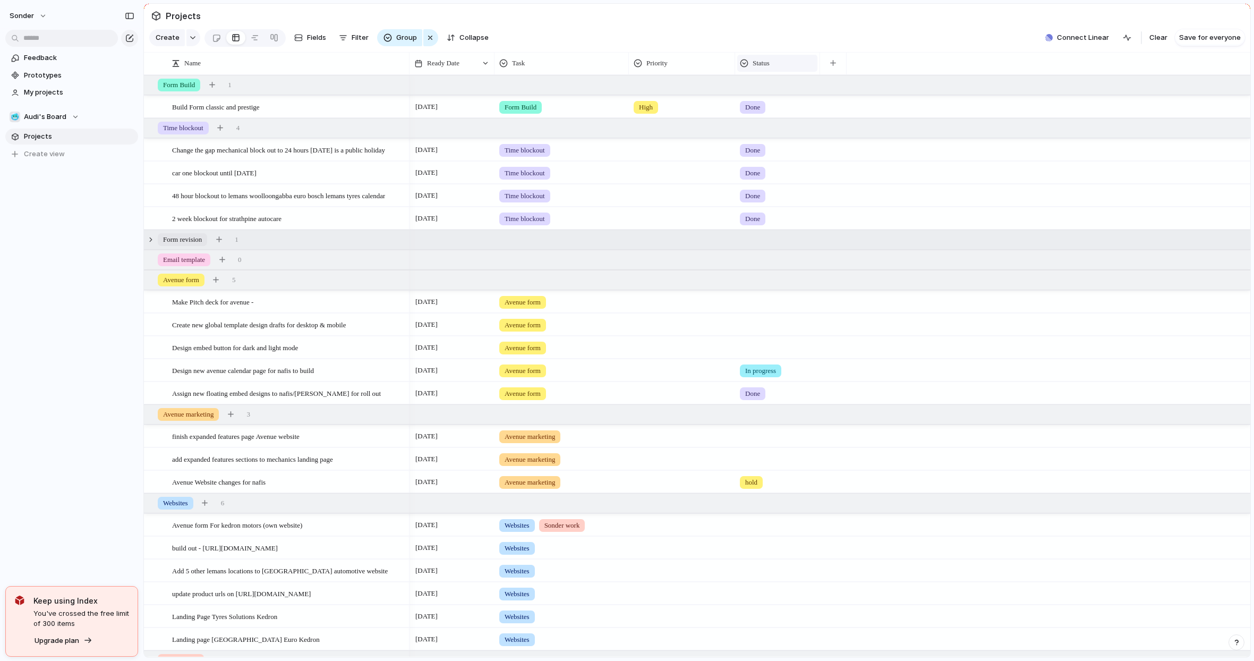
click at [763, 69] on span "Status" at bounding box center [761, 63] width 17 height 11
click at [785, 108] on li "Hide" at bounding box center [779, 112] width 78 height 17
click at [339, 40] on div "button" at bounding box center [343, 37] width 8 height 8
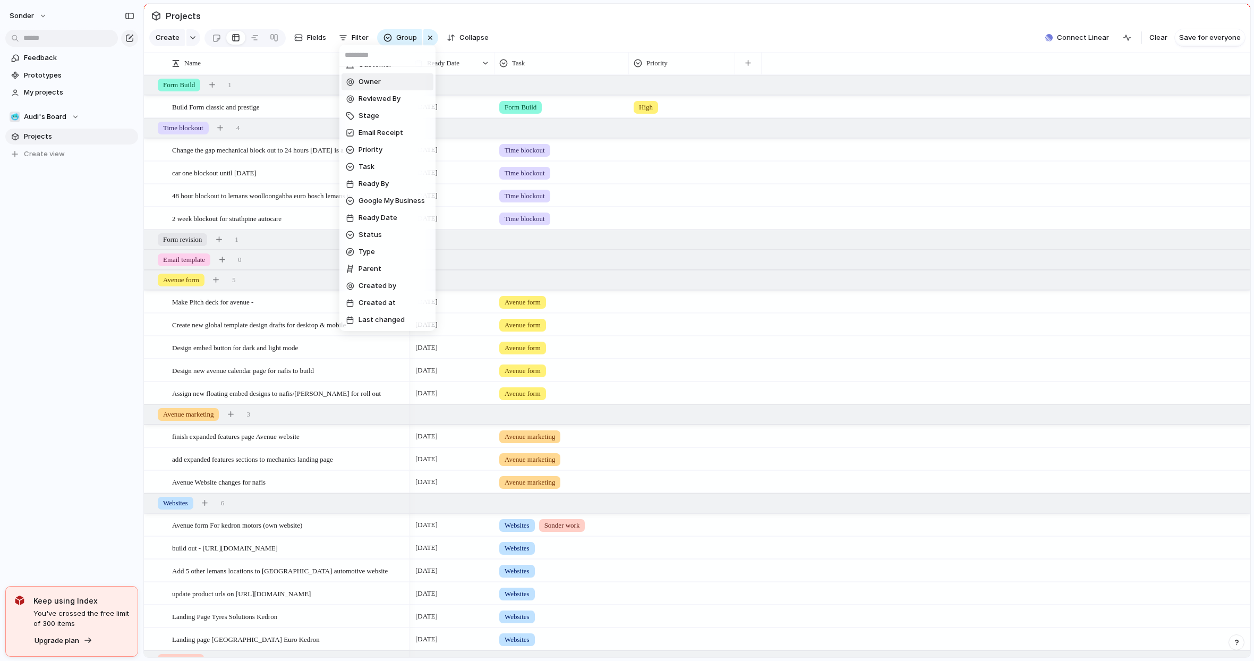
click at [277, 62] on div "Description Start date Dev Ready Impact Effort Theme Customer Owner Reviewed By…" at bounding box center [627, 330] width 1254 height 661
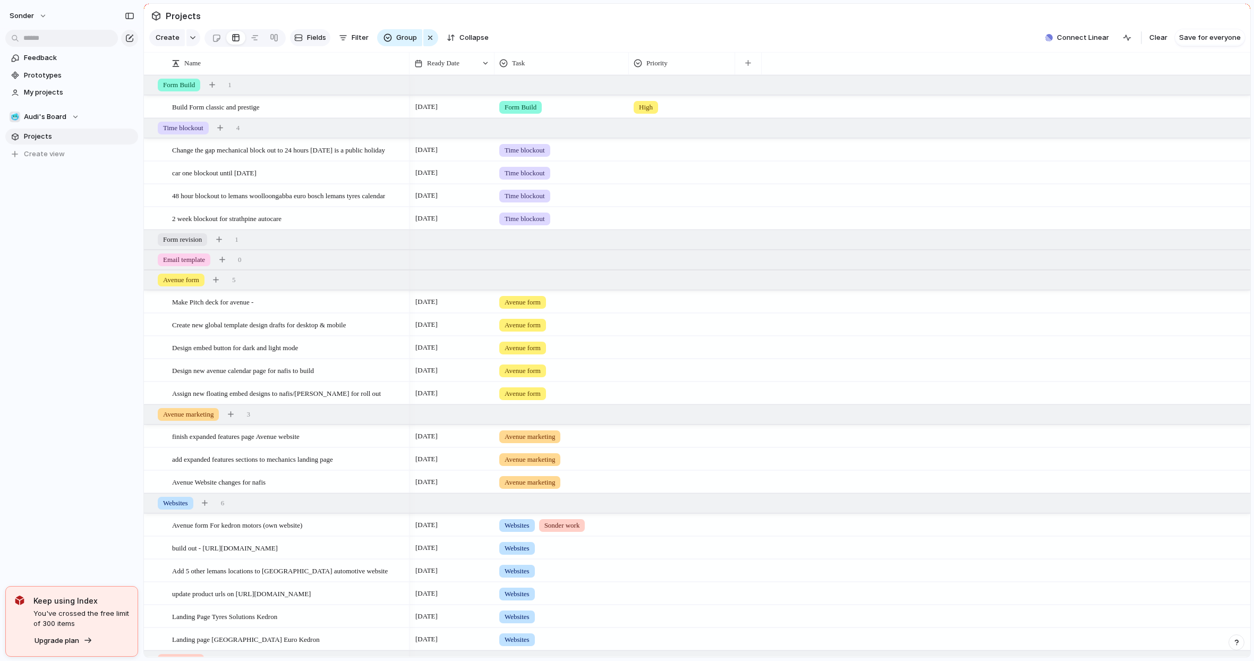
click at [316, 42] on span "Fields" at bounding box center [316, 37] width 19 height 11
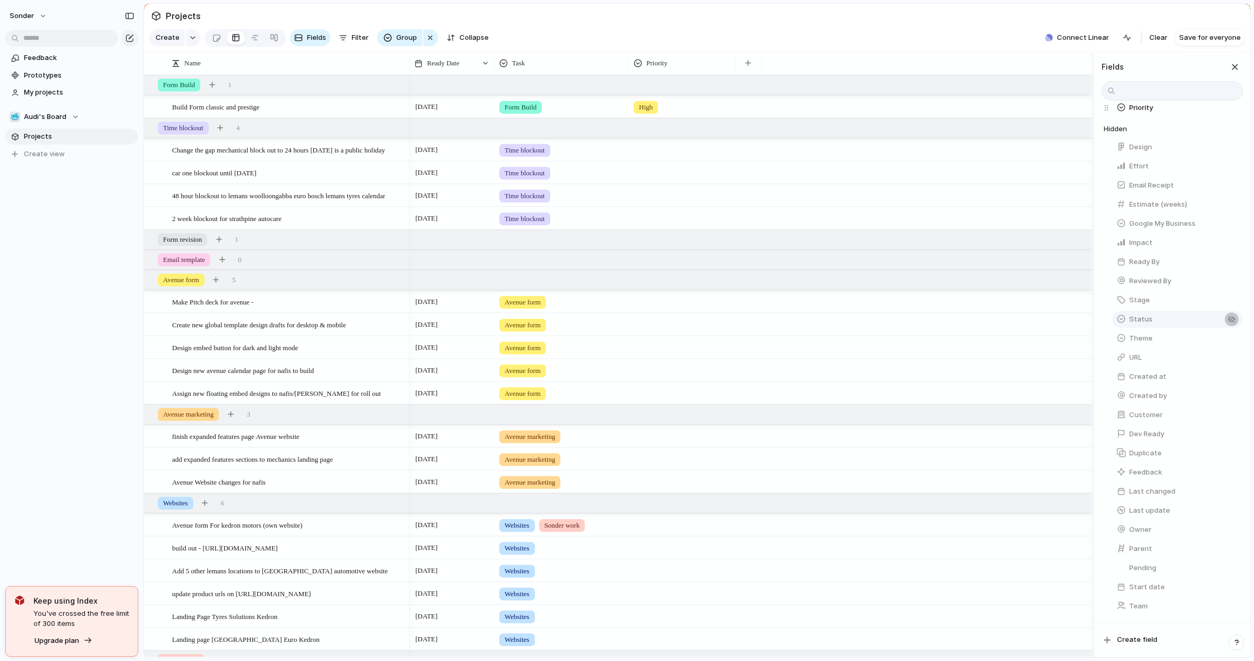
click at [1220, 320] on div "button" at bounding box center [1232, 319] width 8 height 8
click at [1220, 71] on div "button" at bounding box center [1235, 67] width 12 height 12
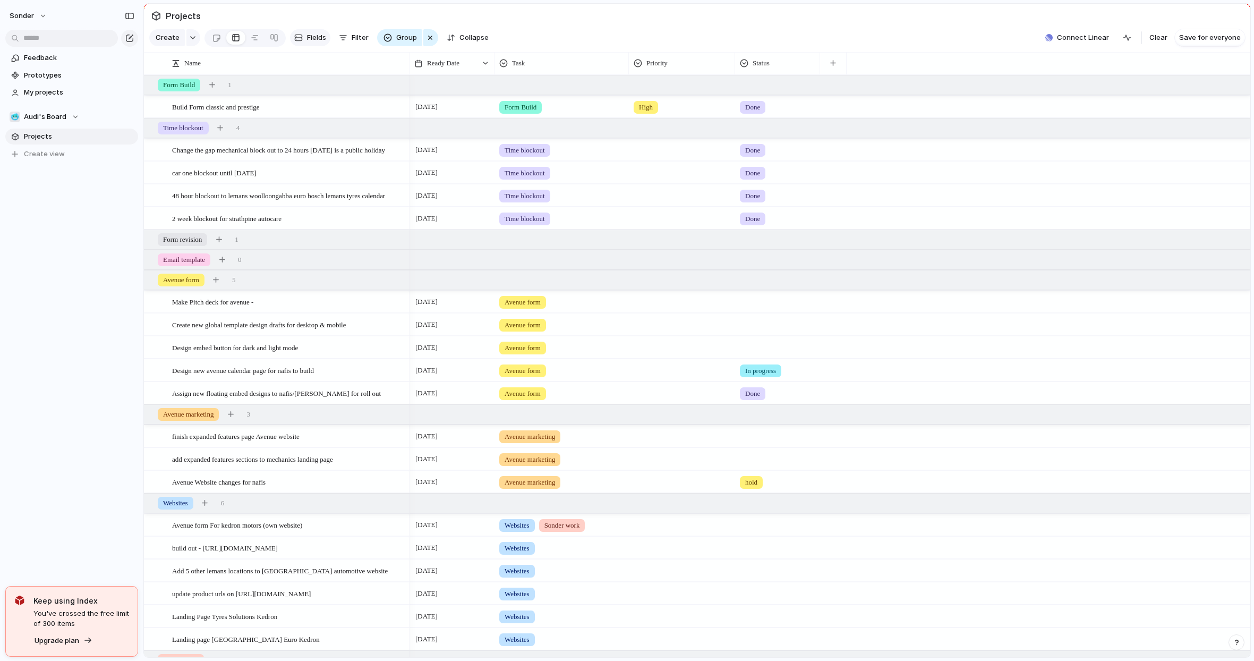
click at [316, 41] on span "Fields" at bounding box center [316, 37] width 19 height 11
click at [404, 43] on span "Group" at bounding box center [406, 37] width 21 height 11
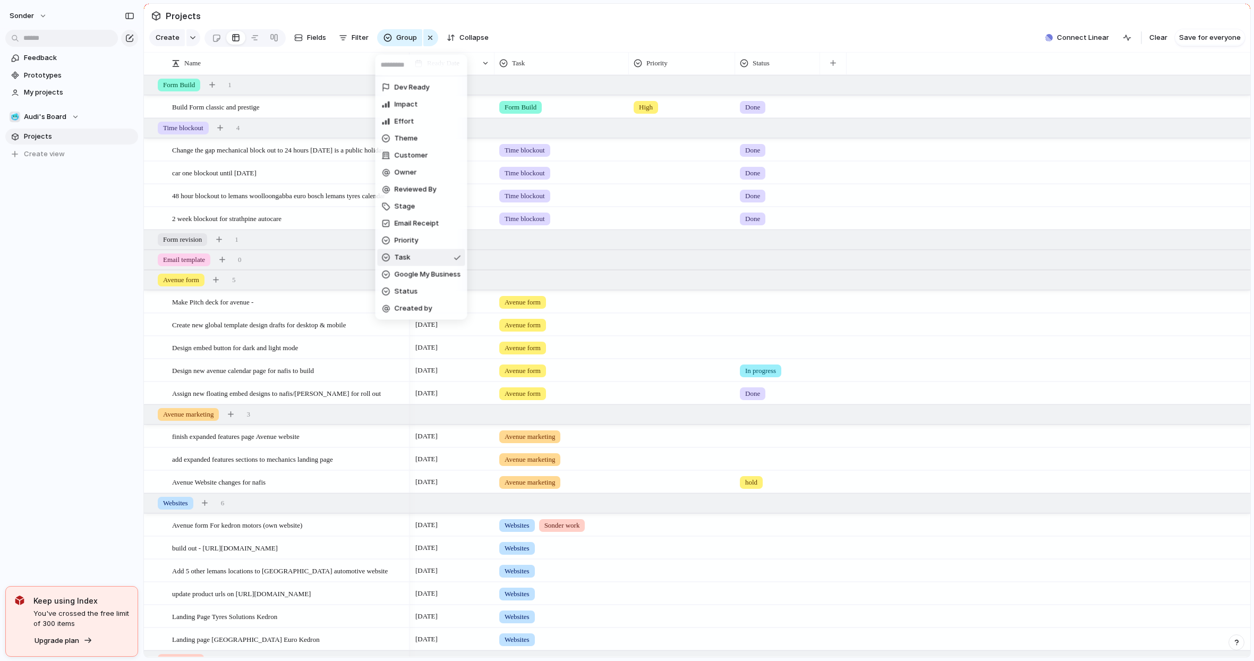
click at [423, 39] on div "Dev Ready Impact Effort Theme Customer Owner Reviewed By Stage Email Receipt Pr…" at bounding box center [627, 330] width 1254 height 661
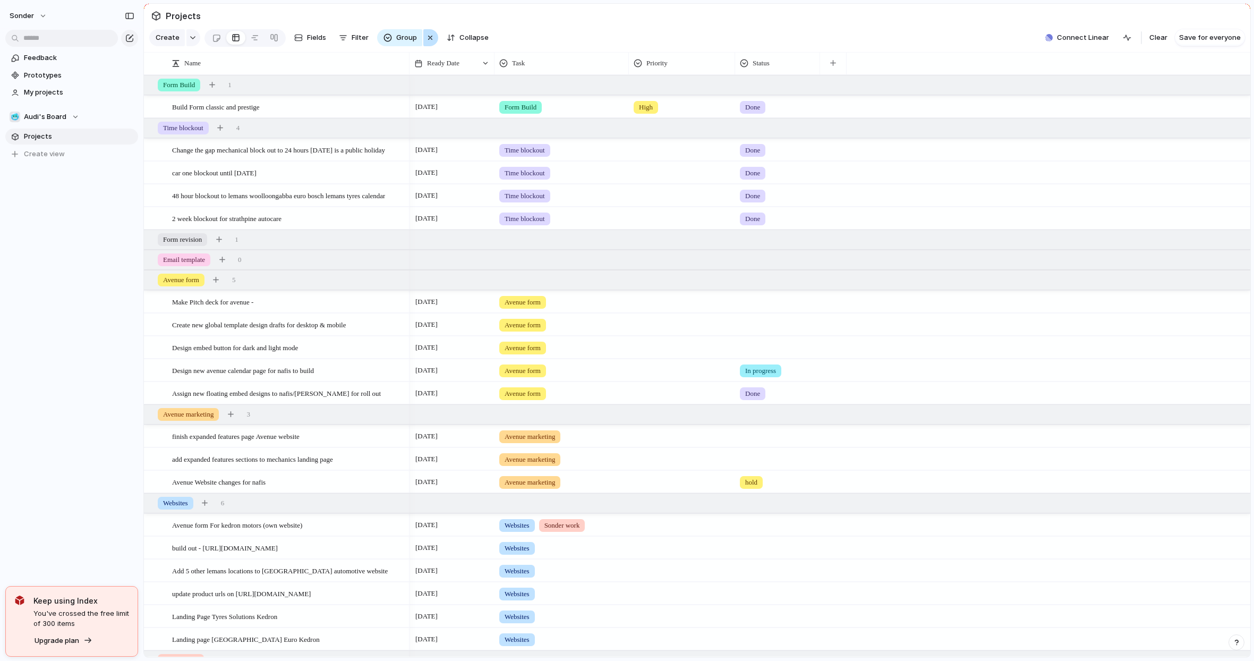
click at [426, 39] on div "button" at bounding box center [430, 37] width 8 height 13
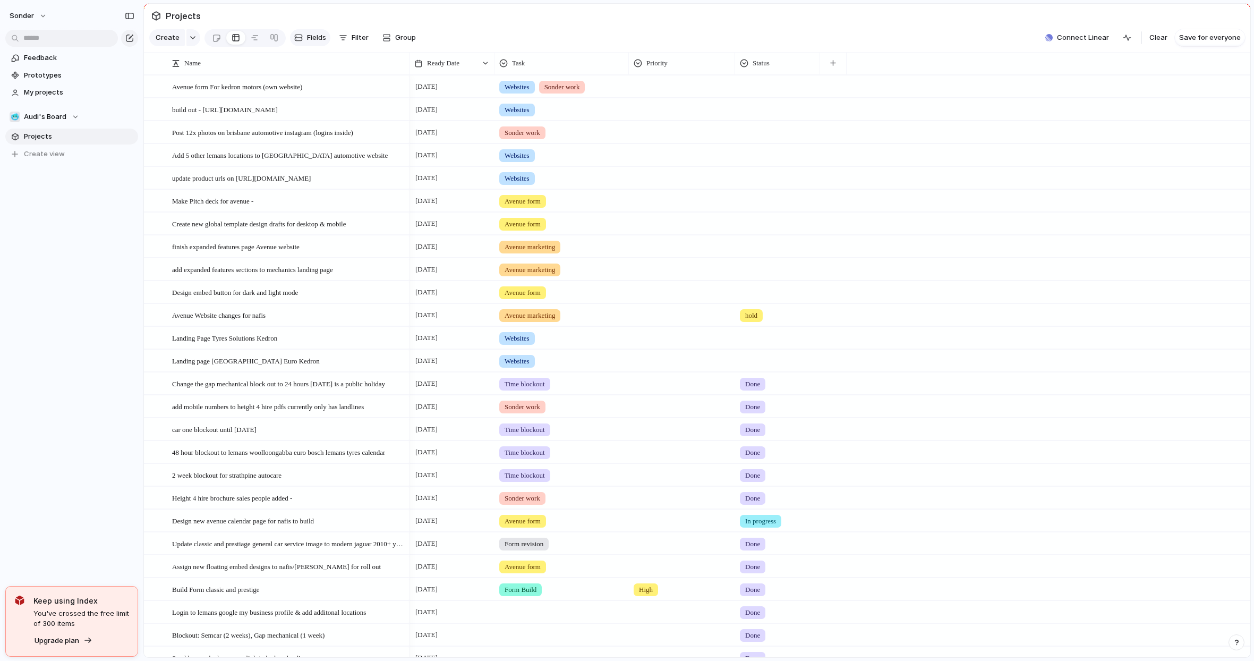
click at [310, 40] on span "Fields" at bounding box center [316, 37] width 19 height 11
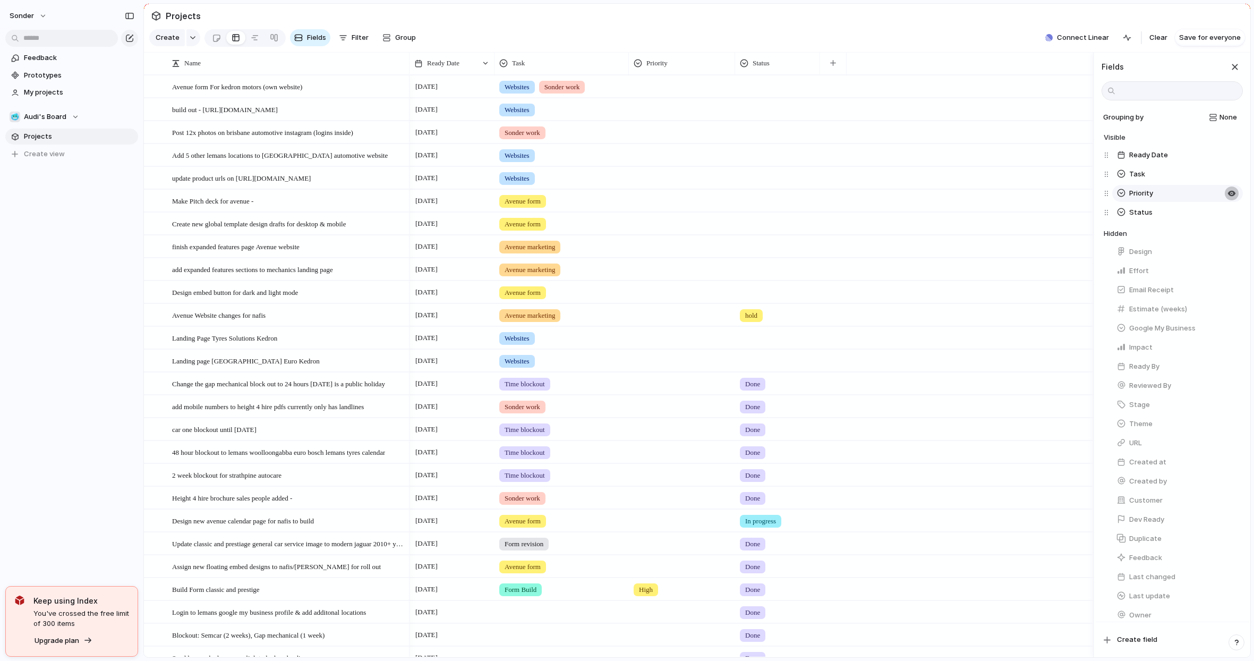
click at [1220, 178] on div "button" at bounding box center [1232, 174] width 8 height 8
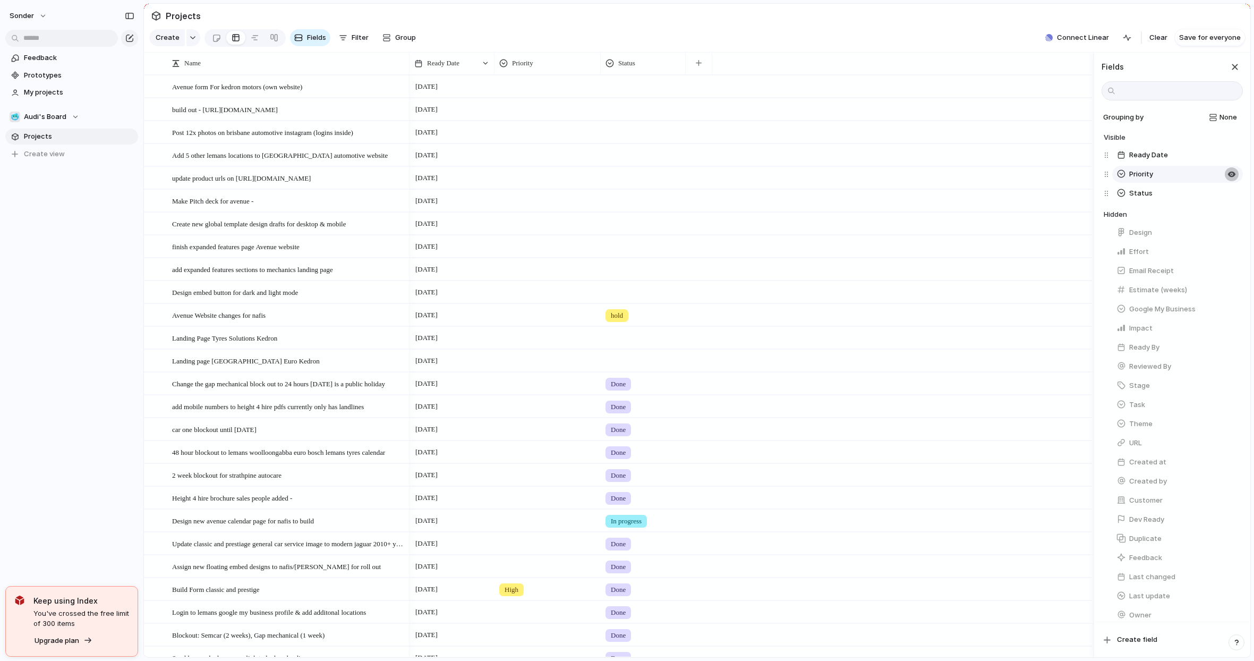
click at [1220, 181] on button "button" at bounding box center [1232, 174] width 14 height 14
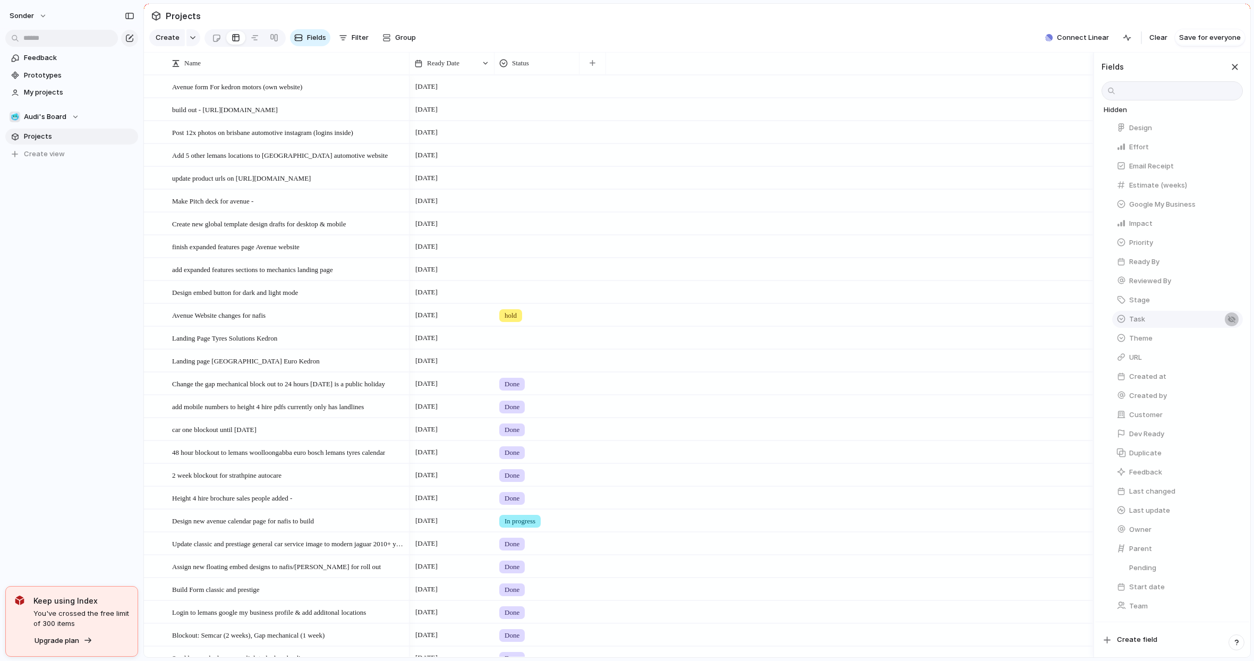
click at [1220, 324] on button "button" at bounding box center [1232, 319] width 14 height 14
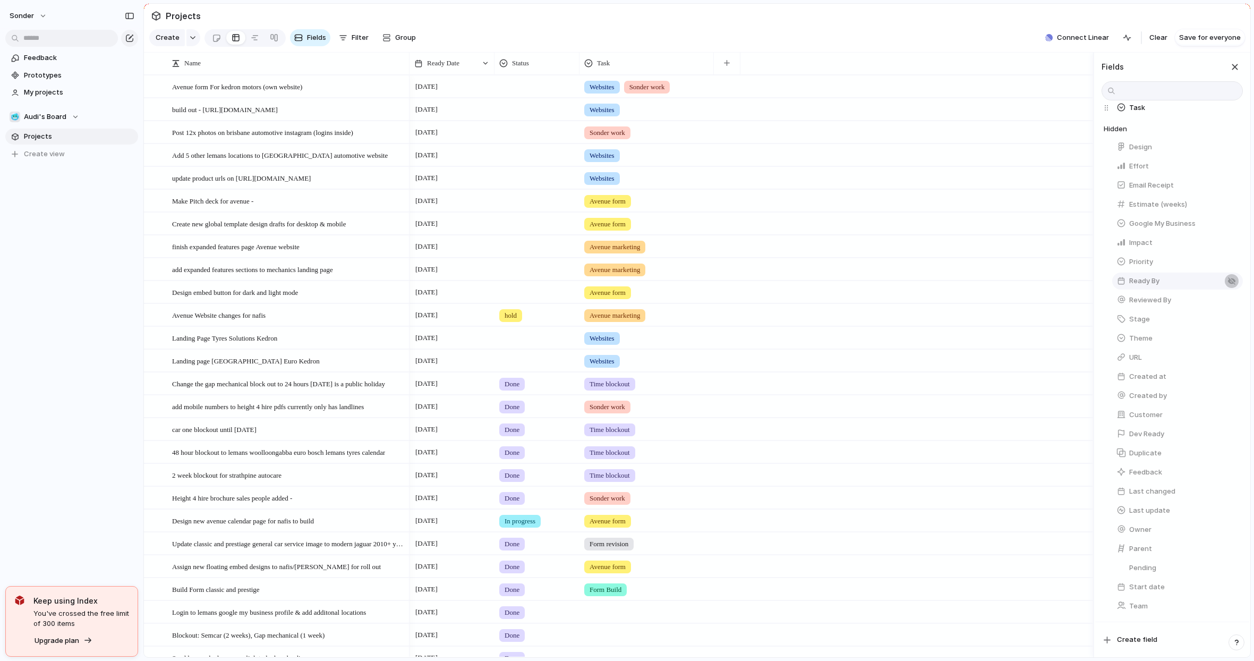
click at [1220, 278] on div "button" at bounding box center [1232, 281] width 8 height 8
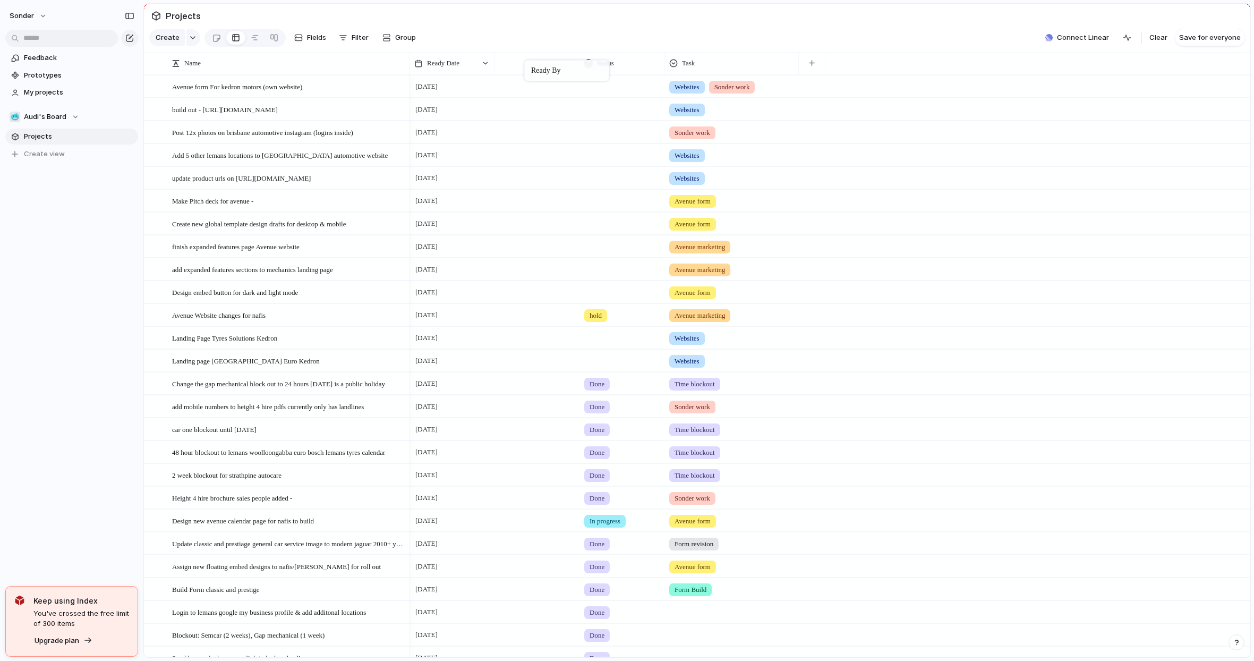
drag, startPoint x: 734, startPoint y: 69, endPoint x: 530, endPoint y: 63, distance: 204.6
click at [541, 111] on li "Hide" at bounding box center [538, 112] width 78 height 17
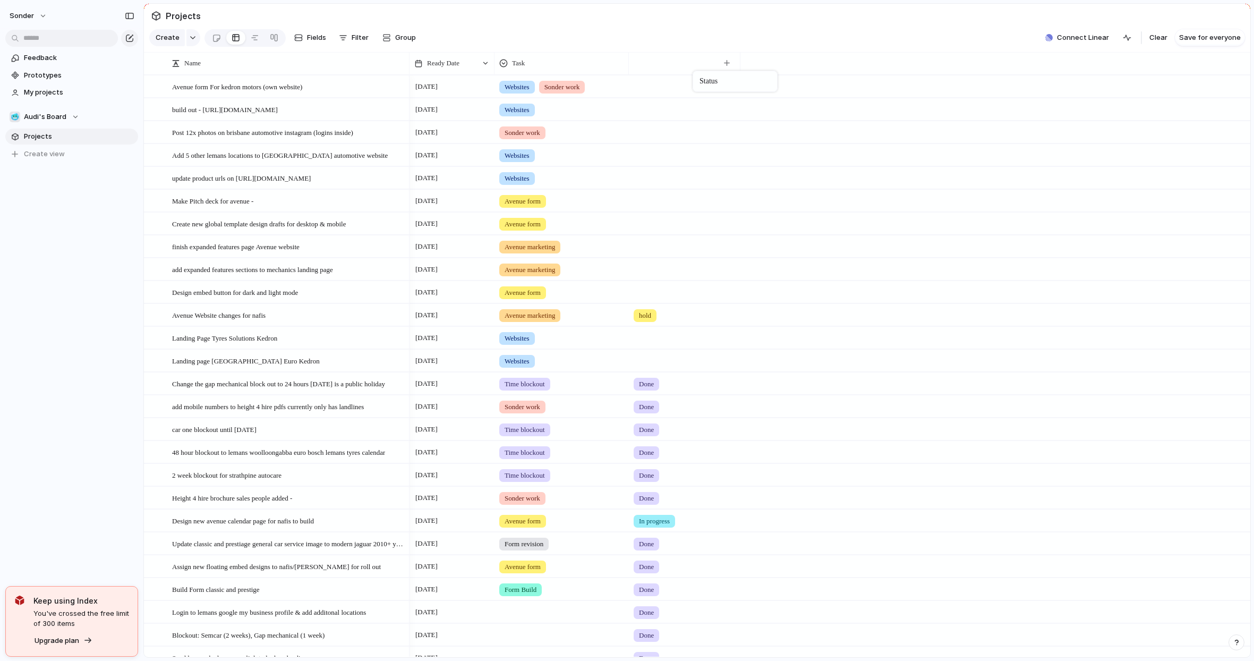
drag, startPoint x: 534, startPoint y: 68, endPoint x: 699, endPoint y: 73, distance: 165.3
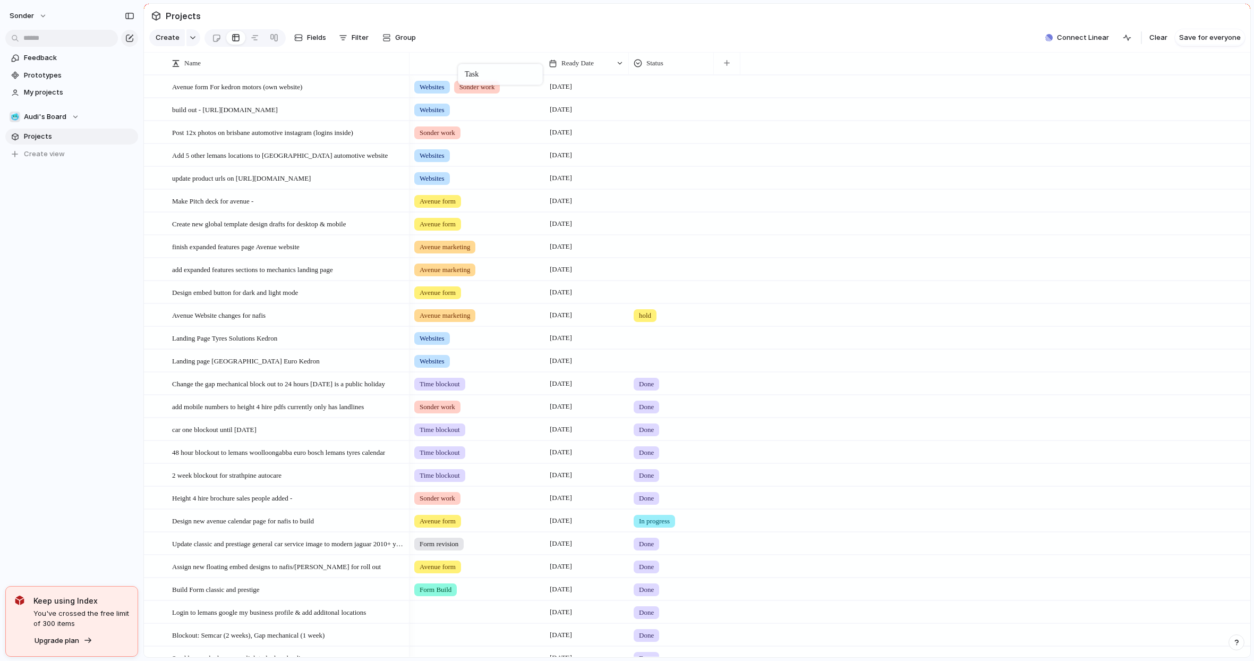
drag, startPoint x: 555, startPoint y: 70, endPoint x: 459, endPoint y: 65, distance: 95.7
click at [791, 143] on div "[DATE] Sonder work" at bounding box center [830, 132] width 841 height 23
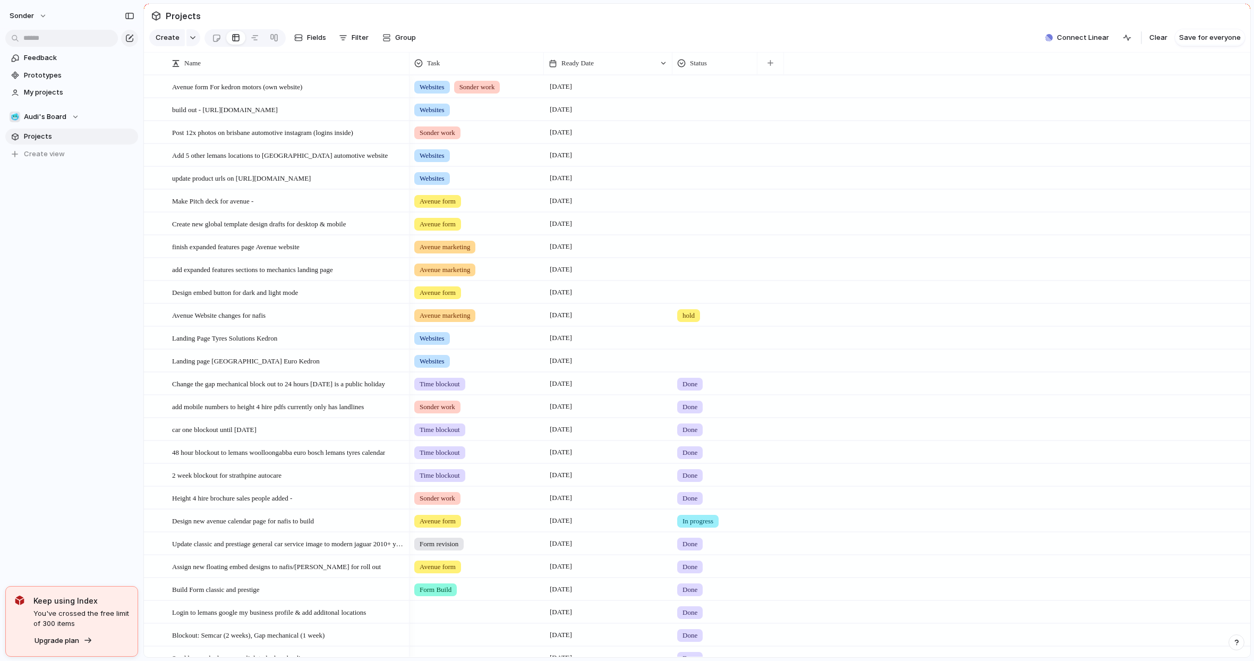
drag, startPoint x: 627, startPoint y: 70, endPoint x: 670, endPoint y: 71, distance: 43.6
click at [670, 71] on div at bounding box center [671, 63] width 5 height 22
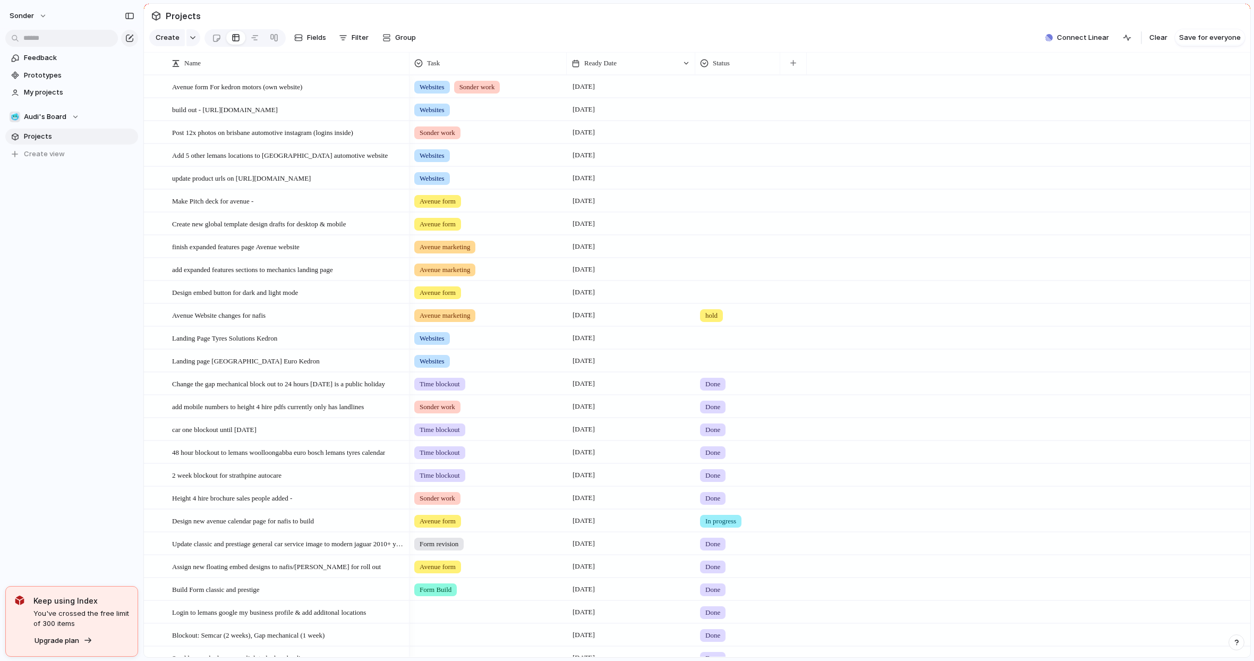
drag, startPoint x: 543, startPoint y: 70, endPoint x: 566, endPoint y: 69, distance: 22.9
click at [566, 69] on div at bounding box center [566, 63] width 5 height 22
drag, startPoint x: 306, startPoint y: 37, endPoint x: 329, endPoint y: 42, distance: 23.5
click at [307, 37] on span "Fields" at bounding box center [316, 37] width 19 height 11
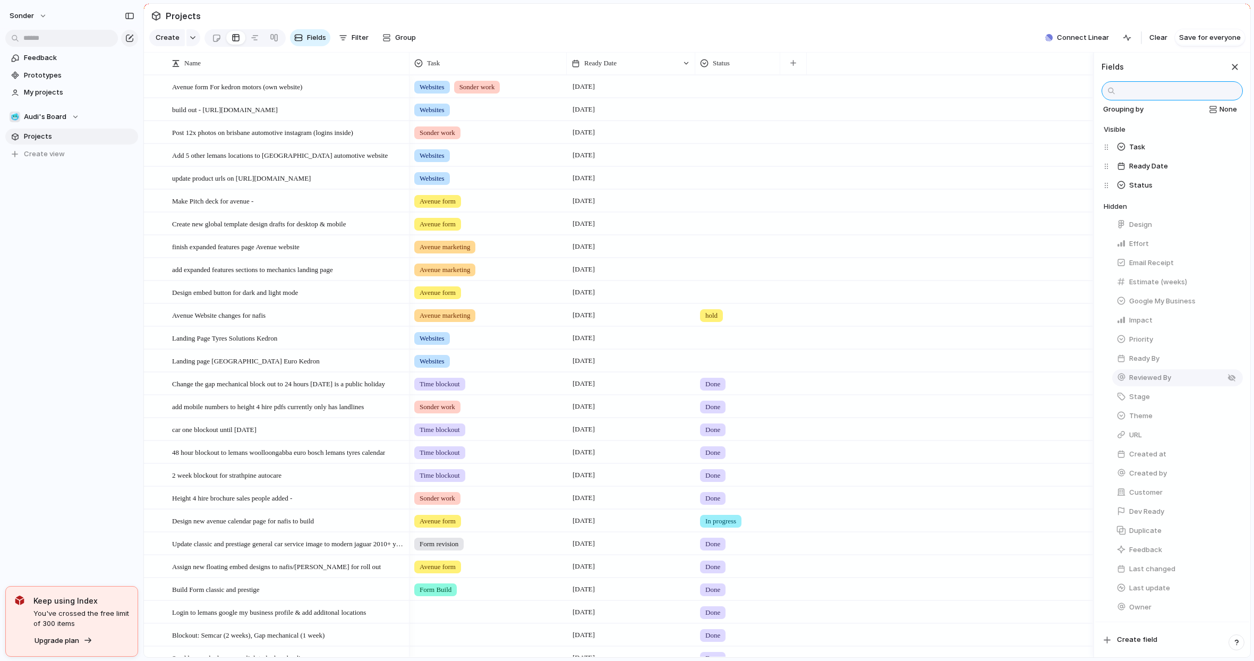
scroll to position [94, 0]
click at [1220, 415] on div "button" at bounding box center [1232, 415] width 8 height 8
click at [1220, 413] on button "button" at bounding box center [1232, 415] width 14 height 14
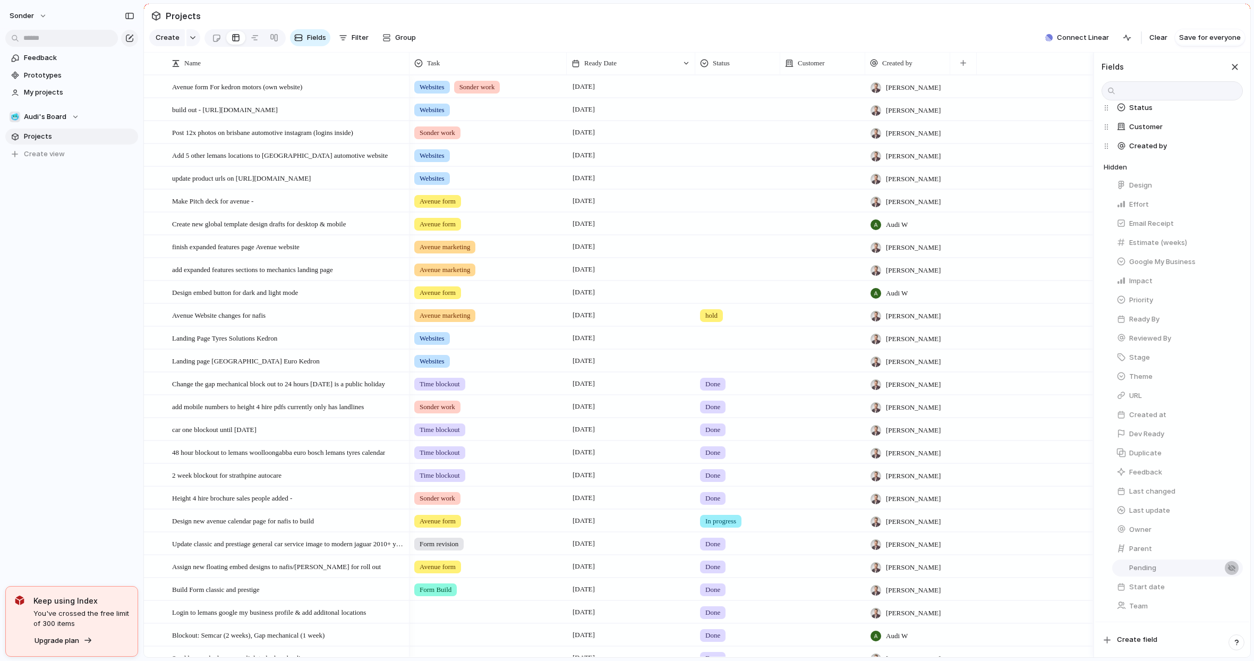
click at [1220, 568] on button "button" at bounding box center [1232, 568] width 14 height 14
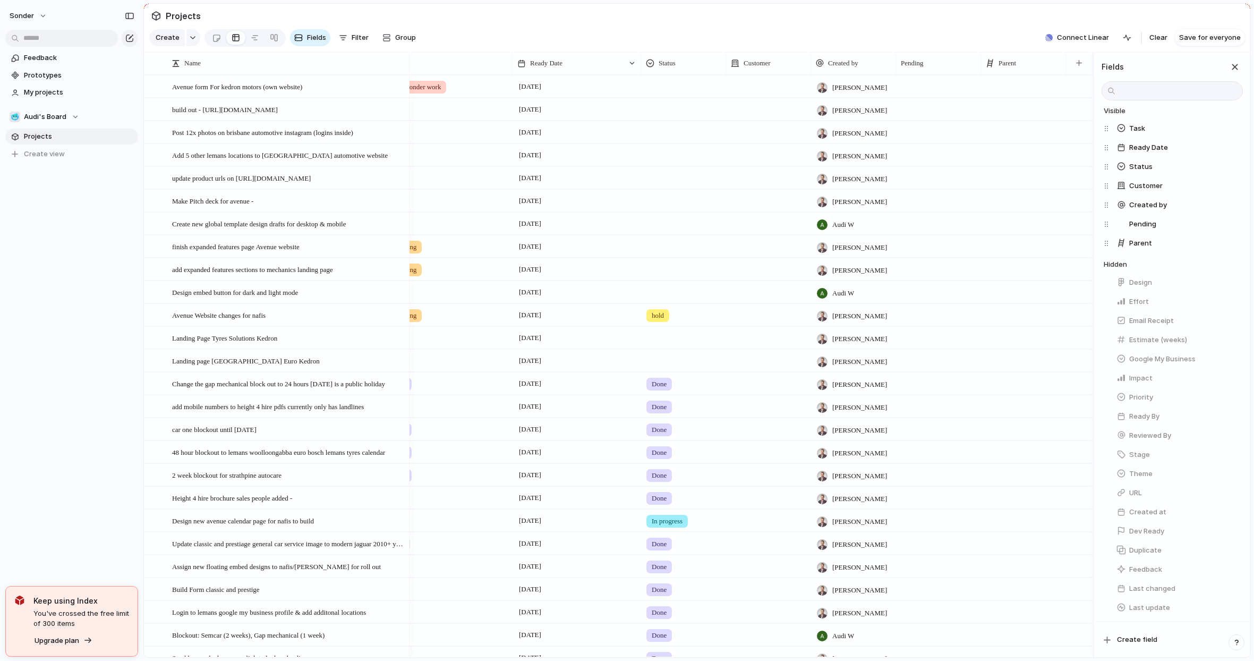
scroll to position [0, 0]
click at [1220, 274] on div "button" at bounding box center [1232, 270] width 8 height 8
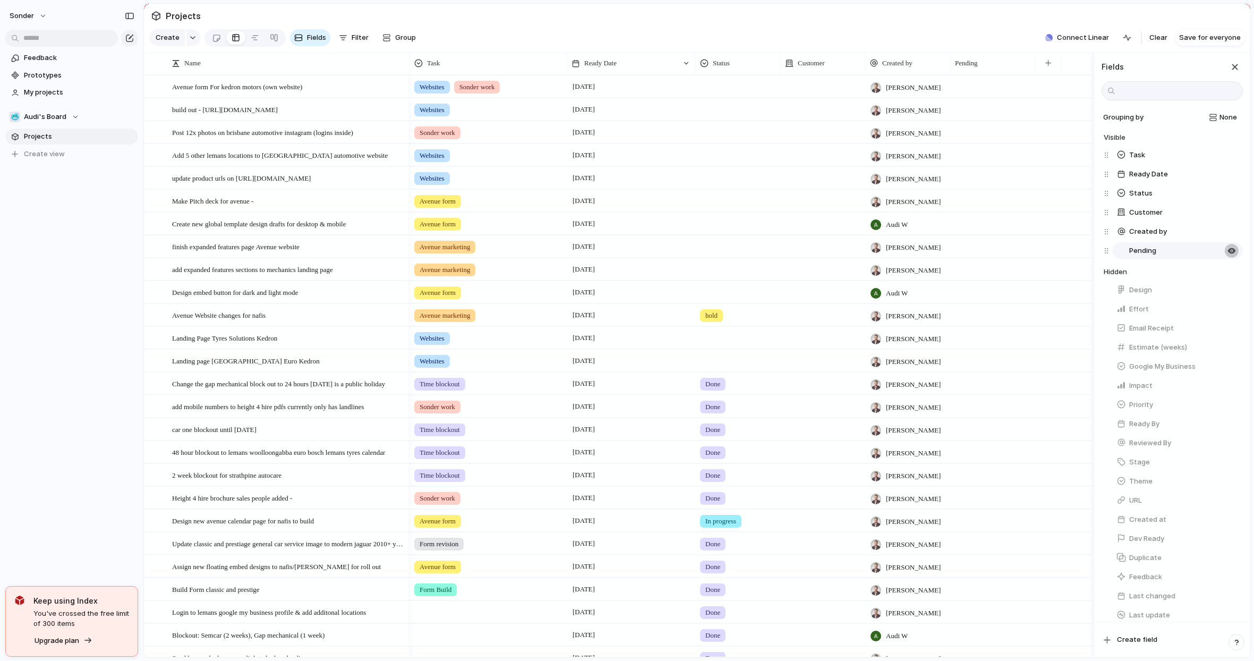
click at [1220, 255] on div "button" at bounding box center [1232, 250] width 8 height 8
click at [1220, 236] on div "button" at bounding box center [1232, 231] width 8 height 8
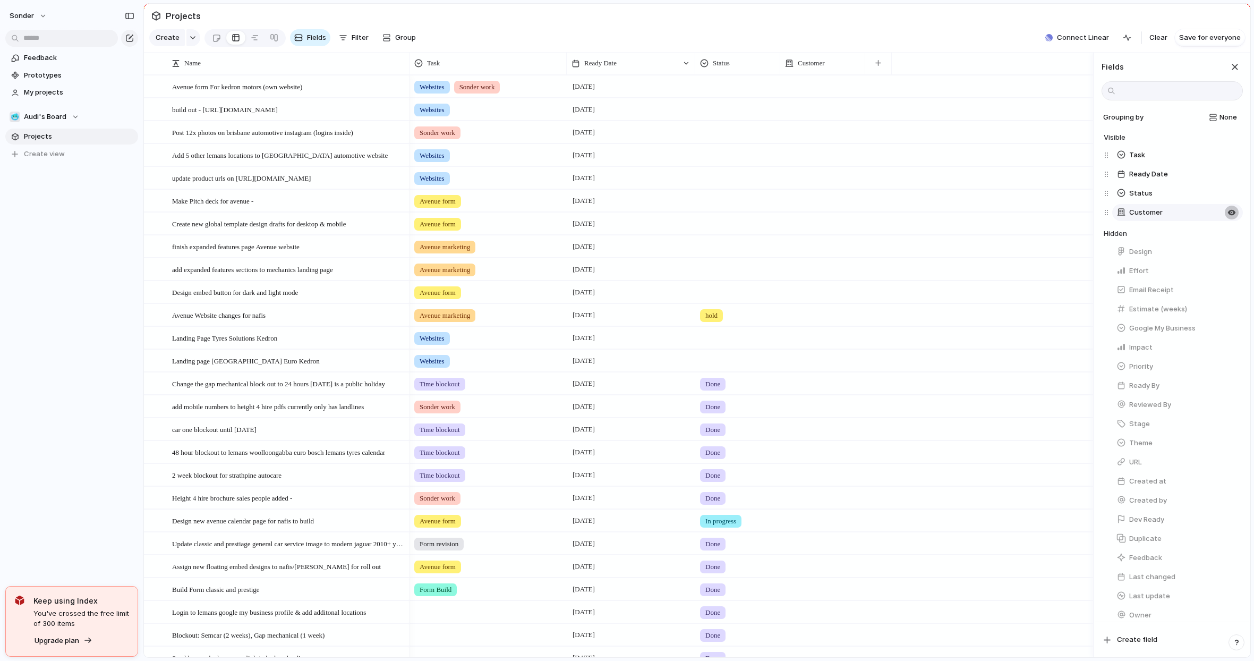
click at [1220, 215] on button "button" at bounding box center [1232, 213] width 14 height 14
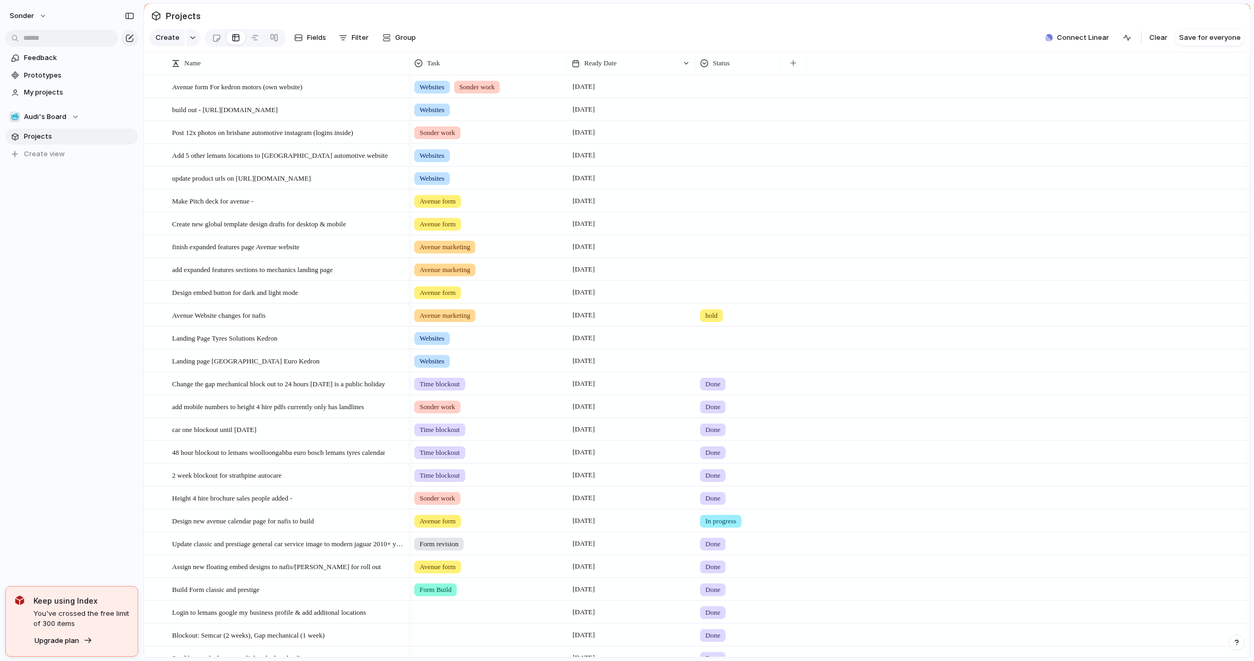
click at [710, 38] on section "Create Fields Filter Group Zoom Collapse Connect Linear Clear Save for everyone" at bounding box center [697, 39] width 1106 height 25
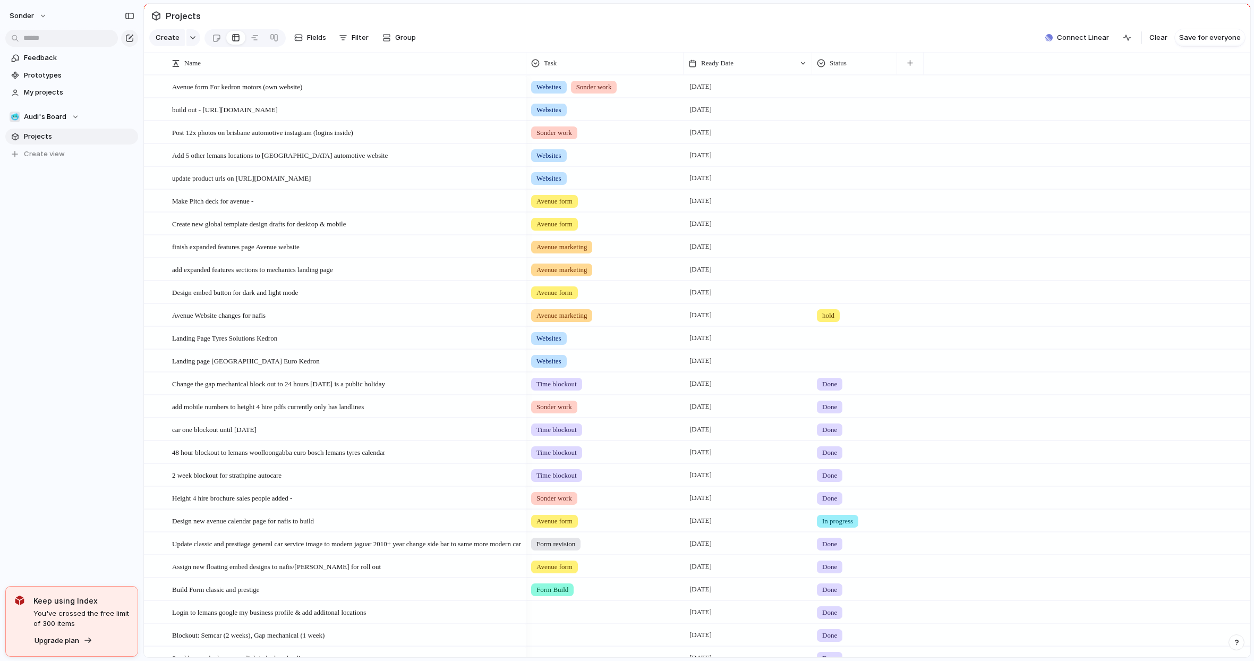
click at [524, 67] on div at bounding box center [525, 63] width 5 height 22
click at [1082, 280] on div "Avenue marketing 9 October" at bounding box center [888, 269] width 724 height 23
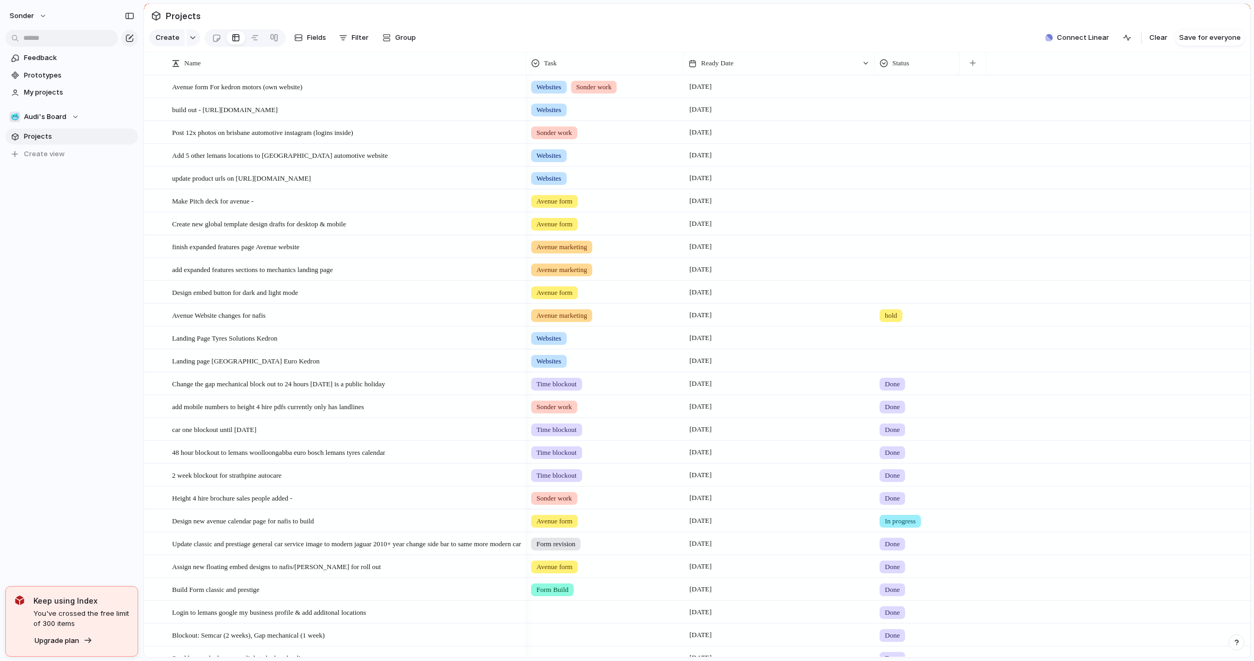
drag, startPoint x: 810, startPoint y: 70, endPoint x: 856, endPoint y: 69, distance: 46.2
click at [872, 69] on div at bounding box center [874, 63] width 5 height 22
click at [395, 39] on span "Group" at bounding box center [405, 37] width 21 height 11
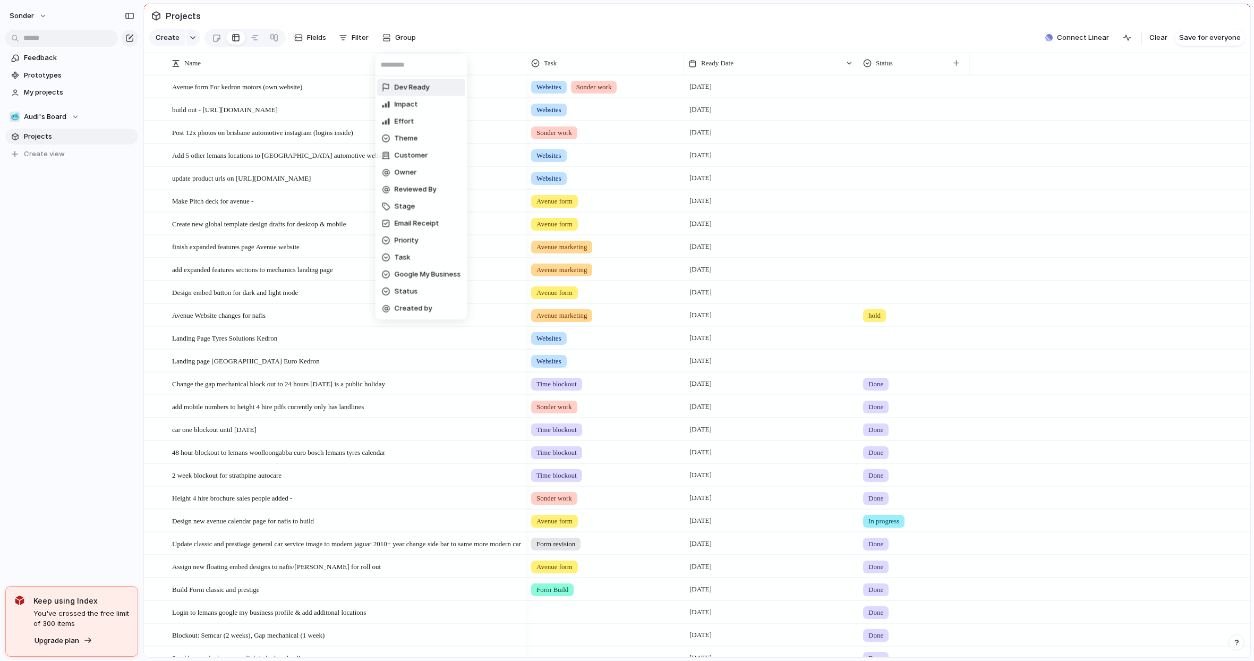
click at [524, 38] on div "Dev Ready Impact Effort Theme Customer Owner Reviewed By Stage Email Receipt Pr…" at bounding box center [627, 330] width 1254 height 661
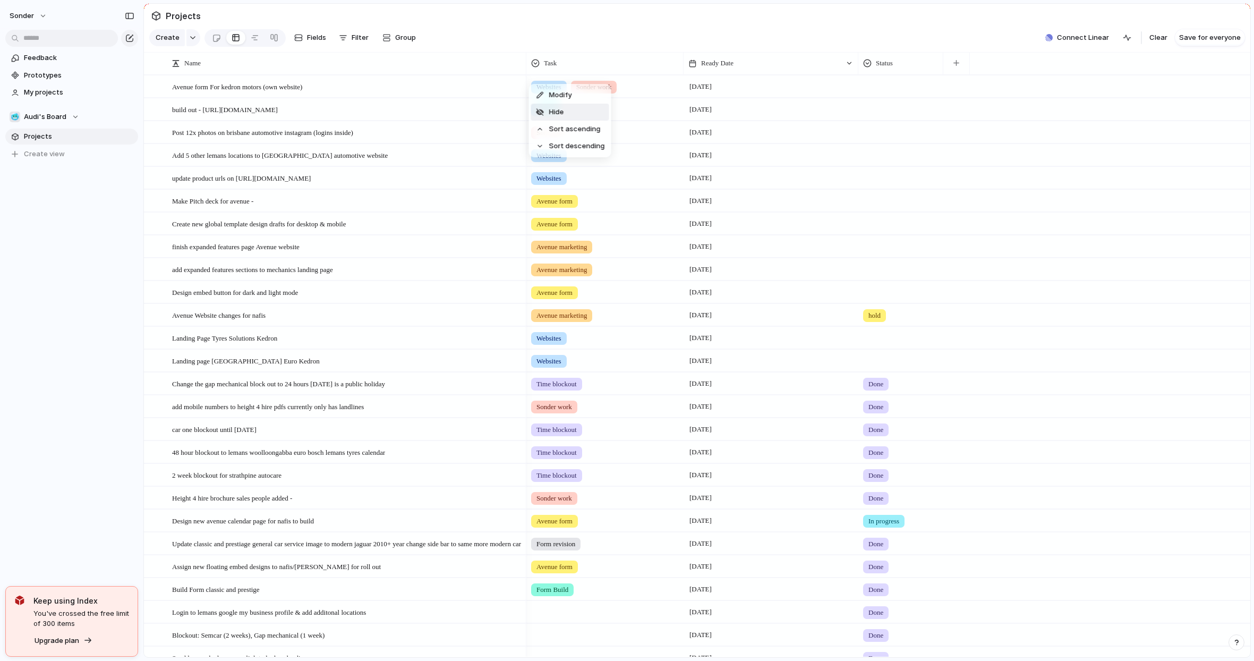
click at [575, 111] on li "Hide" at bounding box center [570, 112] width 78 height 17
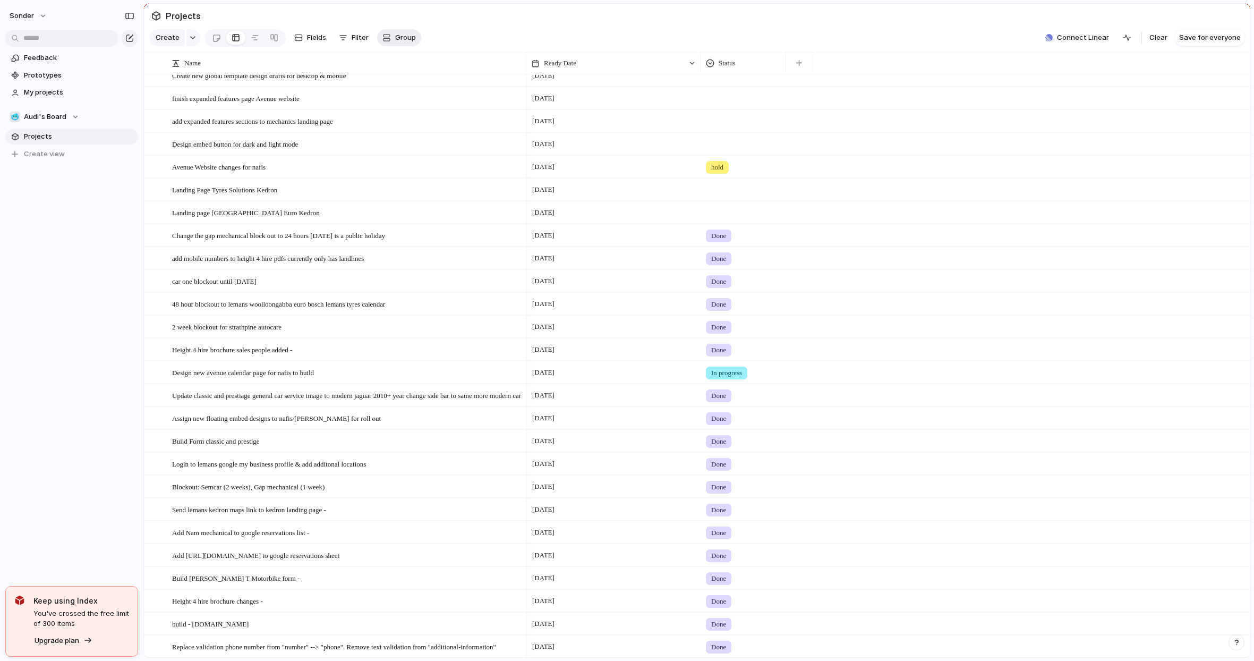
click at [395, 43] on span "Group" at bounding box center [405, 37] width 21 height 11
click at [471, 28] on div "Dev Ready Impact Effort Theme Customer Owner Reviewed By Stage Email Receipt Pr…" at bounding box center [627, 330] width 1254 height 661
click at [307, 36] on span "Fields" at bounding box center [316, 37] width 19 height 11
type input "***"
click at [1230, 199] on button "button" at bounding box center [1232, 192] width 14 height 14
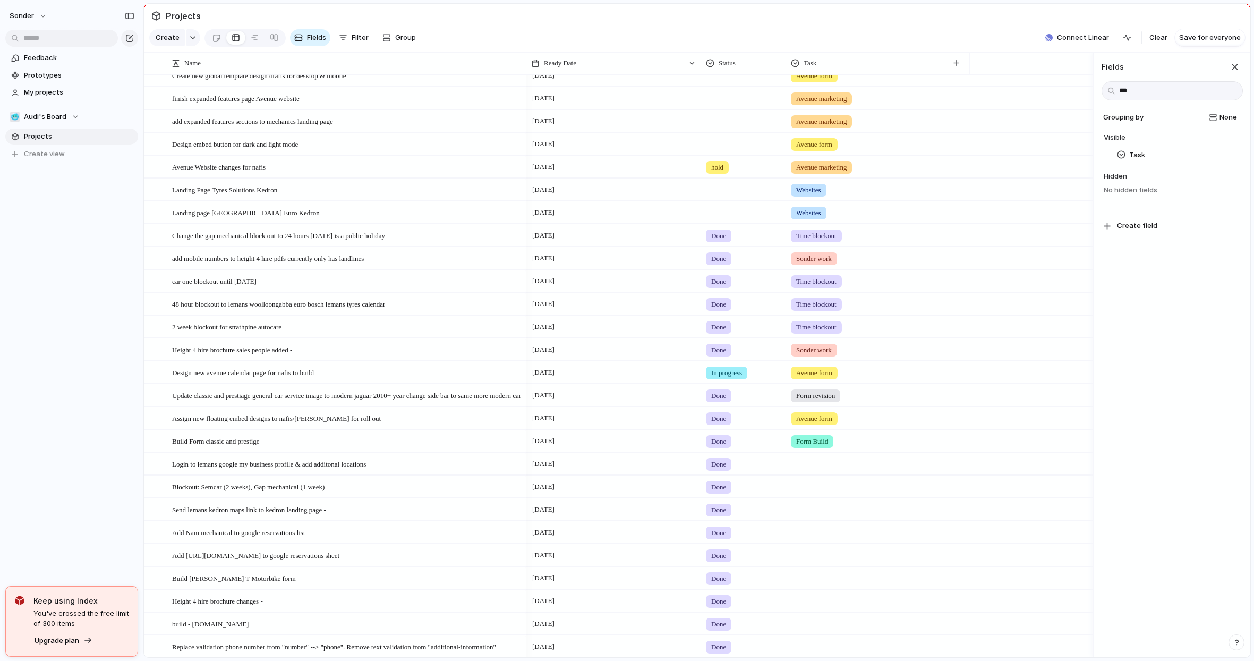
click at [725, 44] on section "Create Fields Filter Group Zoom Collapse Connect Linear Clear Save for everyone" at bounding box center [697, 39] width 1106 height 25
click at [401, 43] on span "Group" at bounding box center [405, 37] width 21 height 11
type input "***"
click at [834, 67] on div "*** Task" at bounding box center [627, 330] width 1254 height 661
click at [847, 111] on li "Hide" at bounding box center [830, 112] width 78 height 17
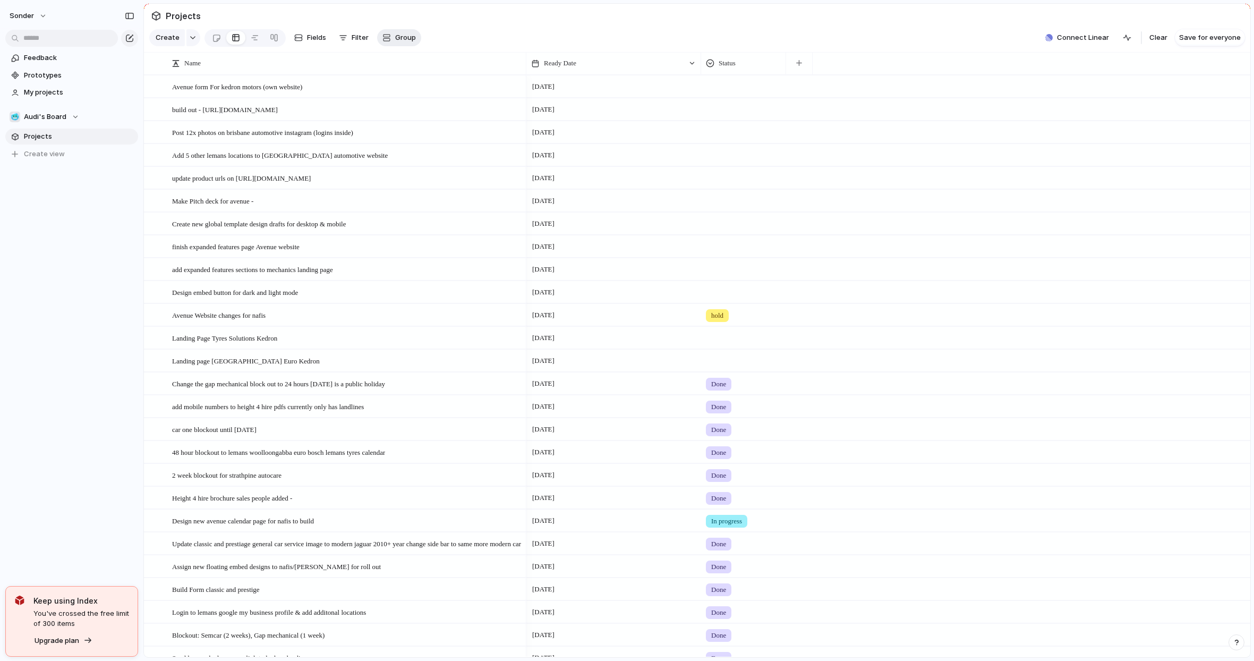
click at [404, 37] on span "Group" at bounding box center [405, 37] width 21 height 11
type input "****"
click at [415, 86] on li "Task" at bounding box center [422, 87] width 88 height 17
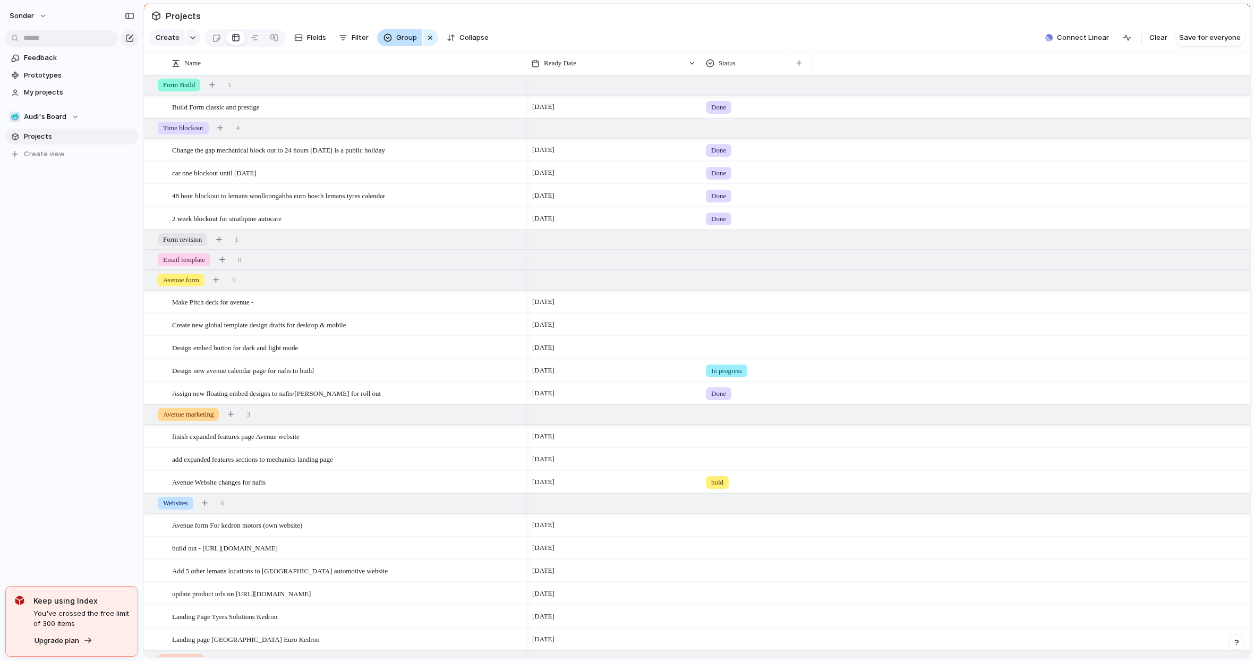
click at [396, 43] on span "Group" at bounding box center [406, 37] width 21 height 11
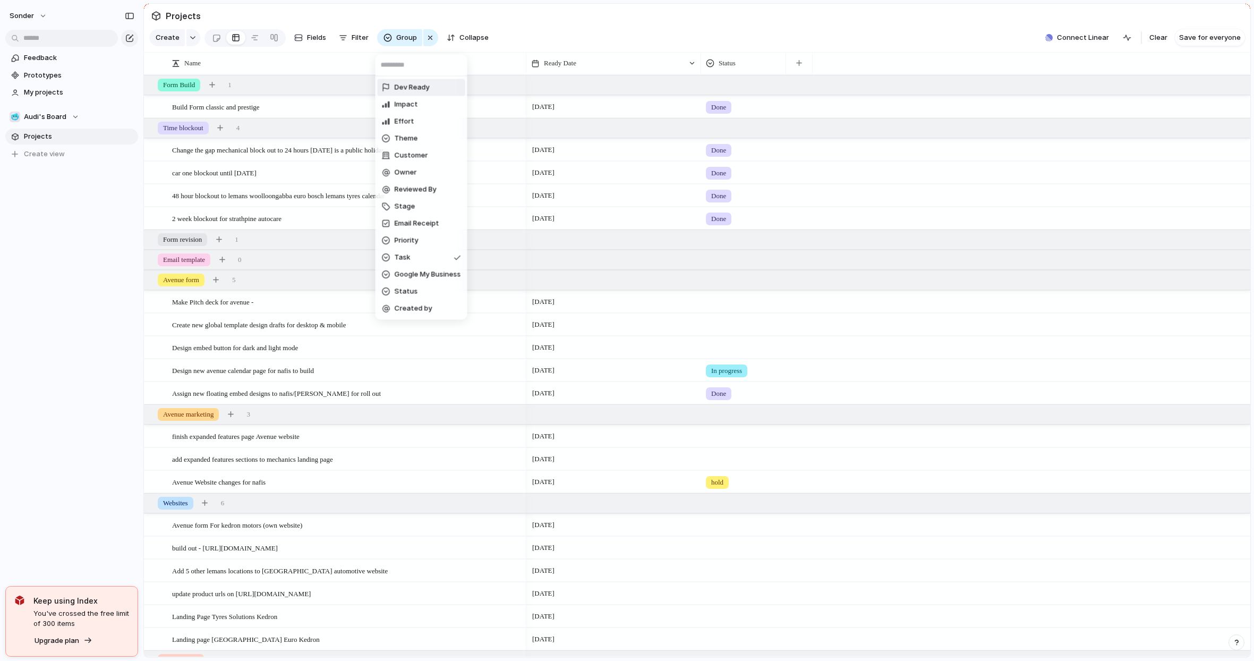
click at [398, 90] on span "Dev Ready" at bounding box center [412, 87] width 35 height 11
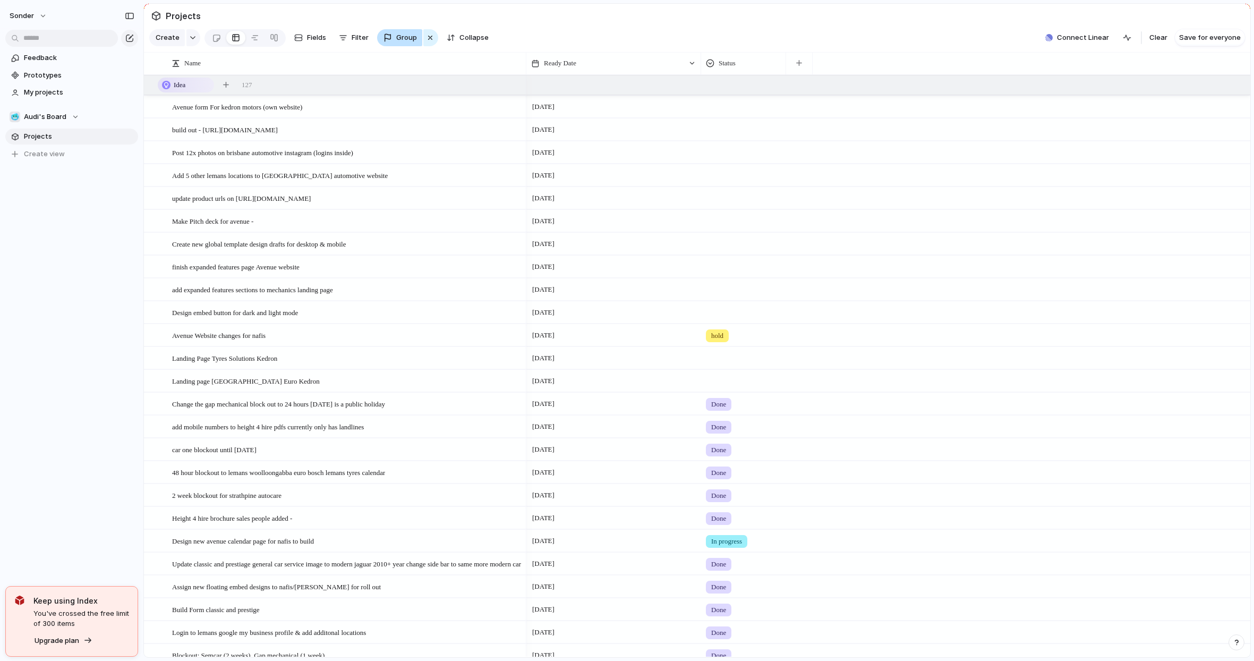
click at [399, 42] on span "Group" at bounding box center [406, 37] width 21 height 11
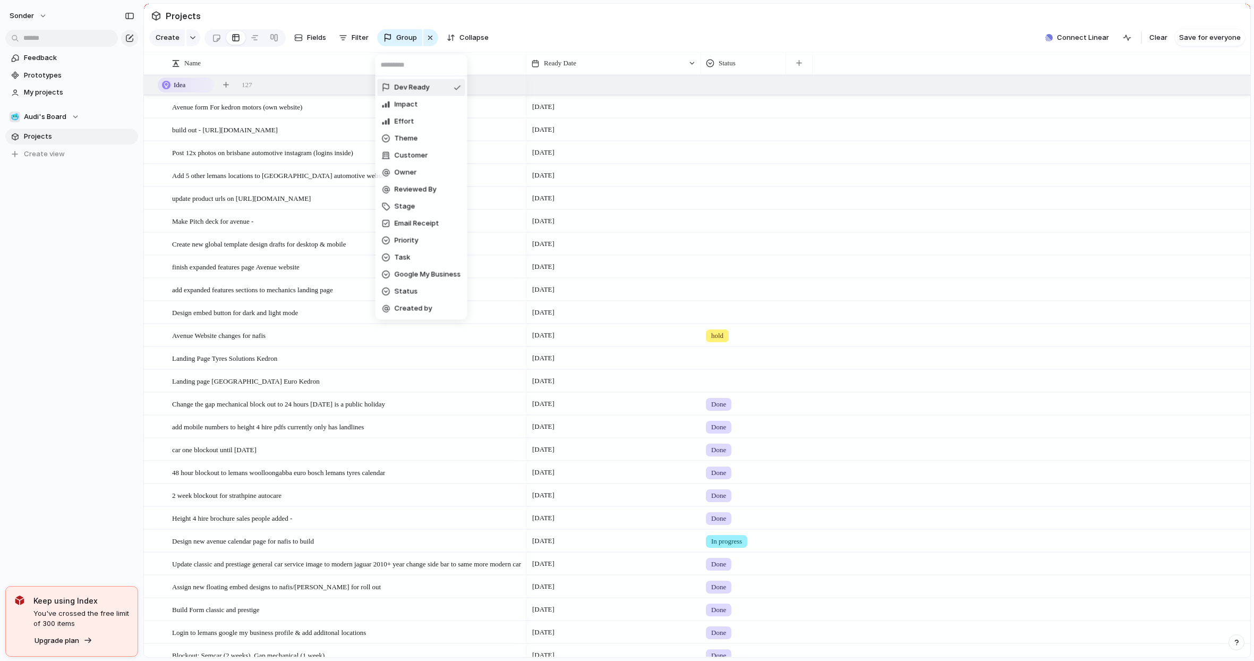
click at [428, 48] on div "Dev Ready Impact Effort Theme Customer Owner Reviewed By Stage Email Receipt Pr…" at bounding box center [627, 330] width 1254 height 661
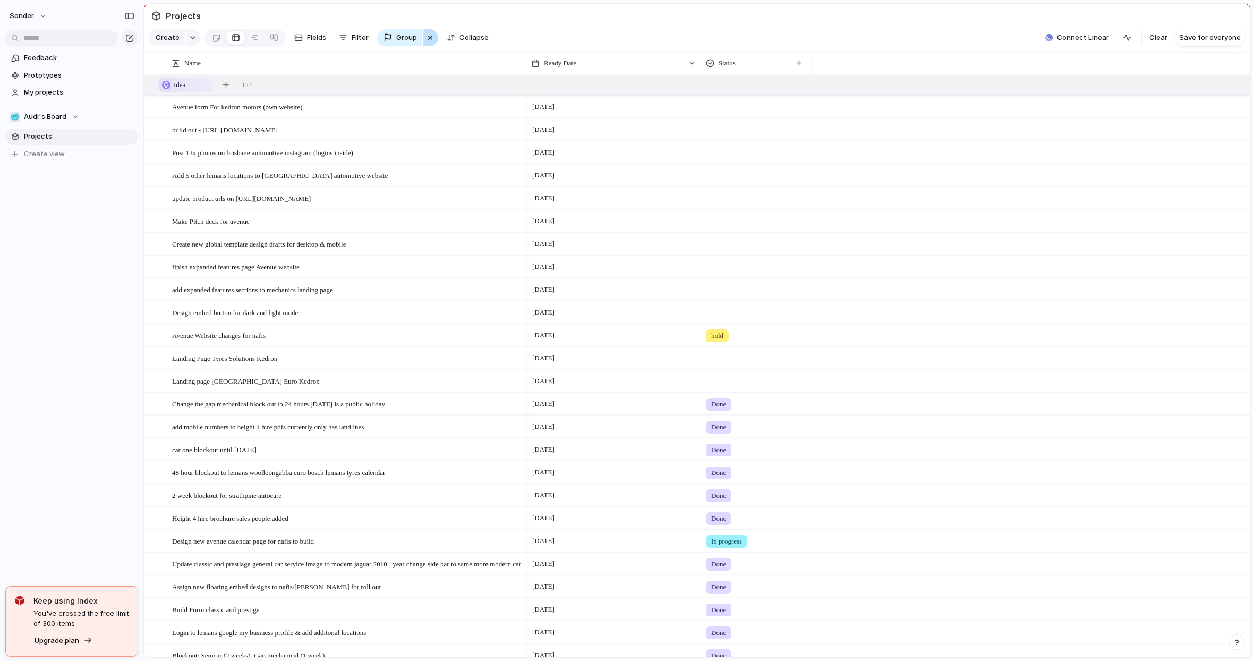
click at [429, 43] on div "button" at bounding box center [430, 37] width 8 height 13
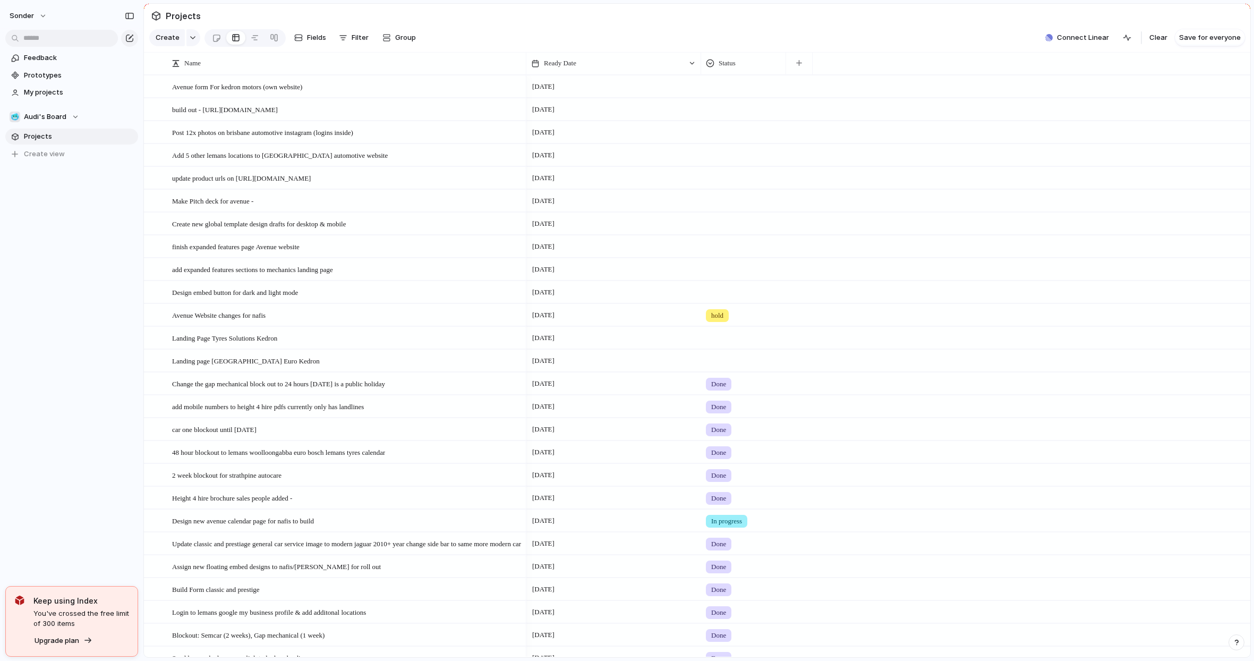
click at [380, 28] on section "Projects" at bounding box center [697, 16] width 1106 height 24
click at [384, 36] on button "Group" at bounding box center [399, 37] width 44 height 17
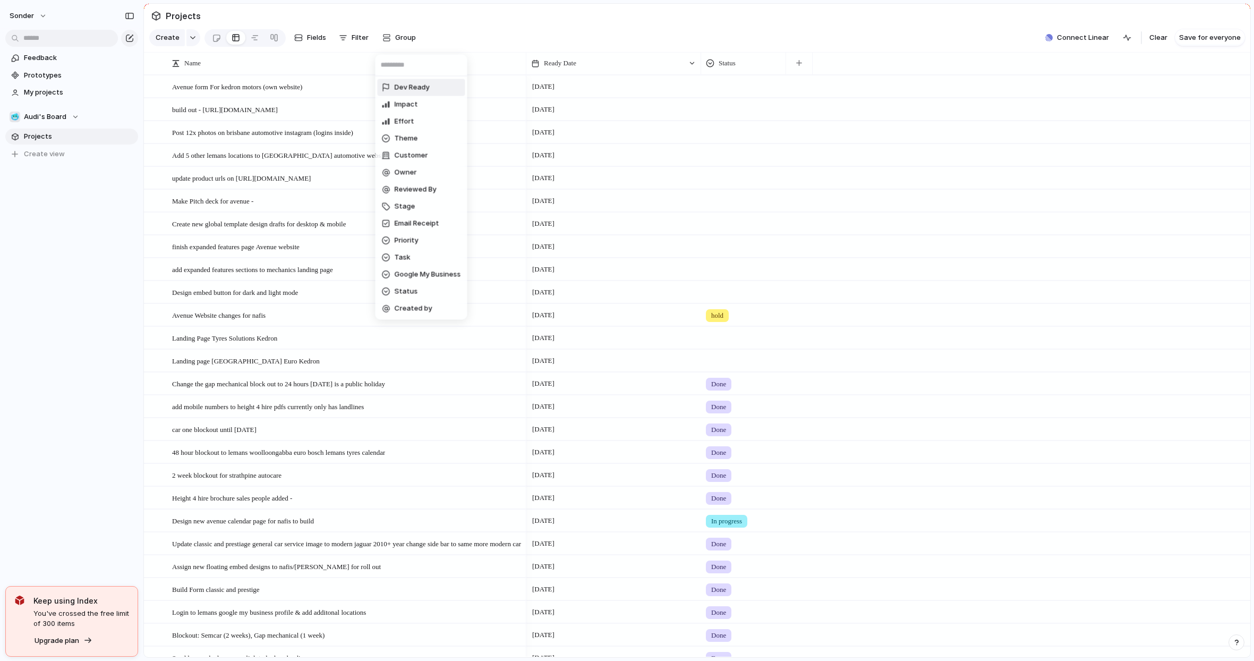
click at [378, 23] on div "Dev Ready Impact Effort Theme Customer Owner Reviewed By Stage Email Receipt Pr…" at bounding box center [627, 330] width 1254 height 661
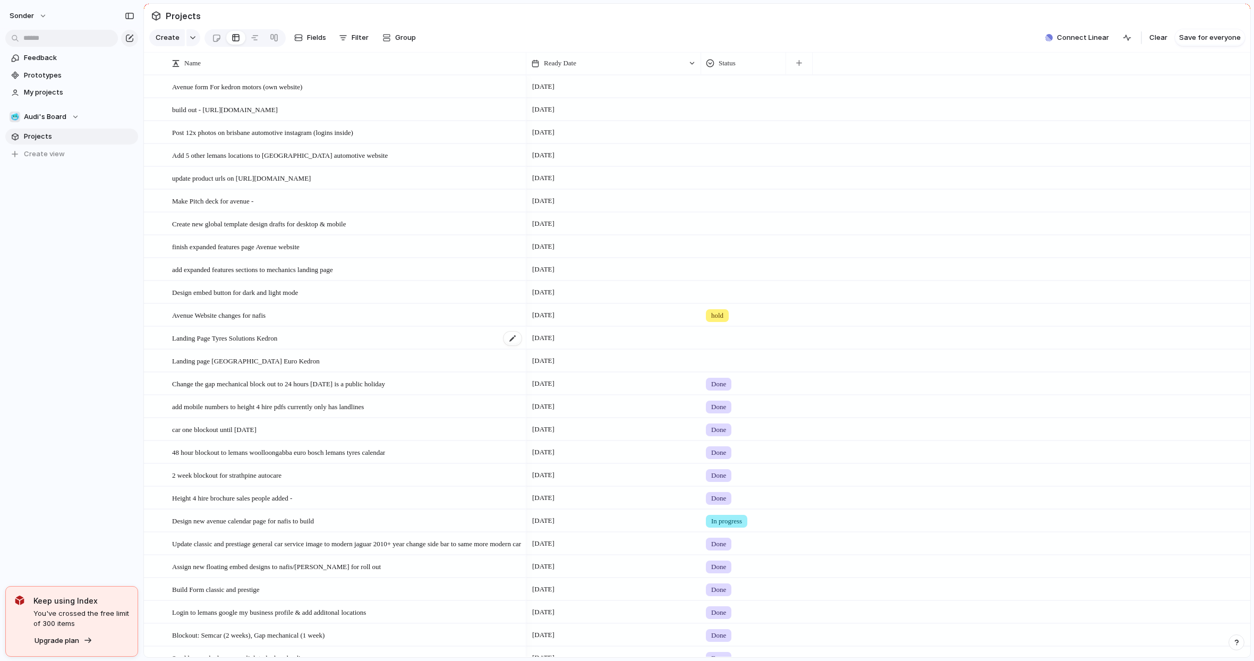
click at [267, 344] on span "Landing Page Tyres Solutions Kedron" at bounding box center [224, 337] width 105 height 12
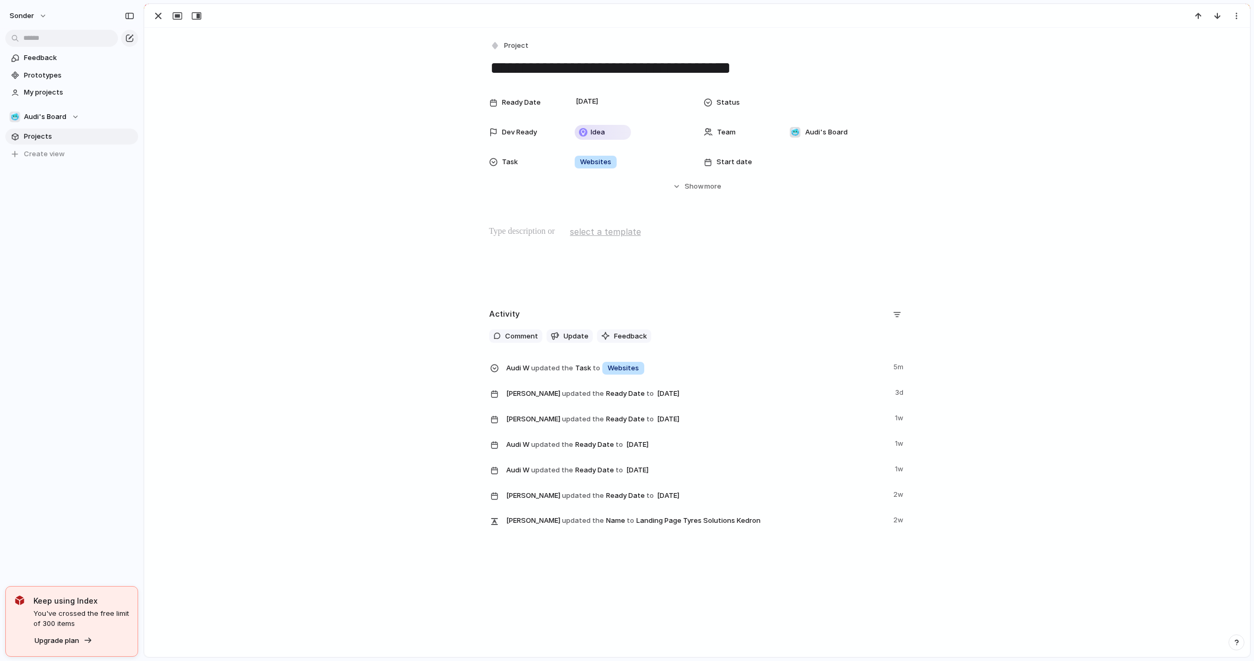
click at [682, 175] on div "Ready Date 8 October Status Dev Ready Idea Team 🥶 Audi's Board Task Websites St…" at bounding box center [697, 142] width 1080 height 100
click at [680, 187] on button "Hide Show more" at bounding box center [697, 186] width 416 height 19
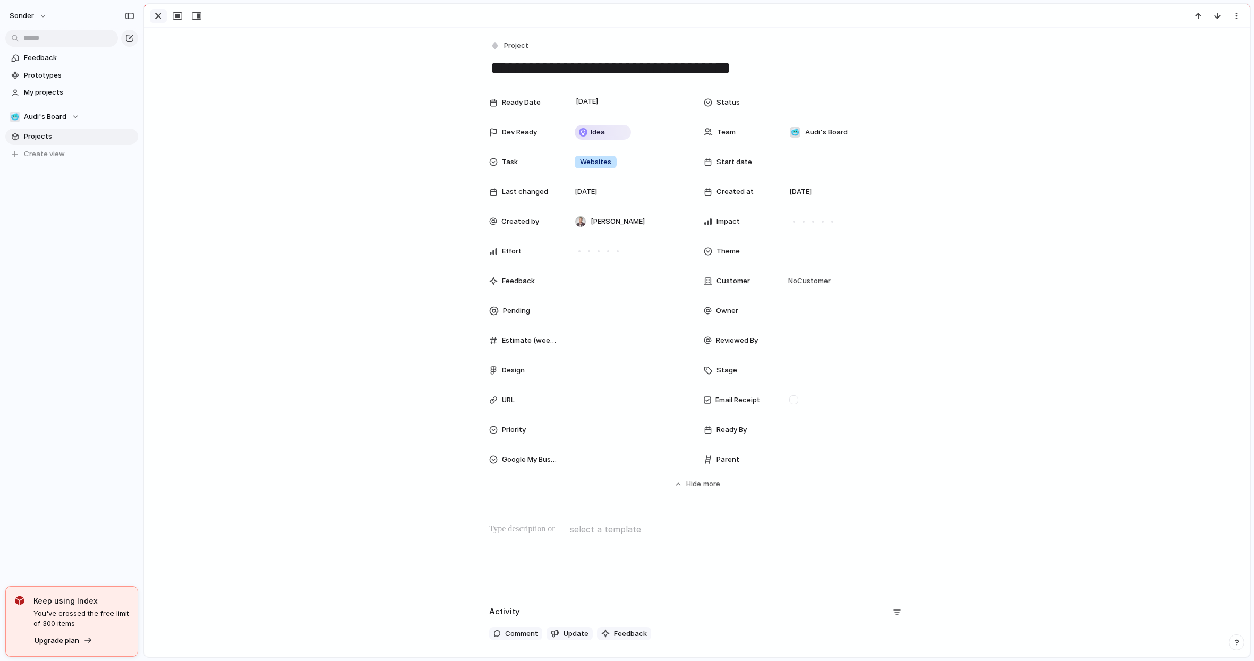
click at [156, 16] on div "button" at bounding box center [158, 16] width 13 height 13
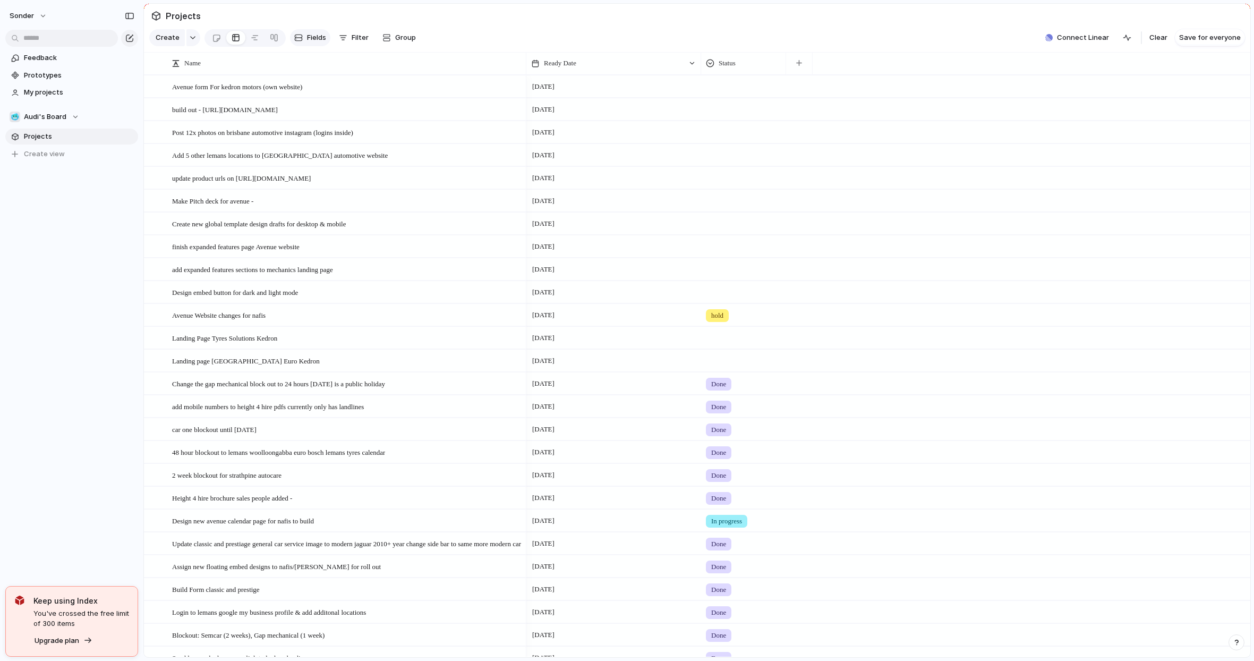
click at [319, 43] on span "Fields" at bounding box center [316, 37] width 19 height 11
type input "***"
click at [1228, 196] on div "button" at bounding box center [1232, 192] width 8 height 8
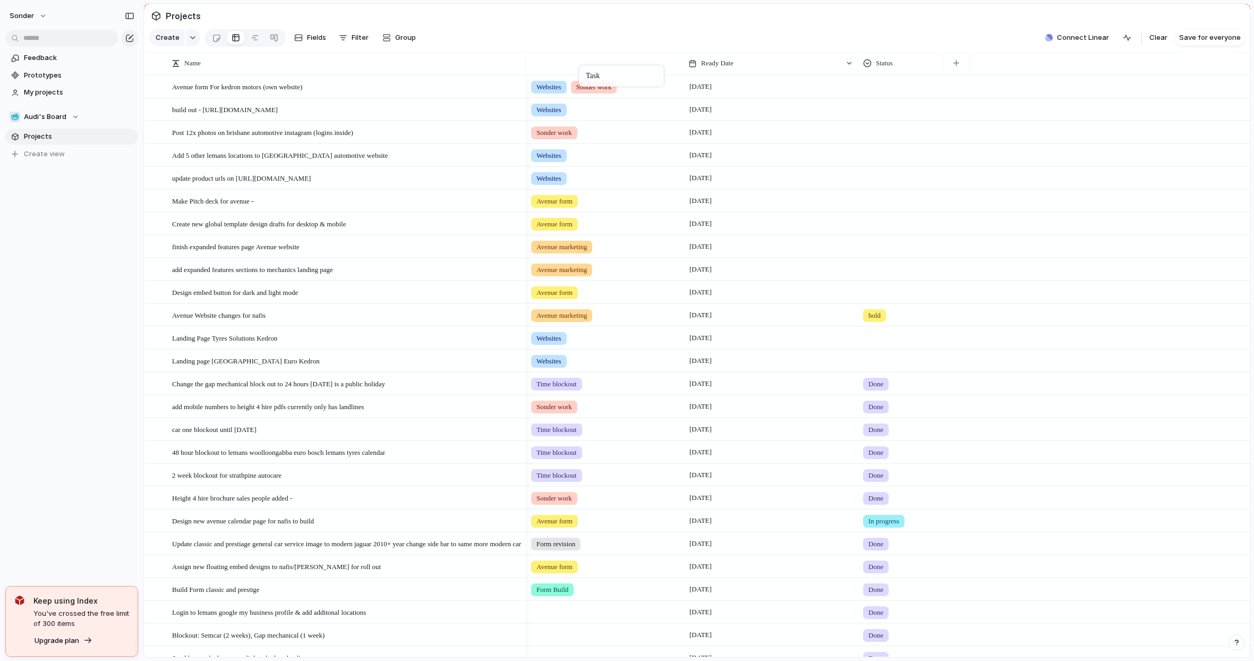
drag, startPoint x: 837, startPoint y: 66, endPoint x: 584, endPoint y: 67, distance: 252.3
click at [307, 42] on span "Fields" at bounding box center [316, 37] width 19 height 11
type input "***"
click at [1232, 200] on button "Priority" at bounding box center [1177, 191] width 131 height 17
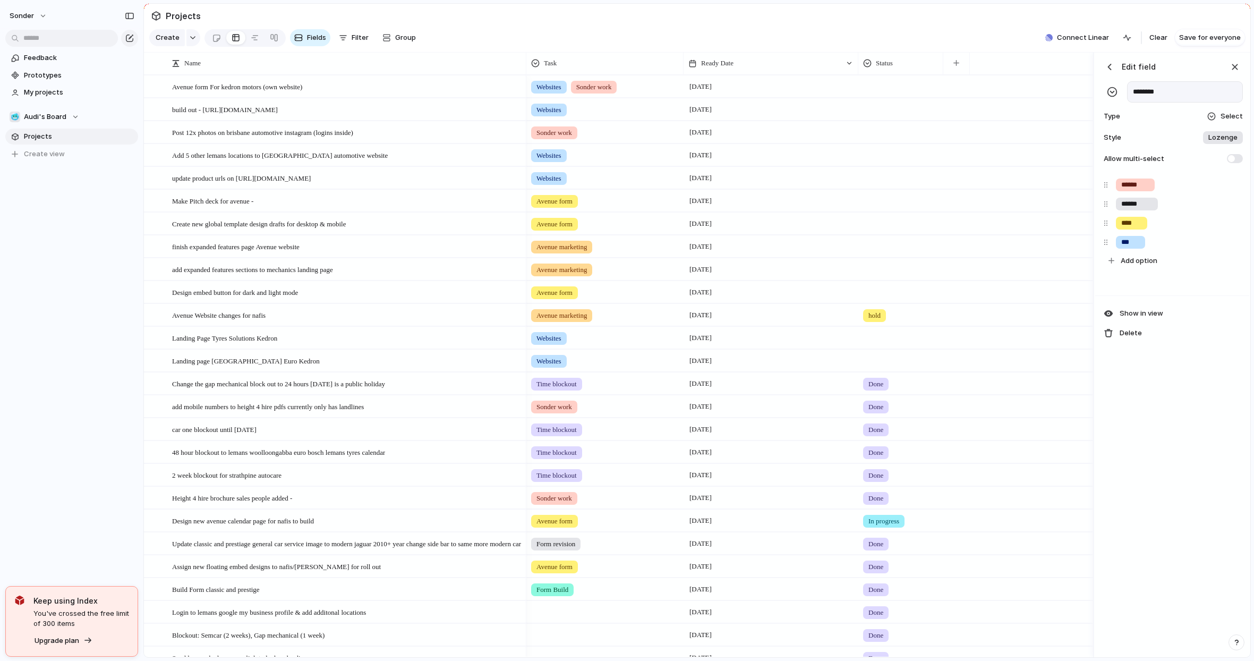
click at [1106, 72] on div "button" at bounding box center [1109, 67] width 11 height 11
click at [1225, 199] on button "button" at bounding box center [1232, 192] width 14 height 14
click at [1231, 73] on div "button" at bounding box center [1235, 67] width 12 height 12
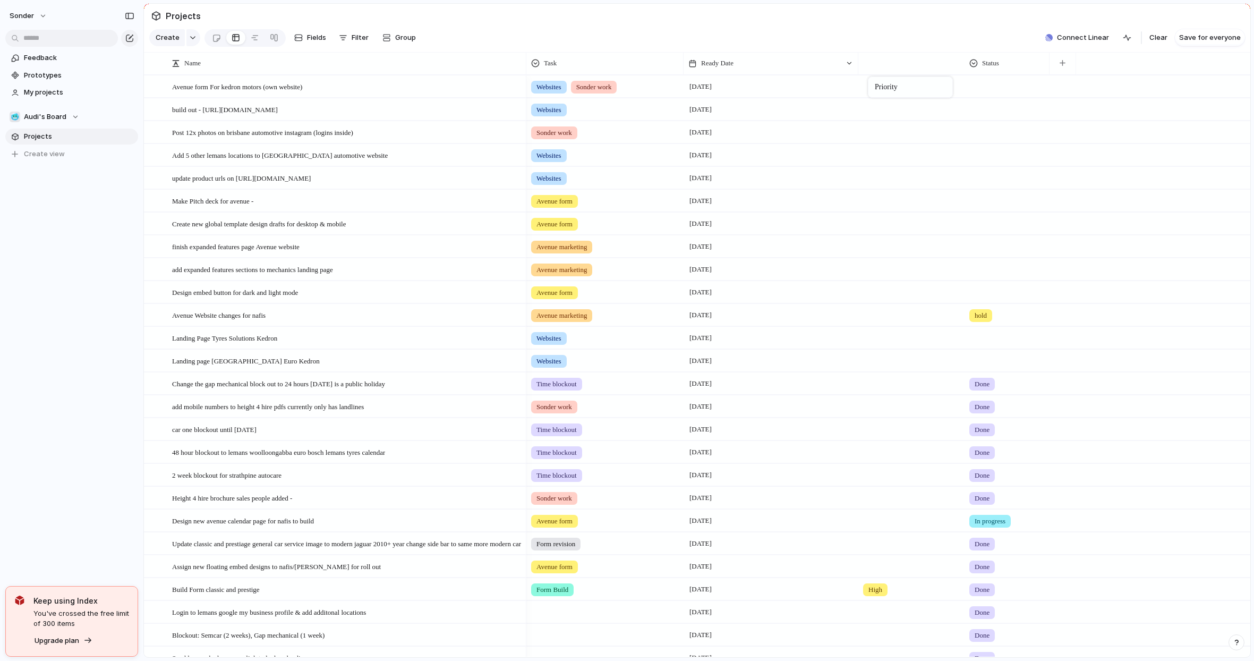
drag, startPoint x: 989, startPoint y: 71, endPoint x: 873, endPoint y: 79, distance: 116.1
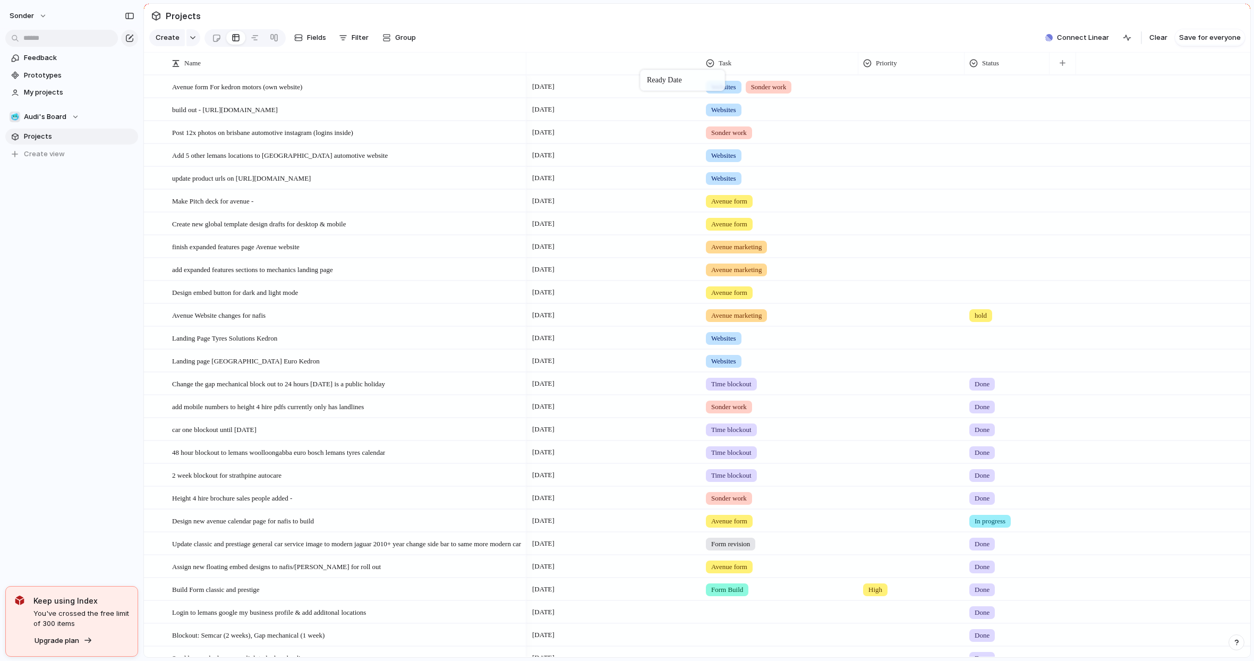
drag, startPoint x: 773, startPoint y: 76, endPoint x: 593, endPoint y: 73, distance: 180.6
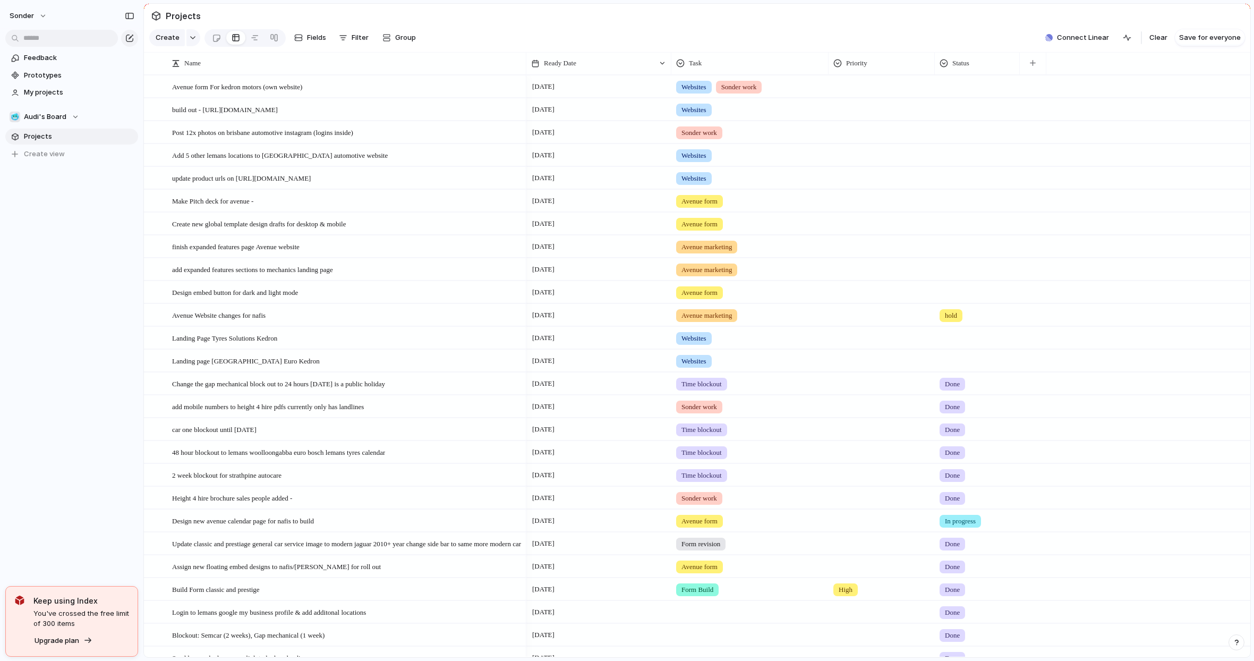
drag, startPoint x: 700, startPoint y: 76, endPoint x: 648, endPoint y: 81, distance: 51.7
click at [668, 74] on div at bounding box center [670, 63] width 5 height 22
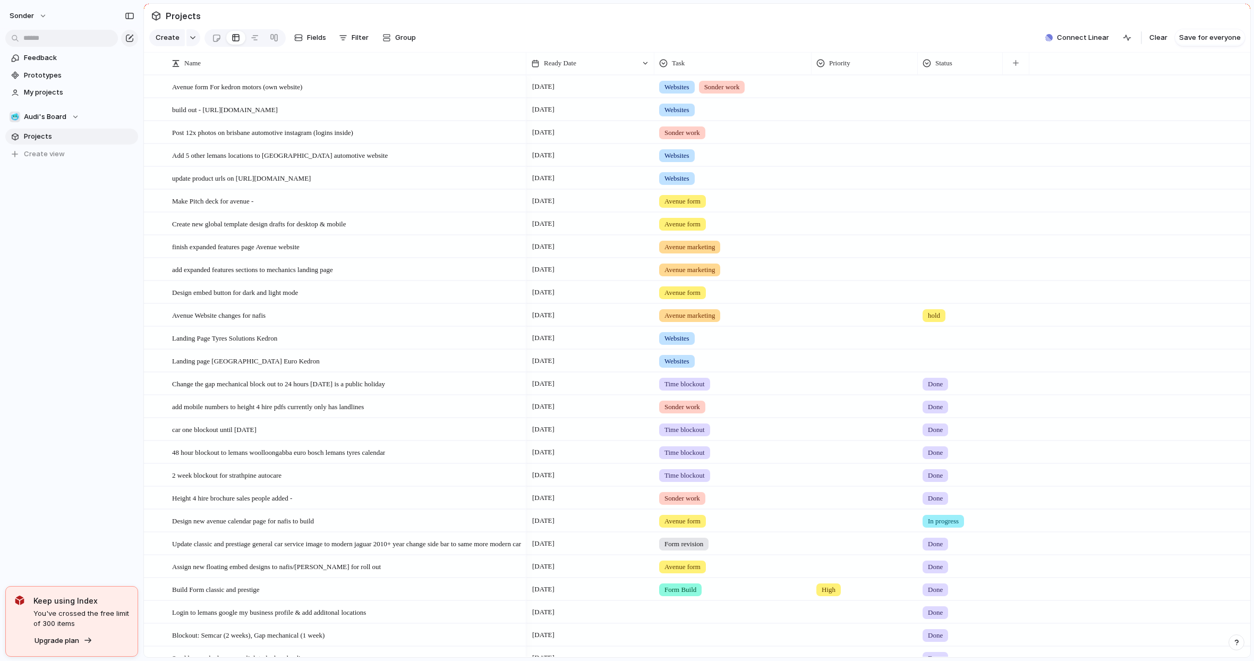
click at [681, 92] on span "Websites" at bounding box center [677, 87] width 25 height 11
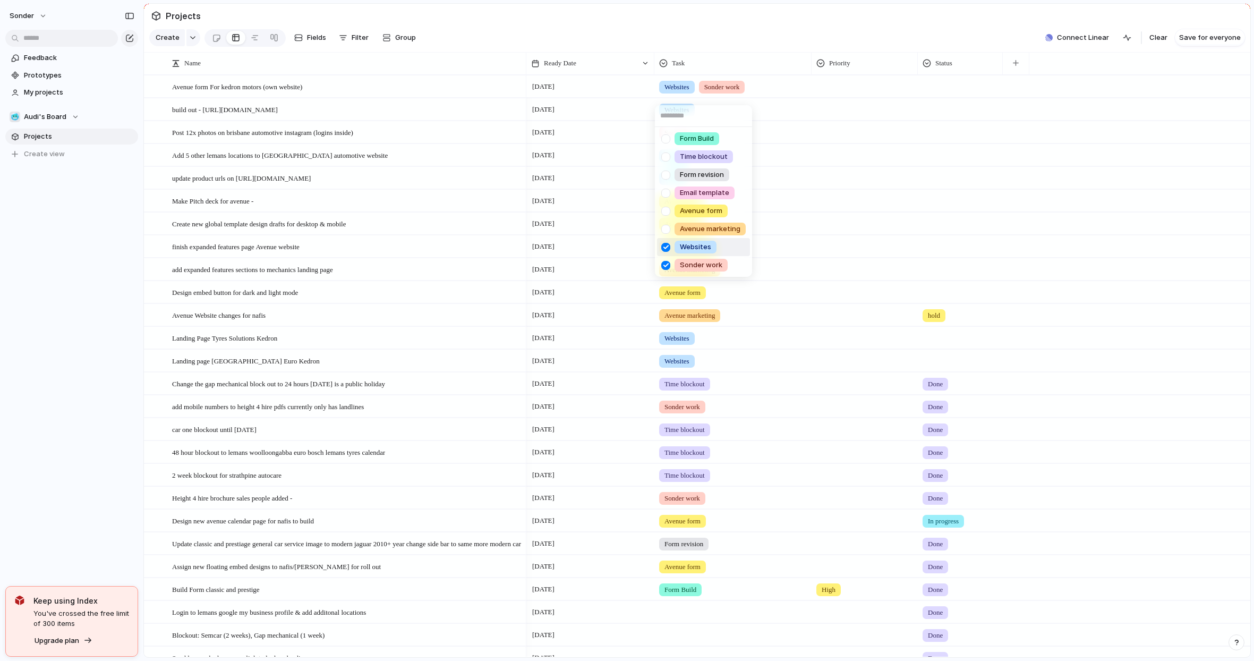
click at [665, 248] on div at bounding box center [666, 247] width 19 height 19
click at [828, 209] on div "Form Build Time blockout Form revision Email template Avenue form Avenue market…" at bounding box center [627, 330] width 1254 height 661
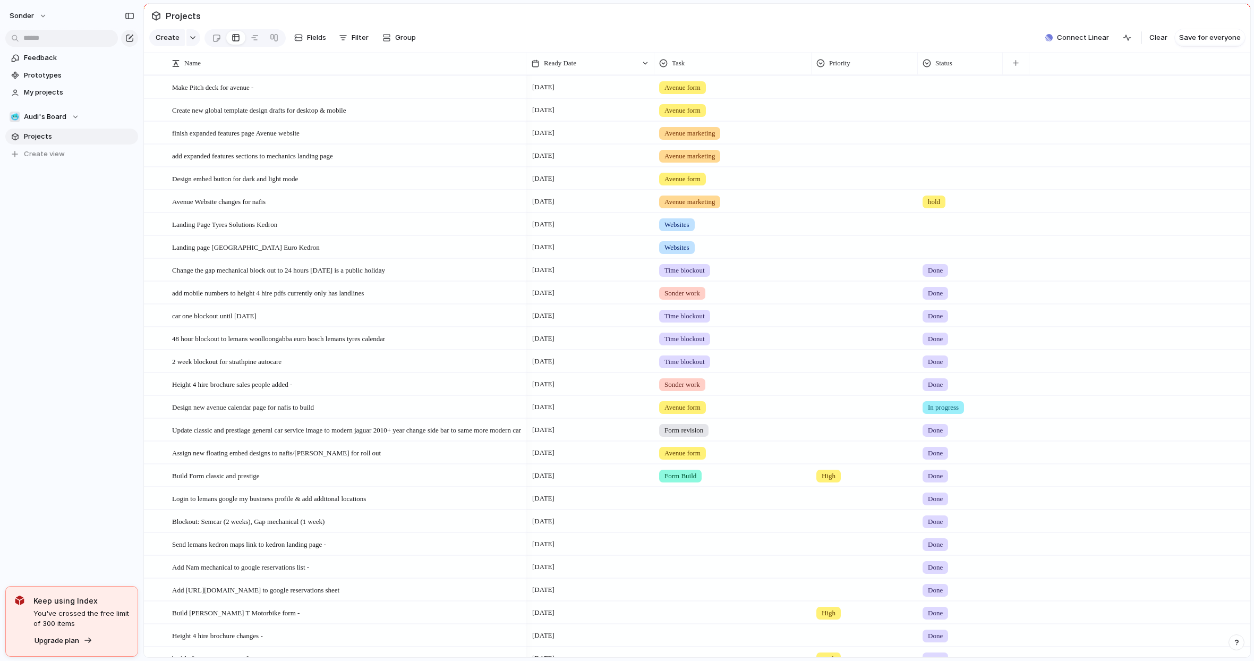
scroll to position [270, 0]
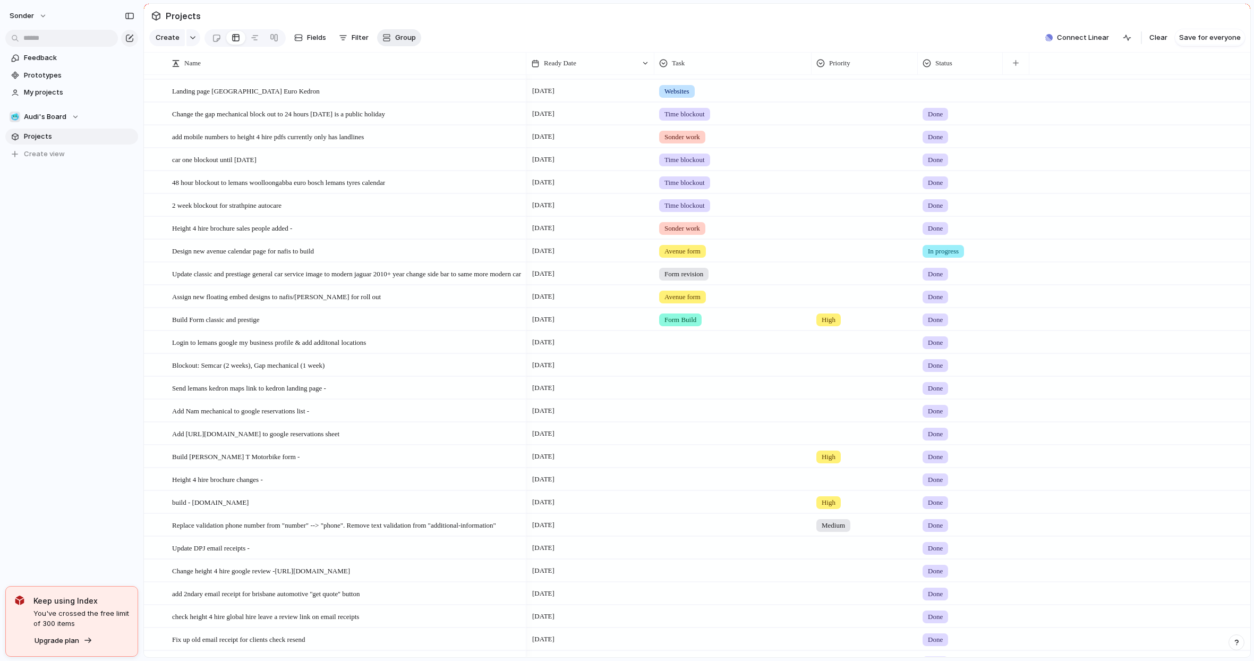
click at [395, 42] on span "Group" at bounding box center [405, 37] width 21 height 11
type input "****"
click at [412, 83] on li "Task" at bounding box center [422, 87] width 88 height 17
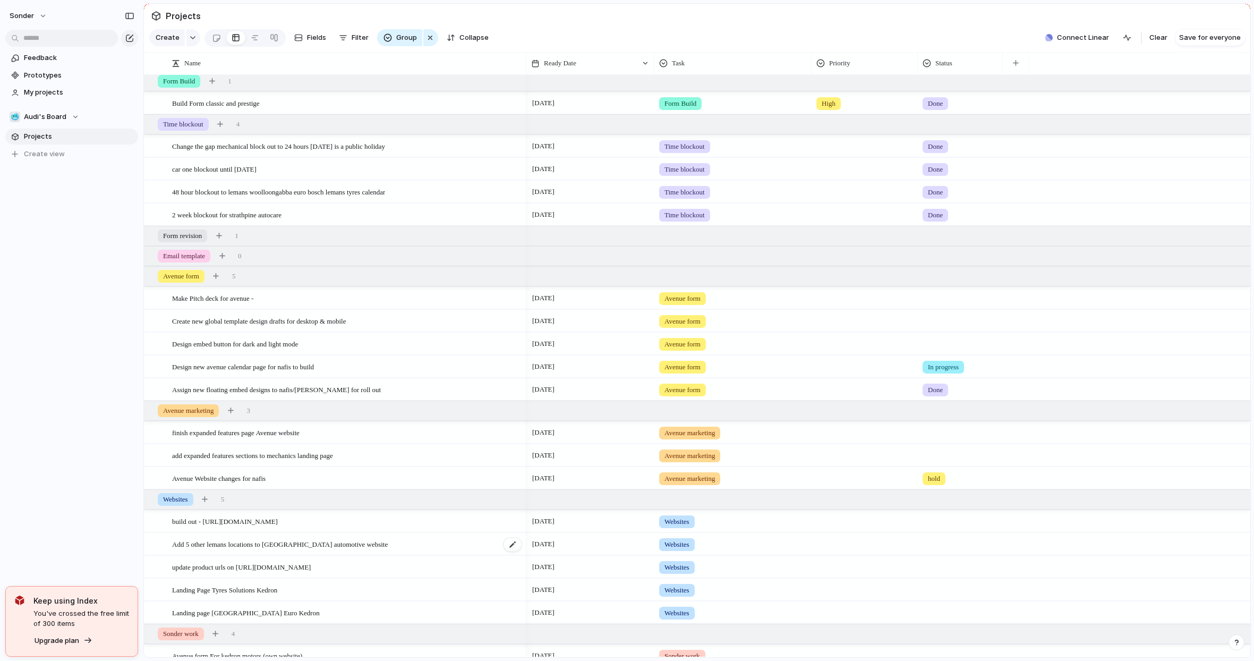
scroll to position [0, 0]
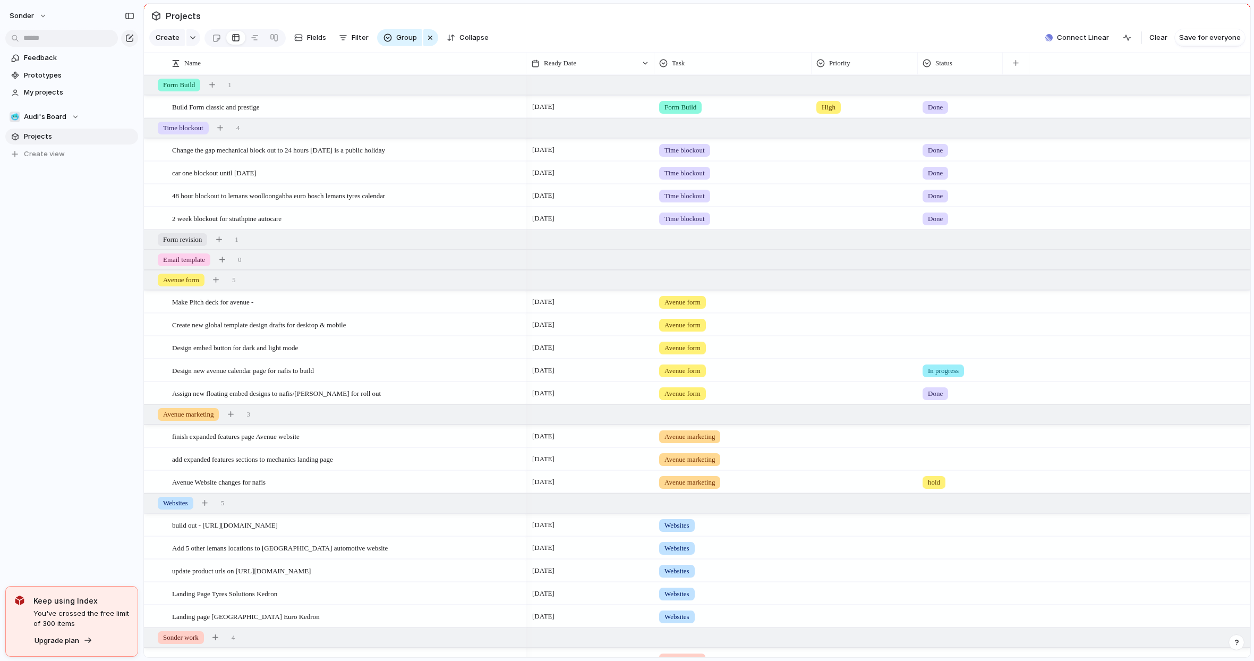
click at [423, 41] on button "button" at bounding box center [430, 37] width 15 height 17
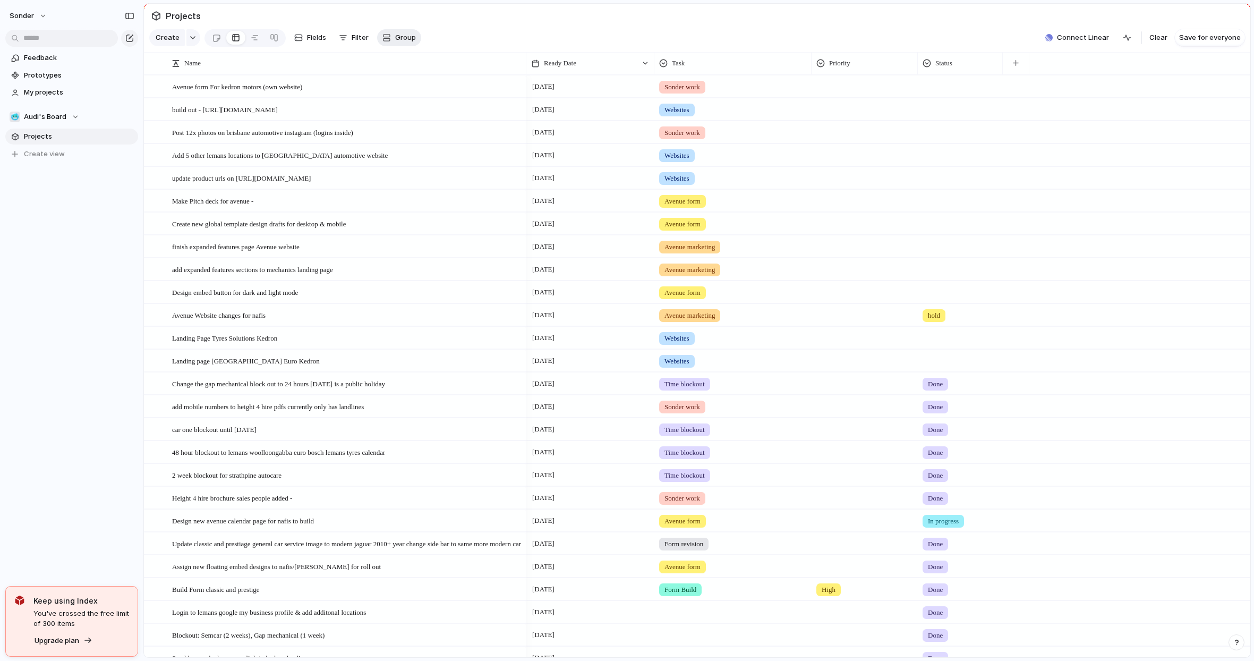
click at [404, 43] on span "Group" at bounding box center [405, 37] width 21 height 11
type input "****"
click at [407, 91] on span "Task" at bounding box center [403, 87] width 16 height 11
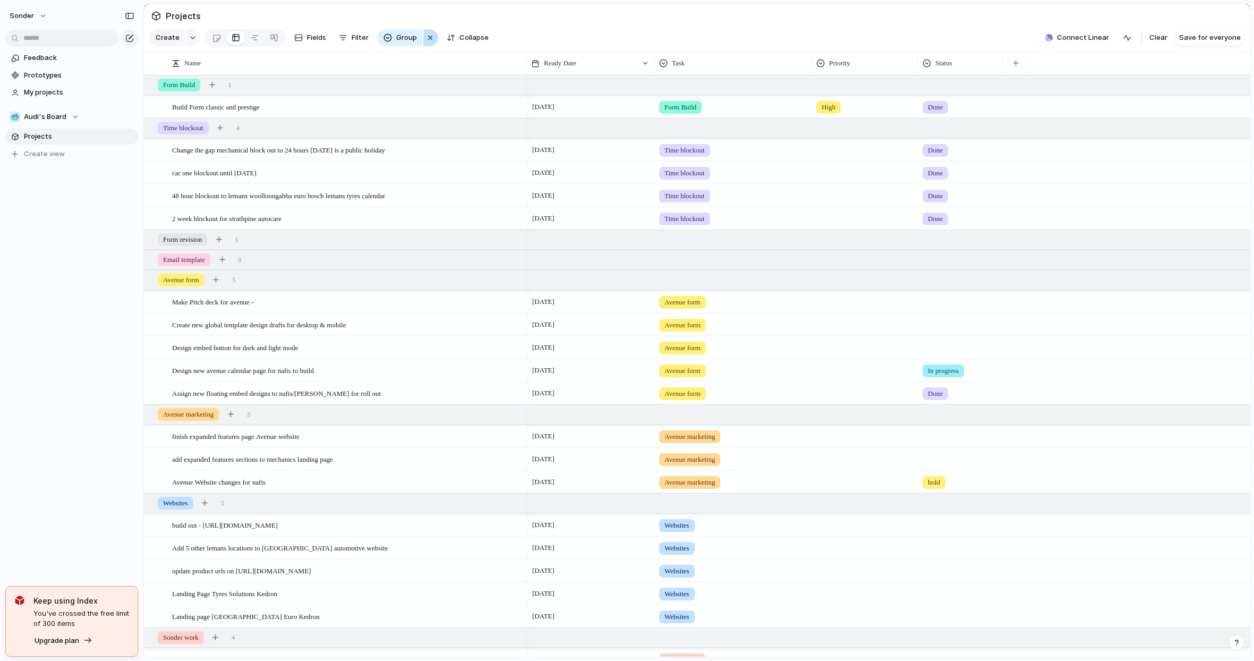
click at [431, 44] on div "button" at bounding box center [430, 37] width 8 height 13
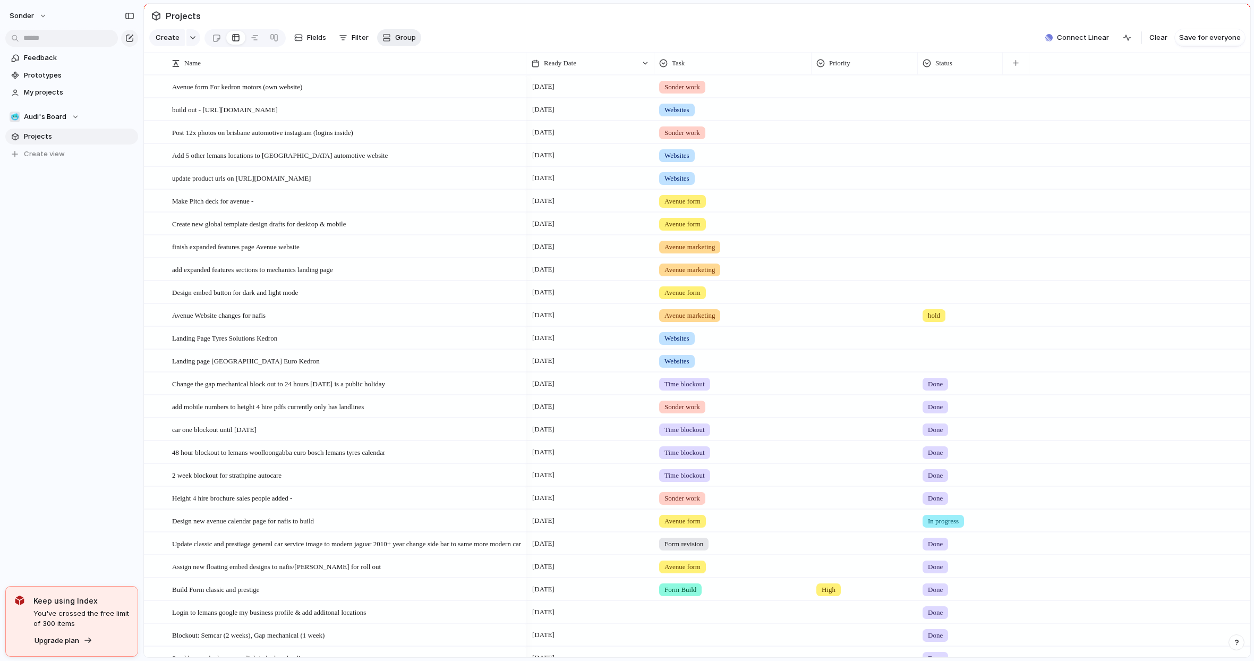
click at [400, 43] on span "Group" at bounding box center [405, 37] width 21 height 11
type input "****"
click at [407, 38] on span "Group" at bounding box center [405, 37] width 21 height 11
type input "***"
click at [399, 81] on li "Task" at bounding box center [422, 87] width 88 height 17
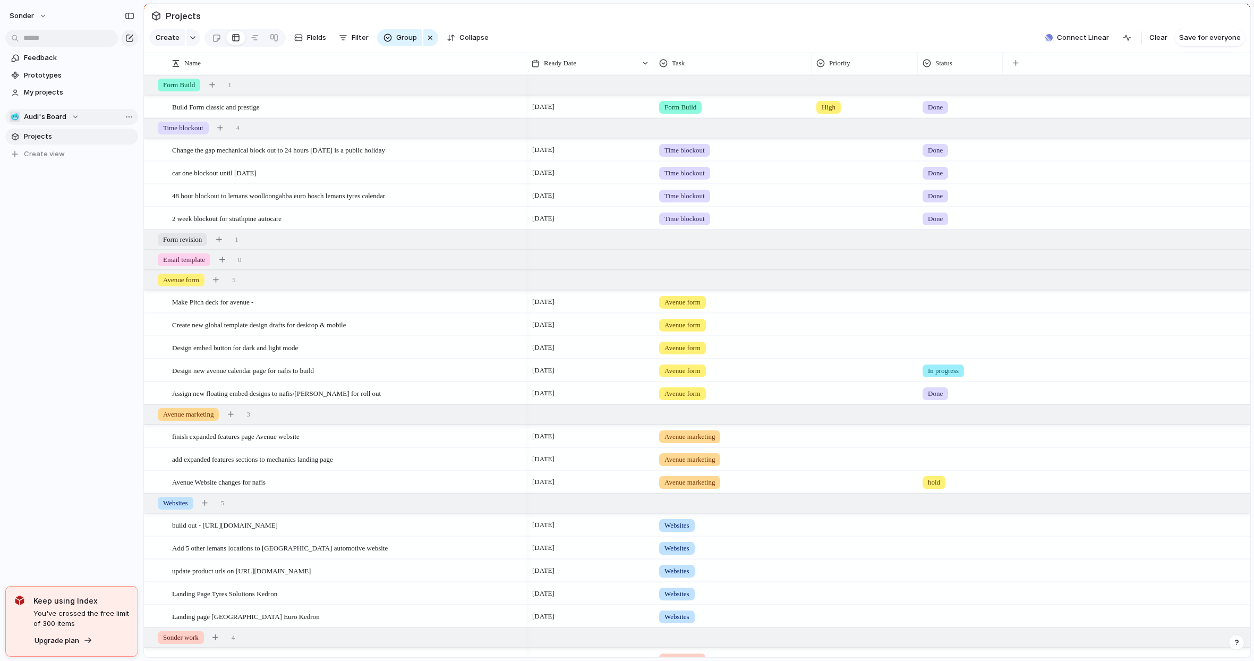
click at [90, 121] on button "🥶 Audi's Board" at bounding box center [71, 117] width 133 height 16
click at [62, 181] on li "🛠️ Form Builds" at bounding box center [72, 174] width 120 height 18
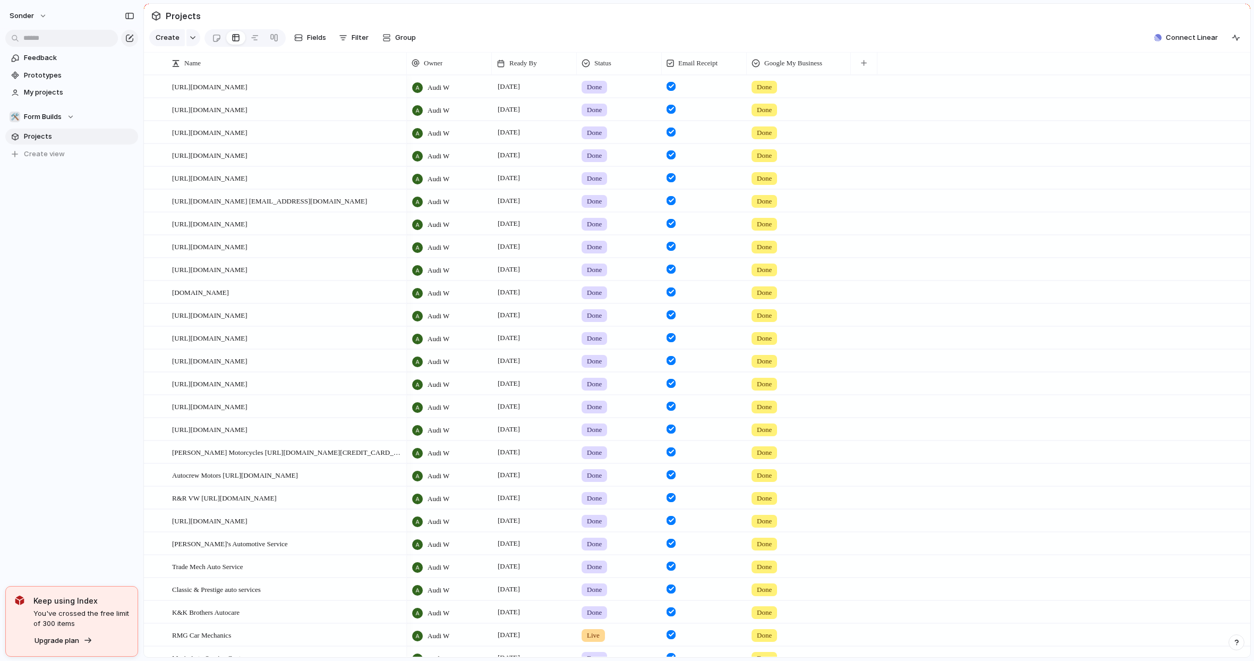
scroll to position [157, 0]
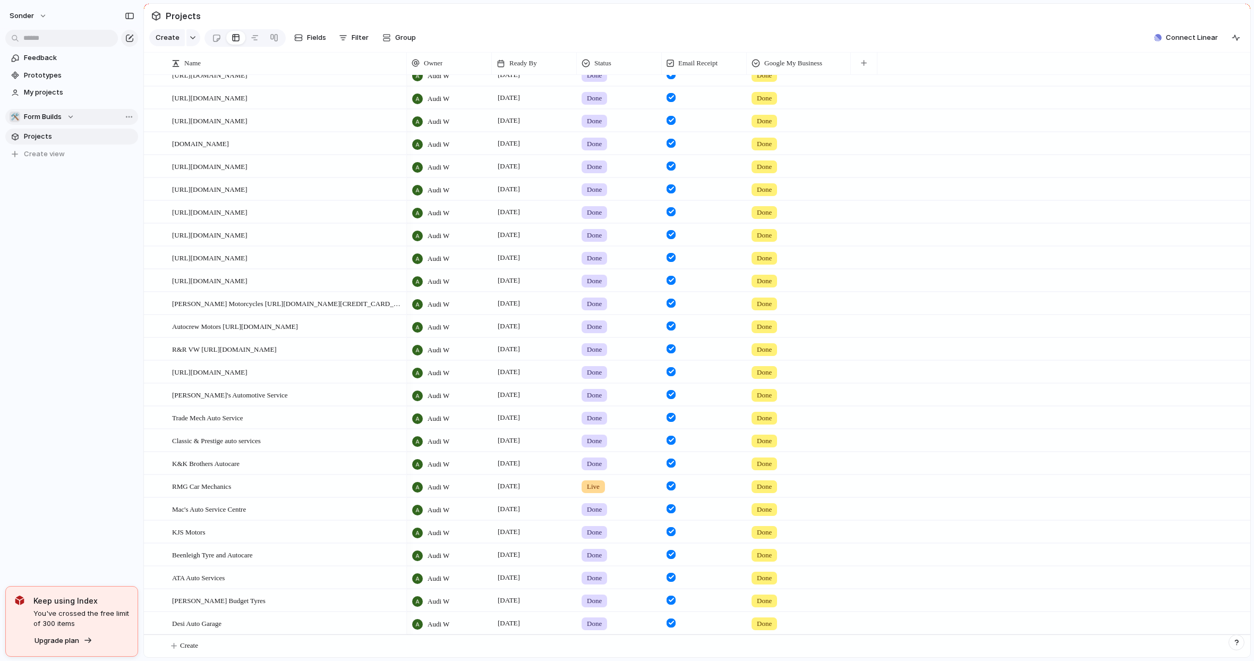
click at [52, 111] on button "🛠️ Form Builds" at bounding box center [71, 117] width 133 height 16
click at [71, 192] on span "Nafis's Board" at bounding box center [74, 191] width 82 height 11
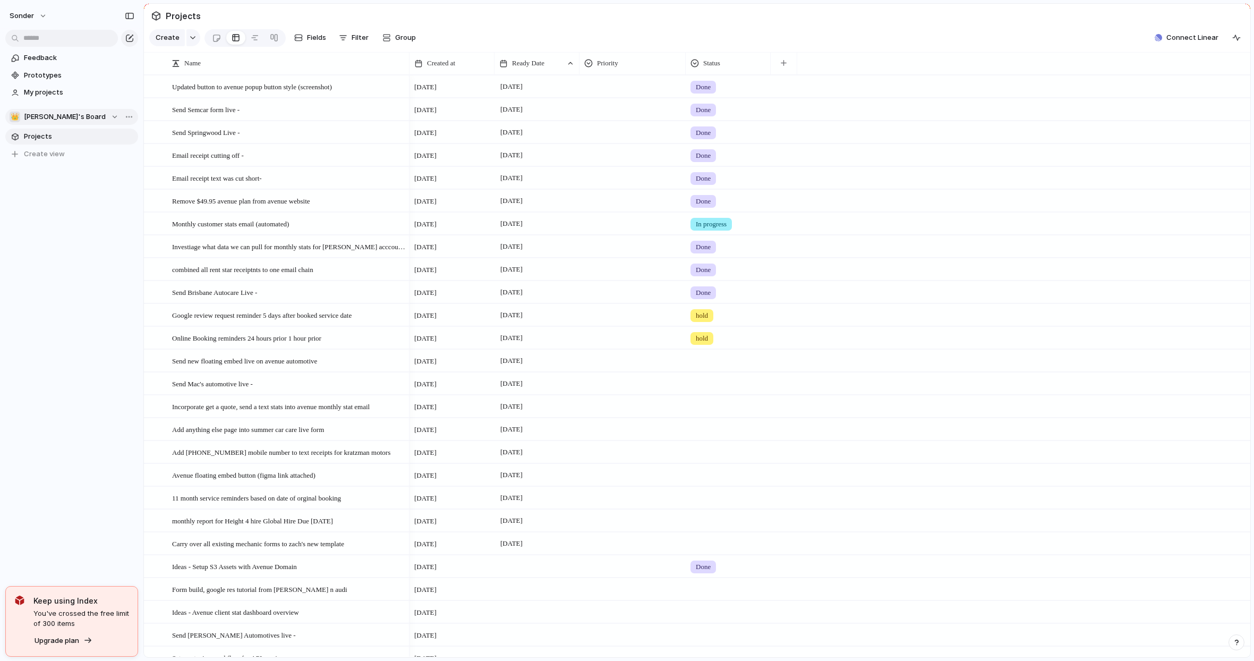
click at [62, 115] on span "Nafis's Board" at bounding box center [65, 117] width 82 height 11
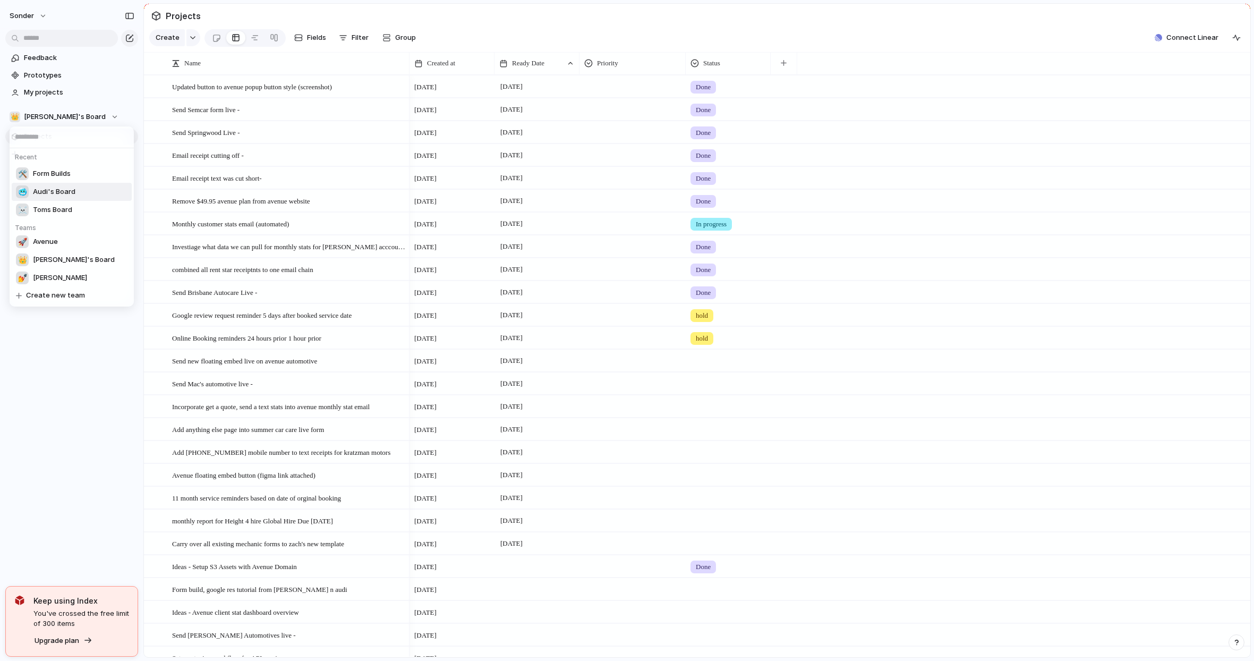
click at [59, 191] on span "Audi's Board" at bounding box center [54, 191] width 42 height 11
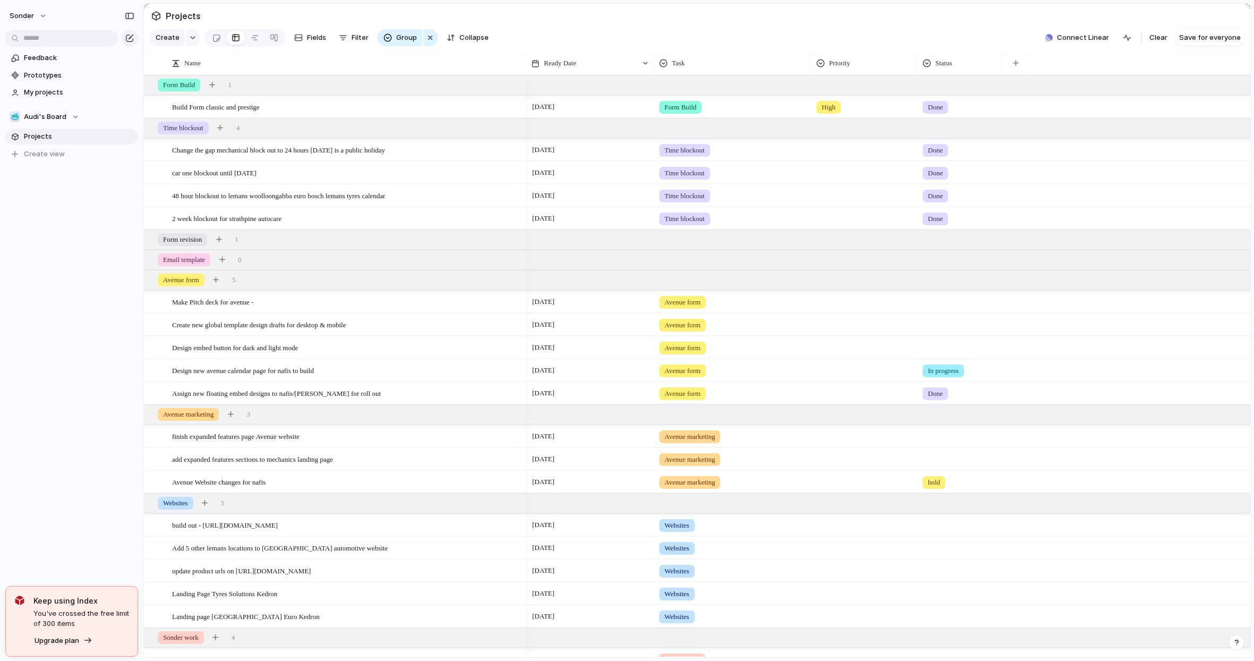
click at [72, 260] on div "sonder Feedback Prototypes My projects 🥶 Audi's Board Projects To pick up a dra…" at bounding box center [71, 330] width 143 height 661
click at [149, 244] on div at bounding box center [151, 240] width 10 height 10
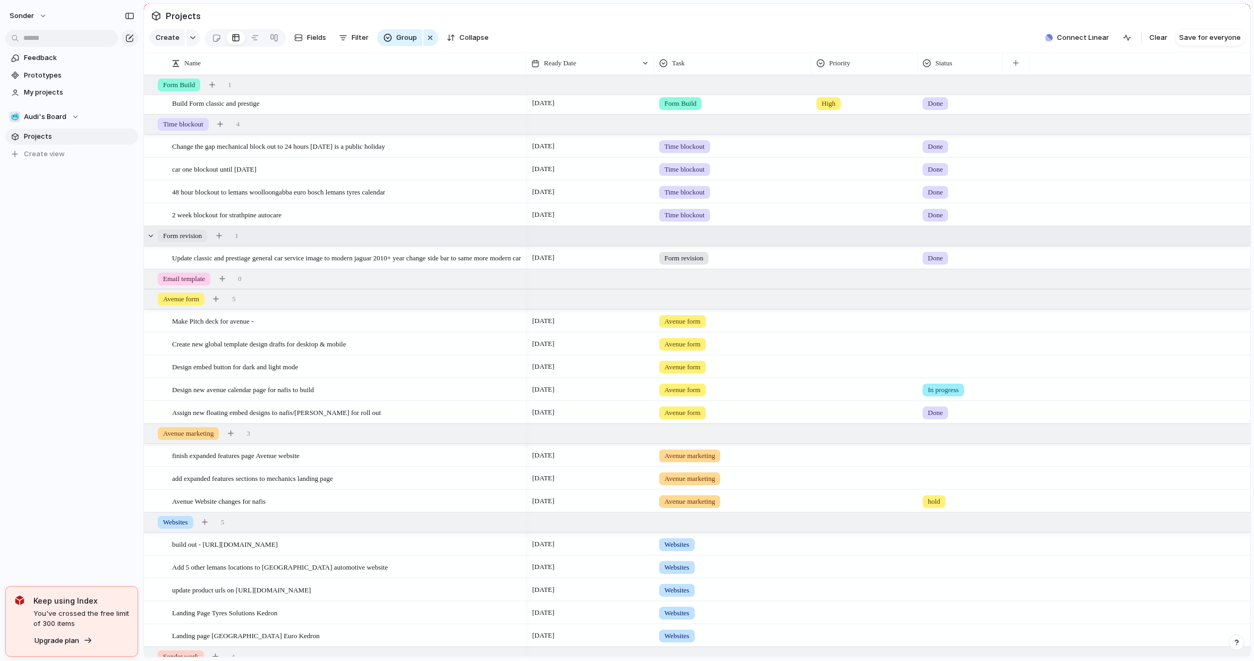
scroll to position [2, 0]
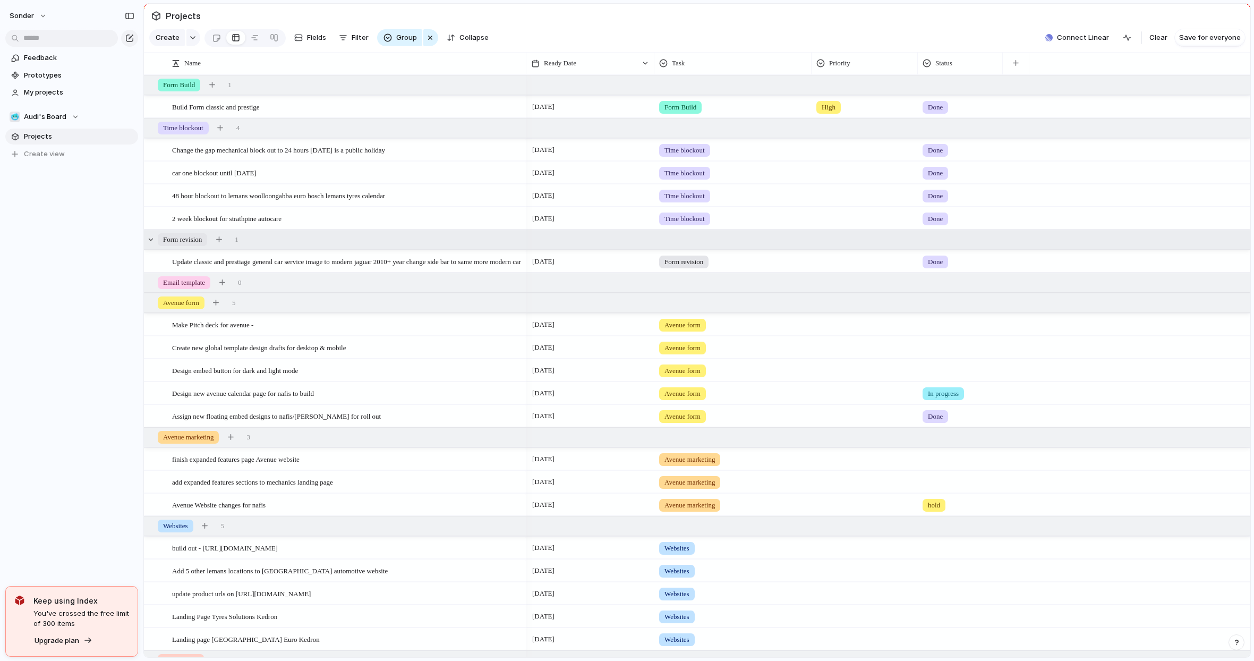
click at [430, 44] on div "button" at bounding box center [430, 37] width 8 height 13
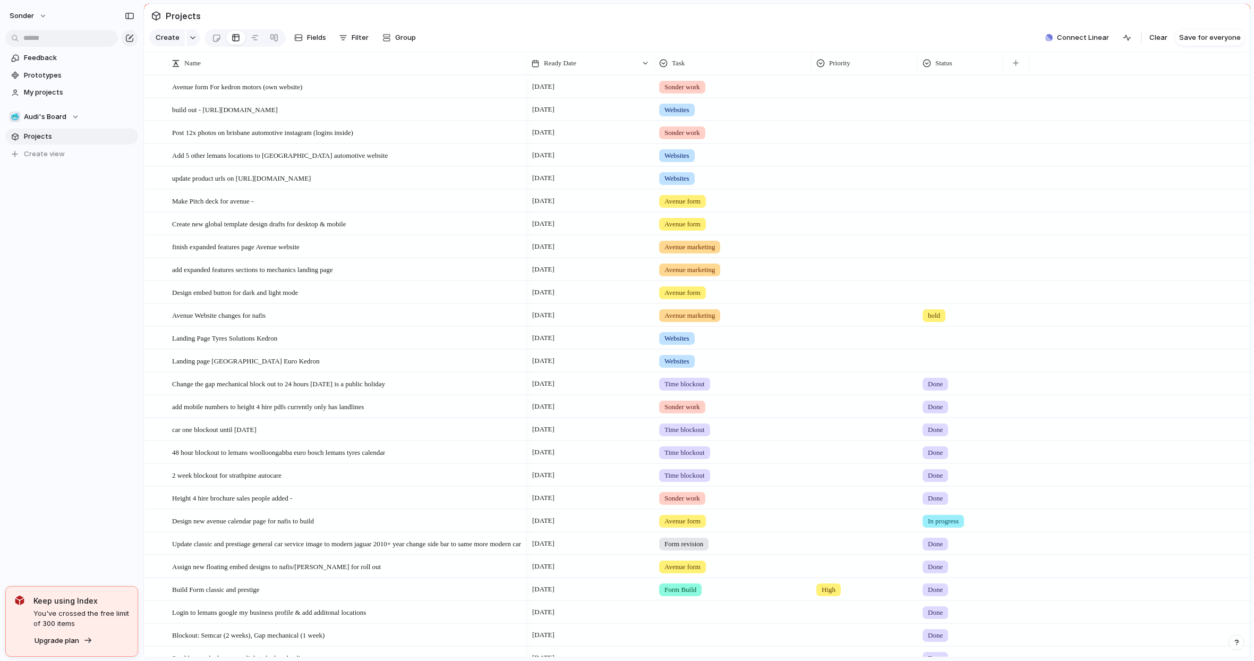
click at [444, 33] on section "Create Fields Filter Group Zoom Collapse Connect Linear Clear Save for everyone" at bounding box center [697, 39] width 1106 height 25
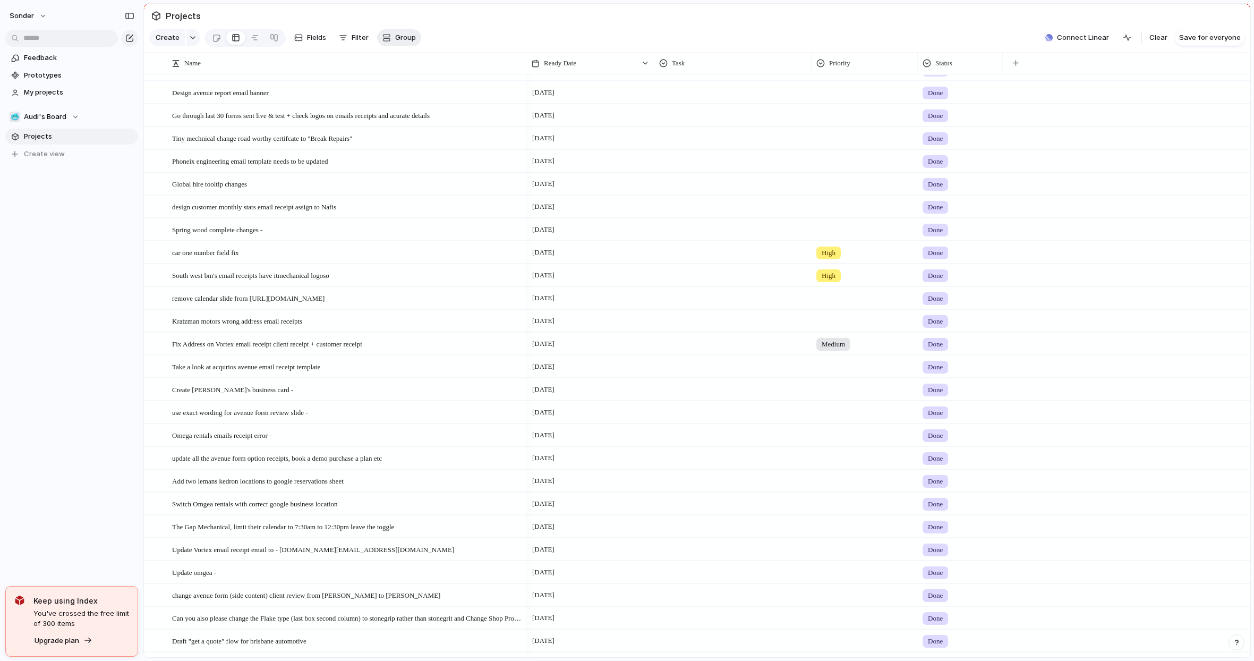
drag, startPoint x: 476, startPoint y: 44, endPoint x: 416, endPoint y: 38, distance: 60.3
click at [476, 44] on section "Create Fields Filter Group Zoom Collapse Connect Linear Clear Save for everyone" at bounding box center [697, 39] width 1106 height 25
click at [398, 43] on span "Group" at bounding box center [405, 37] width 21 height 11
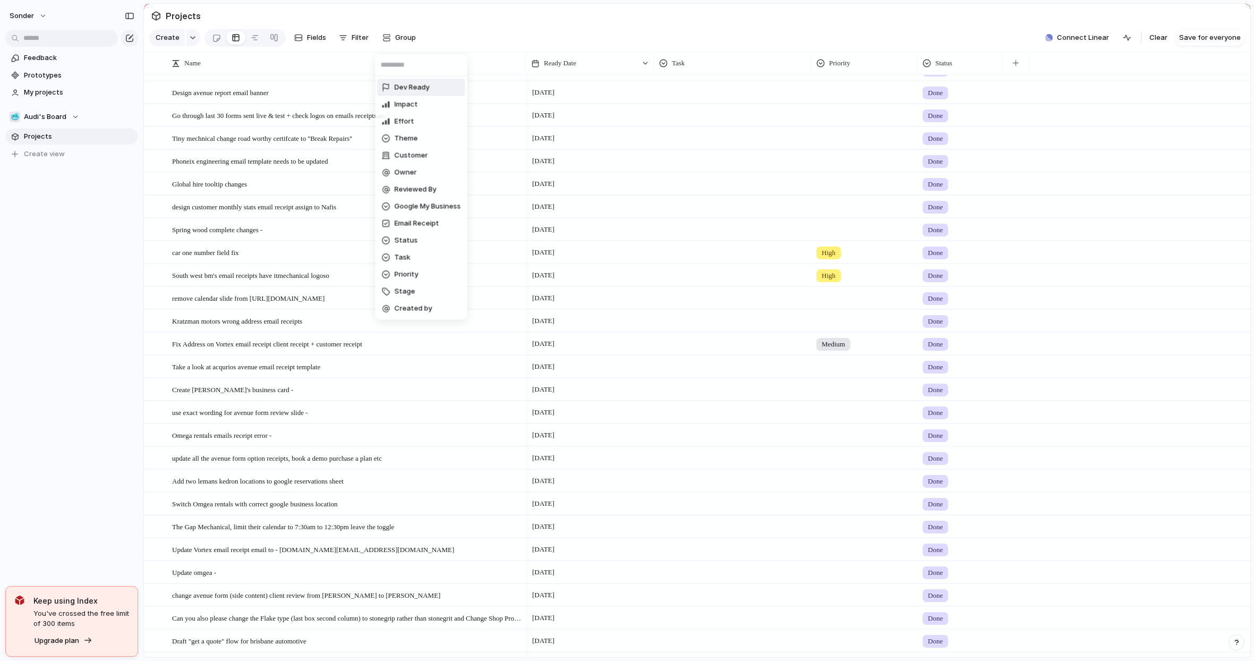
click at [401, 71] on input "text" at bounding box center [422, 65] width 92 height 21
type input "***"
click at [410, 82] on li "Task" at bounding box center [422, 87] width 88 height 17
